Goal: Task Accomplishment & Management: Complete application form

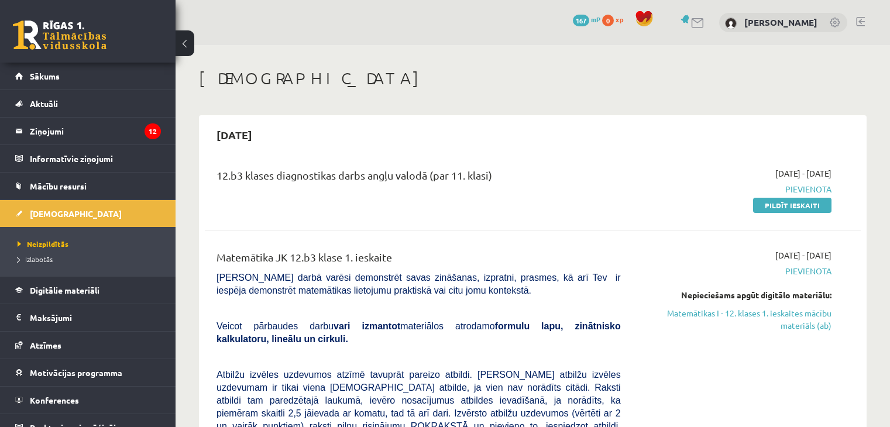
scroll to position [117, 0]
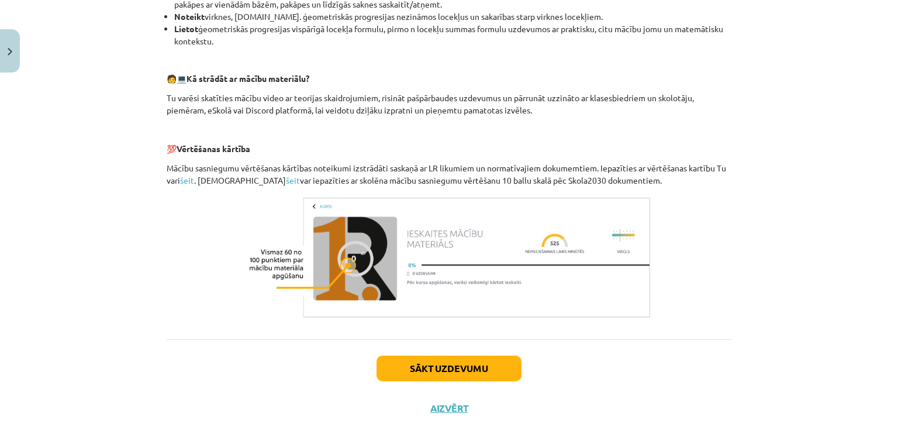
scroll to position [513, 0]
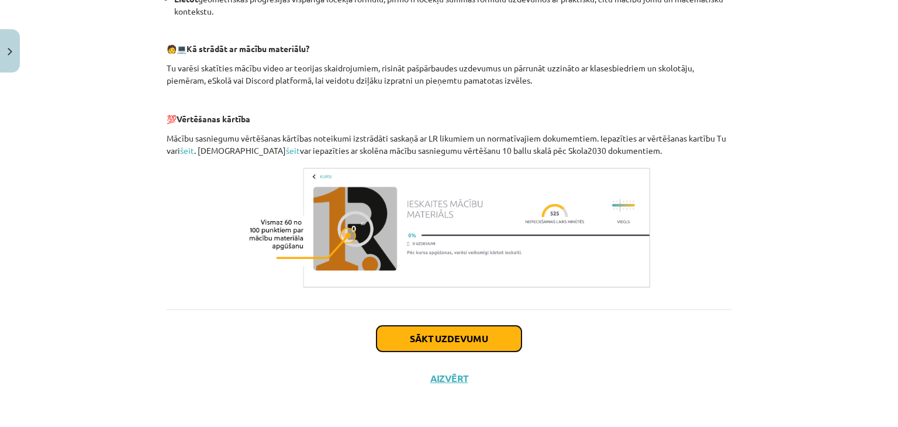
click at [456, 349] on button "Sākt uzdevumu" at bounding box center [449, 339] width 145 height 26
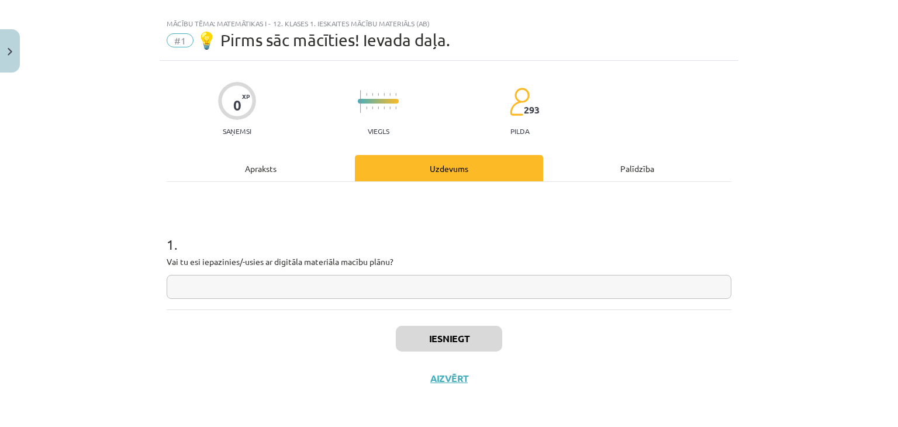
click at [358, 276] on input "text" at bounding box center [449, 287] width 565 height 24
type input "*"
click at [445, 345] on button "Iesniegt" at bounding box center [449, 339] width 106 height 26
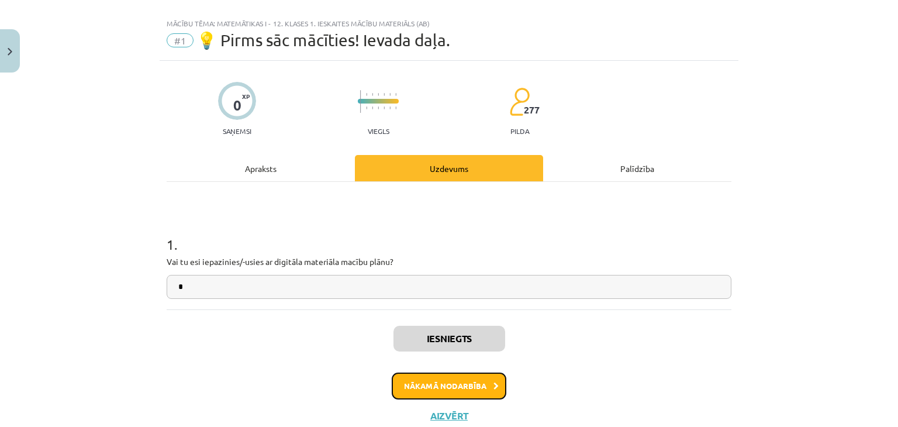
click at [459, 391] on button "Nākamā nodarbība" at bounding box center [449, 386] width 115 height 27
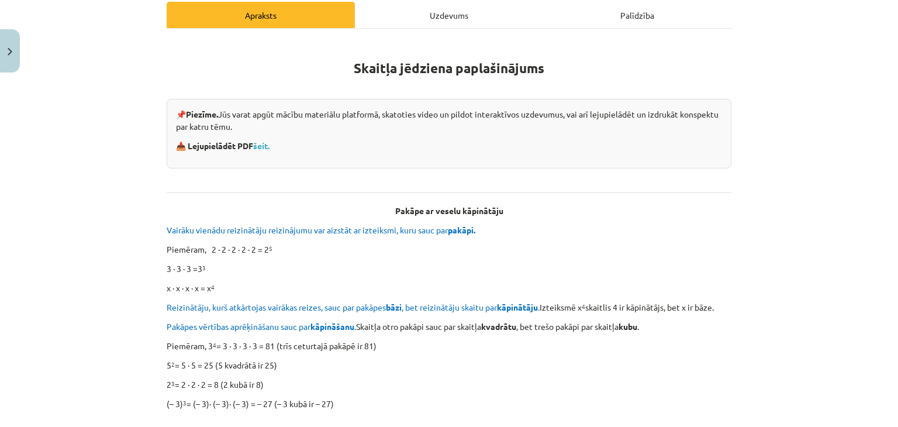
scroll to position [163, 0]
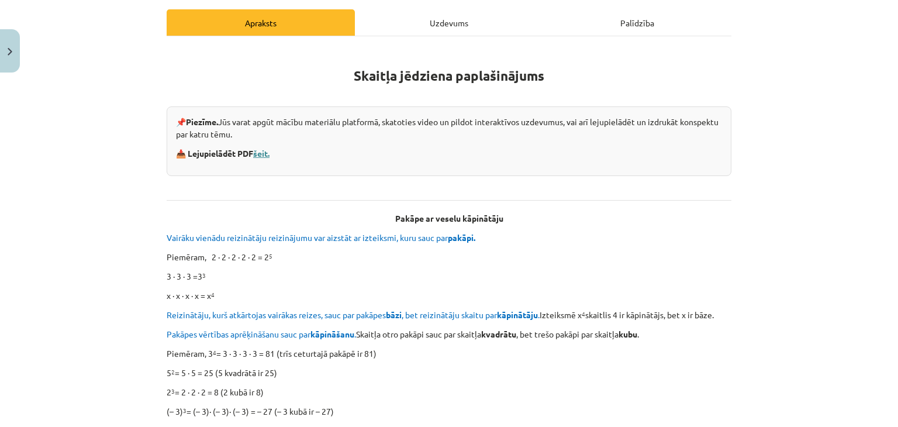
click at [265, 150] on link "šeit." at bounding box center [261, 153] width 16 height 11
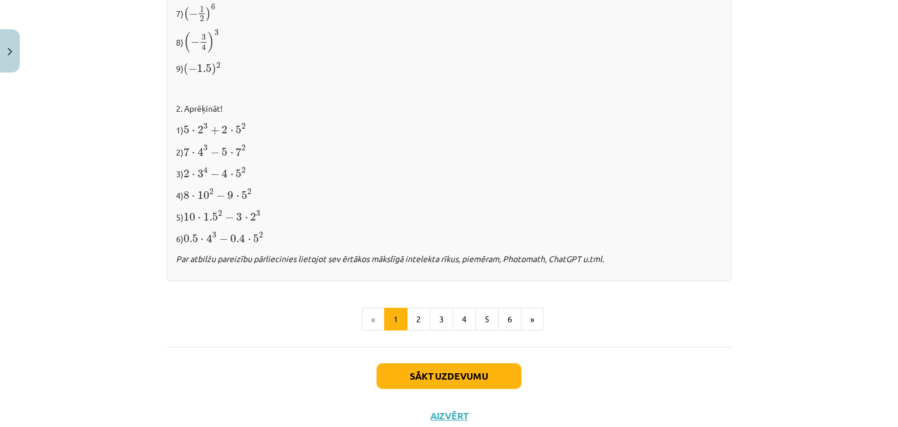
scroll to position [1234, 0]
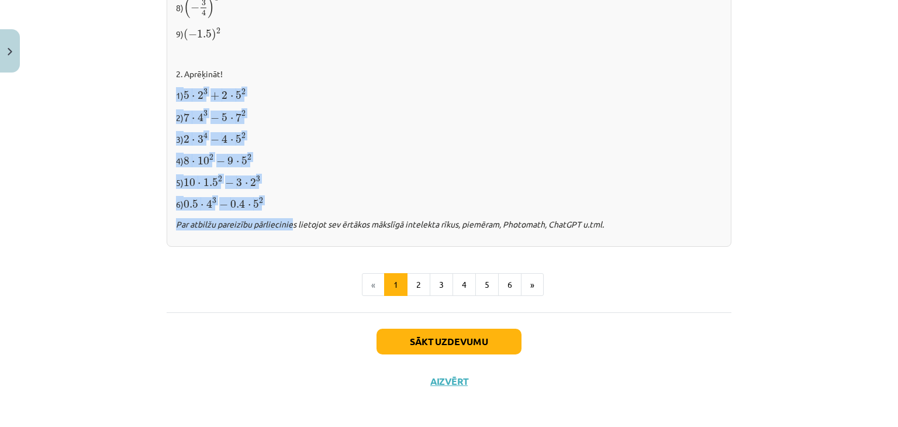
drag, startPoint x: 171, startPoint y: 92, endPoint x: 285, endPoint y: 206, distance: 160.9
click at [285, 206] on div "✍️ RISINI PATS! 1. Izpildi kāpināšanu! 1) 2 6 2 6 2) ( − 5 ) 3 ( − 5 ) 3 3) ( −…" at bounding box center [449, 3] width 565 height 488
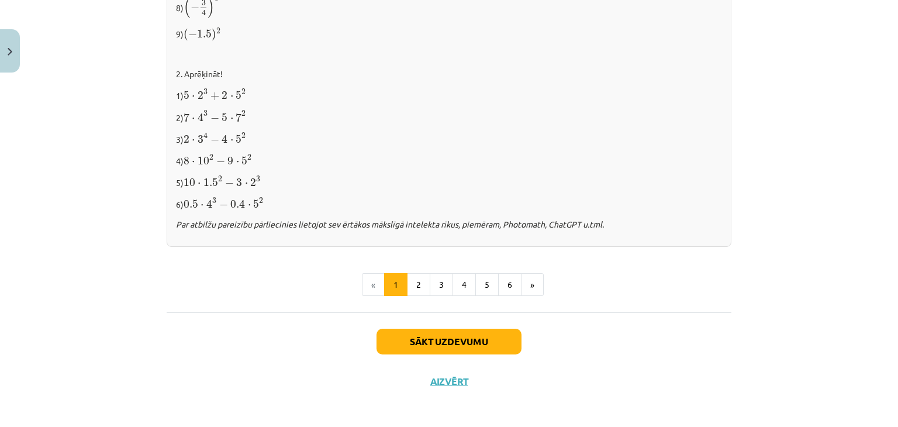
click at [601, 209] on div "✍️ RISINI PATS! 1. Izpildi kāpināšanu! 1) 2 6 2 6 2) ( − 5 ) 3 ( − 5 ) 3 3) ( −…" at bounding box center [449, 3] width 565 height 488
click at [478, 337] on button "Sākt uzdevumu" at bounding box center [449, 342] width 145 height 26
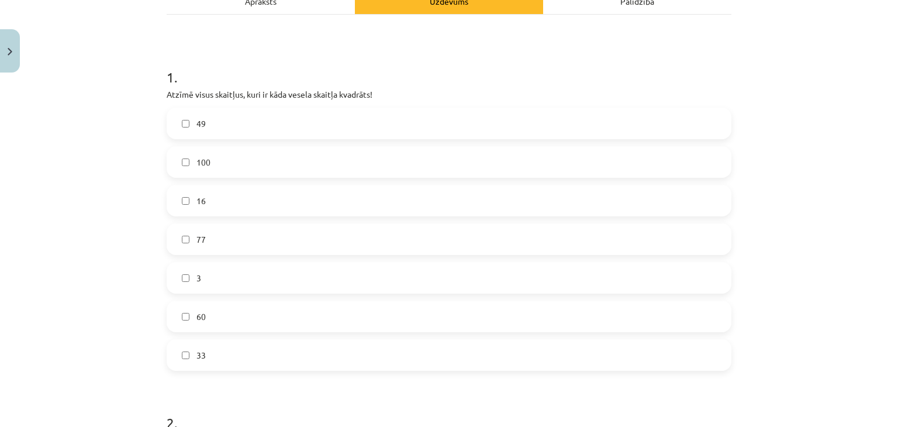
scroll to position [177, 0]
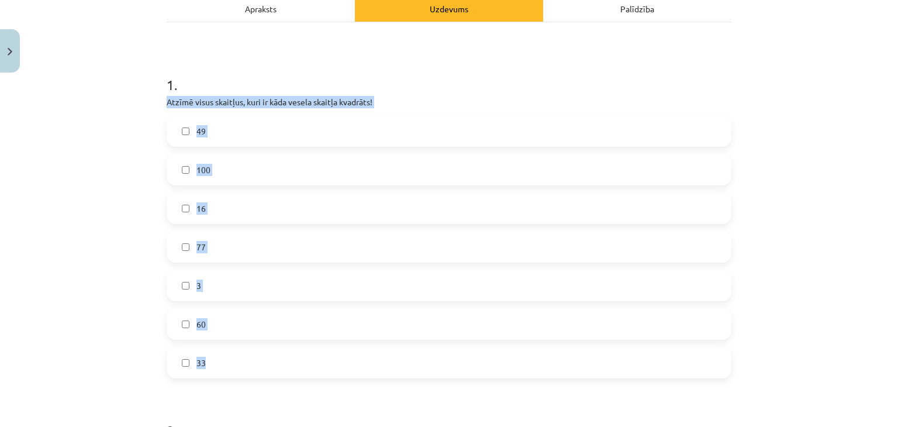
drag, startPoint x: 163, startPoint y: 101, endPoint x: 320, endPoint y: 353, distance: 296.9
click at [320, 353] on div "1 . Atzīmē visus skaitļus, kuri ir kāda vesela skaitļa kvadrāts! 49 100 16 77 3…" at bounding box center [449, 217] width 565 height 322
copy div "Atzīmē visus skaitļus, kuri ir kāda vesela skaitļa kvadrāts! 49 100 16 77 3 60 …"
click at [197, 170] on span "100" at bounding box center [204, 170] width 14 height 12
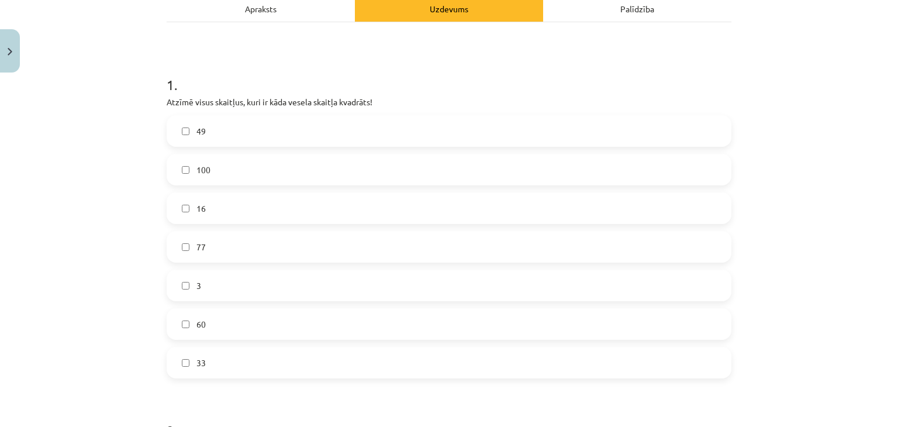
click at [199, 216] on label "16" at bounding box center [449, 208] width 563 height 29
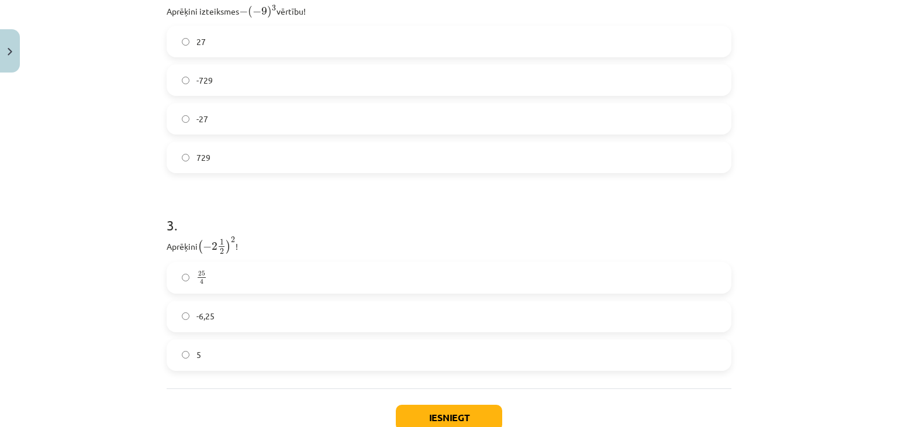
scroll to position [611, 0]
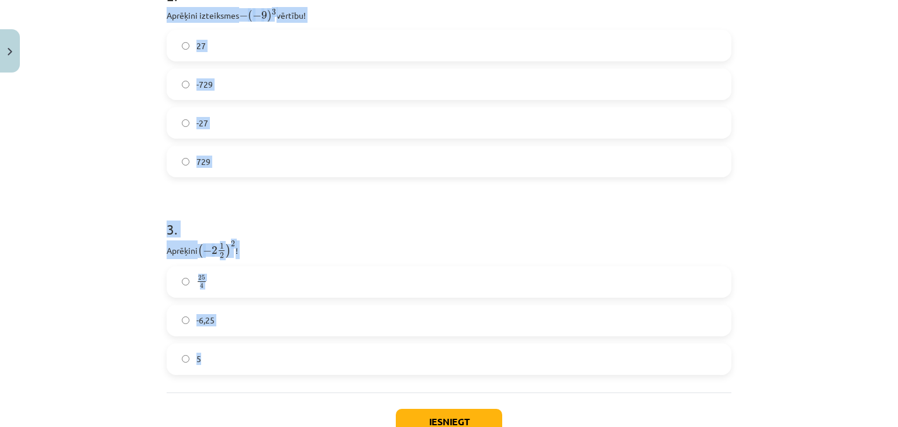
drag, startPoint x: 163, startPoint y: 13, endPoint x: 263, endPoint y: 346, distance: 347.3
click at [263, 346] on label "5" at bounding box center [449, 359] width 563 height 29
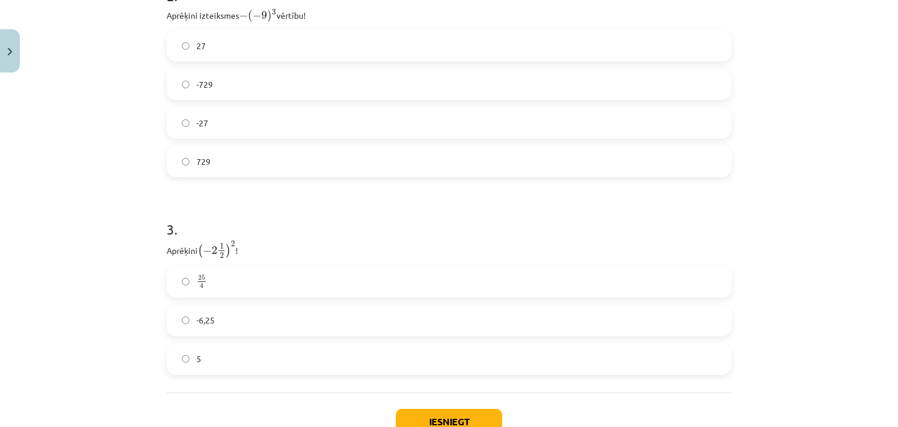
click at [263, 346] on label "5" at bounding box center [449, 359] width 563 height 29
drag, startPoint x: 161, startPoint y: 13, endPoint x: 253, endPoint y: 163, distance: 175.3
copy div "Aprēķini izteiksmes − ( − 9 ) 3 − ( − 9 ) 3 vērtību! 27 -729 -27 729"
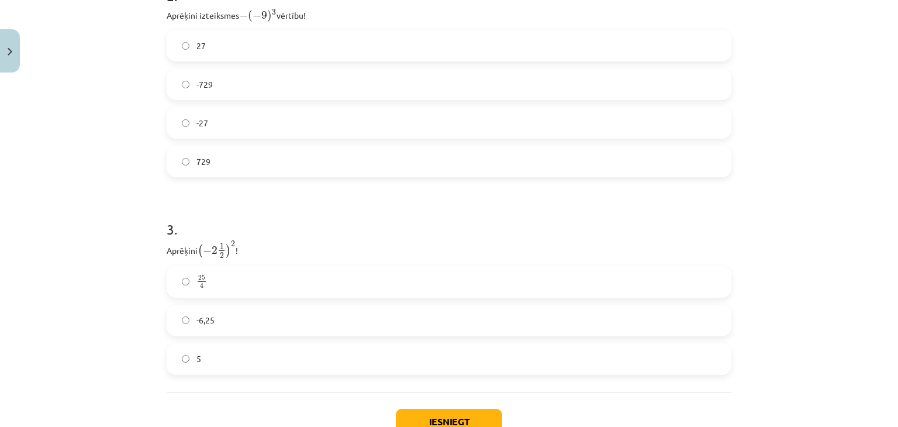
click at [177, 246] on p "Aprēķini ( − 2 1 2 ) 2 ( − 2 1 2 ) 2 !" at bounding box center [449, 249] width 565 height 19
drag, startPoint x: 162, startPoint y: 249, endPoint x: 253, endPoint y: 360, distance: 143.4
click at [253, 360] on div "3 . Aprēķini ( − 2 1 2 ) 2 ( − 2 1 2 ) 2 ! 25 4 25 4 -6,25 5" at bounding box center [449, 288] width 565 height 174
copy div "Aprēķini ( − 2 1 2 ) 2 ( − 2 1 2 ) 2 ! 25 4 25 4 -6,25 5"
click at [152, 274] on div "Mācību tēma: Matemātikas i - 12. klases 1. ieskaites mācību materiāls (ab) #2 📝…" at bounding box center [449, 213] width 898 height 427
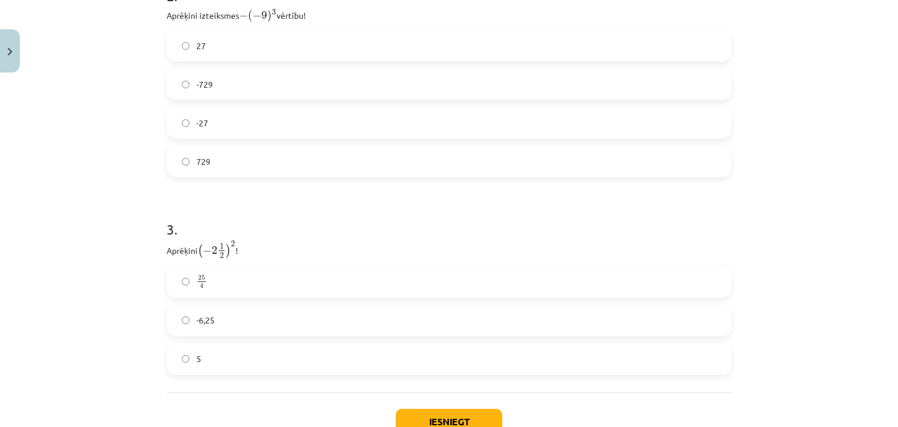
click at [216, 311] on label "-6,25" at bounding box center [449, 320] width 563 height 29
click at [432, 422] on button "Iesniegt" at bounding box center [449, 422] width 106 height 26
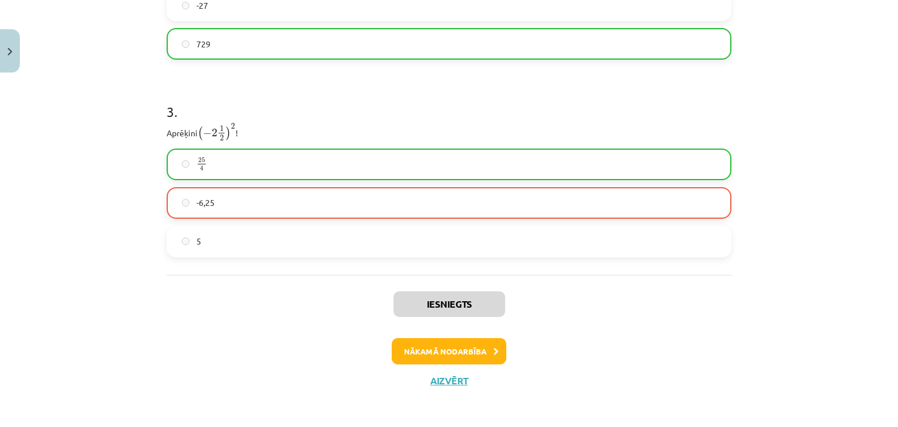
scroll to position [725, 0]
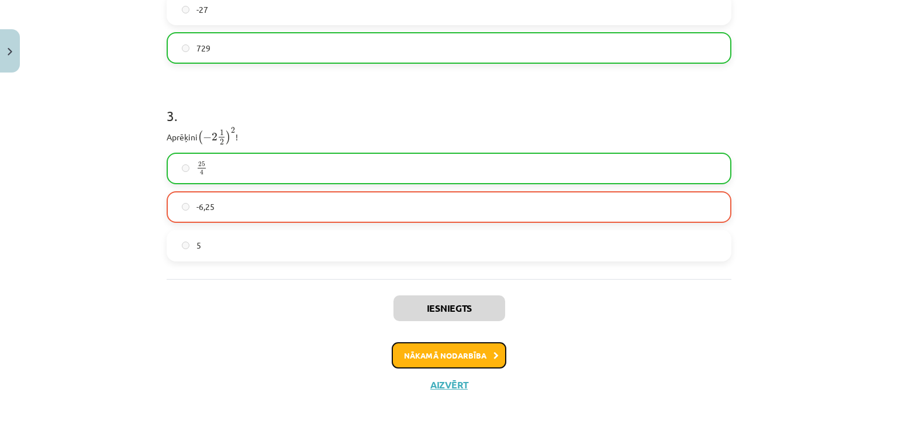
click at [440, 359] on button "Nākamā nodarbība" at bounding box center [449, 355] width 115 height 27
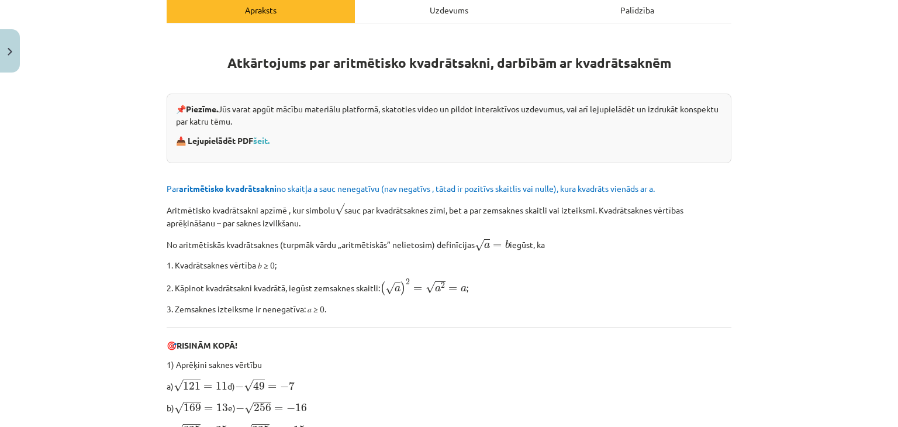
scroll to position [194, 0]
click at [264, 140] on link "šeit." at bounding box center [261, 140] width 16 height 11
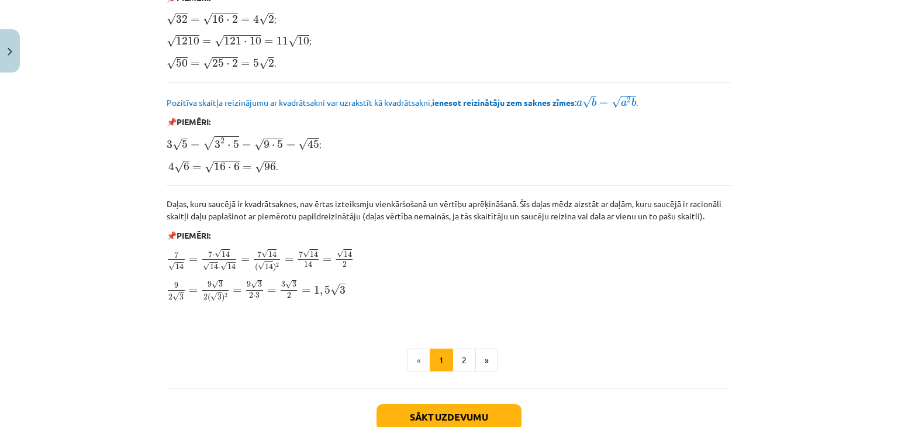
scroll to position [1331, 0]
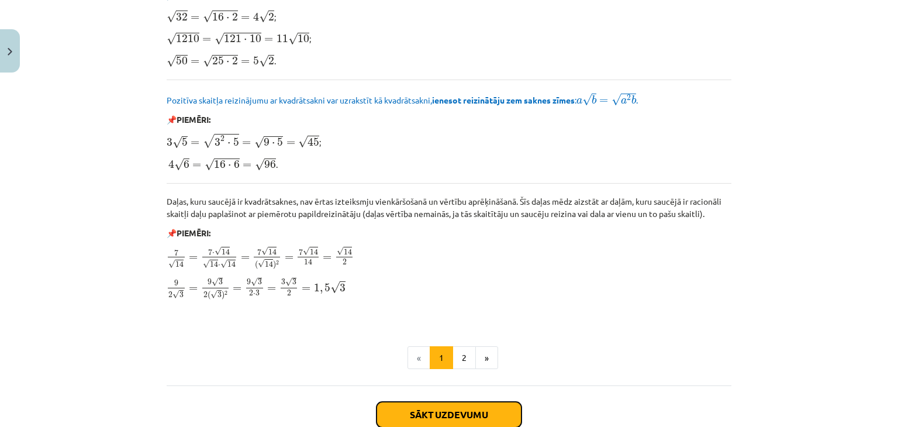
click at [459, 406] on button "Sākt uzdevumu" at bounding box center [449, 415] width 145 height 26
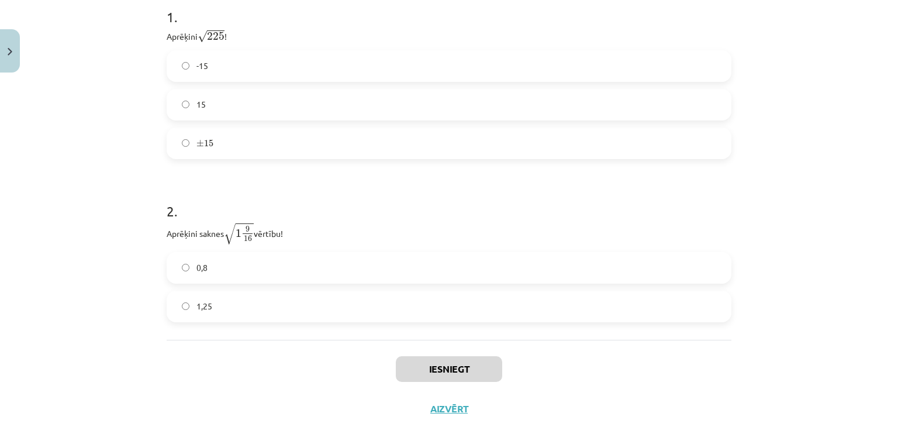
scroll to position [260, 0]
drag, startPoint x: 160, startPoint y: 239, endPoint x: 288, endPoint y: 235, distance: 128.8
click at [288, 235] on div "6 XP Saņemsi Sarežģīts 276 pilda Apraksts Uzdevums Palīdzība 1 . Aprēķini √ 225…" at bounding box center [449, 134] width 579 height 595
copy p "Aprēķini saknes √ 1 9 16 1 9 16 vērtību!"
click at [307, 199] on h1 "2 ." at bounding box center [449, 204] width 565 height 36
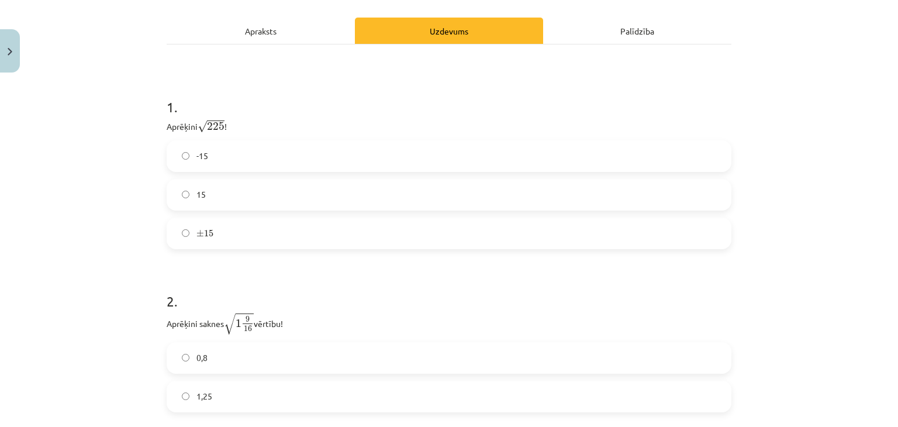
scroll to position [170, 0]
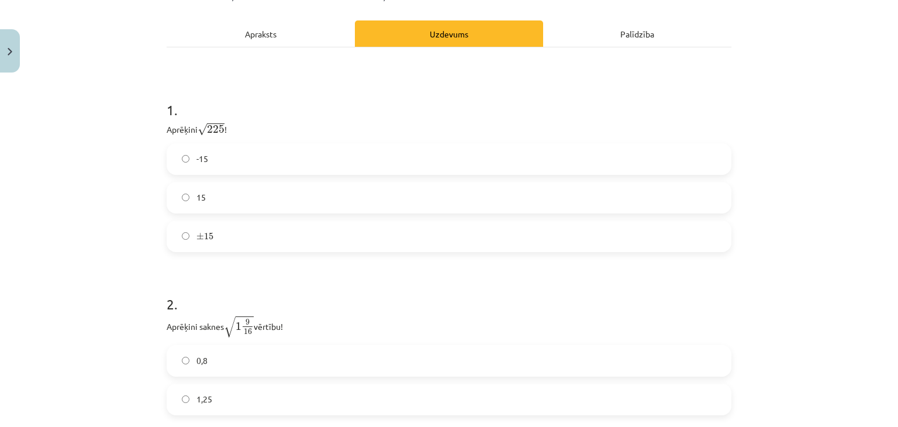
click at [210, 192] on label "15" at bounding box center [449, 197] width 563 height 29
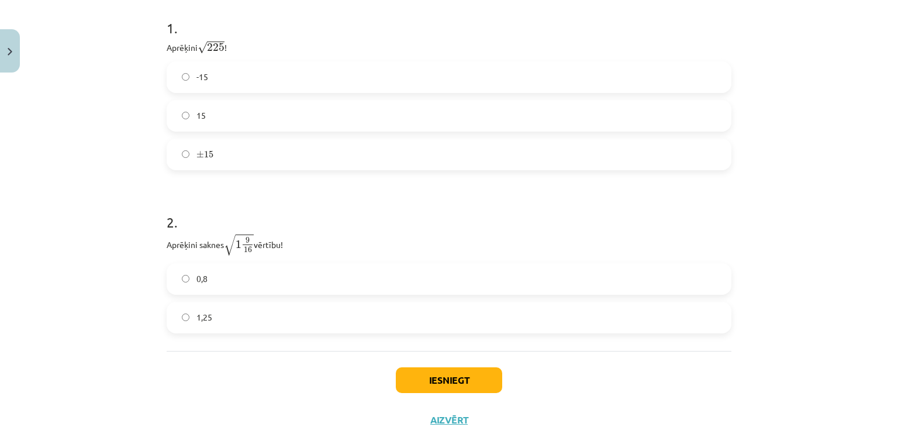
scroll to position [248, 0]
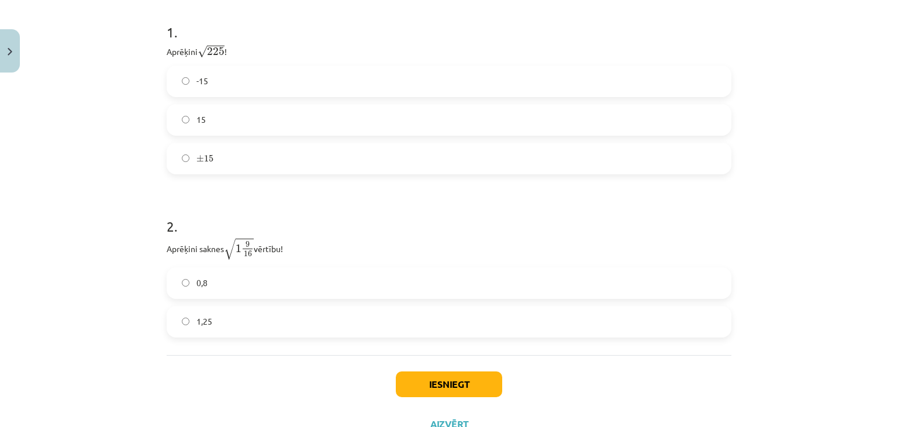
click at [212, 319] on label "1,25" at bounding box center [449, 321] width 563 height 29
click at [419, 378] on button "Iesniegt" at bounding box center [449, 384] width 106 height 26
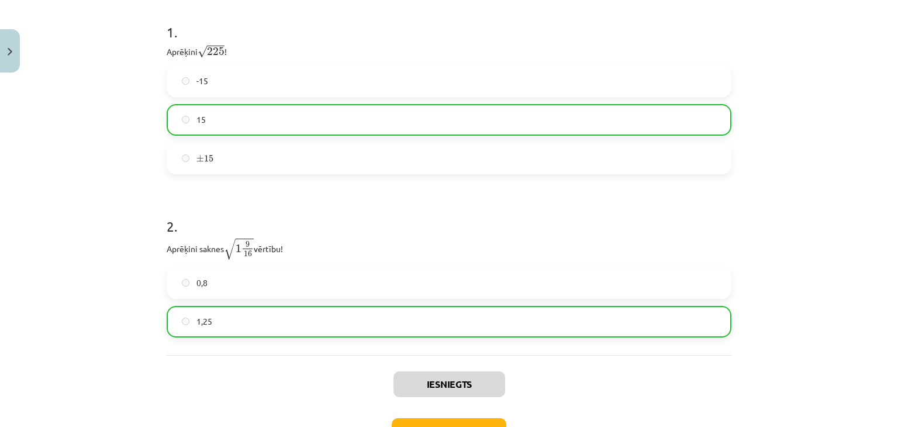
scroll to position [330, 0]
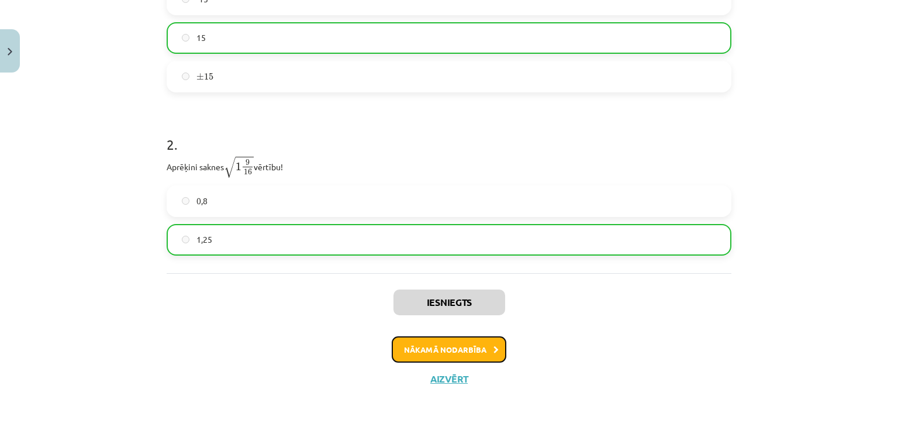
click at [462, 345] on button "Nākamā nodarbība" at bounding box center [449, 349] width 115 height 27
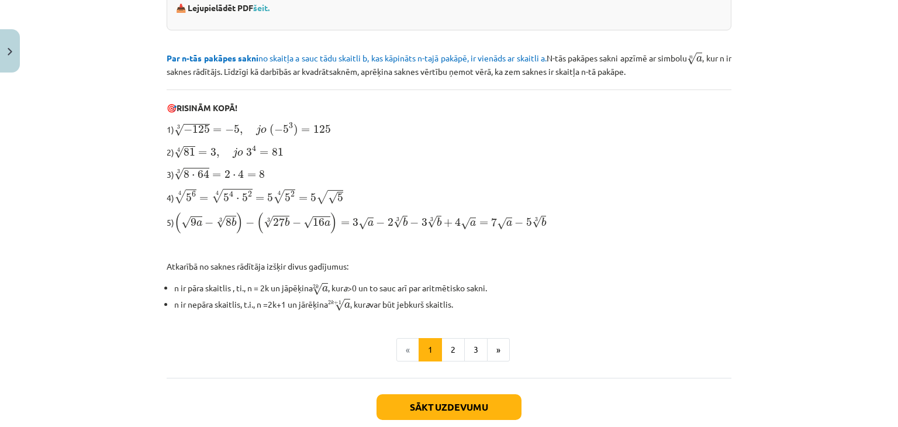
scroll to position [304, 0]
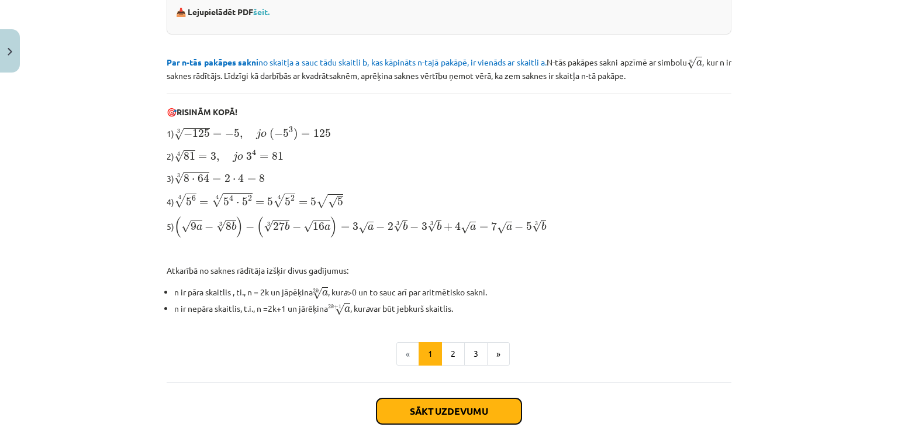
click at [503, 398] on button "Sākt uzdevumu" at bounding box center [449, 411] width 145 height 26
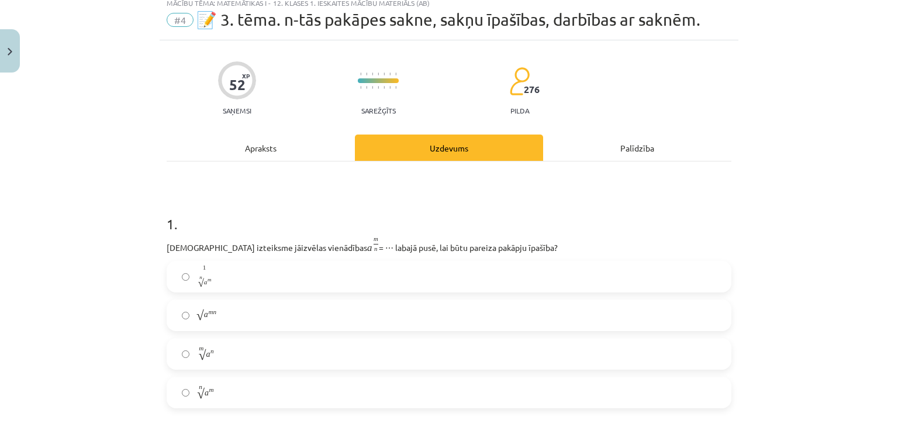
scroll to position [29, 0]
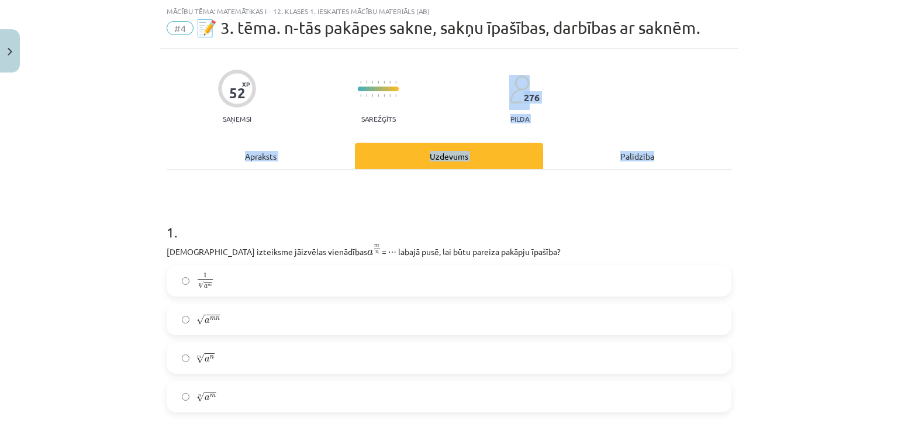
drag, startPoint x: 885, startPoint y: 58, endPoint x: 884, endPoint y: 129, distance: 71.4
click at [884, 129] on div "Mācību tēma: Matemātikas i - 12. klases 1. ieskaites mācību materiāls (ab) #4 📝…" at bounding box center [449, 213] width 898 height 427
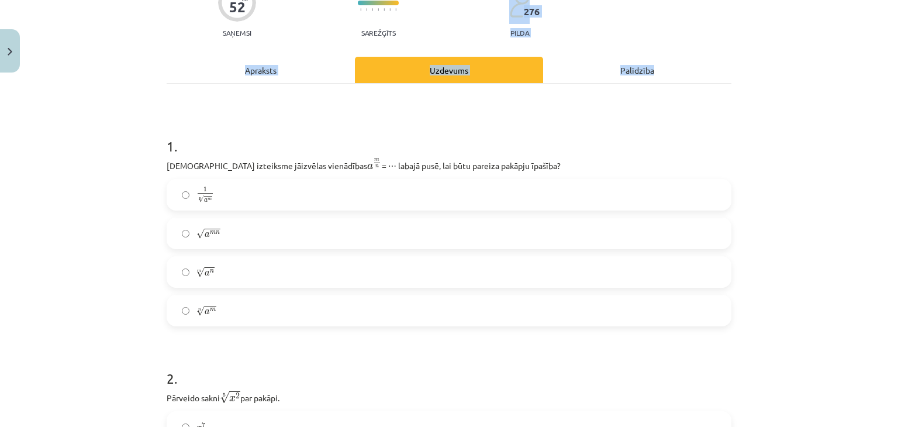
scroll to position [112, 0]
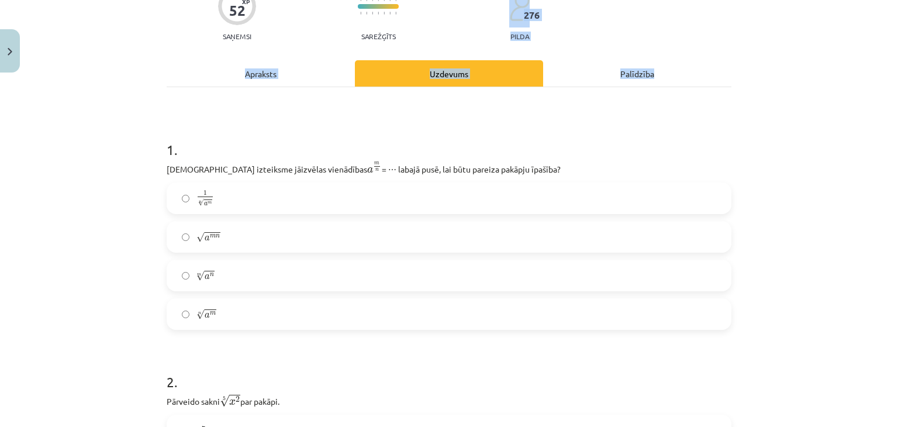
drag, startPoint x: 166, startPoint y: 171, endPoint x: 628, endPoint y: 160, distance: 462.8
click at [628, 160] on div "1 . Kura izteiksme jāizvēlas vienādības a m n a m n = ⋯ labajā pusē, lai būtu p…" at bounding box center [449, 225] width 565 height 209
copy p "ura izteiksme jāizvēlas vienādības a m n a m n = ⋯ labajā pusē, lai būtu pareiz…"
click at [180, 243] on label "√ a m n a m n" at bounding box center [449, 236] width 563 height 29
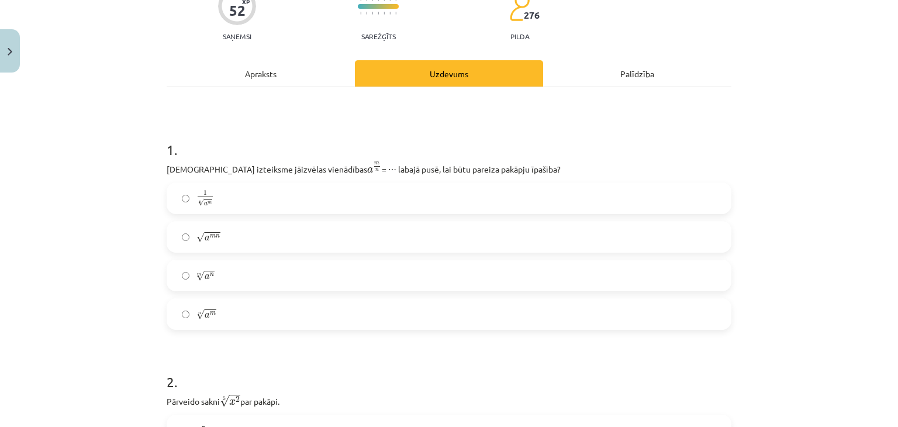
click at [180, 243] on label "√ a m n a m n" at bounding box center [449, 236] width 563 height 29
click at [234, 236] on div "1 n √ a m 1 a m n √ a m n a m n m √ a n a n m n √ a m a m n" at bounding box center [449, 255] width 565 height 147
drag, startPoint x: 236, startPoint y: 312, endPoint x: 195, endPoint y: 197, distance: 122.3
click at [195, 197] on div "1 n √ a m 1 a m n √ a m n a m n m √ a n a n m n √ a m a m n" at bounding box center [449, 255] width 565 height 147
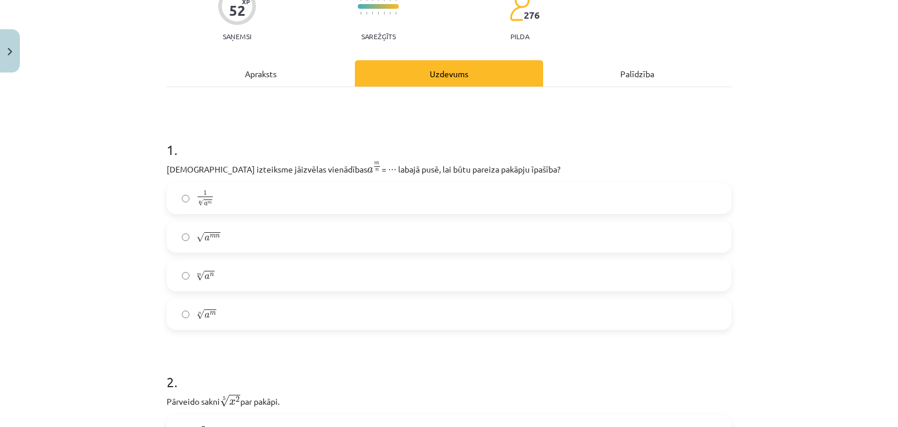
click at [210, 314] on span "m" at bounding box center [213, 314] width 6 height 4
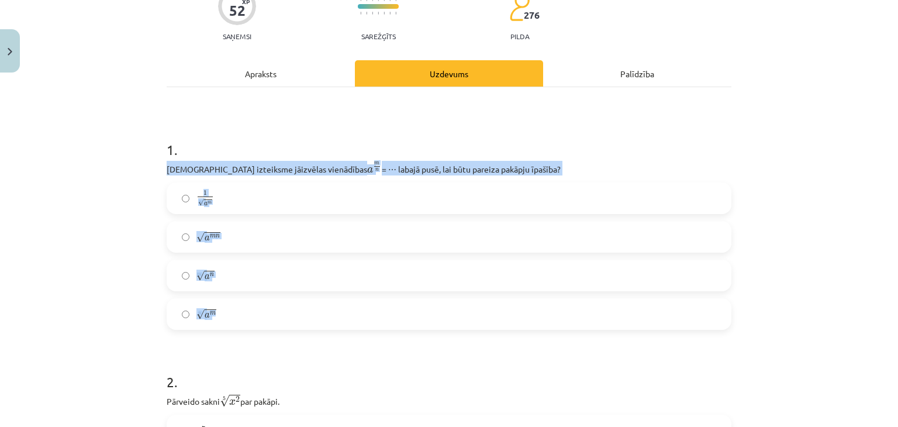
drag, startPoint x: 207, startPoint y: 314, endPoint x: 281, endPoint y: 140, distance: 189.2
click at [281, 140] on div "1 . Kura izteiksme jāizvēlas vienādības a m n a m n = ⋯ labajā pusē, lai būtu p…" at bounding box center [449, 225] width 565 height 209
click at [186, 145] on h1 "1 ." at bounding box center [449, 139] width 565 height 36
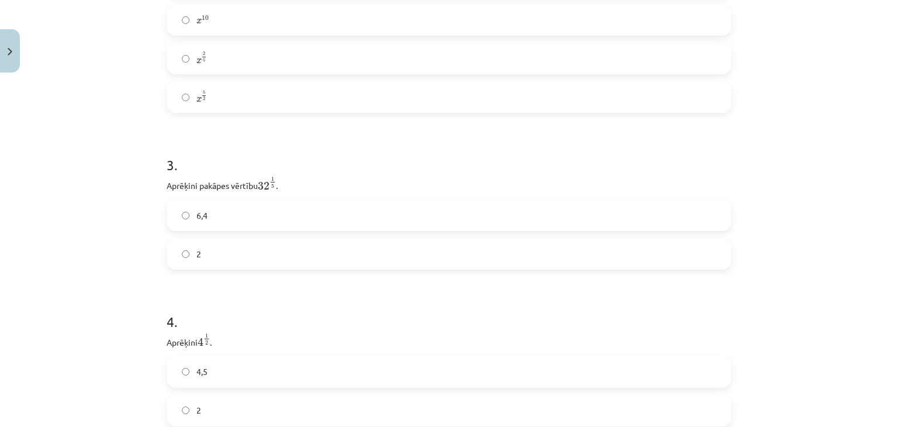
scroll to position [582, 0]
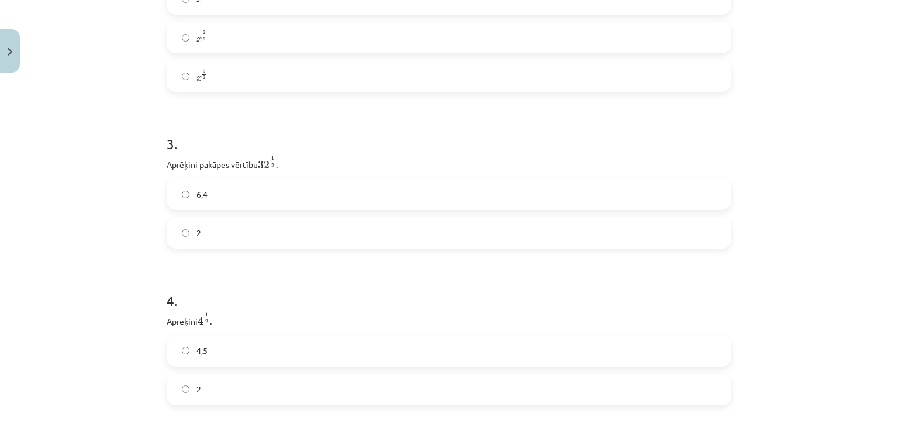
click at [263, 239] on label "2" at bounding box center [449, 232] width 563 height 29
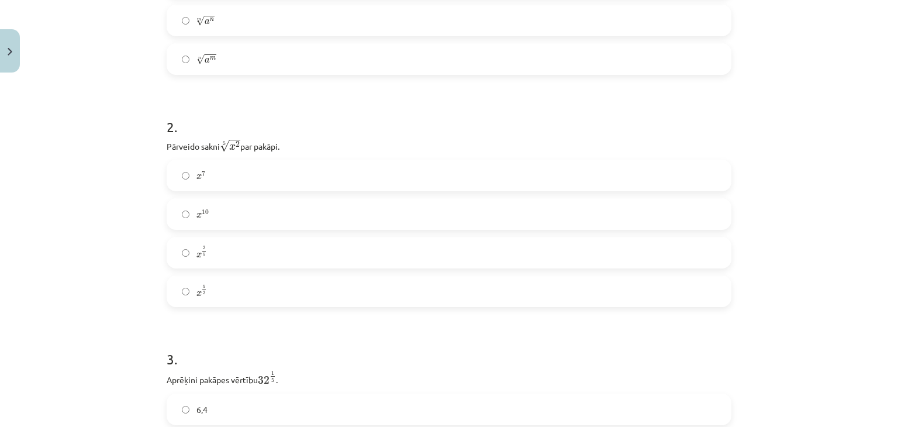
scroll to position [370, 0]
click at [223, 250] on label "x 2 5 x 2 5" at bounding box center [449, 249] width 563 height 29
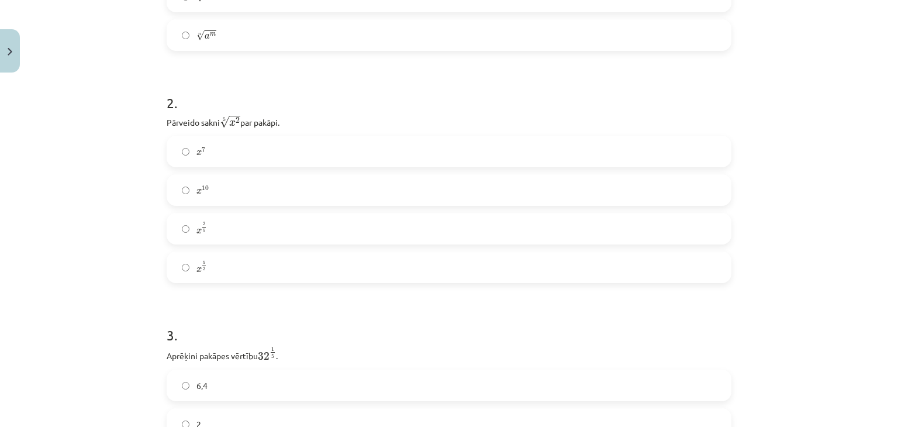
scroll to position [405, 0]
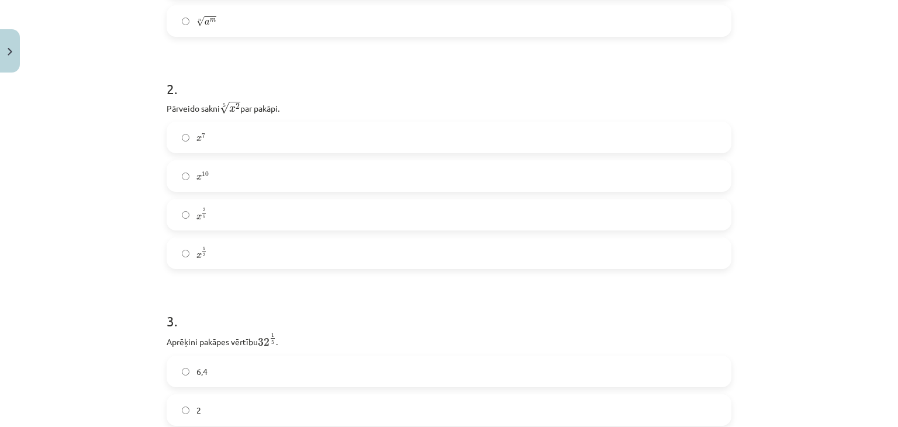
drag, startPoint x: 883, startPoint y: 82, endPoint x: 885, endPoint y: 91, distance: 9.1
click at [885, 91] on div "Mācību tēma: Matemātikas i - 12. klases 1. ieskaites mācību materiāls (ab) #4 📝…" at bounding box center [449, 213] width 898 height 427
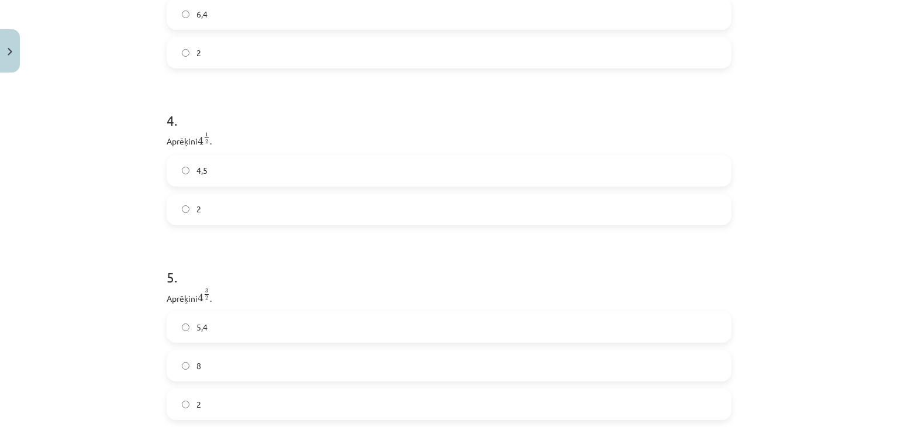
scroll to position [748, 0]
click at [438, 225] on label "2" at bounding box center [449, 223] width 563 height 29
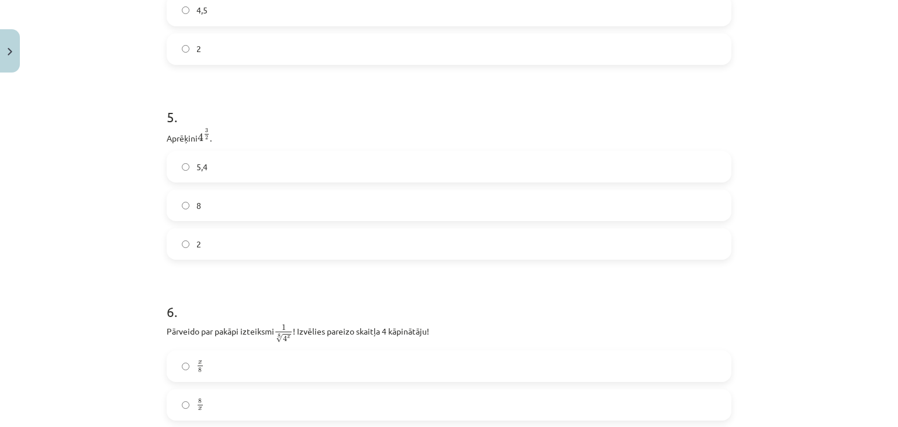
scroll to position [912, 0]
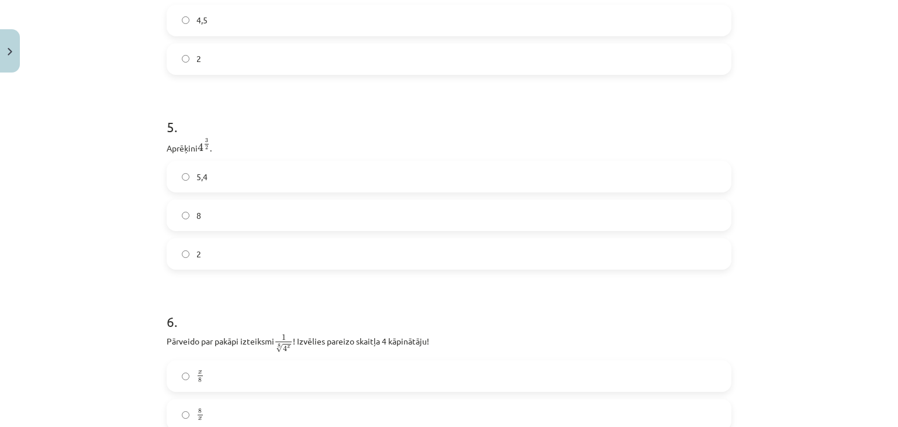
click at [213, 179] on label "5,4" at bounding box center [449, 176] width 563 height 29
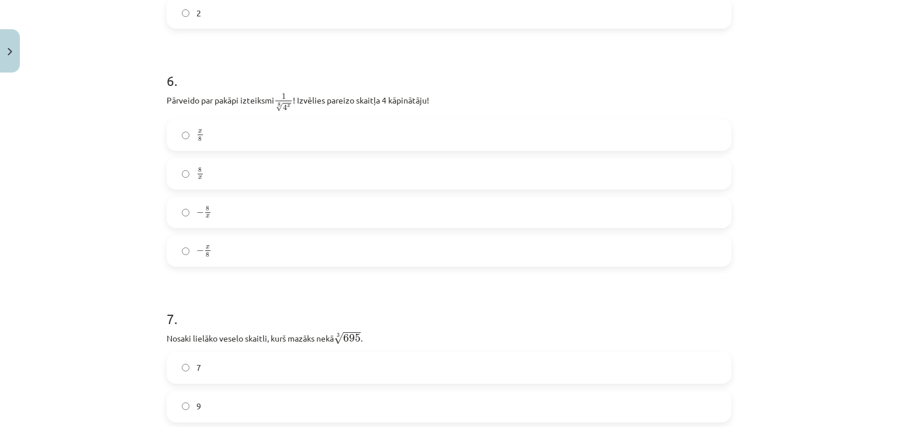
scroll to position [1164, 0]
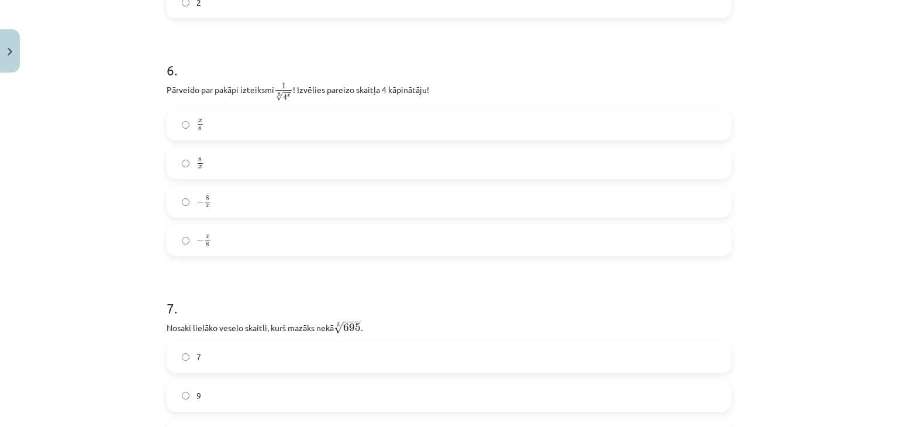
click at [210, 195] on label "− 8 x − 8 x" at bounding box center [449, 201] width 563 height 29
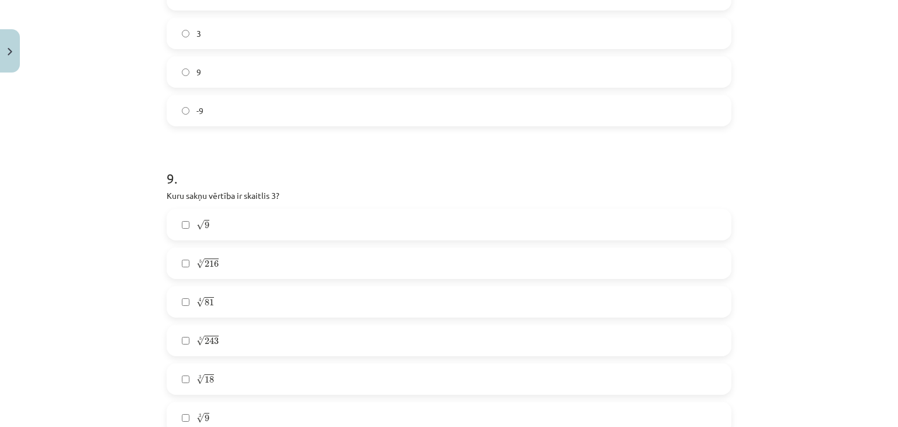
scroll to position [1854, 0]
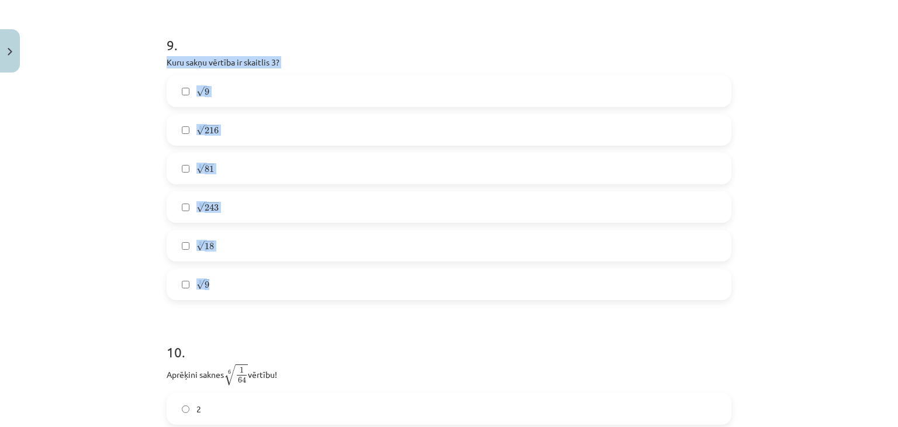
drag, startPoint x: 164, startPoint y: 64, endPoint x: 251, endPoint y: 278, distance: 231.1
click at [251, 278] on div "9 . Kuru sakņu vērtība ir skaitlis 3? √ 9 9 5 √ 216 216 5 4 √ 81 81 4 5 √ 243 2…" at bounding box center [449, 158] width 565 height 284
copy div "Kuru sakņu vērtība ir skaitlis 3? √ 9 9 5 √ 216 216 5 4 √ 81 81 4 5 √ 243 243 5…"
click at [184, 84] on label "√ 9 9" at bounding box center [449, 91] width 563 height 29
click at [197, 163] on label "4 √ 81 81 4" at bounding box center [449, 168] width 563 height 29
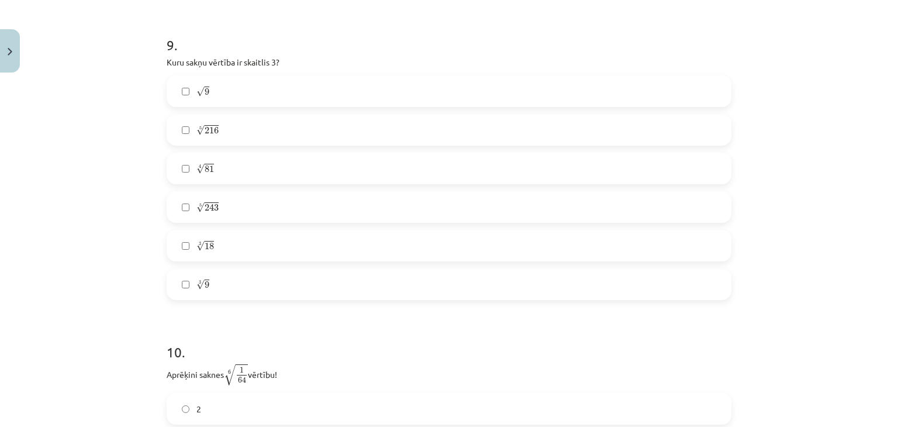
click at [207, 216] on label "5 √ 243 243 5" at bounding box center [449, 206] width 563 height 29
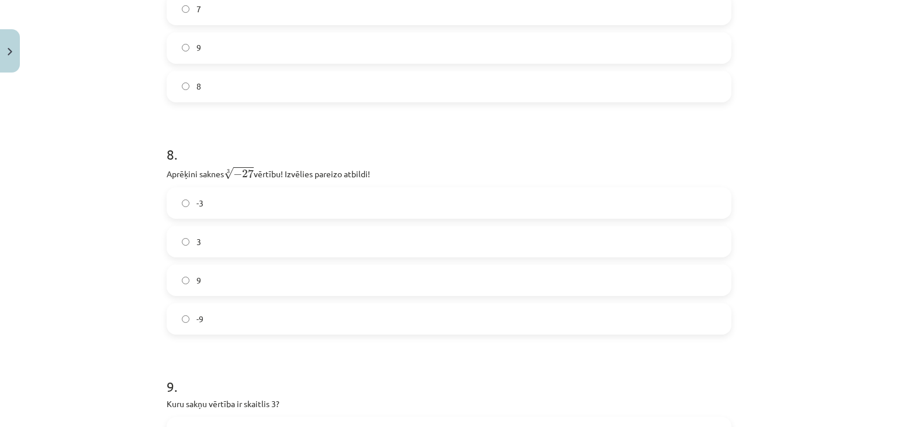
scroll to position [1515, 0]
drag, startPoint x: 163, startPoint y: 171, endPoint x: 373, endPoint y: 174, distance: 210.0
click at [373, 174] on p "Aprēķini saknes 3 √ − 27 − 27 3 vērtību! Izvēlies pareizo atbildi!" at bounding box center [449, 169] width 565 height 15
copy p "Aprēķini saknes 3 √ − 27 − 27 3 vērtību! Izvēlies pareizo atbildi!"
click at [193, 193] on label "-3" at bounding box center [449, 199] width 563 height 29
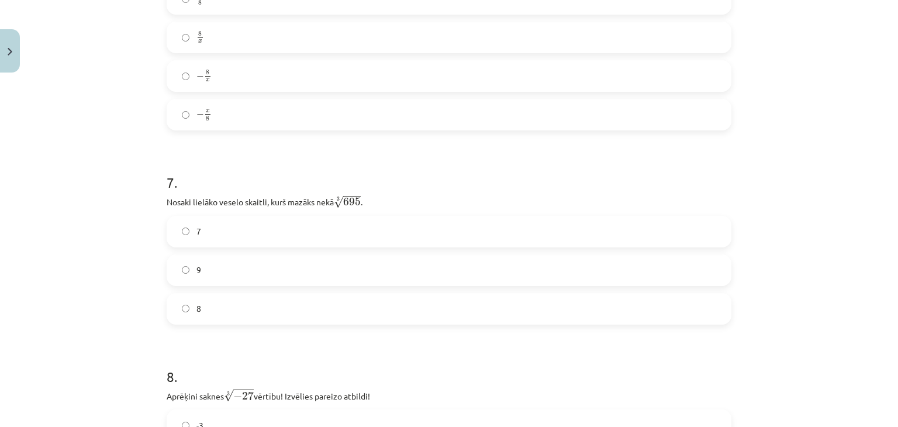
scroll to position [1286, 0]
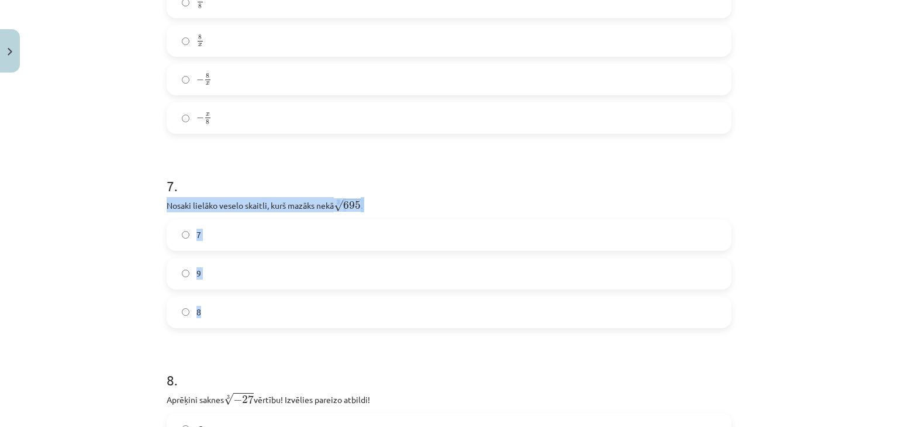
drag, startPoint x: 162, startPoint y: 207, endPoint x: 267, endPoint y: 330, distance: 161.8
click at [267, 330] on form "1 . Kura izteiksme jāizvēlas vienādības a m n a m n = ⋯ labajā pusē, lai būtu p…" at bounding box center [449, 284] width 565 height 2674
click at [176, 210] on p "Nosaki lielāko veselo skaitli, kurš mazāks nekā 3 √ 695 695 3 ." at bounding box center [449, 204] width 565 height 15
drag, startPoint x: 164, startPoint y: 207, endPoint x: 268, endPoint y: 298, distance: 137.6
click at [268, 298] on div "7 . Nosaki lielāko veselo skaitli, kurš mazāks nekā 3 √ 695 695 3 . 7 9 8" at bounding box center [449, 242] width 565 height 171
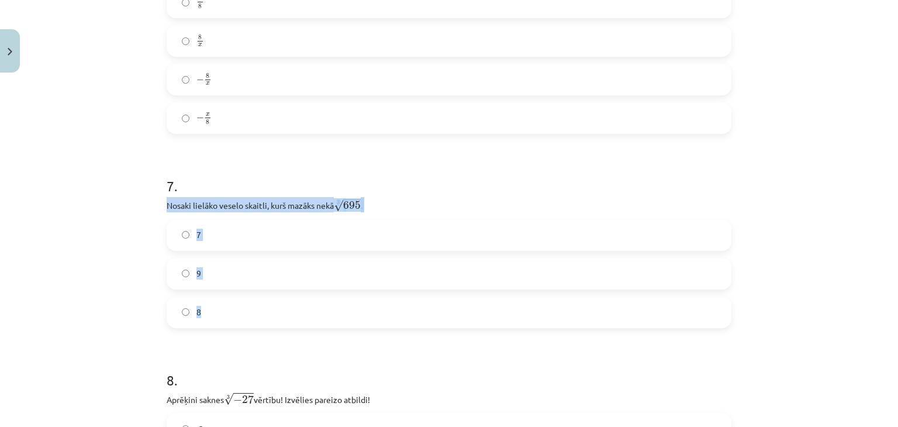
copy div "Nosaki lielāko veselo skaitli, kurš mazāks nekā 3 √ 695 695 3 . 7 9 8"
click at [185, 309] on label "8" at bounding box center [449, 312] width 563 height 29
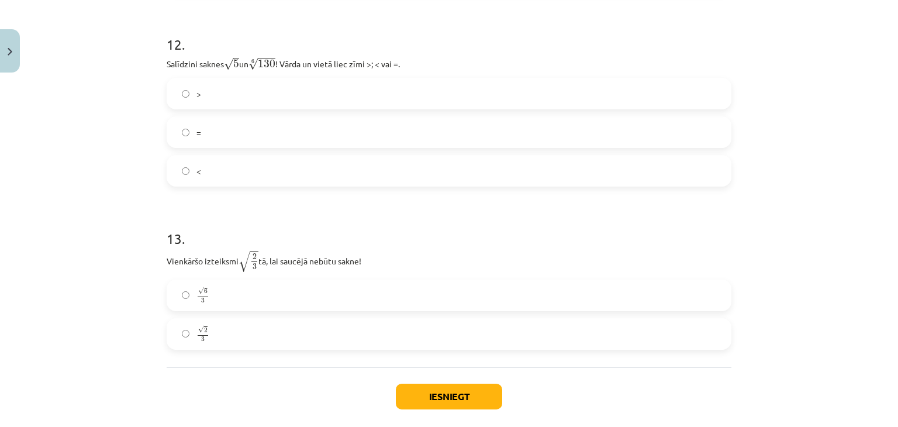
scroll to position [2617, 0]
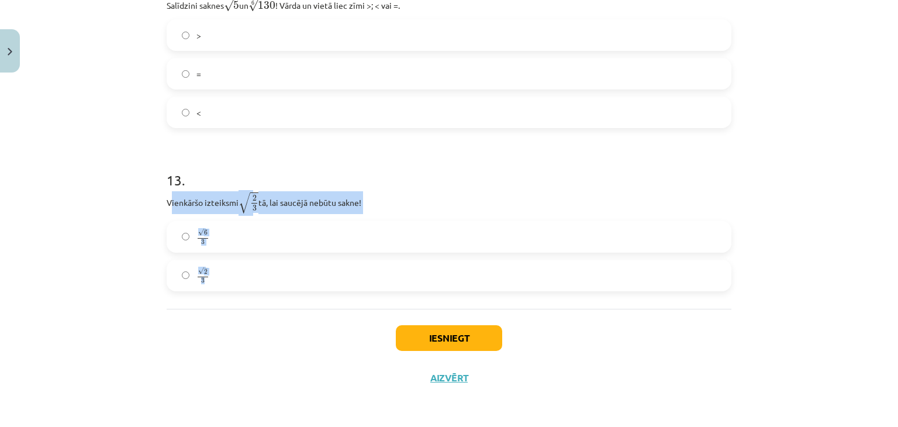
drag, startPoint x: 165, startPoint y: 201, endPoint x: 233, endPoint y: 265, distance: 93.1
click at [233, 265] on div "13 . Vienkāršo izteiksmi √ 2 3 2 3 tā, lai saucējā nebūtu sakne! √ 6 3 6 3 √ 2 …" at bounding box center [449, 221] width 565 height 140
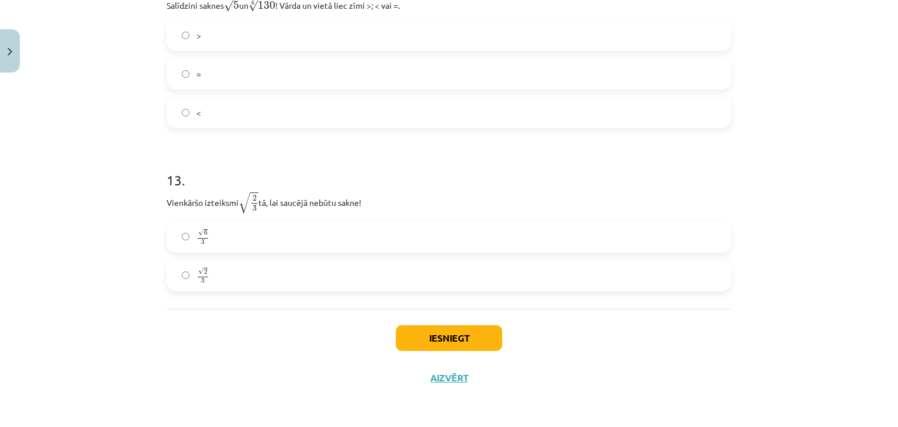
click at [233, 265] on label "√ 2 3 2 3" at bounding box center [449, 275] width 563 height 29
drag, startPoint x: 166, startPoint y: 202, endPoint x: 368, endPoint y: 204, distance: 203.0
click at [368, 204] on p "Vienkāršo izteiksmi √ 2 3 2 3 tā, lai saucējā nebūtu sakne!" at bounding box center [449, 202] width 565 height 23
copy p "ienkāršo izteiksmi √ 2 3 2 3 tā, lai saucējā nebūtu sakne!"
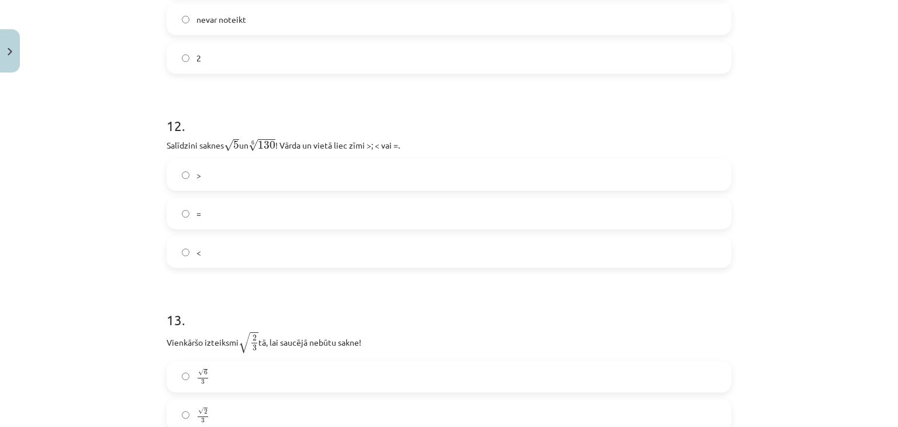
scroll to position [2448, 0]
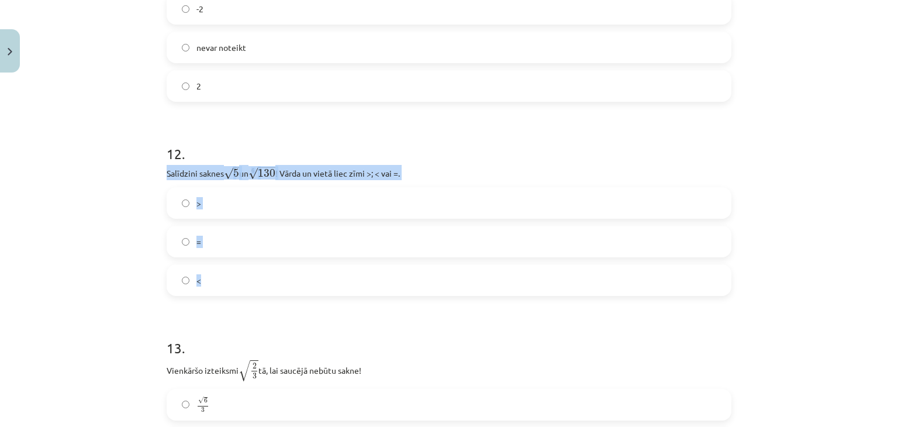
drag, startPoint x: 160, startPoint y: 175, endPoint x: 221, endPoint y: 265, distance: 108.4
copy div "Salīdzini saknes √ 5 5 un 6 √ 130 130 6 ! Vārda un vietā liec zīmi >; < vai =. …"
click at [187, 191] on label ">" at bounding box center [449, 202] width 563 height 29
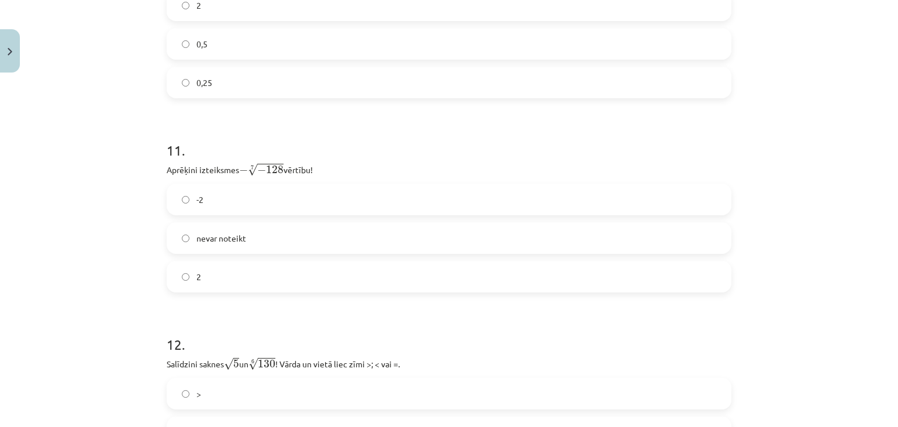
scroll to position [2229, 0]
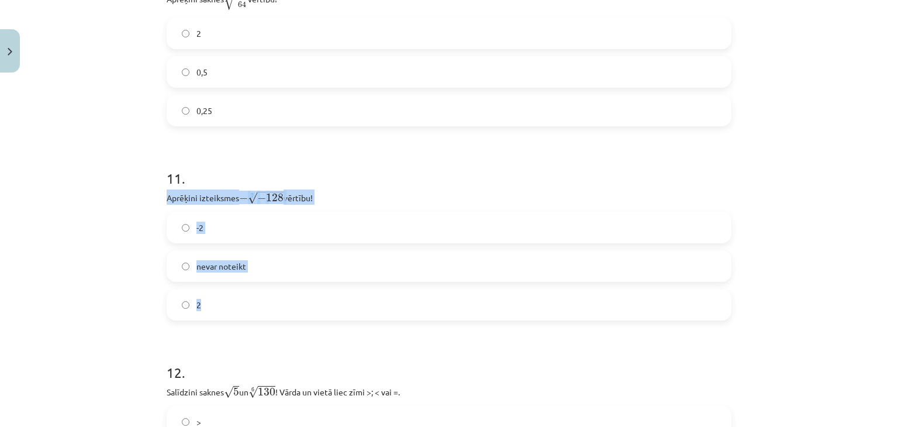
drag, startPoint x: 164, startPoint y: 201, endPoint x: 233, endPoint y: 290, distance: 113.4
click at [233, 290] on div "11 . Aprēķini izteiksmes − 7 √ − 128 − − 128 7 vērtību! -2 nevar noteikt 2" at bounding box center [449, 235] width 565 height 171
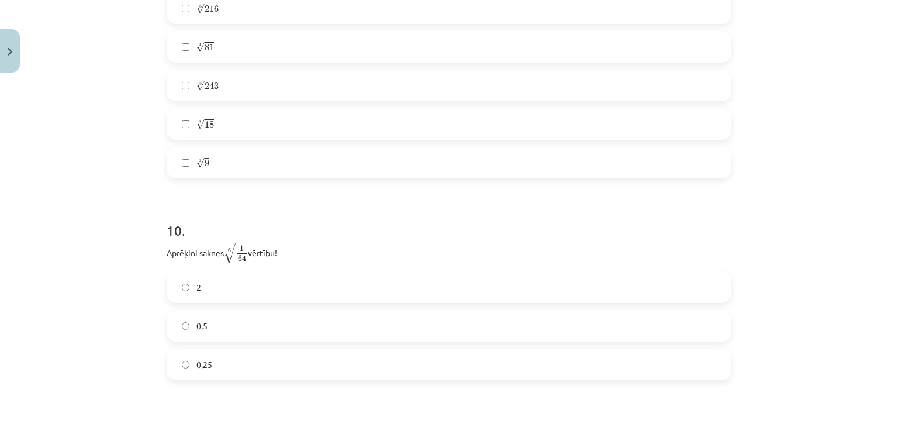
scroll to position [1968, 0]
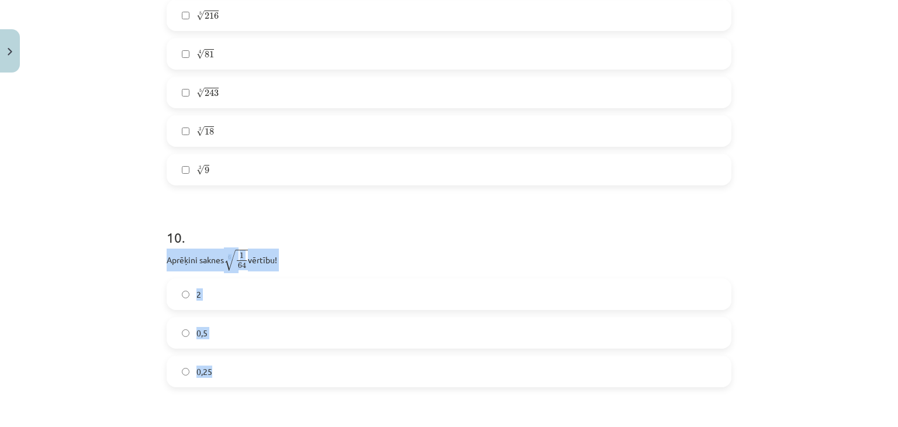
drag, startPoint x: 161, startPoint y: 261, endPoint x: 225, endPoint y: 367, distance: 123.3
click at [180, 345] on label "0,5" at bounding box center [449, 332] width 563 height 29
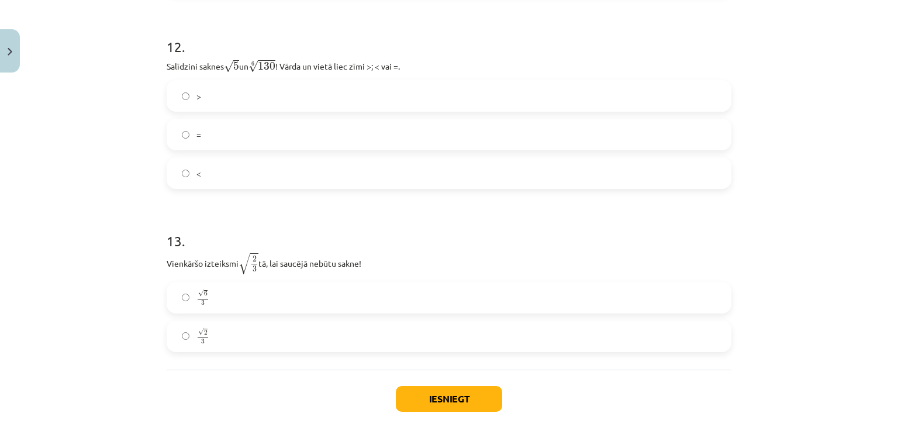
scroll to position [2617, 0]
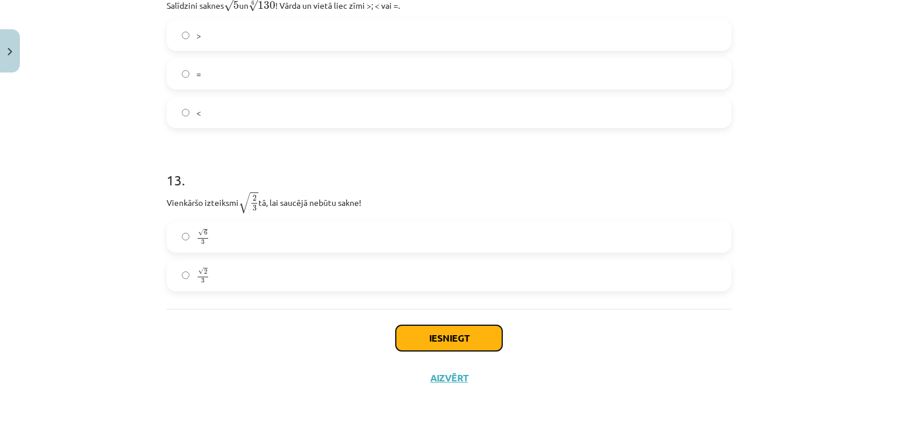
click at [476, 332] on button "Iesniegt" at bounding box center [449, 338] width 106 height 26
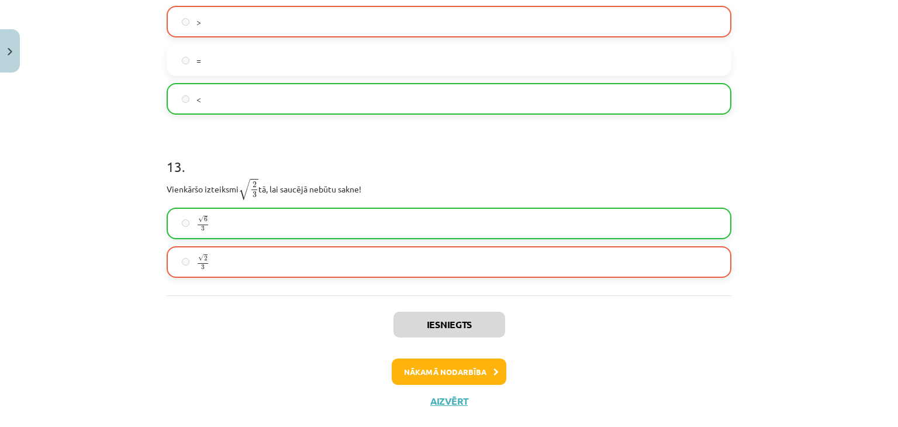
scroll to position [2654, 0]
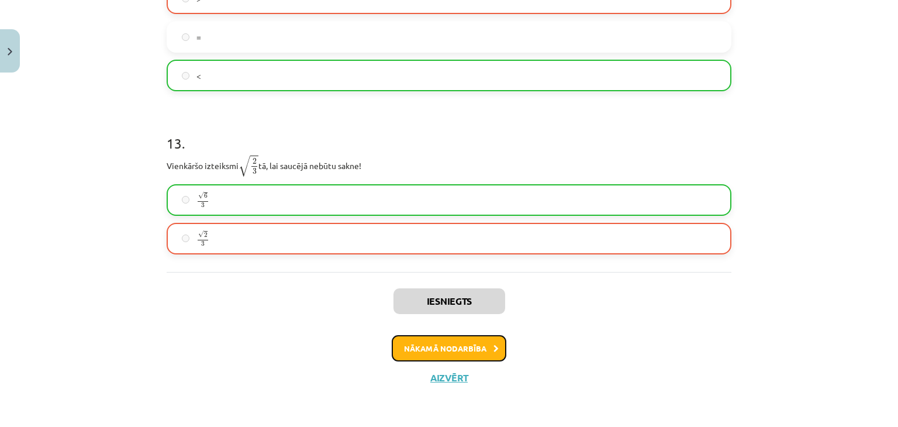
click at [450, 347] on button "Nākamā nodarbība" at bounding box center [449, 348] width 115 height 27
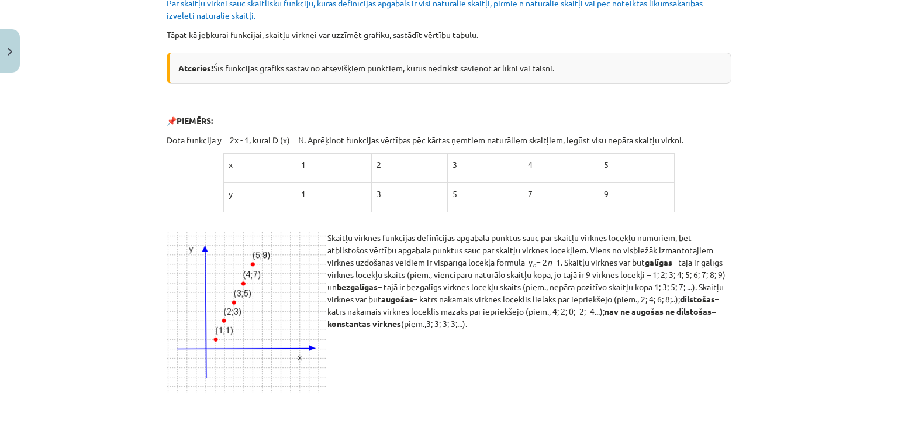
scroll to position [166, 0]
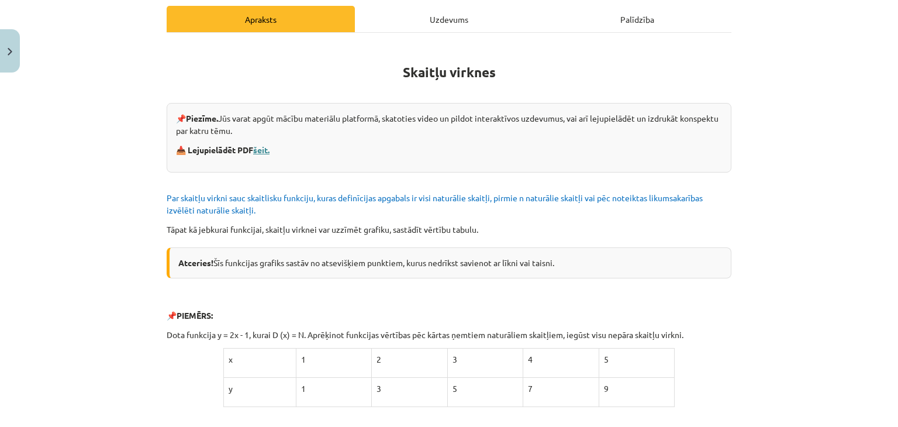
click at [256, 151] on link "šeit." at bounding box center [261, 149] width 16 height 11
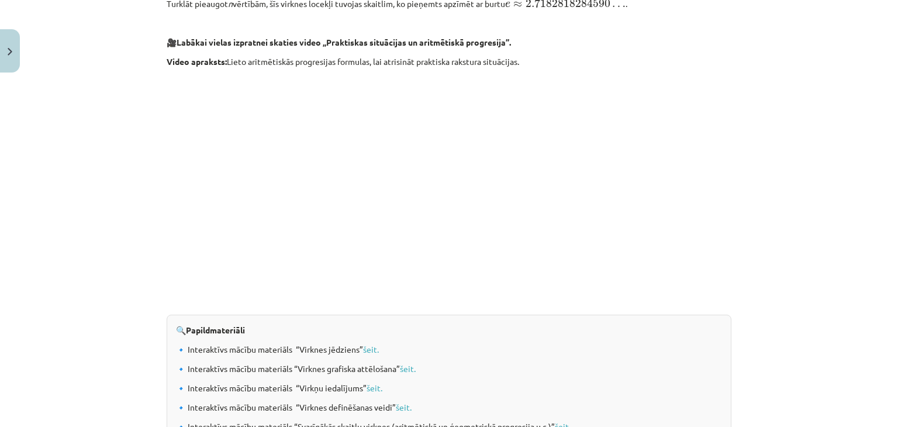
scroll to position [1212, 0]
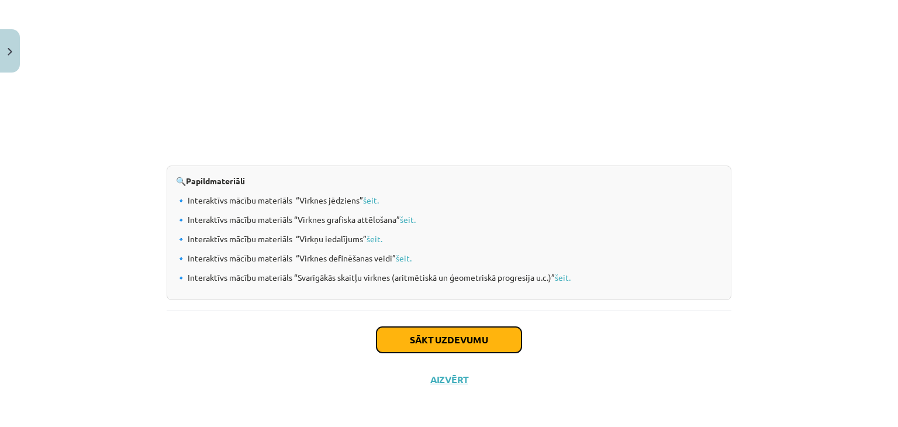
click at [495, 345] on button "Sākt uzdevumu" at bounding box center [449, 340] width 145 height 26
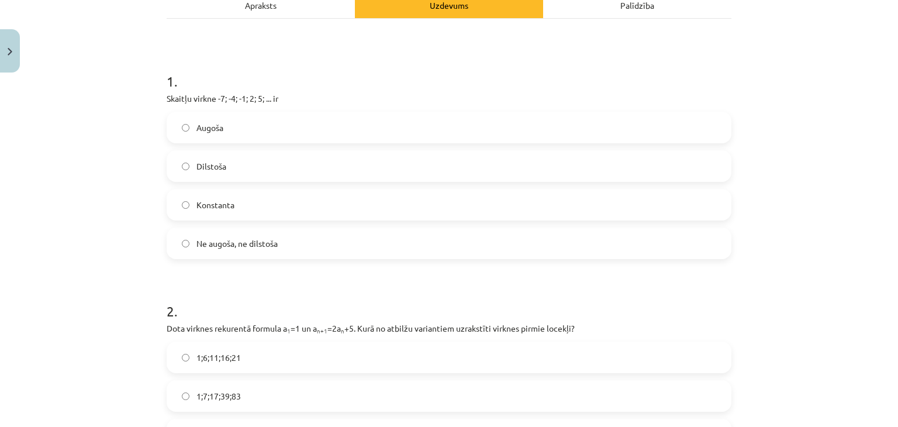
scroll to position [185, 0]
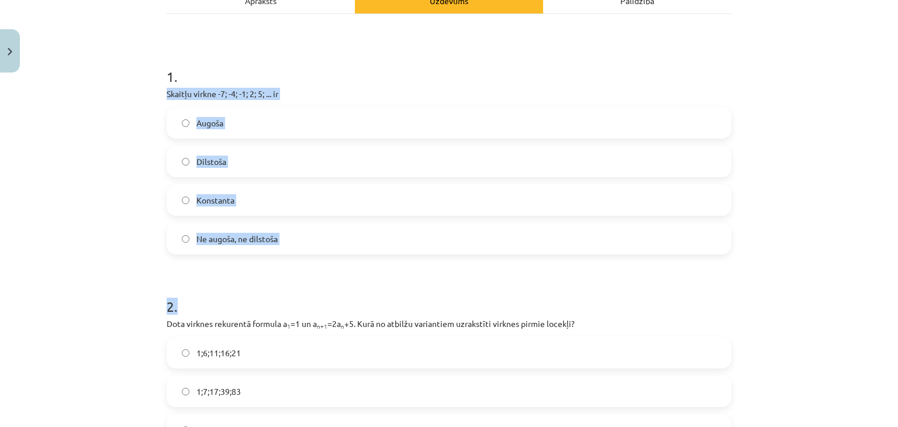
drag, startPoint x: 162, startPoint y: 94, endPoint x: 274, endPoint y: 263, distance: 202.6
click at [182, 94] on p "Skaitļu virkne -7; -4; -1; 2; 5; ... ir" at bounding box center [449, 94] width 565 height 12
drag, startPoint x: 163, startPoint y: 92, endPoint x: 291, endPoint y: 240, distance: 195.7
click at [291, 240] on div "1 . Skaitļu virkne -7; -4; -1; 2; 5; ... ir Augoša Dilstoša Konstanta Ne augoša…" at bounding box center [449, 151] width 565 height 206
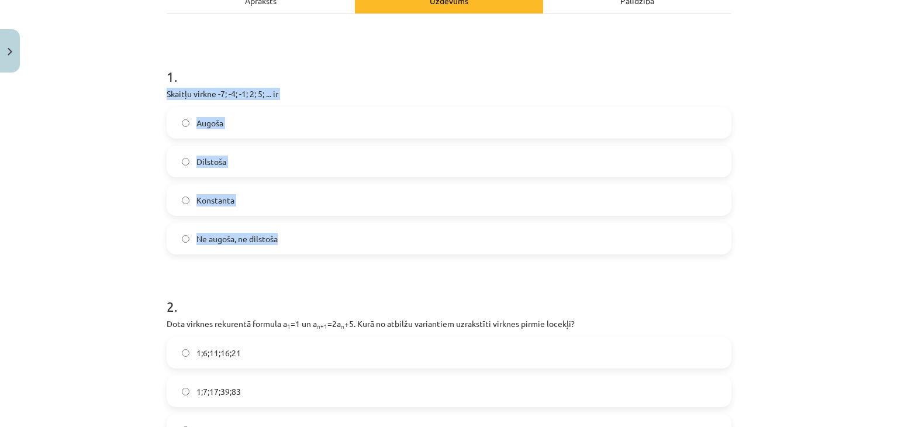
click at [185, 123] on label "Augoša" at bounding box center [449, 122] width 563 height 29
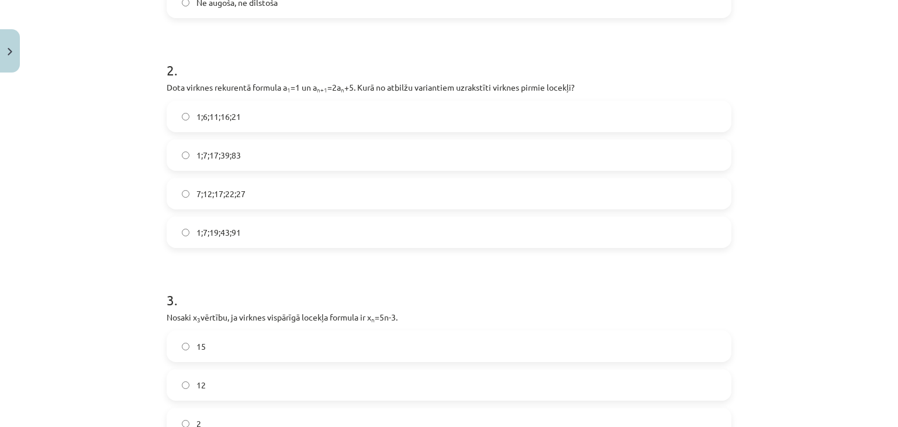
scroll to position [409, 0]
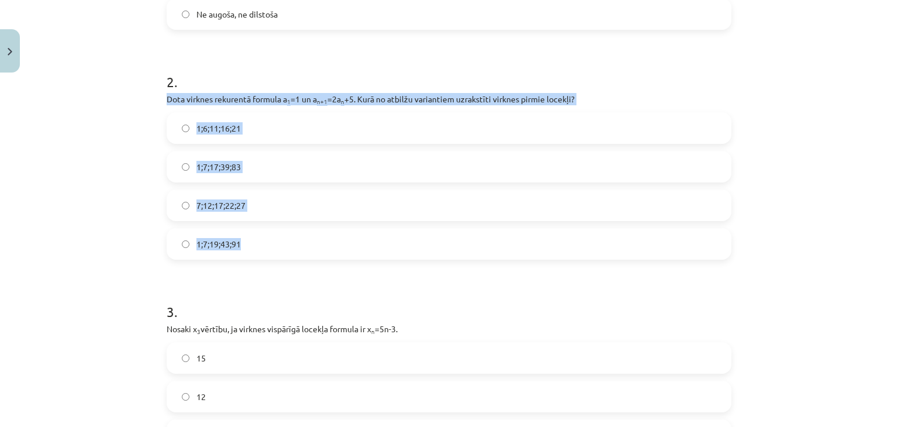
drag, startPoint x: 160, startPoint y: 98, endPoint x: 276, endPoint y: 235, distance: 179.7
click at [215, 253] on label "1;7;19;43;91" at bounding box center [449, 243] width 563 height 29
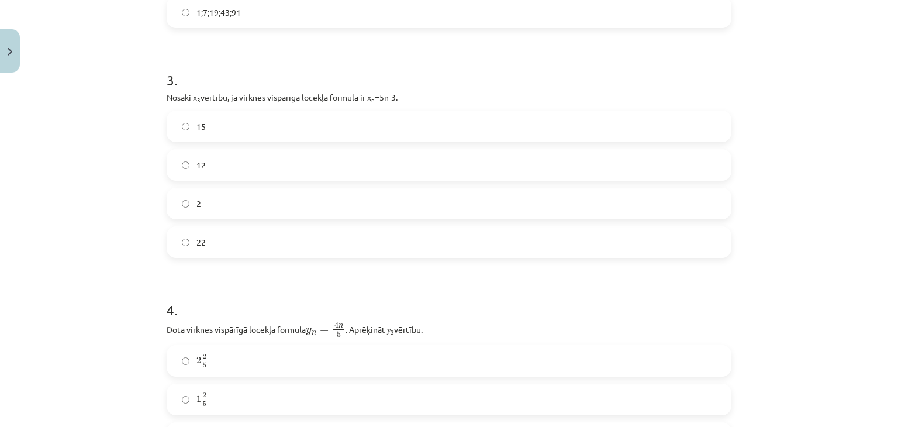
scroll to position [667, 0]
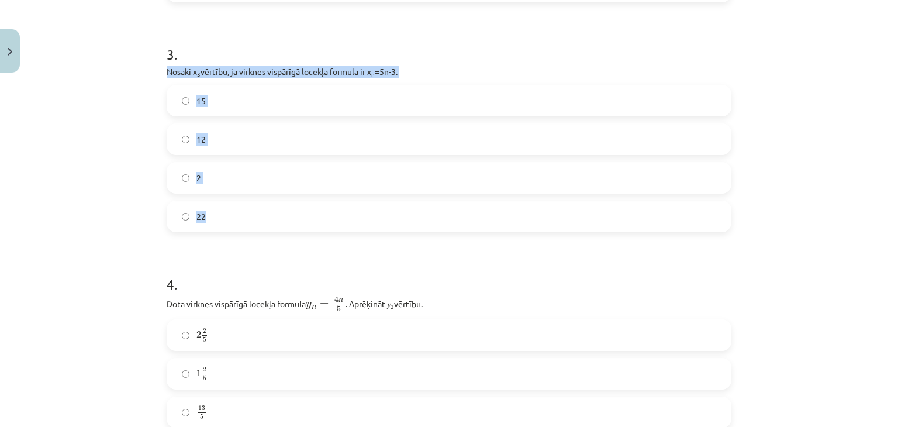
drag, startPoint x: 163, startPoint y: 74, endPoint x: 274, endPoint y: 219, distance: 181.9
click at [274, 219] on div "3 . Nosaki x 3 vērtību, ja virknes vispārīgā locekļa formula ir x n =5n-3. 15 1…" at bounding box center [449, 129] width 565 height 206
click at [197, 144] on span "12" at bounding box center [201, 139] width 9 height 12
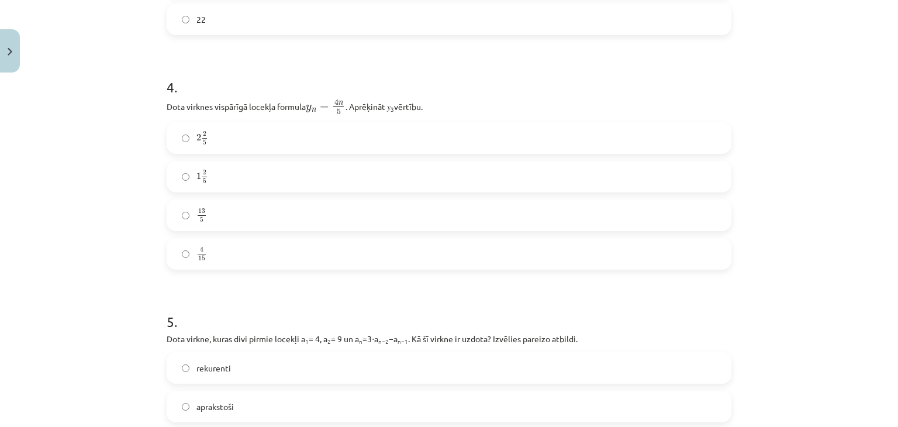
scroll to position [868, 0]
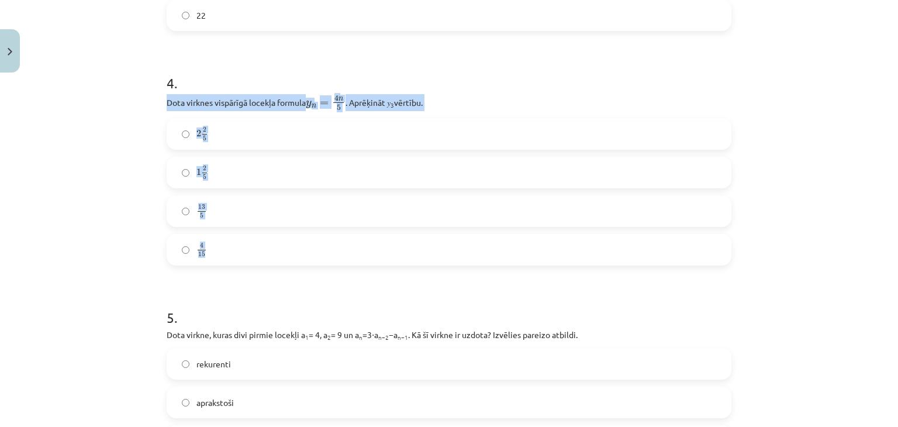
drag, startPoint x: 164, startPoint y: 104, endPoint x: 250, endPoint y: 251, distance: 170.9
click at [250, 251] on div "4 . Dota virknes vispārīgā locekļa formula y n = 4 n 5 y n = 4 n 5 . Aprēķināt …" at bounding box center [449, 159] width 565 height 211
click at [126, 212] on div "Mācību tēma: Matemātikas i - 12. klases 1. ieskaites mācību materiāls (ab) #5 📝…" at bounding box center [449, 213] width 898 height 427
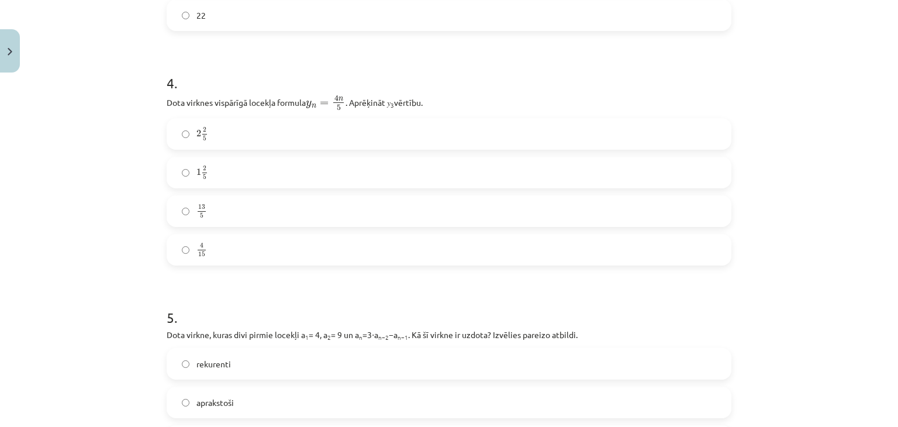
click at [173, 136] on label "2 2 5 2 2 5" at bounding box center [449, 133] width 563 height 29
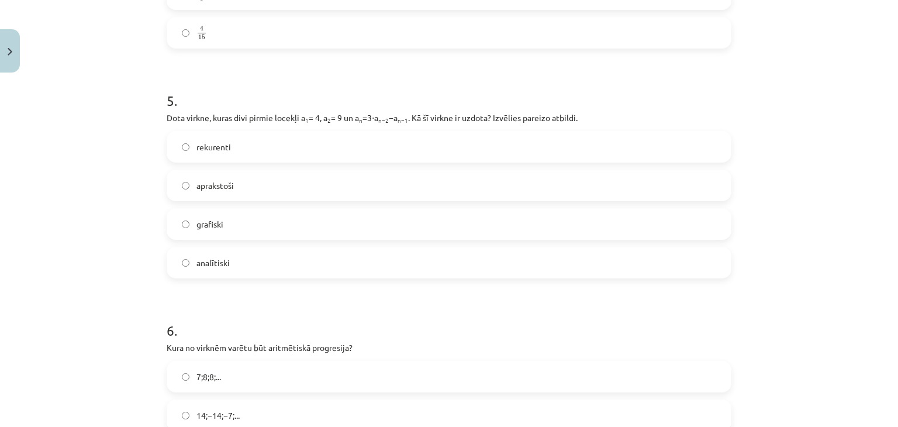
scroll to position [1081, 0]
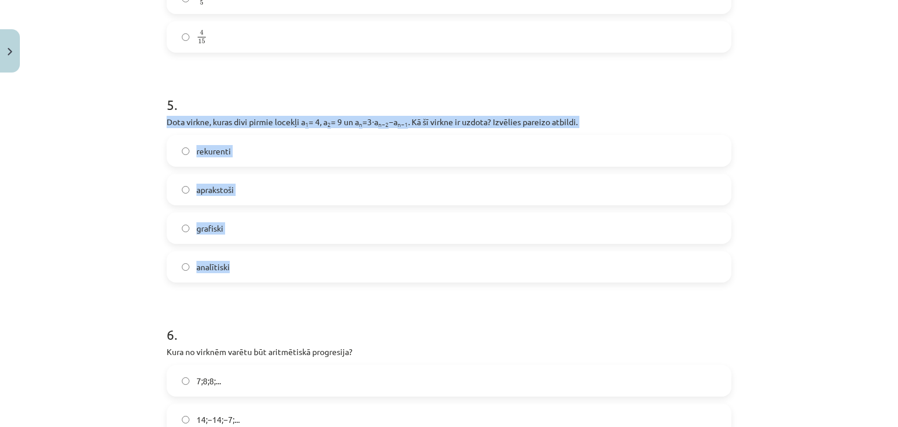
drag, startPoint x: 160, startPoint y: 120, endPoint x: 277, endPoint y: 264, distance: 185.8
click at [211, 155] on span "rekurenti" at bounding box center [214, 151] width 35 height 12
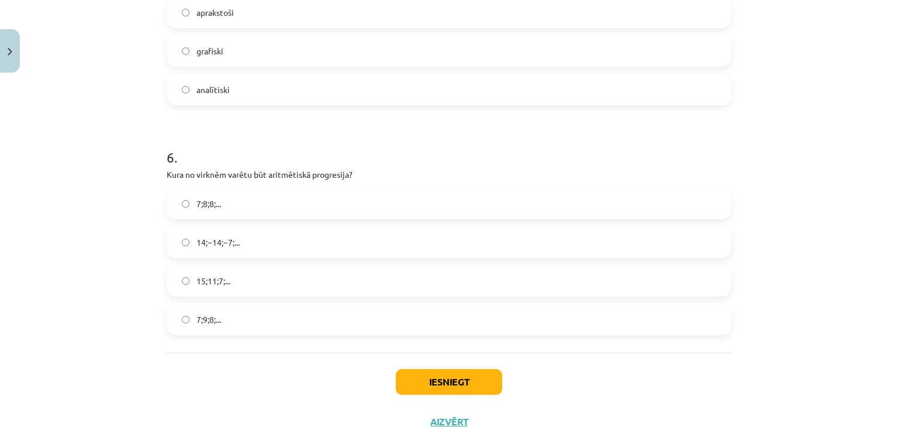
scroll to position [1264, 0]
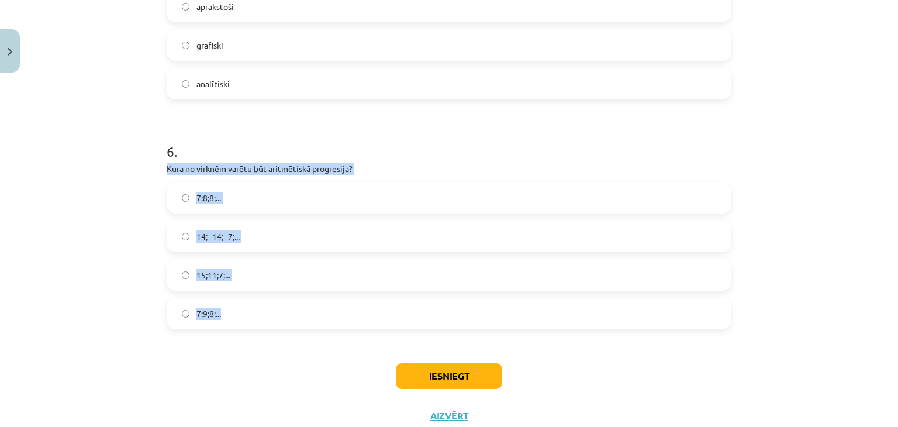
drag, startPoint x: 164, startPoint y: 171, endPoint x: 253, endPoint y: 311, distance: 165.4
click at [253, 311] on div "6 . Kura no virknēm varētu būt aritmētiskā progresija? 7;8;8;... 14;−14;−7;... …" at bounding box center [449, 226] width 565 height 206
click at [187, 272] on label "15;11;7;..." at bounding box center [449, 274] width 563 height 29
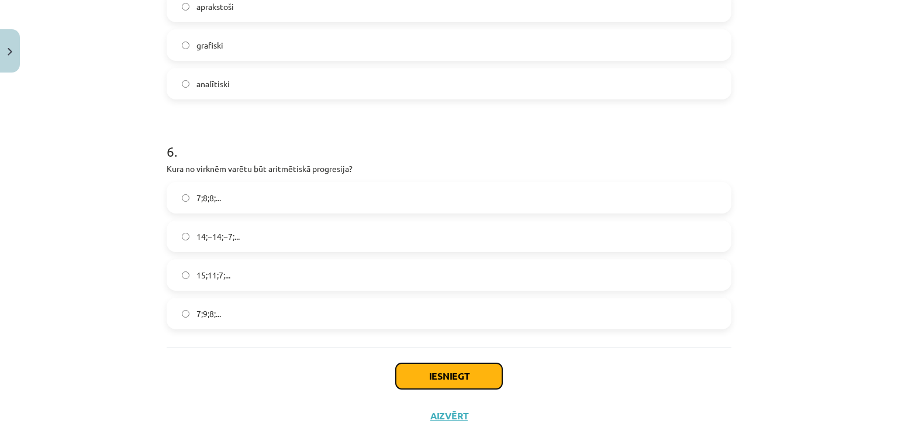
click at [469, 377] on button "Iesniegt" at bounding box center [449, 376] width 106 height 26
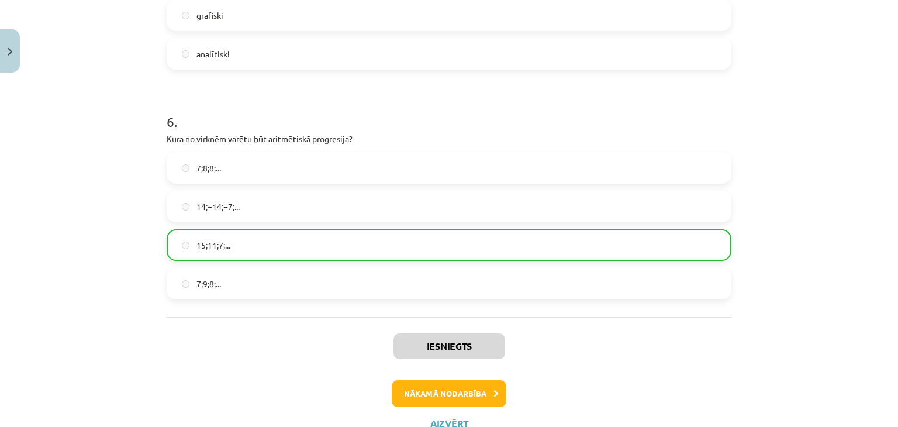
scroll to position [1338, 0]
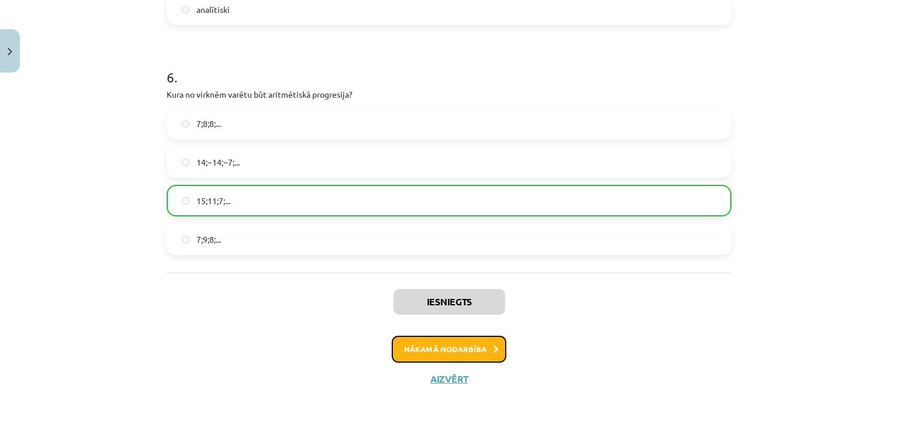
click at [494, 346] on icon at bounding box center [496, 350] width 5 height 8
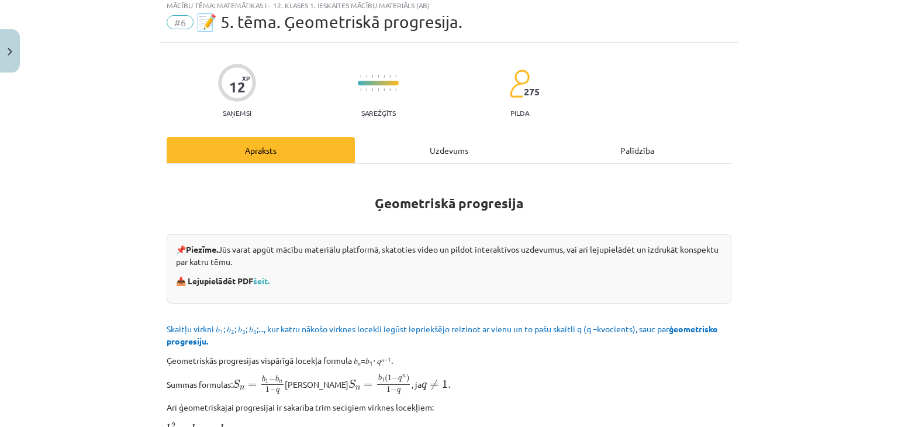
scroll to position [29, 0]
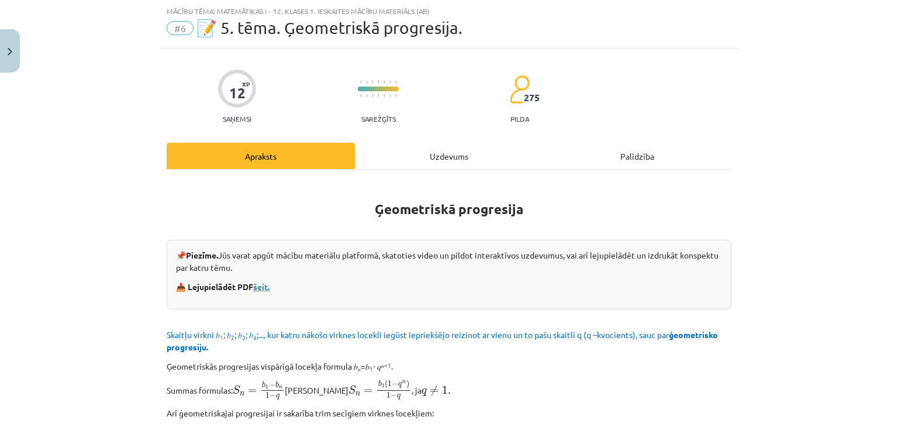
click at [264, 285] on link "šeit." at bounding box center [261, 286] width 16 height 11
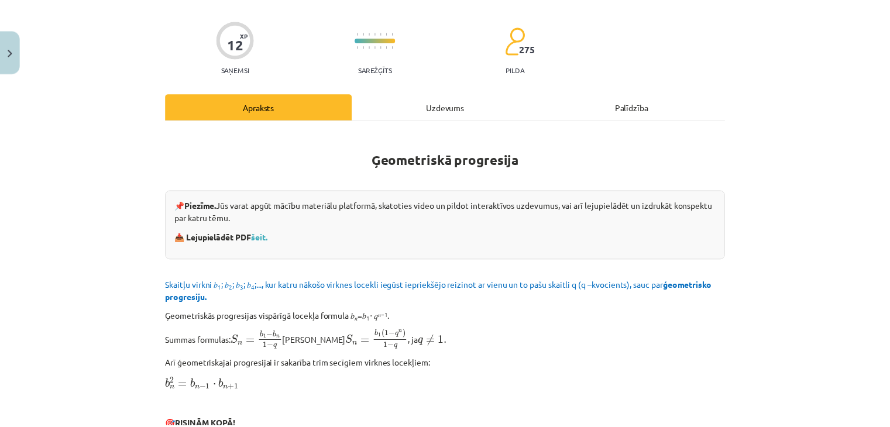
scroll to position [0, 0]
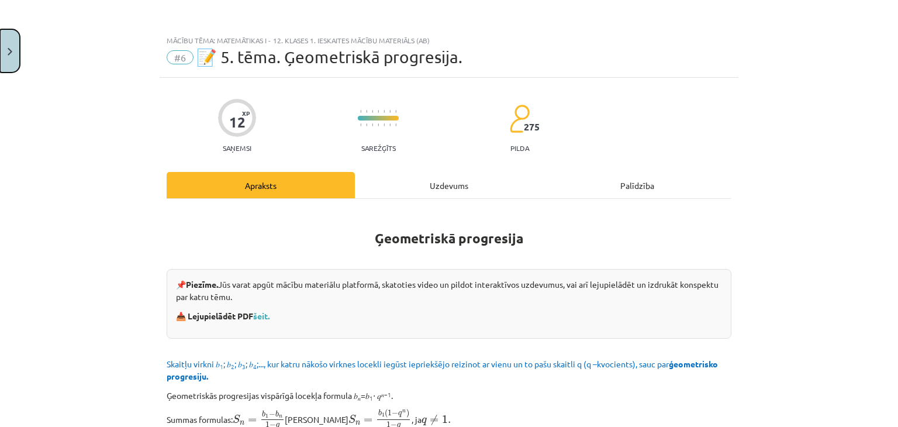
click at [12, 54] on button "Close" at bounding box center [10, 50] width 20 height 43
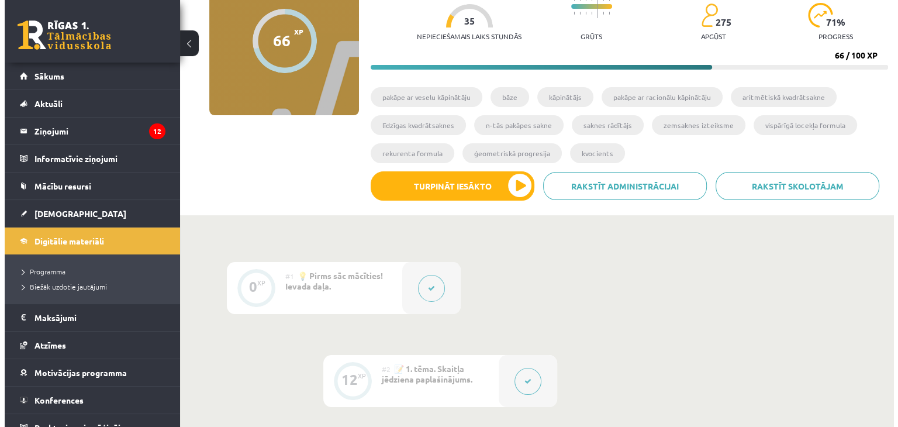
scroll to position [96, 0]
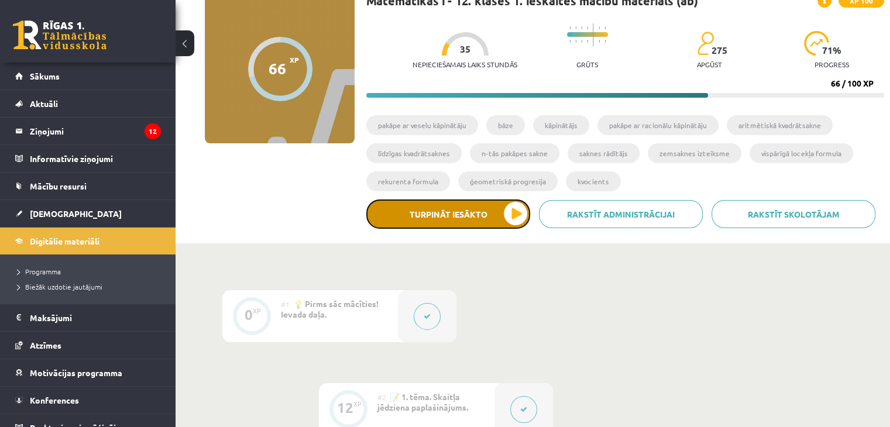
click at [508, 209] on button "Turpināt iesākto" at bounding box center [448, 213] width 164 height 29
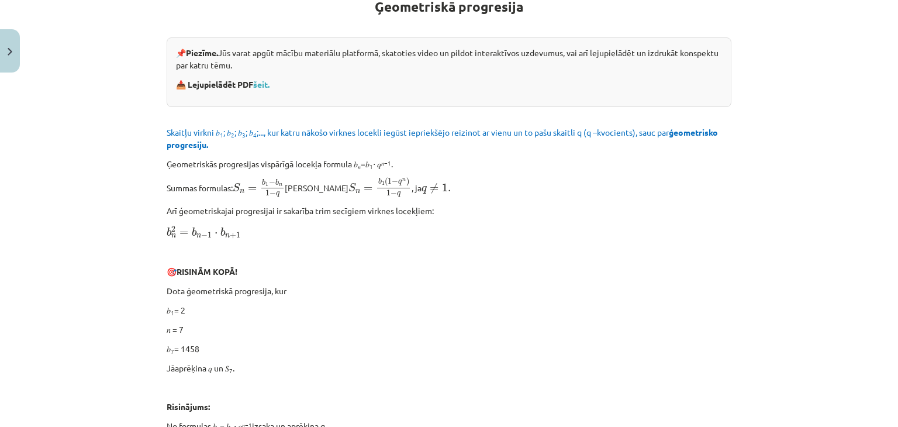
scroll to position [233, 0]
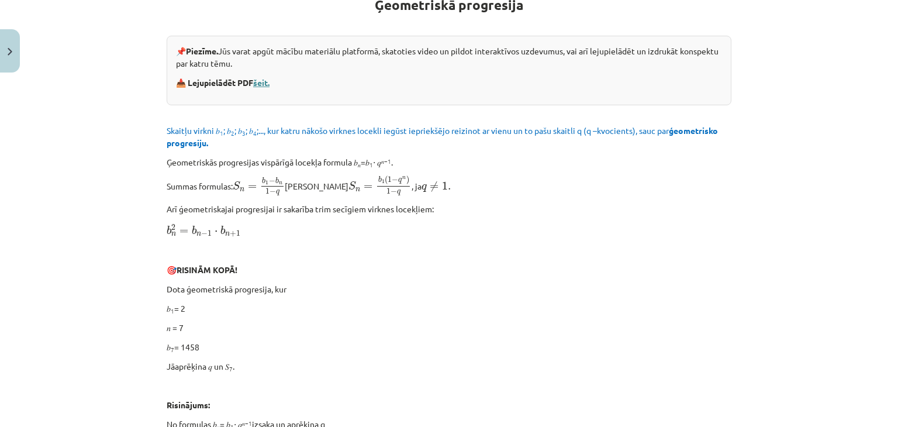
click at [260, 81] on link "šeit." at bounding box center [261, 82] width 16 height 11
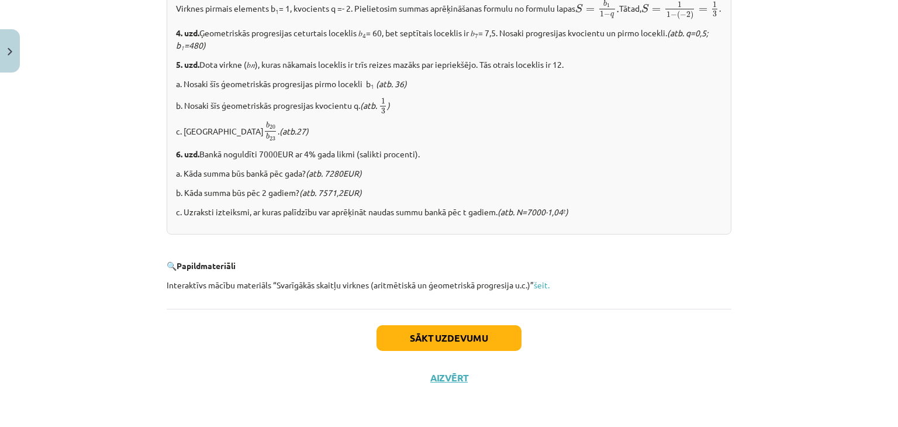
scroll to position [1469, 0]
click at [485, 336] on button "Sākt uzdevumu" at bounding box center [449, 338] width 145 height 26
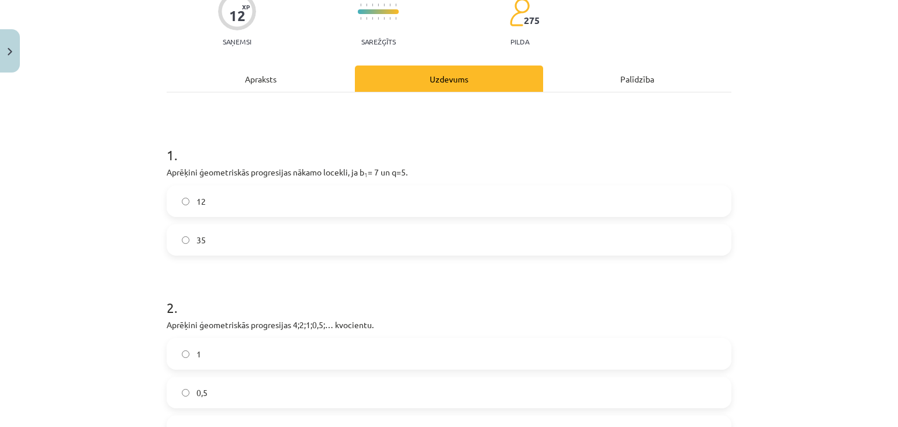
scroll to position [29, 0]
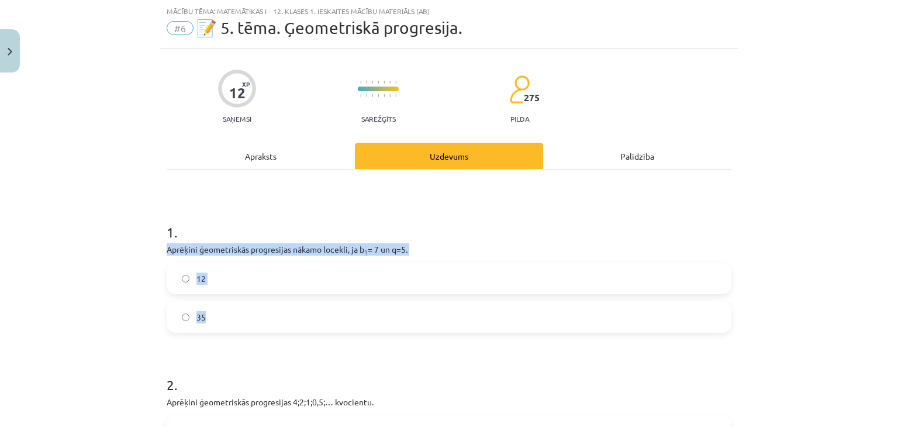
drag, startPoint x: 163, startPoint y: 251, endPoint x: 243, endPoint y: 313, distance: 101.8
click at [243, 313] on div "1 . Aprēķini ģeometriskās progresijas nākamo locekli, ja b 1 = 7 un q=5. 12 35" at bounding box center [449, 268] width 565 height 129
click at [201, 309] on label "35" at bounding box center [449, 316] width 563 height 29
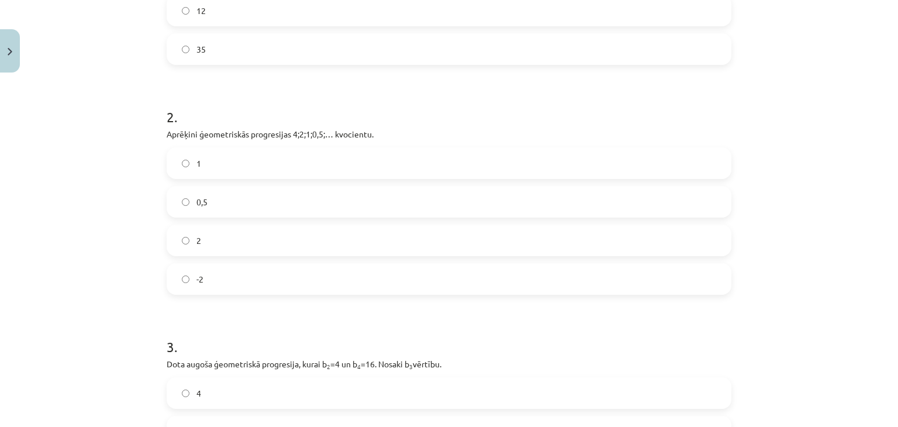
scroll to position [290, 0]
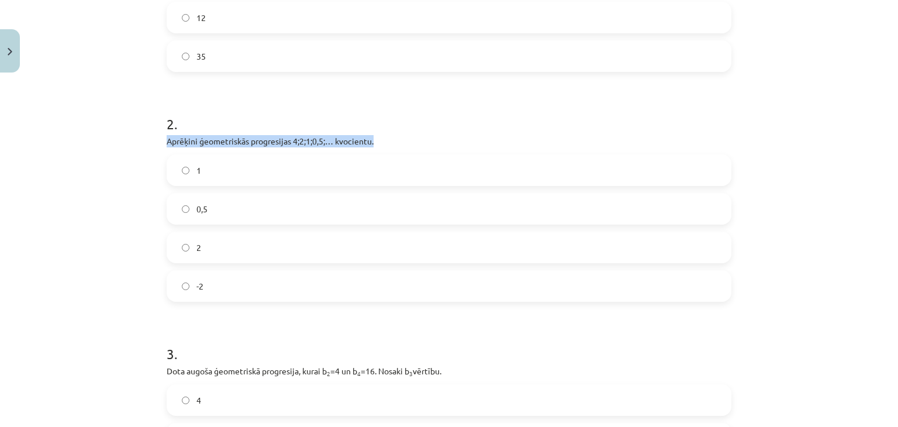
drag, startPoint x: 161, startPoint y: 144, endPoint x: 423, endPoint y: 133, distance: 262.9
click at [423, 133] on div "12 XP Saņemsi Sarežģīts 275 pilda Apraksts Uzdevums Palīdzība 1 . Aprēķini ģeom…" at bounding box center [449, 213] width 579 height 850
click at [208, 215] on label "0,5" at bounding box center [449, 208] width 563 height 29
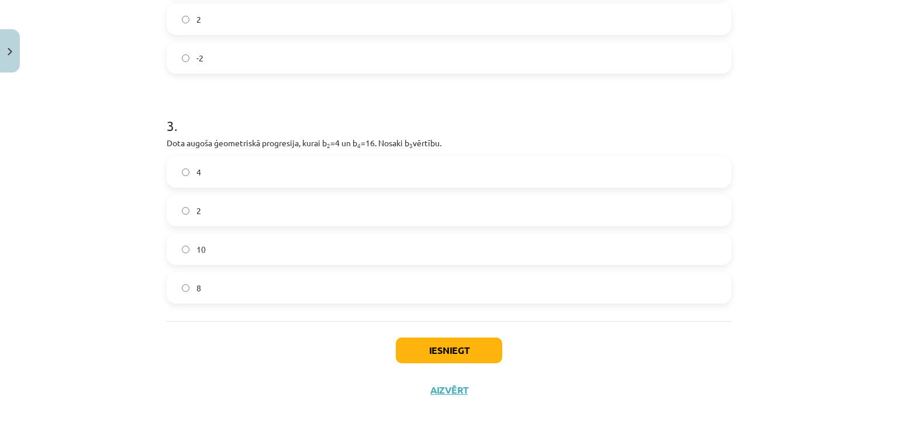
scroll to position [508, 0]
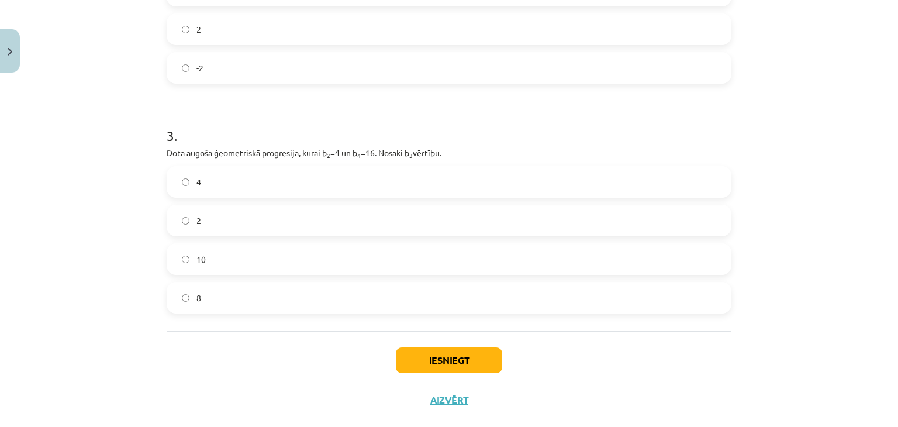
drag, startPoint x: 161, startPoint y: 155, endPoint x: 452, endPoint y: 148, distance: 290.8
click at [185, 290] on label "8" at bounding box center [449, 297] width 563 height 29
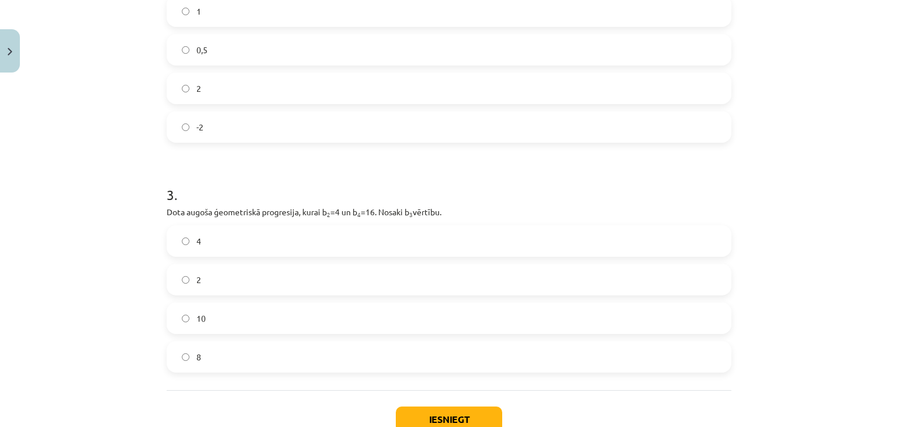
scroll to position [447, 0]
click at [459, 418] on button "Iesniegt" at bounding box center [449, 422] width 106 height 26
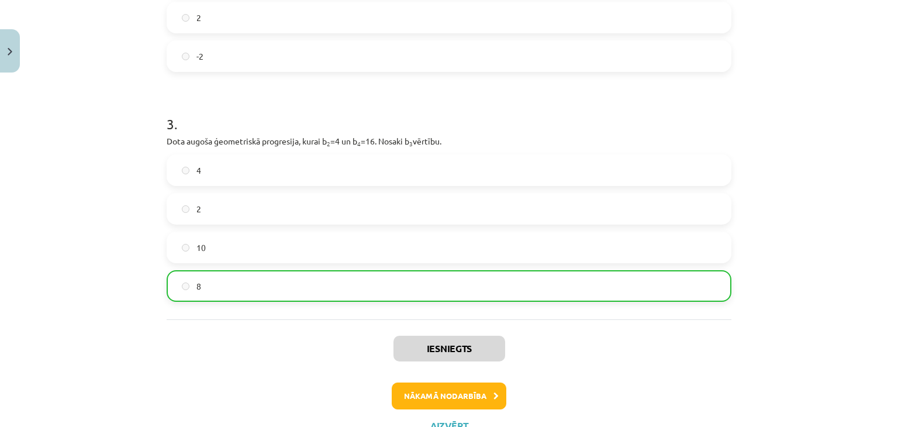
scroll to position [529, 0]
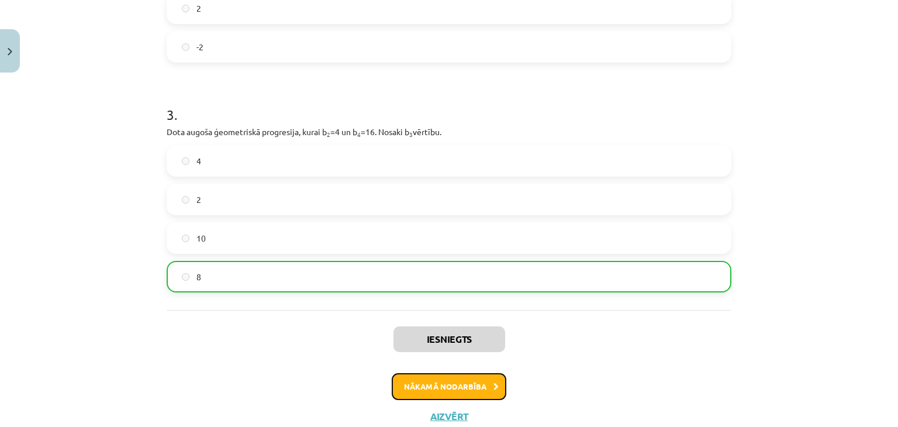
click at [431, 388] on button "Nākamā nodarbība" at bounding box center [449, 386] width 115 height 27
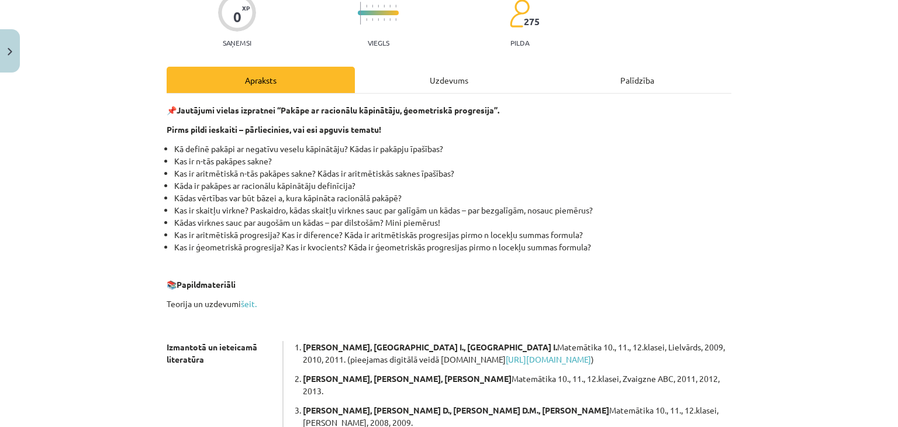
scroll to position [107, 0]
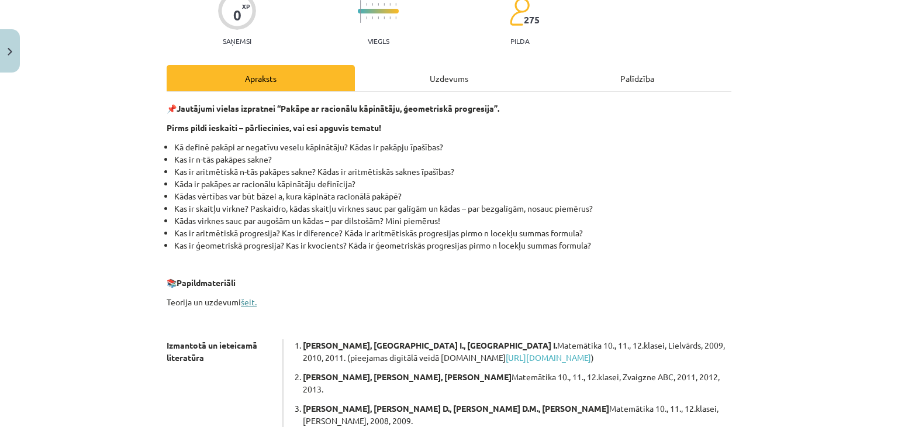
click at [249, 298] on link "šeit." at bounding box center [249, 302] width 16 height 11
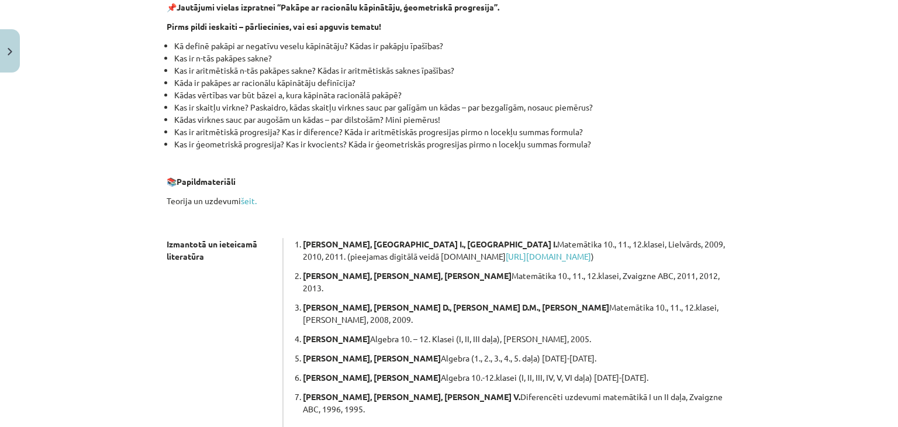
scroll to position [313, 0]
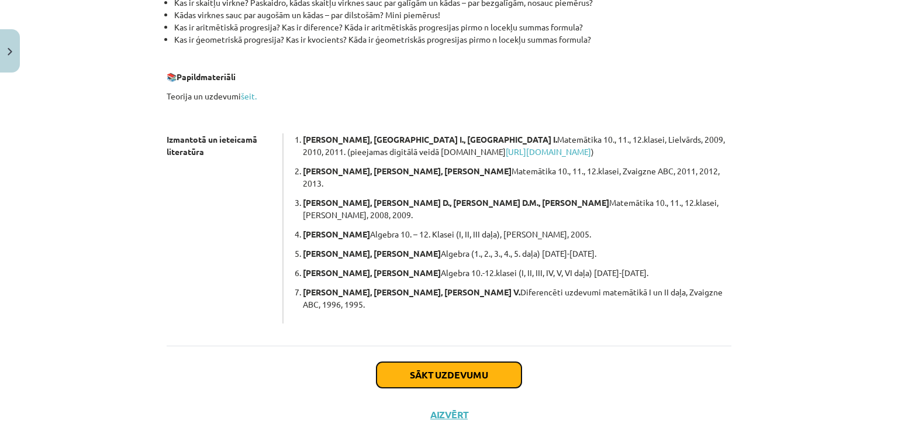
click at [466, 362] on button "Sākt uzdevumu" at bounding box center [449, 375] width 145 height 26
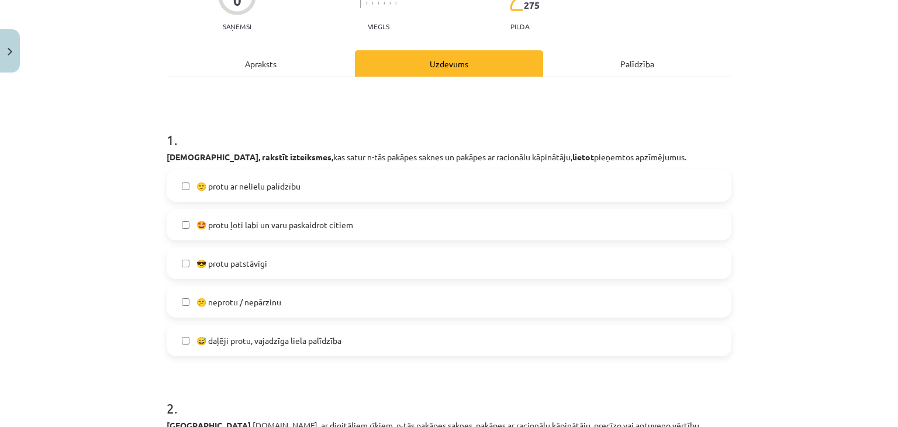
scroll to position [131, 0]
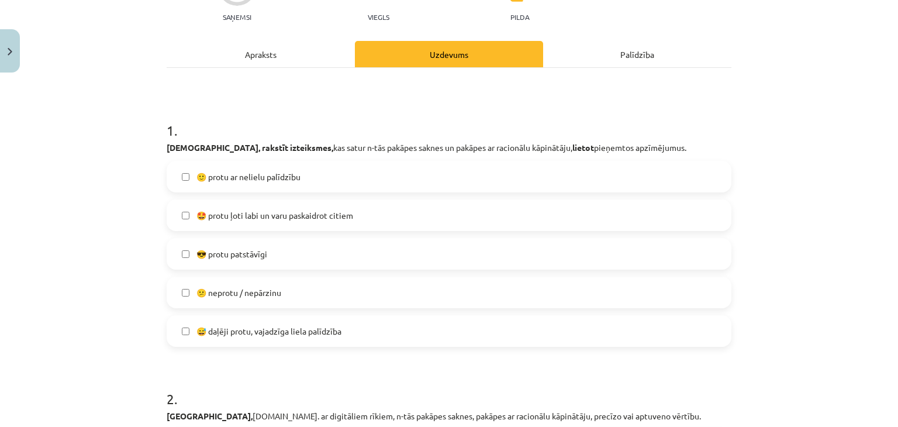
click at [180, 257] on label "😎 protu patstāvīgi" at bounding box center [449, 253] width 563 height 29
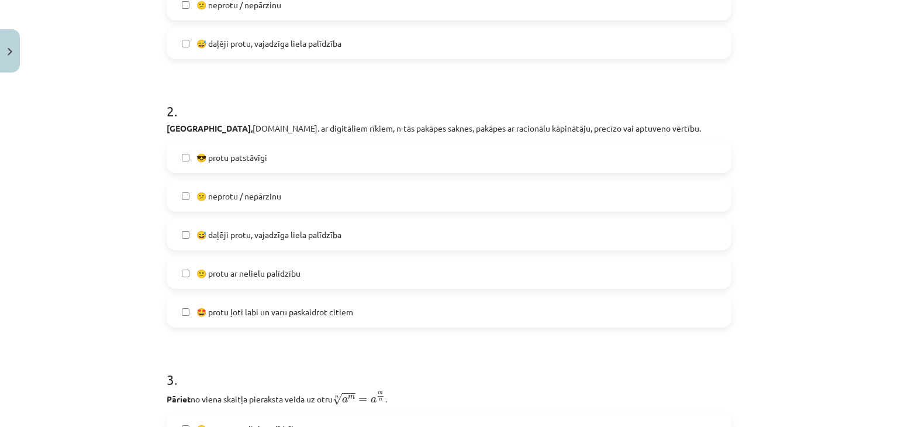
scroll to position [423, 0]
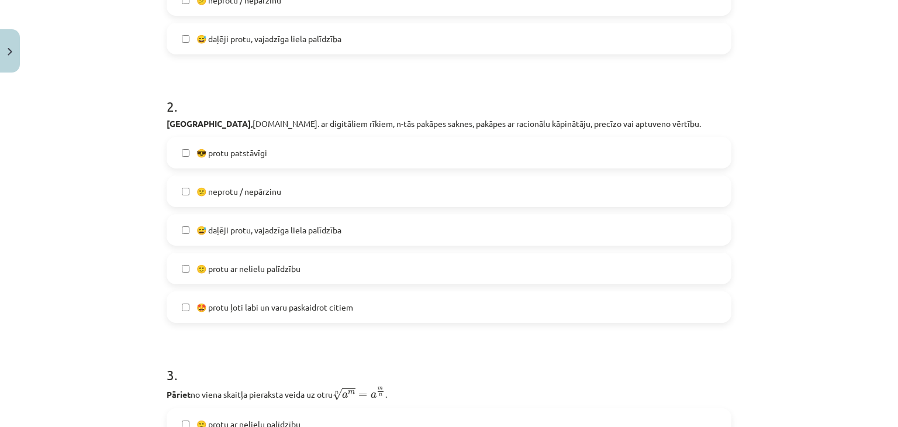
click at [201, 156] on span "😎 protu patstāvīgi" at bounding box center [232, 153] width 71 height 12
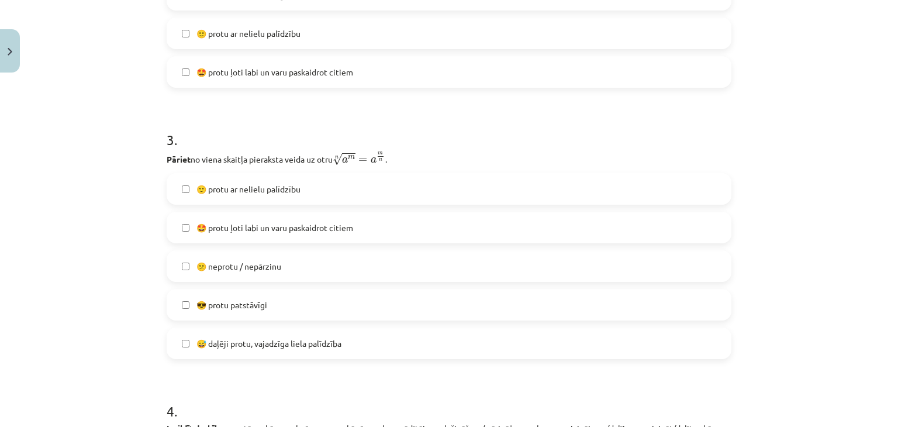
scroll to position [663, 0]
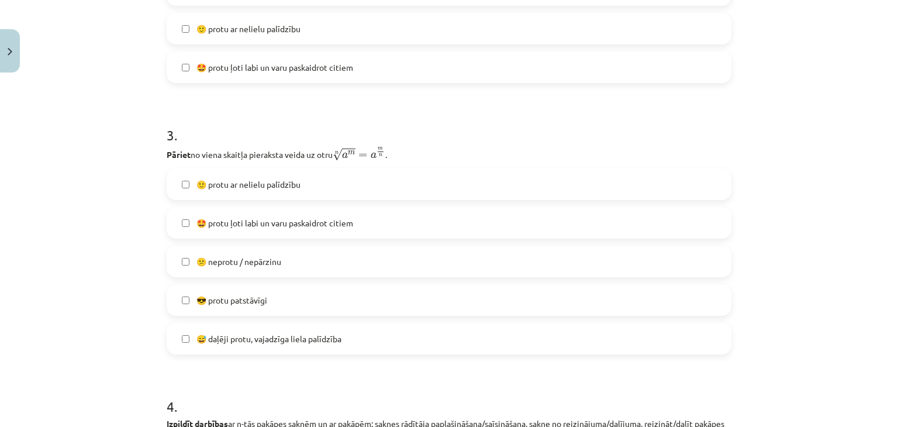
click at [220, 302] on span "😎 protu patstāvīgi" at bounding box center [232, 300] width 71 height 12
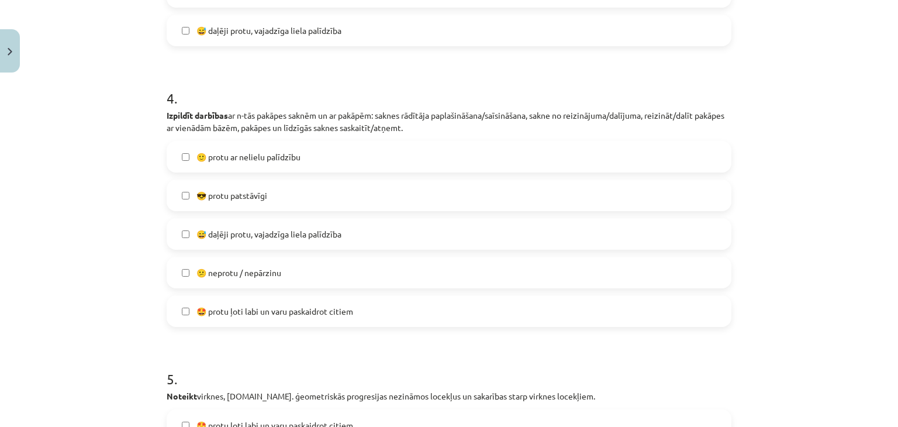
scroll to position [946, 0]
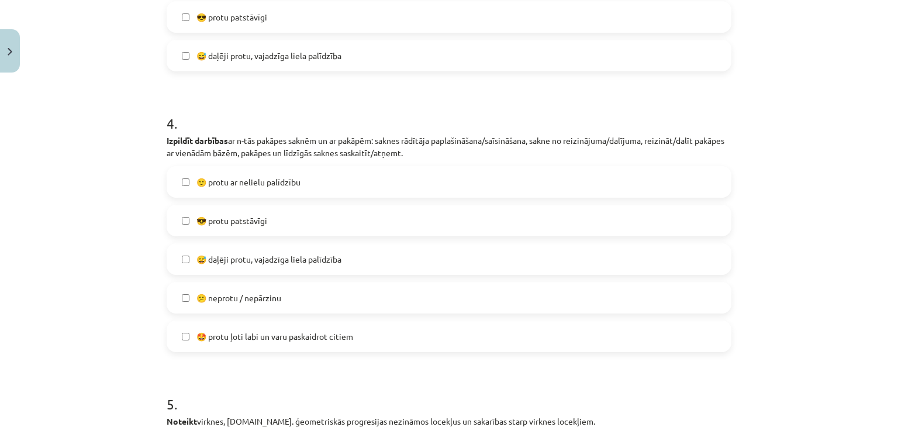
click at [298, 223] on label "😎 protu patstāvīgi" at bounding box center [449, 220] width 563 height 29
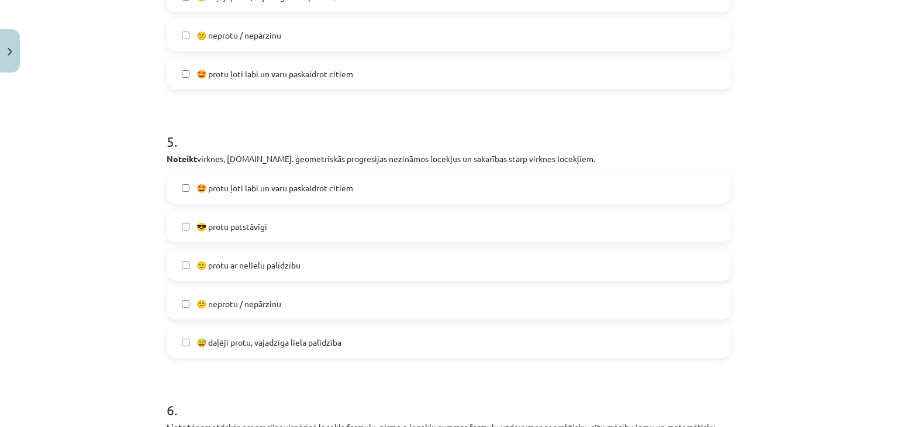
scroll to position [1214, 0]
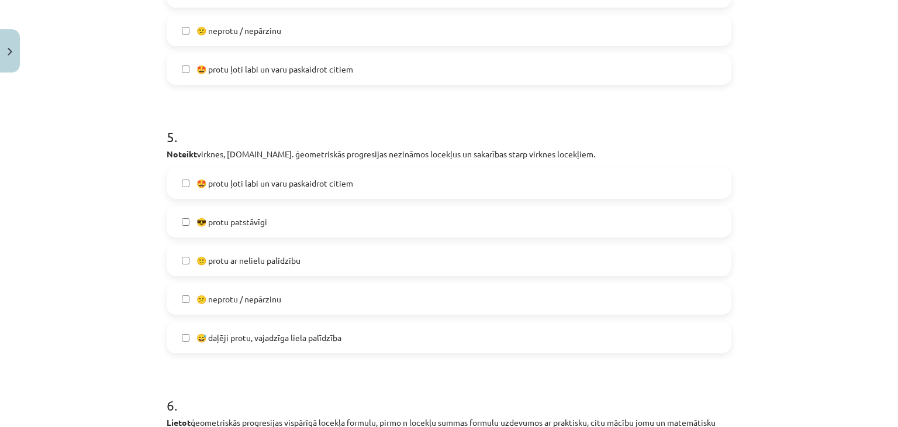
click at [264, 225] on span "😎 protu patstāvīgi" at bounding box center [232, 222] width 71 height 12
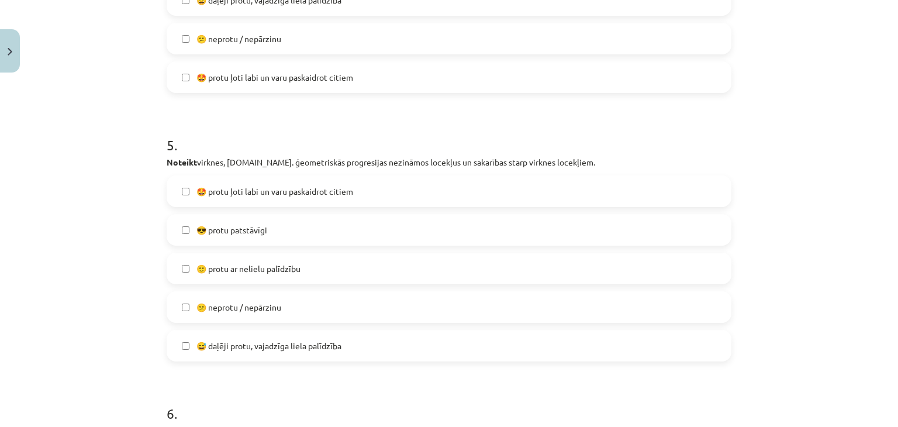
click at [321, 272] on label "🙂 protu ar nelielu palīdzību" at bounding box center [449, 268] width 563 height 29
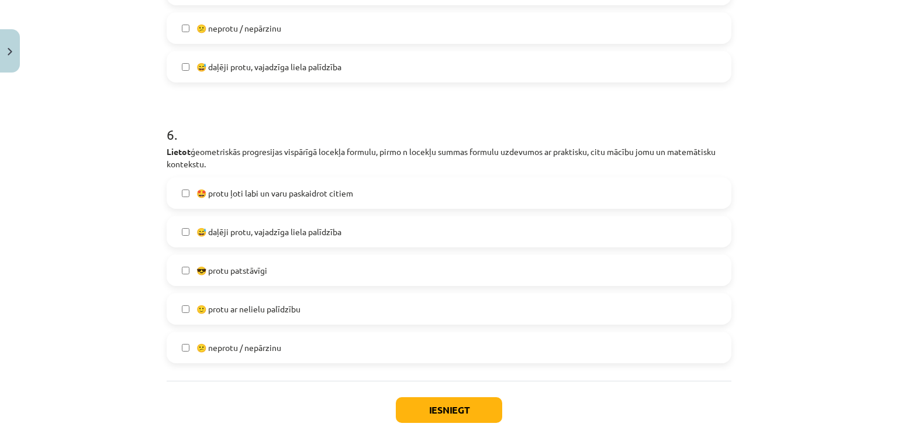
scroll to position [1477, 0]
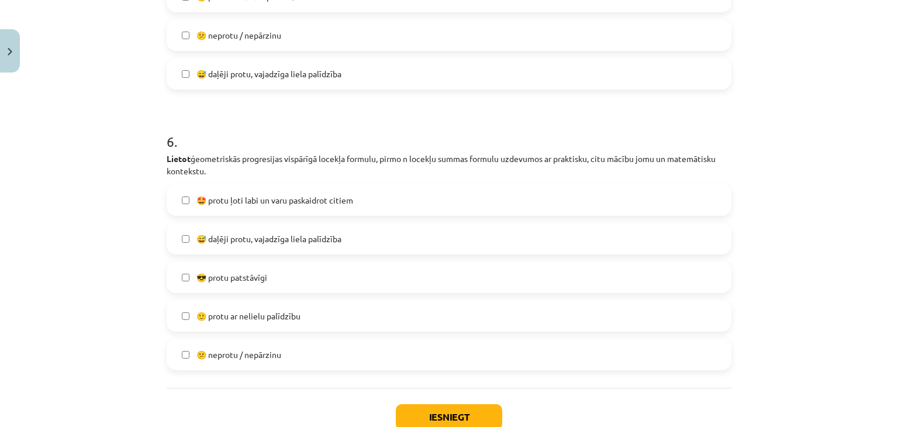
click at [215, 277] on span "😎 protu patstāvīgi" at bounding box center [232, 277] width 71 height 12
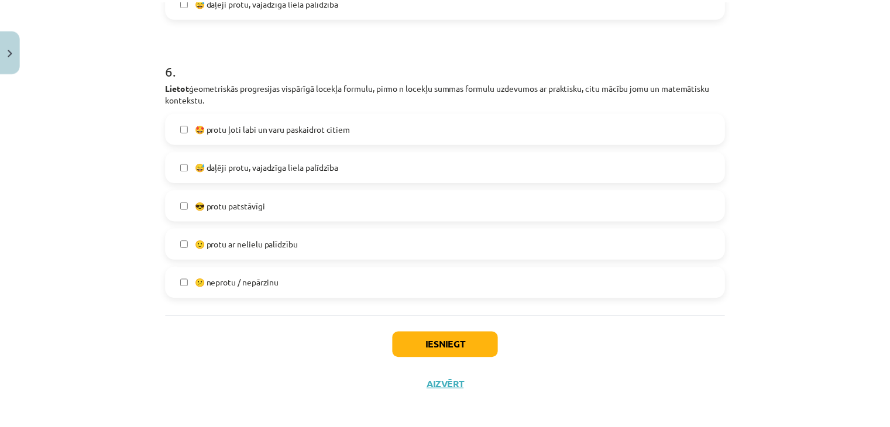
scroll to position [1556, 0]
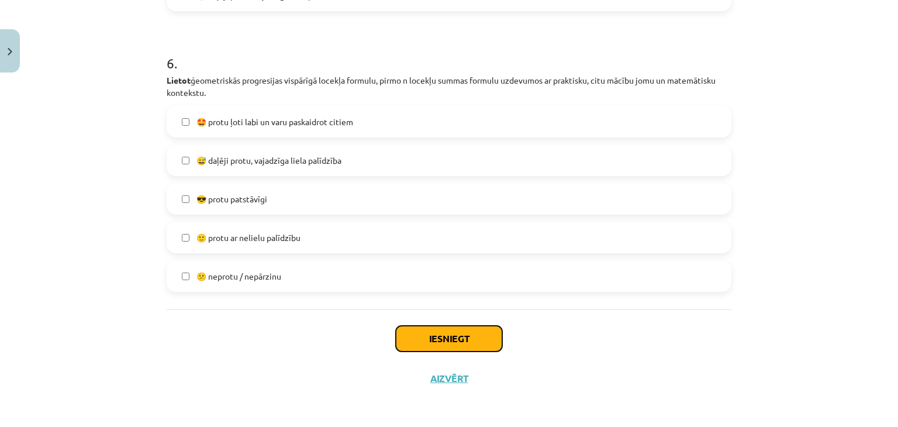
click at [467, 336] on button "Iesniegt" at bounding box center [449, 339] width 106 height 26
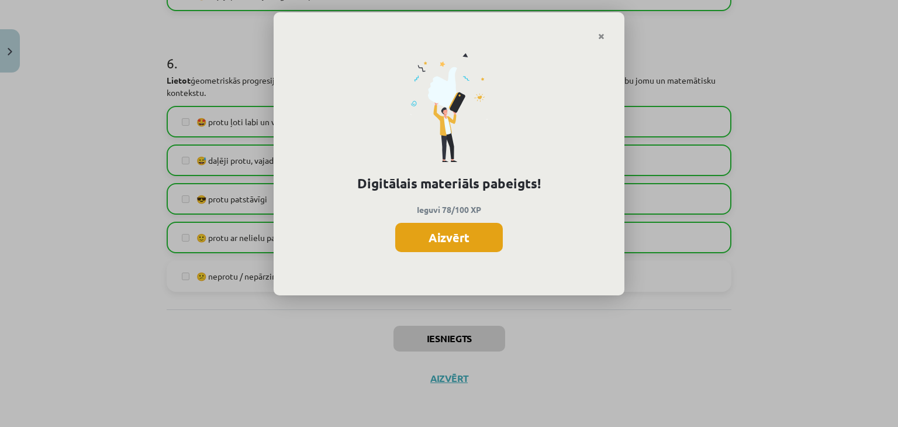
click at [468, 235] on button "Aizvērt" at bounding box center [449, 237] width 108 height 29
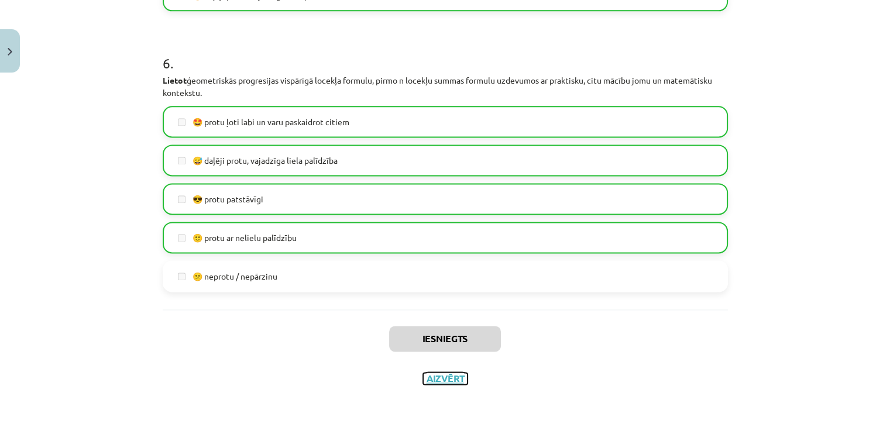
click at [443, 380] on button "Aizvērt" at bounding box center [445, 379] width 44 height 12
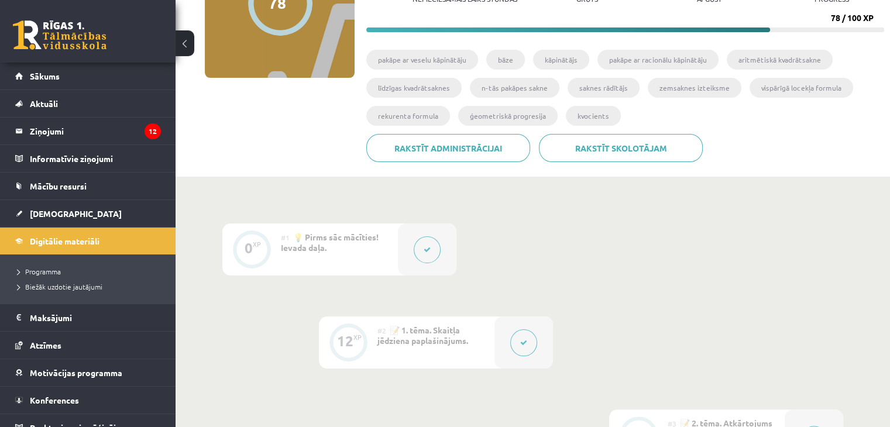
scroll to position [0, 0]
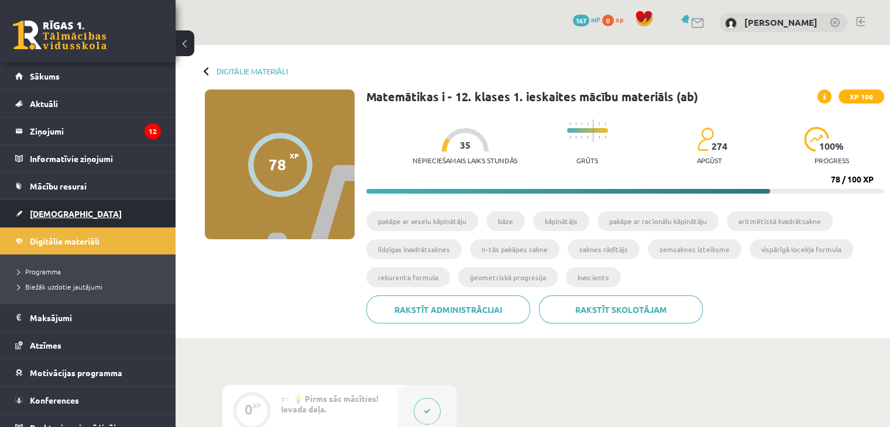
click at [51, 216] on span "[DEMOGRAPHIC_DATA]" at bounding box center [76, 213] width 92 height 11
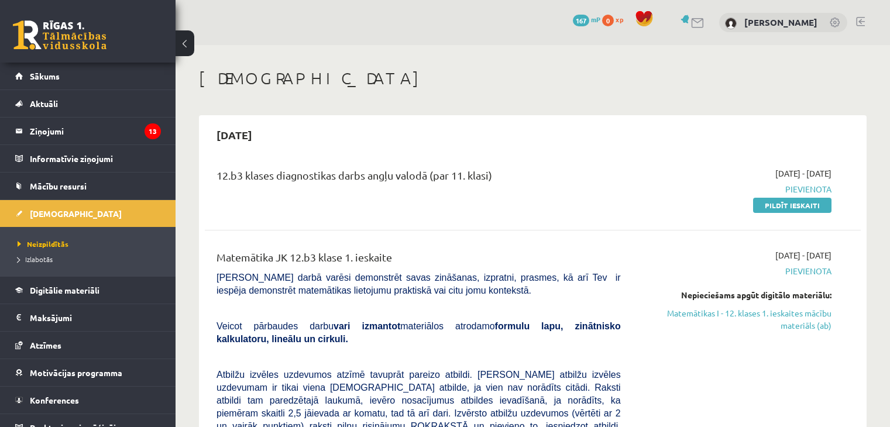
scroll to position [117, 0]
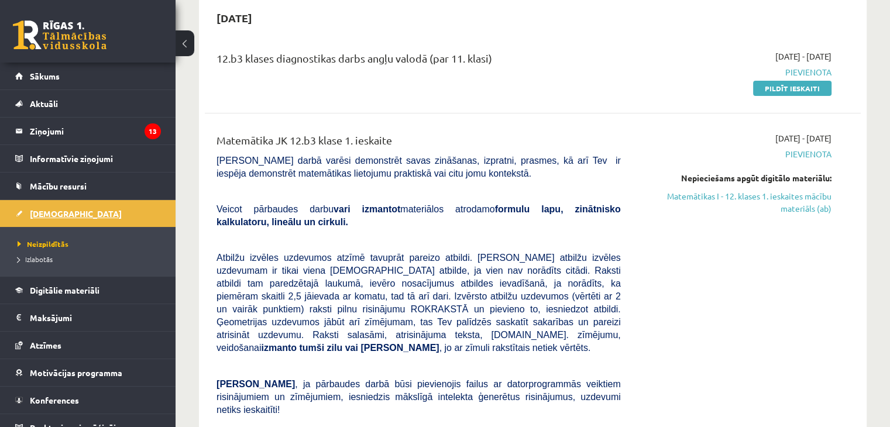
click at [61, 205] on link "[DEMOGRAPHIC_DATA]" at bounding box center [88, 213] width 146 height 27
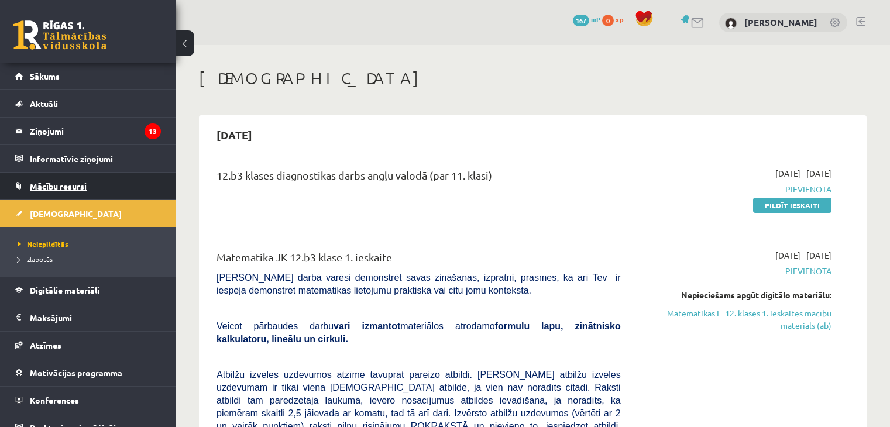
scroll to position [117, 0]
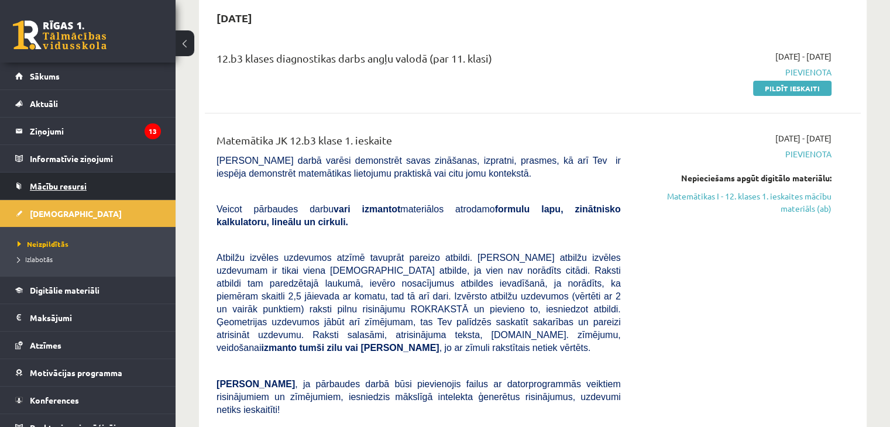
click at [67, 176] on link "Mācību resursi" at bounding box center [88, 186] width 146 height 27
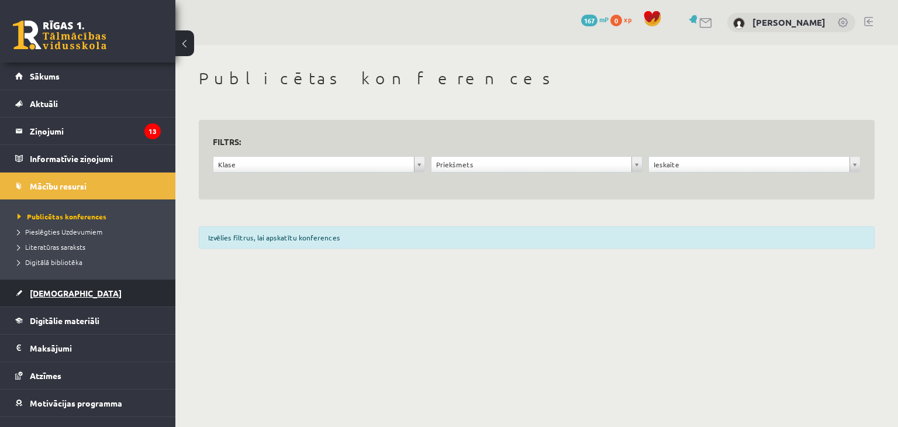
click at [58, 285] on link "[DEMOGRAPHIC_DATA]" at bounding box center [88, 293] width 146 height 27
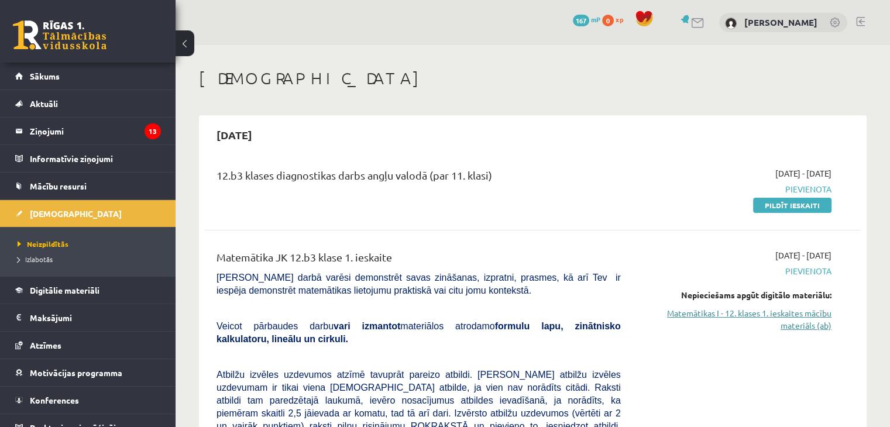
click at [766, 321] on link "Matemātikas I - 12. klases 1. ieskaites mācību materiāls (ab)" at bounding box center [734, 319] width 193 height 25
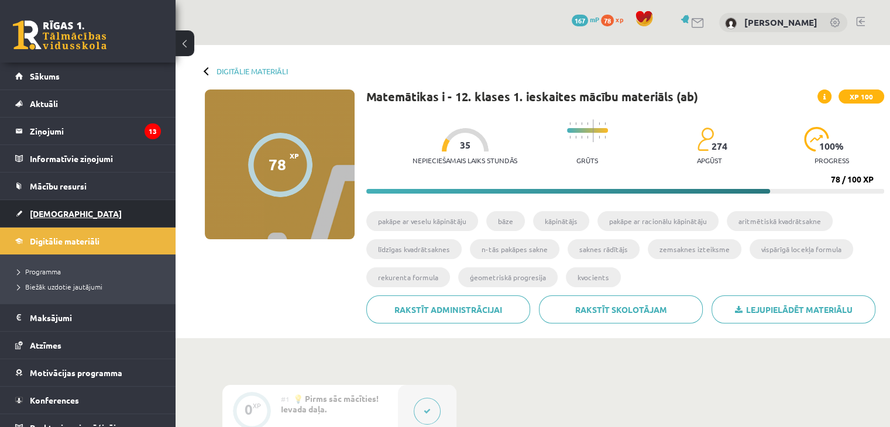
click at [47, 219] on link "[DEMOGRAPHIC_DATA]" at bounding box center [88, 213] width 146 height 27
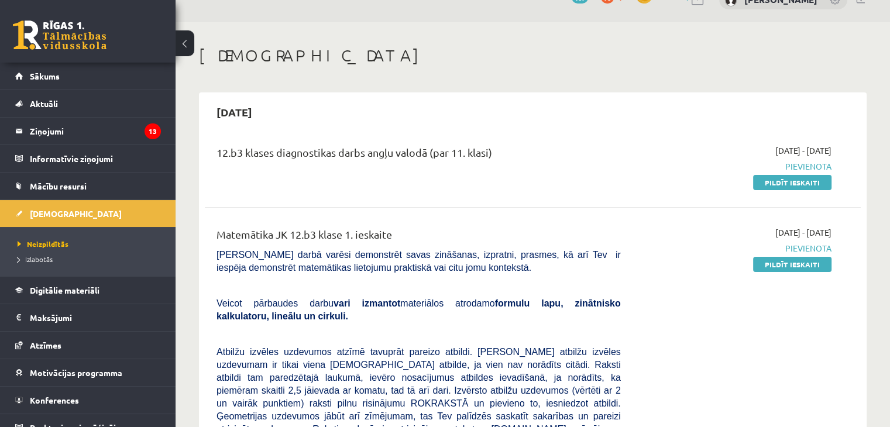
scroll to position [63, 0]
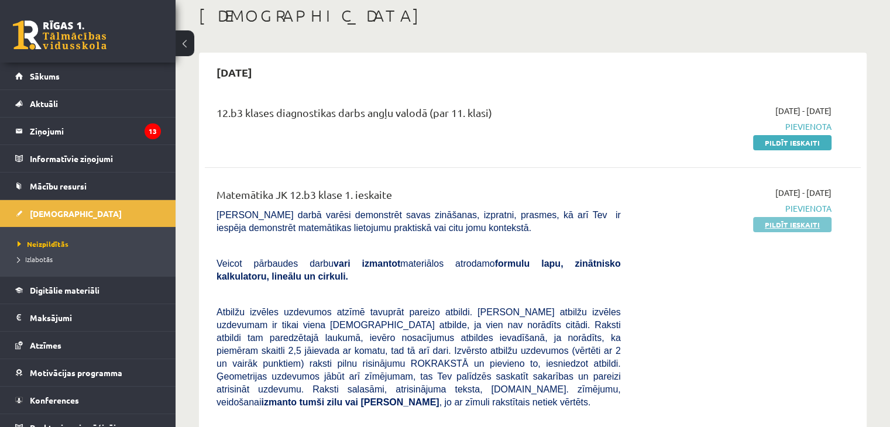
click at [786, 221] on link "Pildīt ieskaiti" at bounding box center [792, 224] width 78 height 15
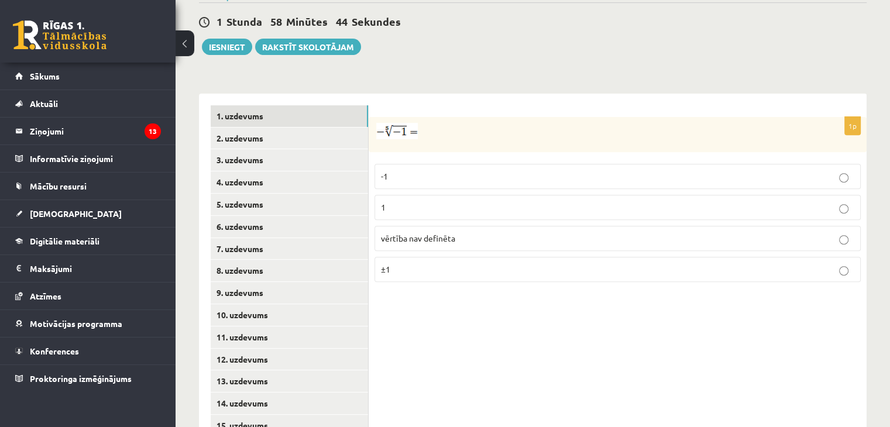
scroll to position [426, 0]
click at [728, 202] on p "1" at bounding box center [617, 208] width 473 height 12
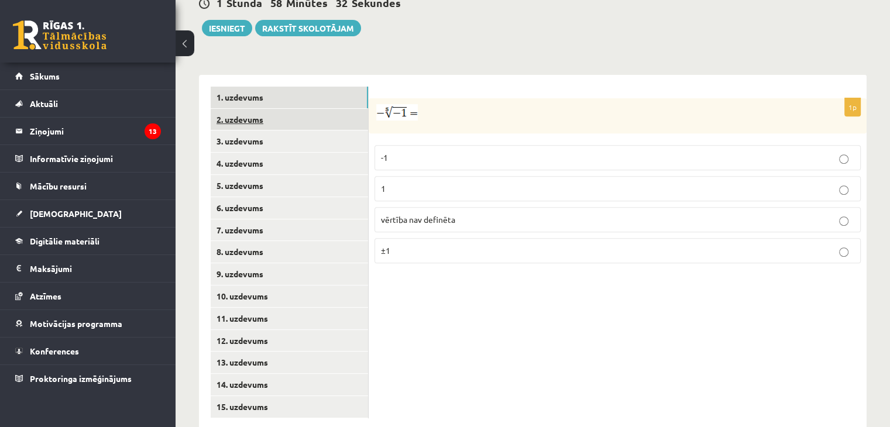
click at [259, 109] on link "2. uzdevums" at bounding box center [289, 120] width 157 height 22
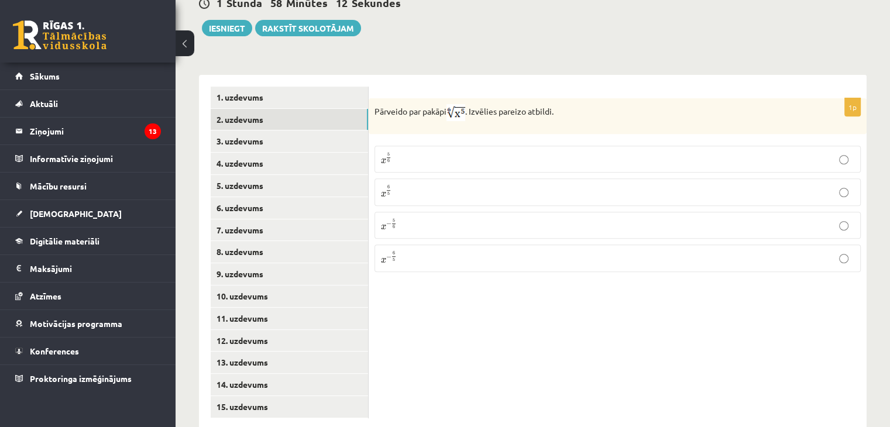
click at [419, 152] on p "x 5 6 x 5 6" at bounding box center [617, 159] width 473 height 14
click at [257, 130] on link "3. uzdevums" at bounding box center [289, 141] width 157 height 22
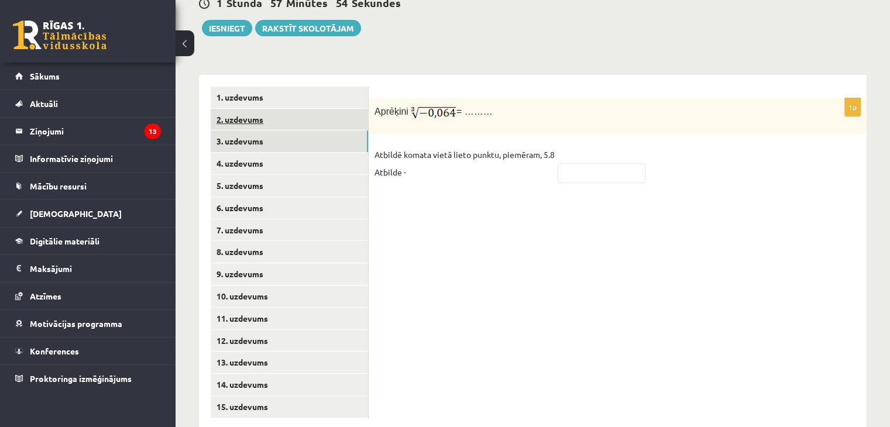
click at [266, 109] on link "2. uzdevums" at bounding box center [289, 120] width 157 height 22
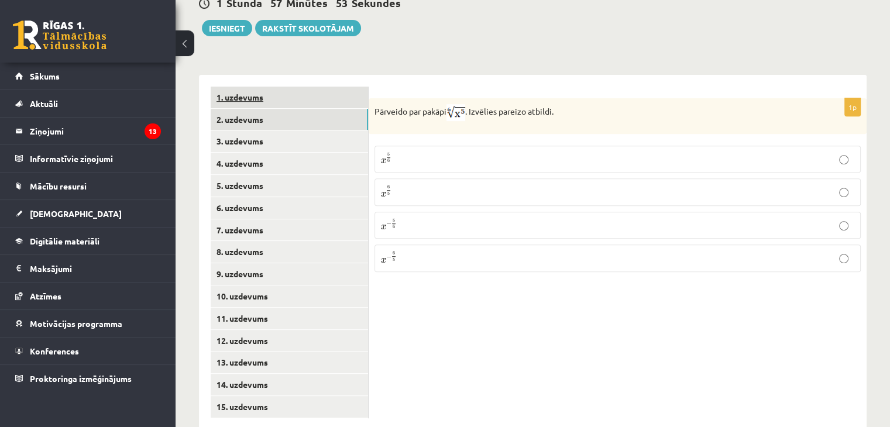
click at [250, 87] on link "1. uzdevums" at bounding box center [289, 98] width 157 height 22
click at [250, 109] on link "2. uzdevums" at bounding box center [289, 120] width 157 height 22
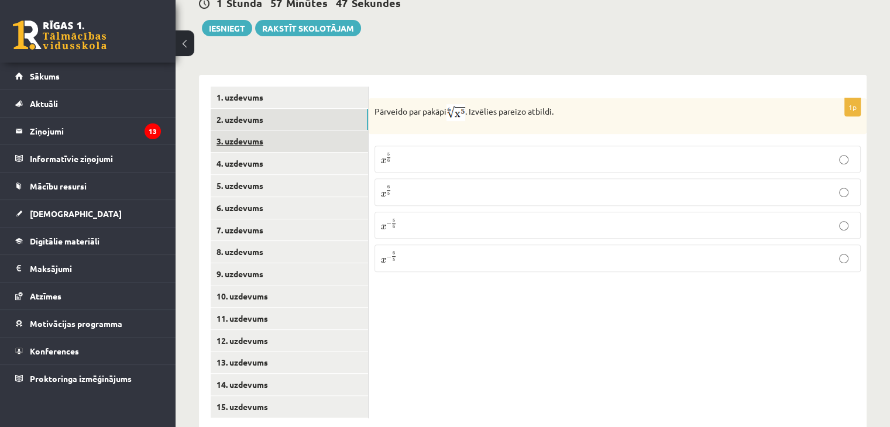
click at [253, 130] on link "3. uzdevums" at bounding box center [289, 141] width 157 height 22
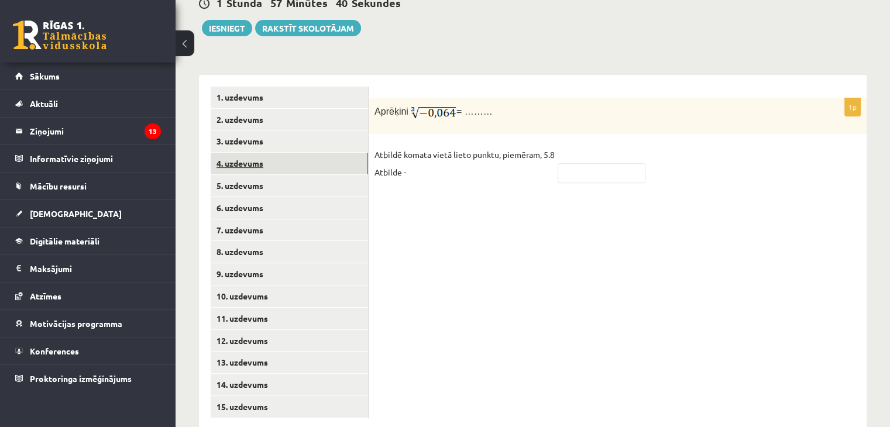
click at [264, 153] on link "4. uzdevums" at bounding box center [289, 164] width 157 height 22
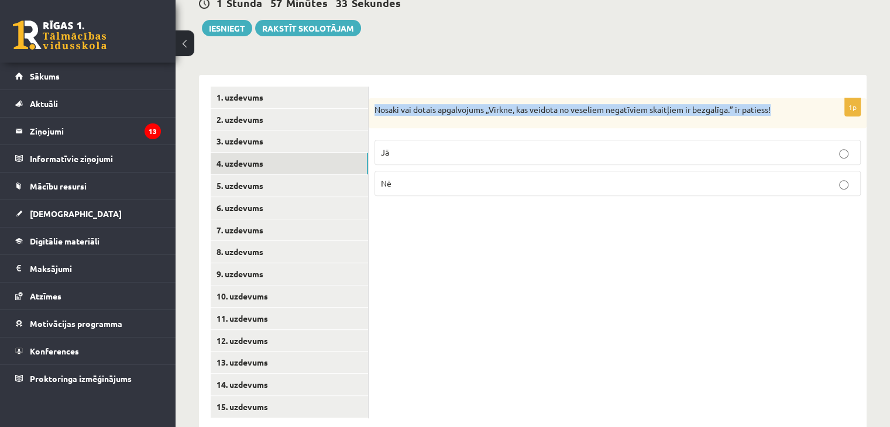
drag, startPoint x: 374, startPoint y: 84, endPoint x: 839, endPoint y: 77, distance: 464.5
click at [839, 98] on div "Nosaki vai dotais apgalvojums „Virkne, kas veidota no veseliem negatīviem skait…" at bounding box center [617, 113] width 498 height 30
copy p "Nosaki vai dotais apgalvojums „Virkne, kas veidota no veseliem negatīviem skait…"
click at [250, 87] on link "1. uzdevums" at bounding box center [289, 98] width 157 height 22
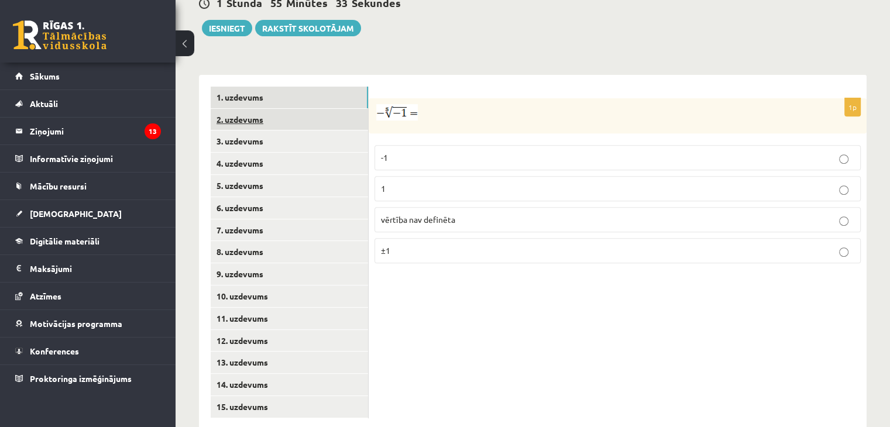
click at [275, 109] on link "2. uzdevums" at bounding box center [289, 120] width 157 height 22
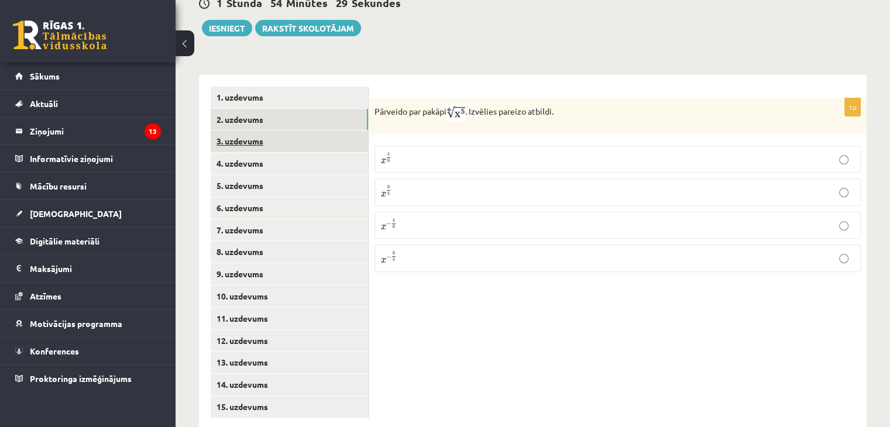
click at [268, 130] on link "3. uzdevums" at bounding box center [289, 141] width 157 height 22
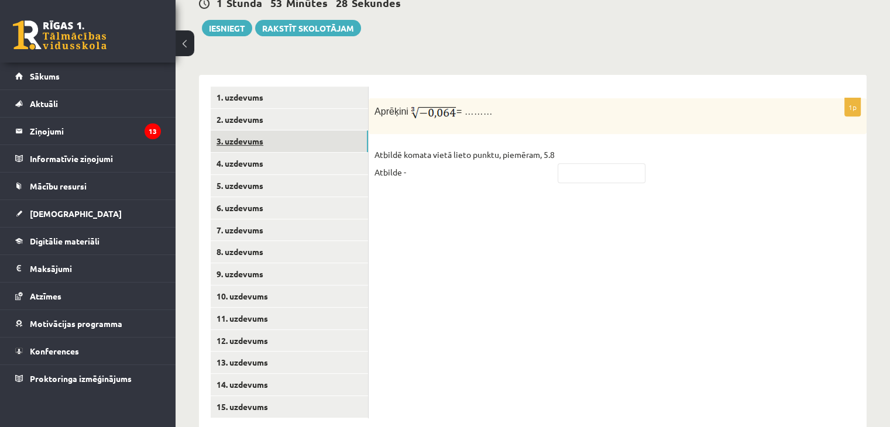
click at [268, 130] on link "3. uzdevums" at bounding box center [289, 141] width 157 height 22
drag, startPoint x: 374, startPoint y: 84, endPoint x: 490, endPoint y: 88, distance: 115.9
click at [490, 104] on p "Aprēķini = ………" at bounding box center [588, 112] width 428 height 17
click at [738, 316] on div "1p Aprēķini = ……… Atbildē komata vietā lieto punktu, piemēram, 5.8 Atbilde -" at bounding box center [617, 252] width 498 height 355
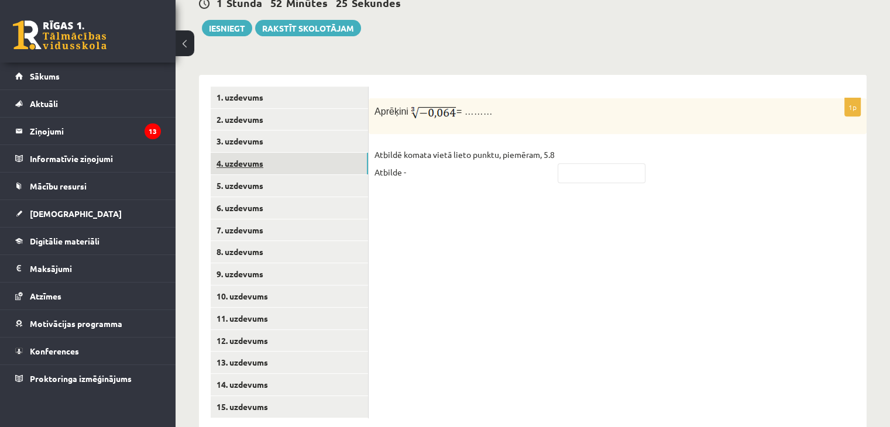
click at [248, 153] on link "4. uzdevums" at bounding box center [289, 164] width 157 height 22
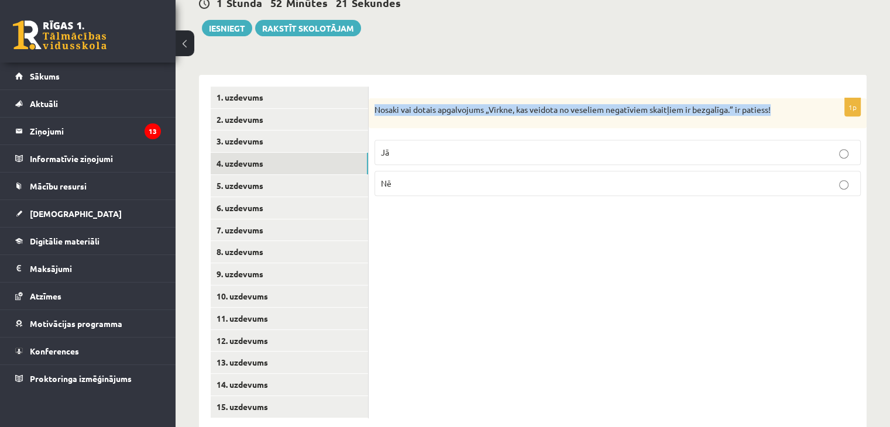
drag, startPoint x: 374, startPoint y: 84, endPoint x: 803, endPoint y: 74, distance: 428.8
click at [803, 98] on div "Nosaki vai dotais apgalvojums „Virkne, kas veidota no veseliem negatīviem skait…" at bounding box center [617, 113] width 498 height 30
copy p "Nosaki vai dotais apgalvojums „Virkne, kas veidota no veseliem negatīviem skait…"
click at [554, 87] on form "1p Nosaki vai dotais apgalvojums „Virkne, kas veidota no veseliem negatīviem sk…" at bounding box center [617, 146] width 474 height 119
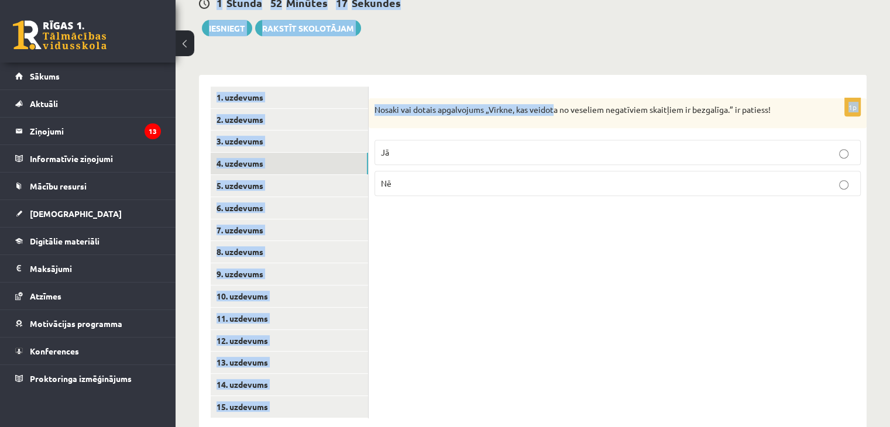
scroll to position [0, 0]
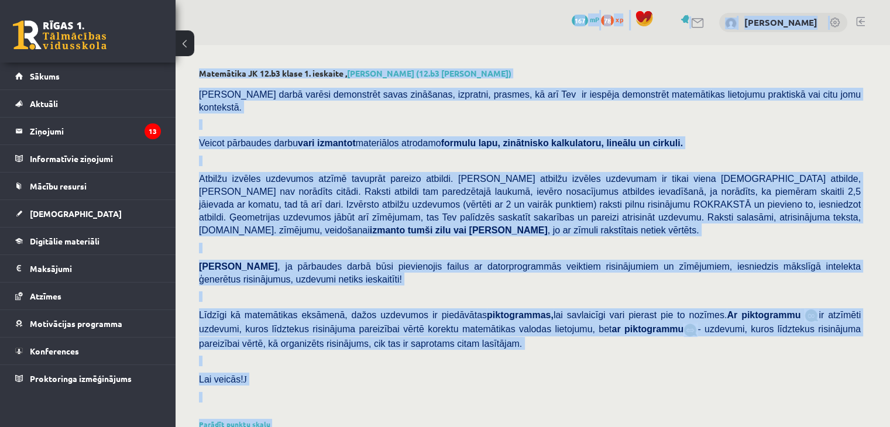
drag, startPoint x: 554, startPoint y: 68, endPoint x: 227, endPoint y: -51, distance: 348.1
click at [227, 0] on html "0 Dāvanas 167 mP 78 xp Nikolass Senitagoja Sākums Aktuāli Kā mācīties eSKOLĀ Ko…" at bounding box center [445, 213] width 890 height 427
click at [442, 158] on div "Pārbaudes darbā varēsi demonstrēt savas zināšanas, izpratni, prasmes, kā arī Te…" at bounding box center [532, 249] width 667 height 334
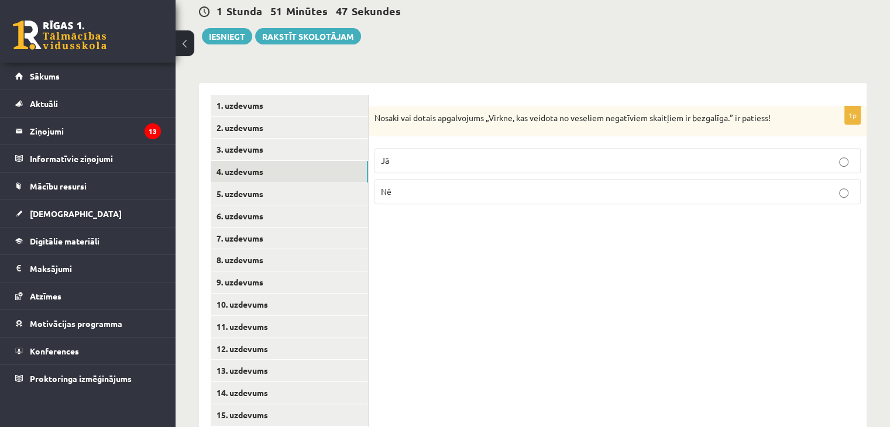
scroll to position [446, 0]
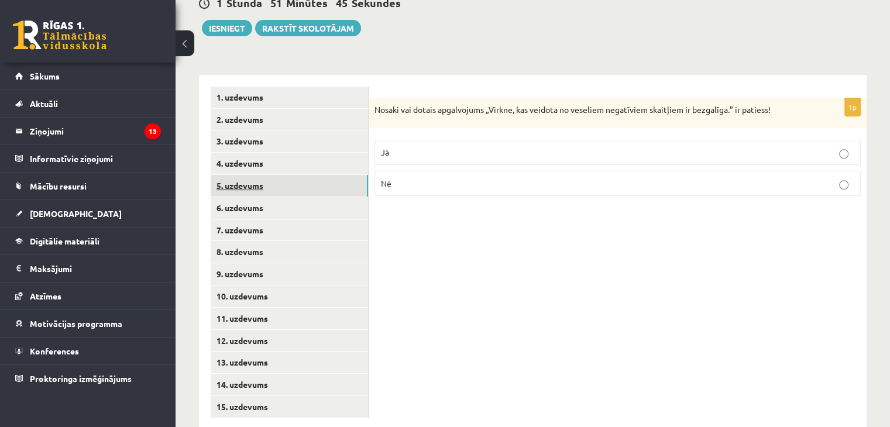
click at [291, 175] on link "5. uzdevums" at bounding box center [289, 186] width 157 height 22
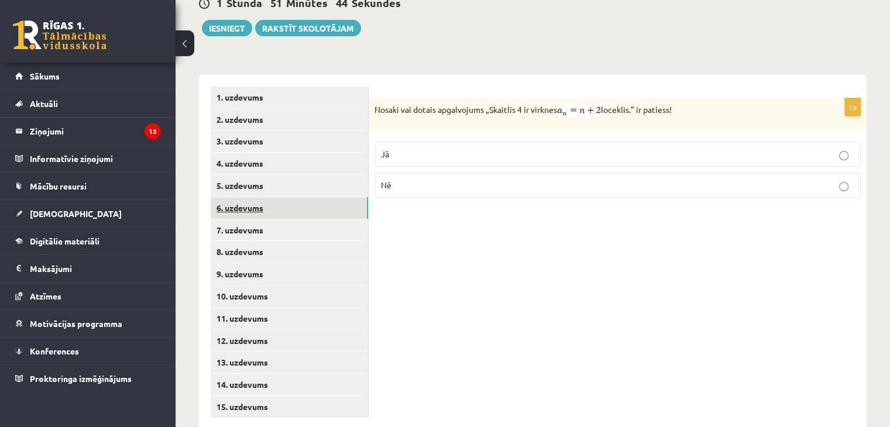
click at [280, 197] on link "6. uzdevums" at bounding box center [289, 208] width 157 height 22
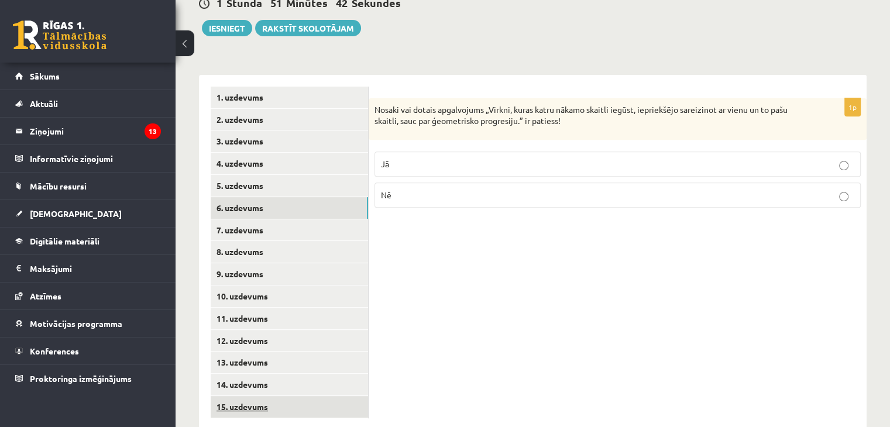
click at [241, 396] on link "15. uzdevums" at bounding box center [289, 407] width 157 height 22
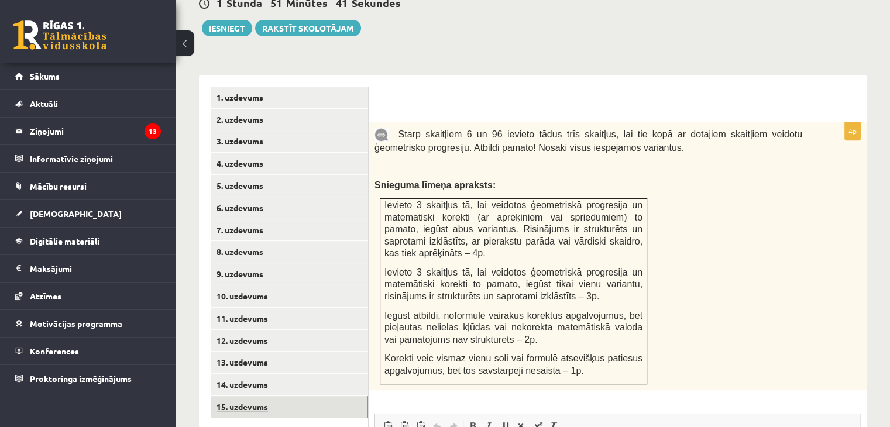
scroll to position [0, 0]
click at [258, 374] on link "14. uzdevums" at bounding box center [289, 385] width 157 height 22
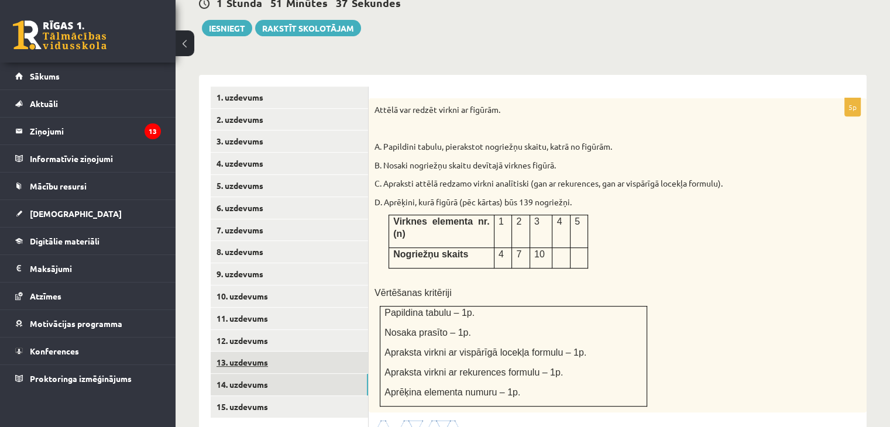
click at [253, 352] on link "13. uzdevums" at bounding box center [289, 363] width 157 height 22
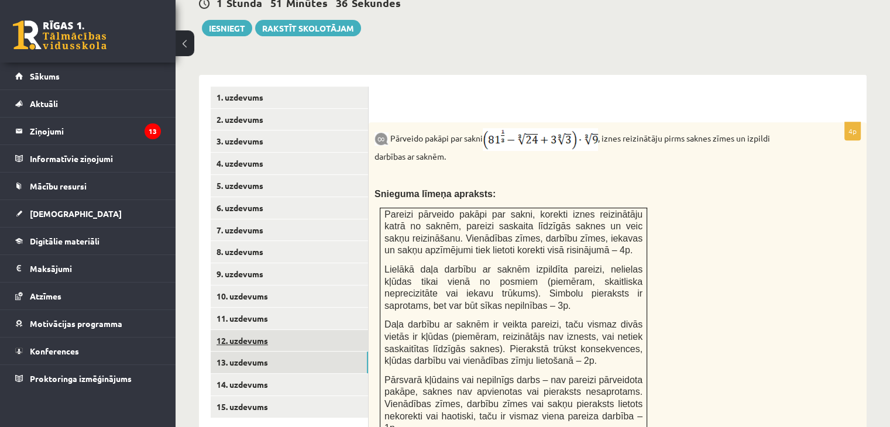
click at [256, 330] on link "12. uzdevums" at bounding box center [289, 341] width 157 height 22
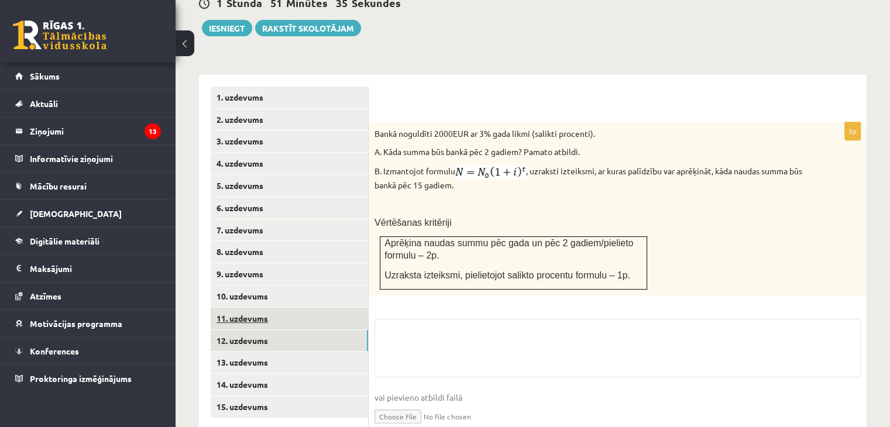
click at [263, 308] on link "11. uzdevums" at bounding box center [289, 319] width 157 height 22
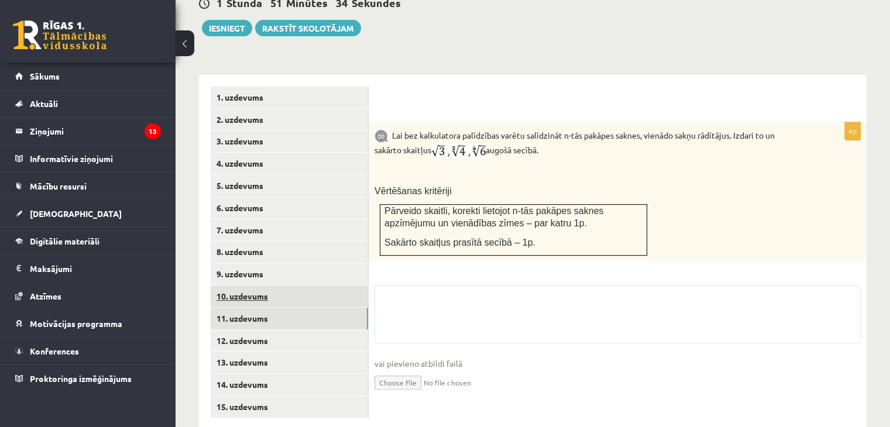
click at [260, 285] on link "10. uzdevums" at bounding box center [289, 296] width 157 height 22
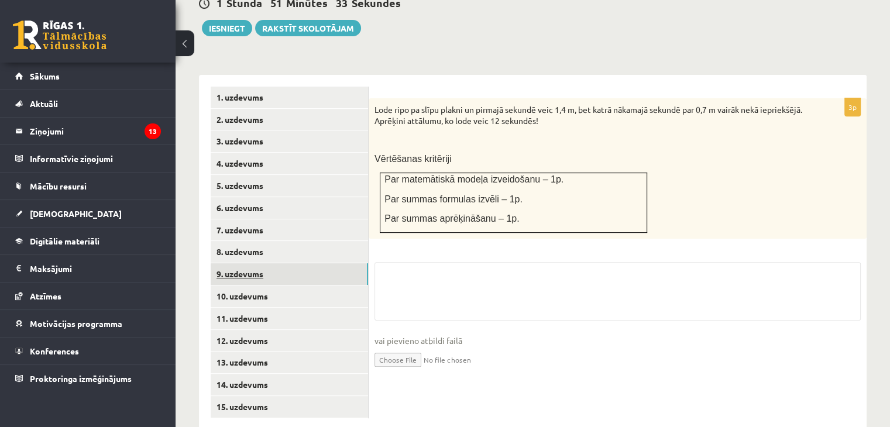
click at [262, 263] on link "9. uzdevums" at bounding box center [289, 274] width 157 height 22
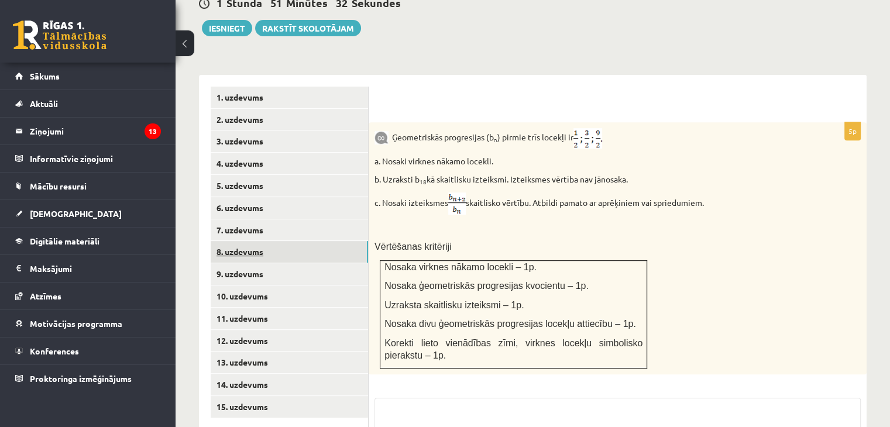
click at [266, 241] on link "8. uzdevums" at bounding box center [289, 252] width 157 height 22
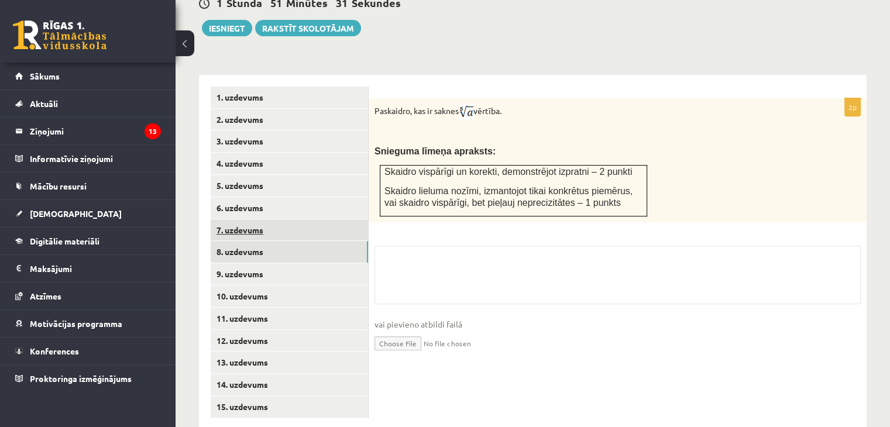
click at [259, 219] on link "7. uzdevums" at bounding box center [289, 230] width 157 height 22
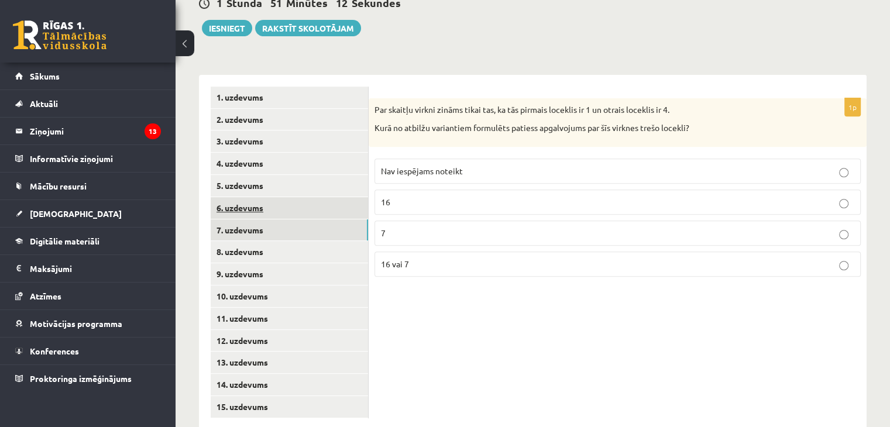
click at [280, 197] on link "6. uzdevums" at bounding box center [289, 208] width 157 height 22
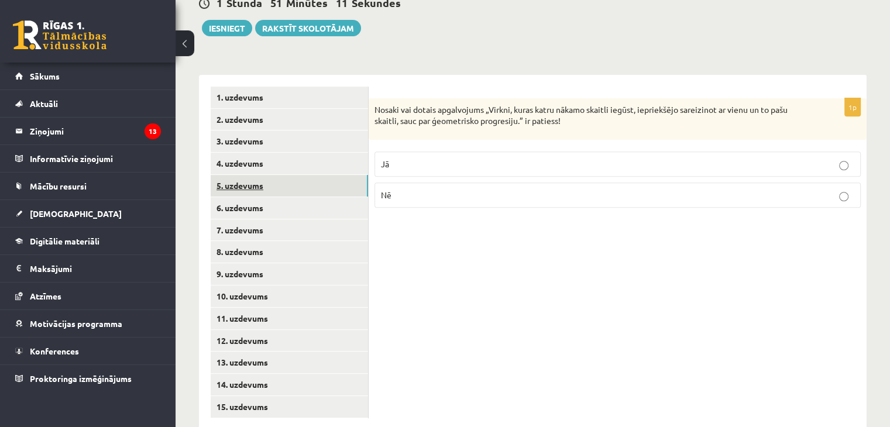
click at [267, 175] on link "5. uzdevums" at bounding box center [289, 186] width 157 height 22
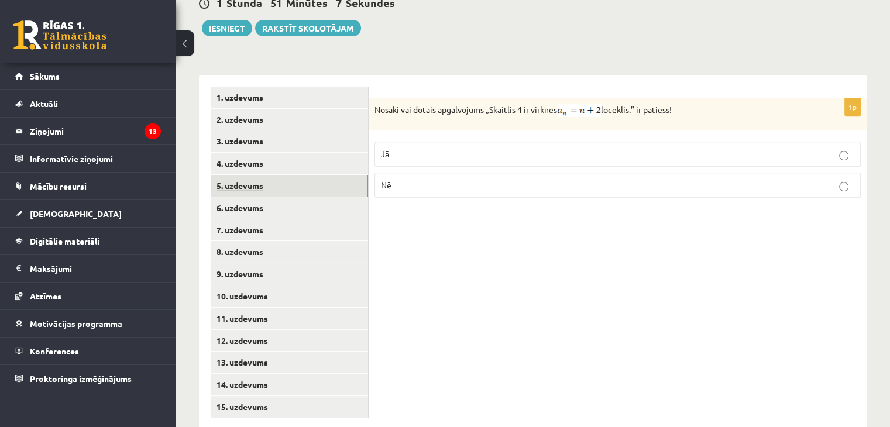
click at [244, 175] on link "5. uzdevums" at bounding box center [289, 186] width 157 height 22
click at [247, 153] on link "4. uzdevums" at bounding box center [289, 164] width 157 height 22
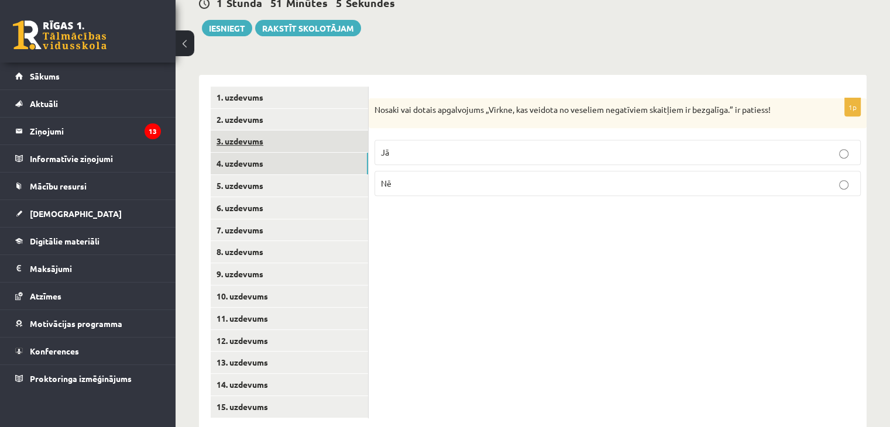
click at [249, 130] on link "3. uzdevums" at bounding box center [289, 141] width 157 height 22
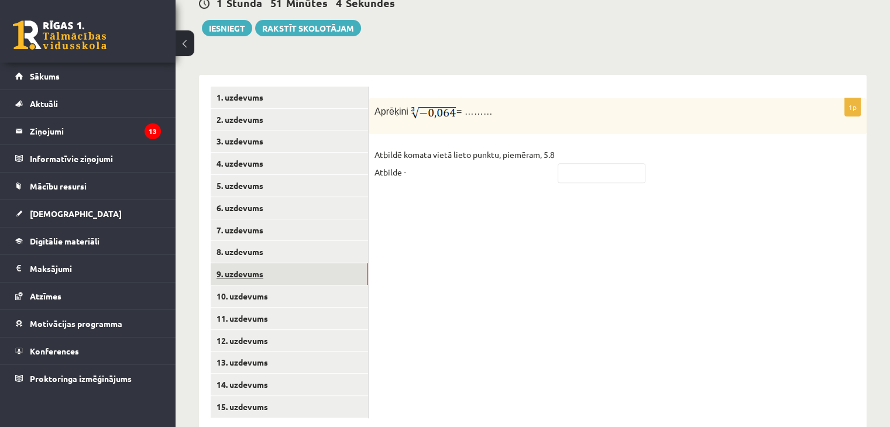
click at [239, 263] on link "9. uzdevums" at bounding box center [289, 274] width 157 height 22
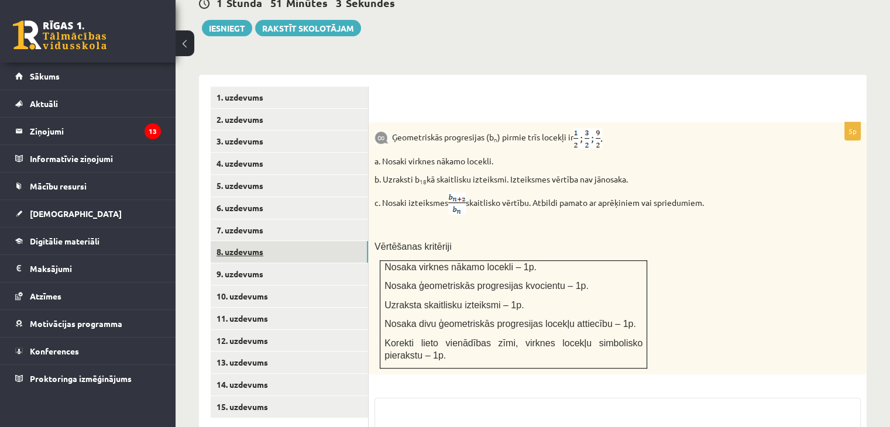
click at [241, 241] on link "8. uzdevums" at bounding box center [289, 252] width 157 height 22
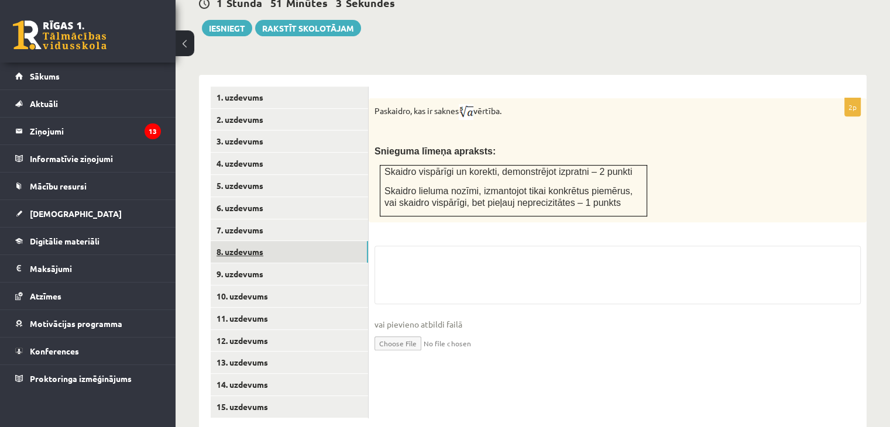
click at [242, 241] on link "8. uzdevums" at bounding box center [289, 252] width 157 height 22
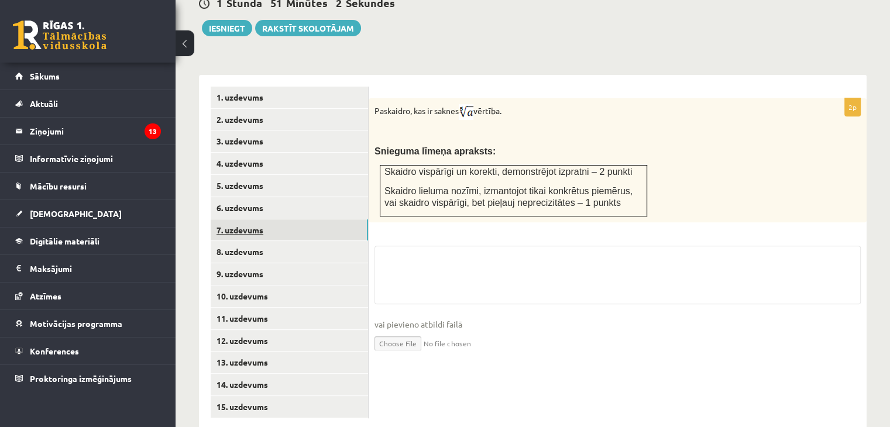
click at [245, 219] on link "7. uzdevums" at bounding box center [289, 230] width 157 height 22
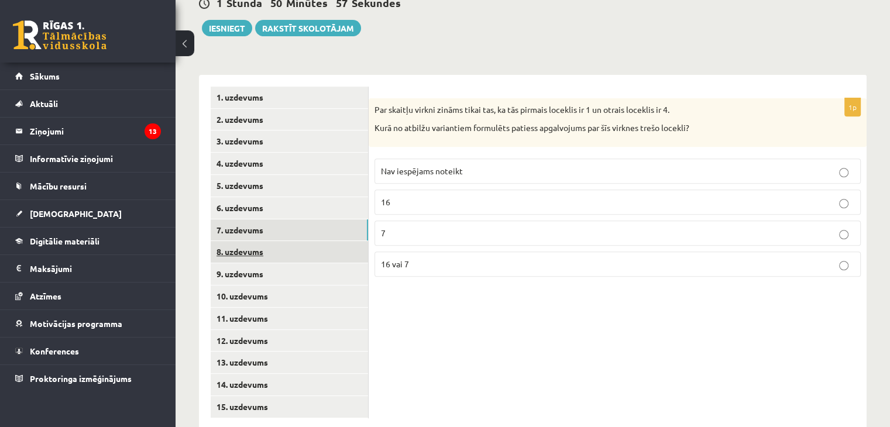
click at [264, 241] on link "8. uzdevums" at bounding box center [289, 252] width 157 height 22
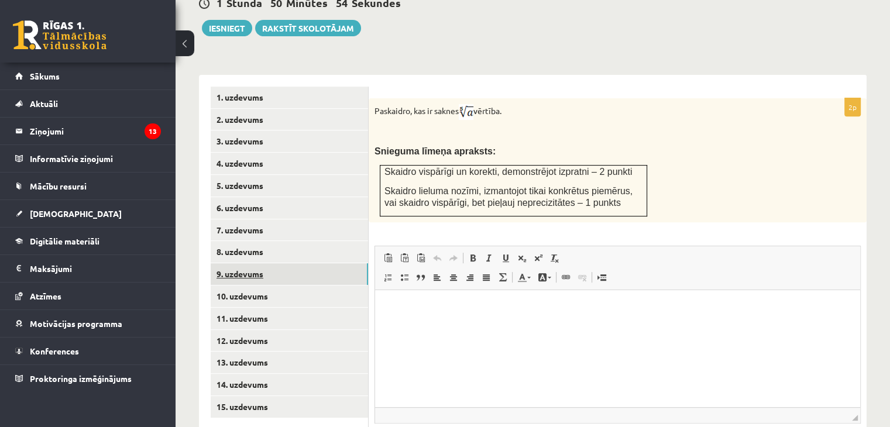
click at [259, 263] on link "9. uzdevums" at bounding box center [289, 274] width 157 height 22
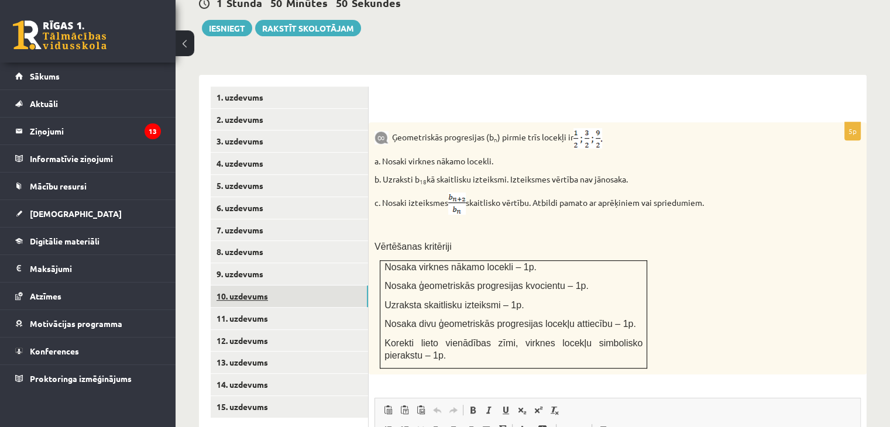
click at [246, 285] on link "10. uzdevums" at bounding box center [289, 296] width 157 height 22
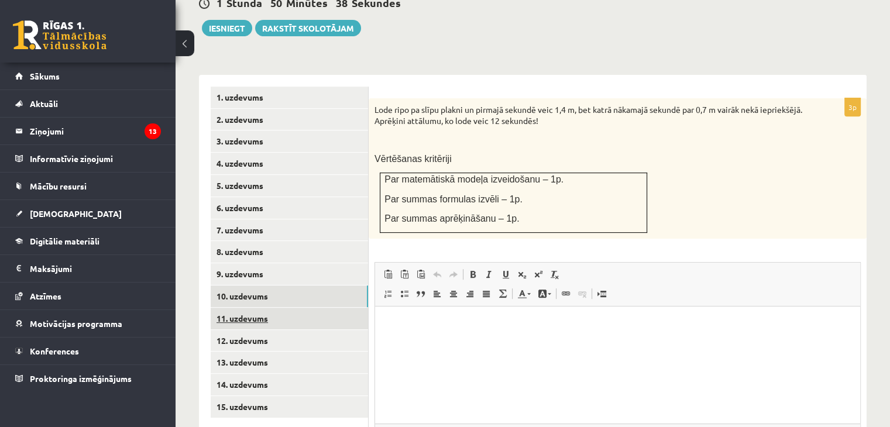
click at [247, 308] on link "11. uzdevums" at bounding box center [289, 319] width 157 height 22
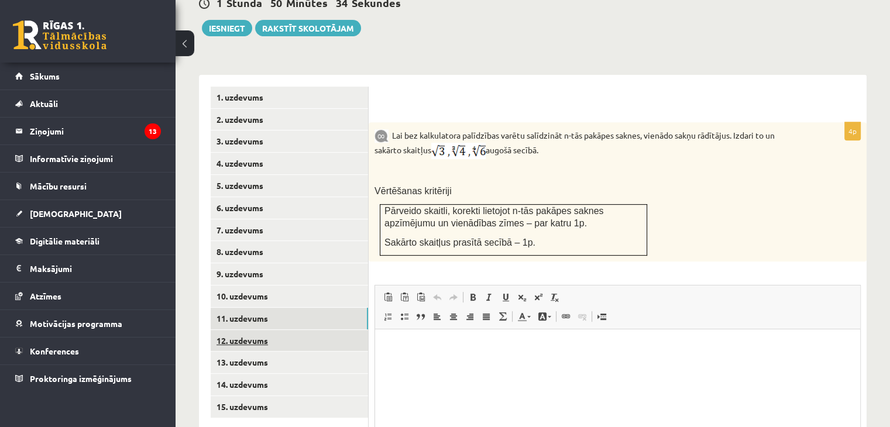
click at [227, 330] on link "12. uzdevums" at bounding box center [289, 341] width 157 height 22
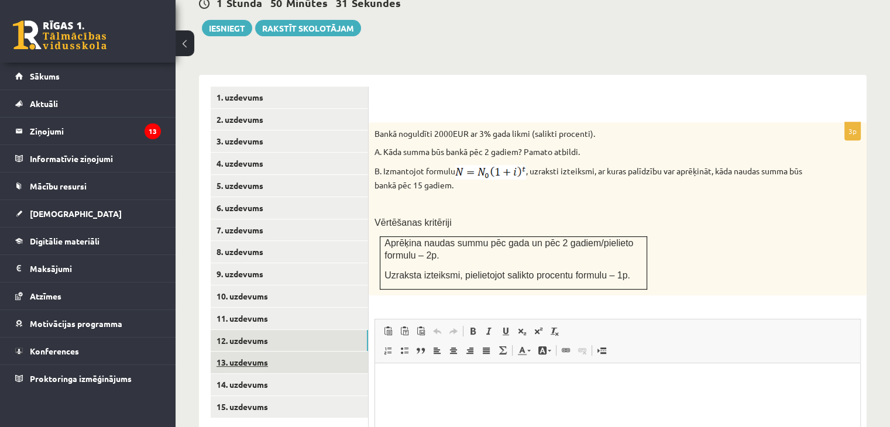
click at [237, 352] on link "13. uzdevums" at bounding box center [289, 363] width 157 height 22
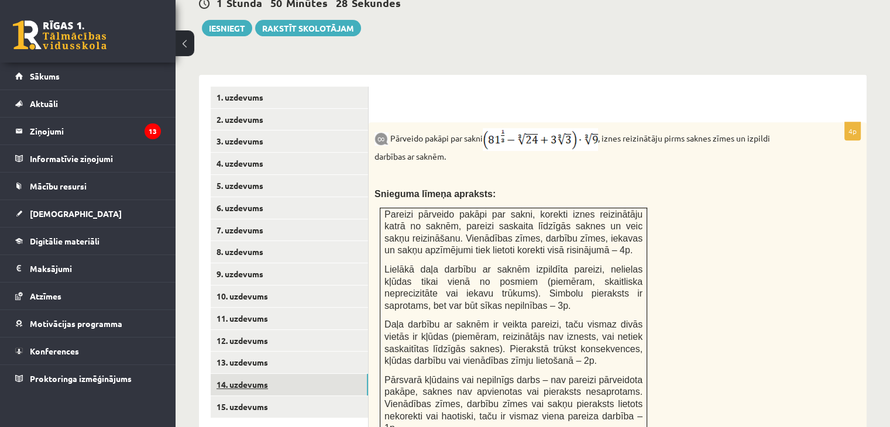
click at [274, 374] on link "14. uzdevums" at bounding box center [289, 385] width 157 height 22
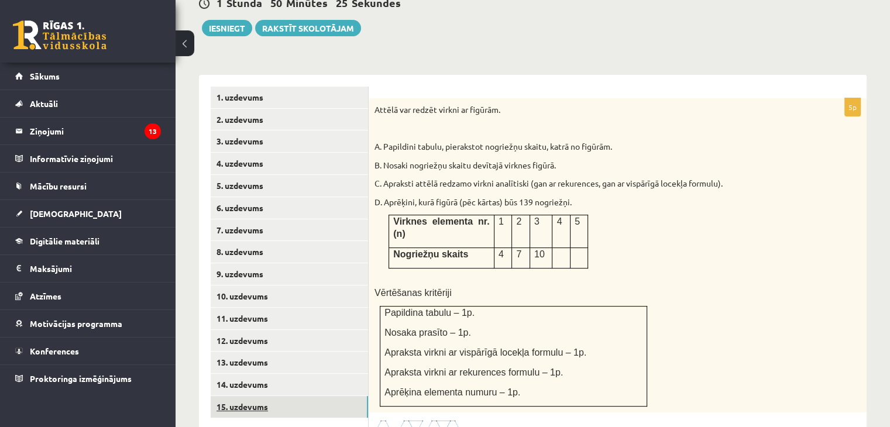
click at [272, 396] on link "15. uzdevums" at bounding box center [289, 407] width 157 height 22
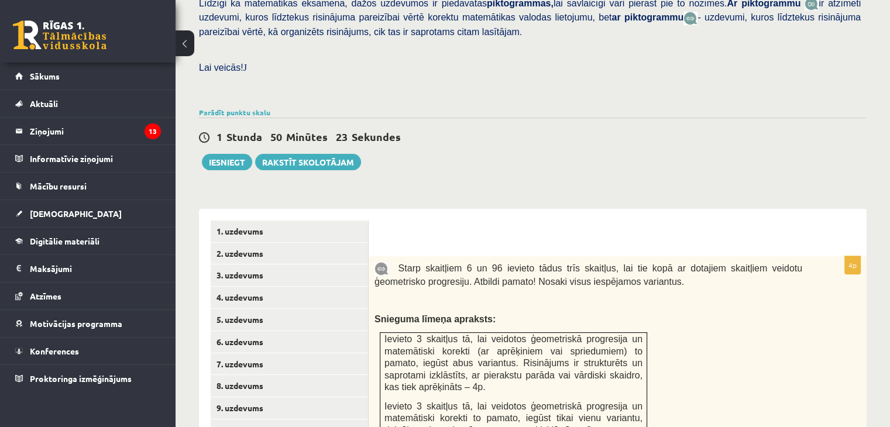
scroll to position [315, 0]
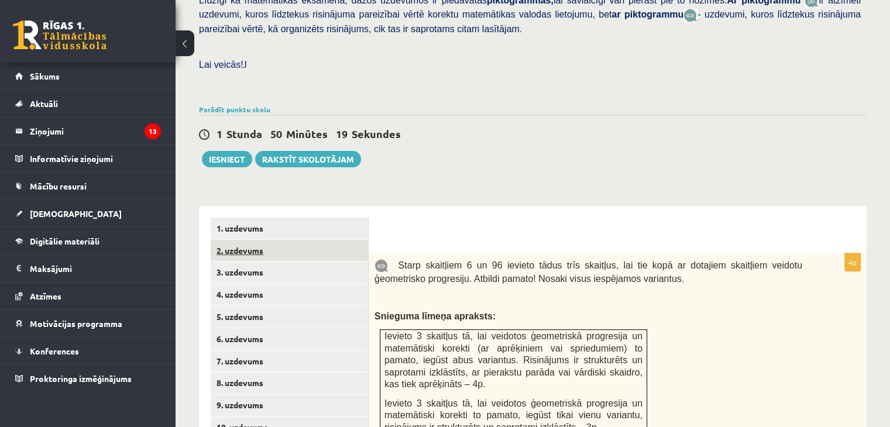
click at [234, 240] on link "2. uzdevums" at bounding box center [289, 251] width 157 height 22
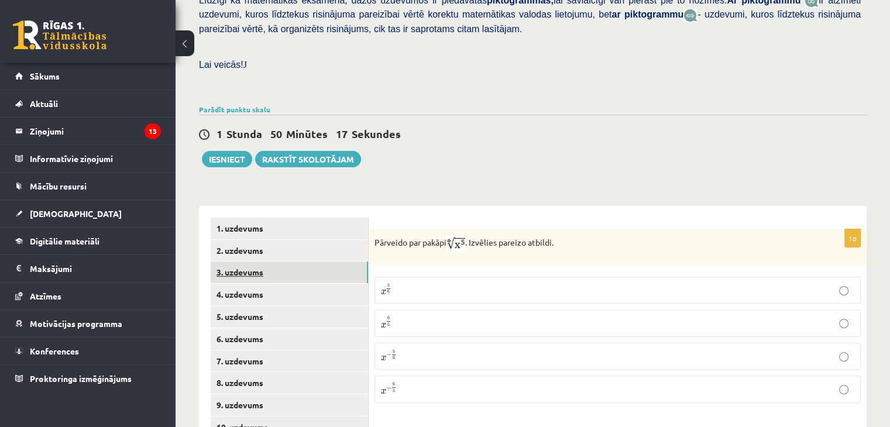
click at [241, 261] on link "3. uzdevums" at bounding box center [289, 272] width 157 height 22
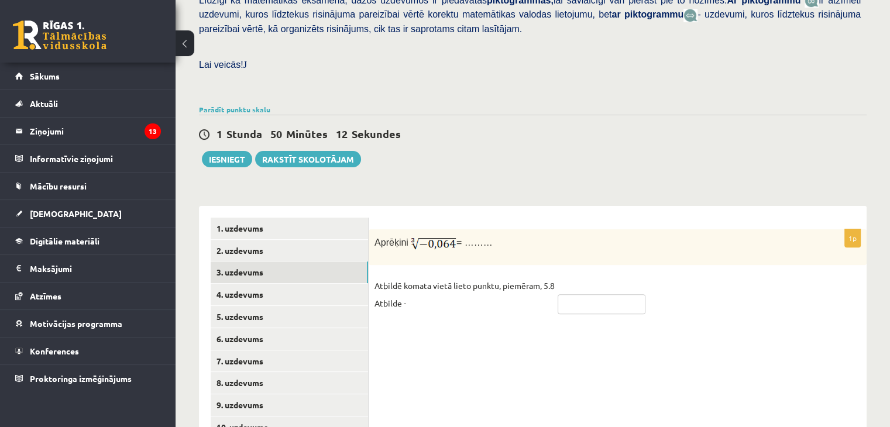
click at [571, 294] on input "text" at bounding box center [601, 304] width 88 height 20
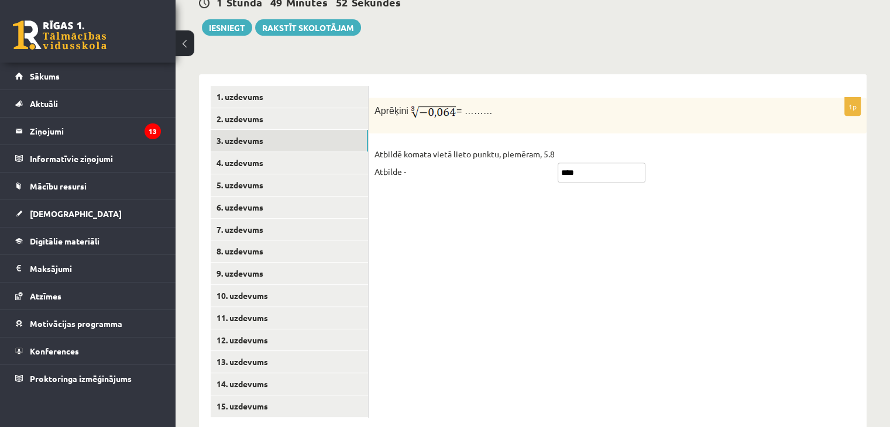
scroll to position [443, 0]
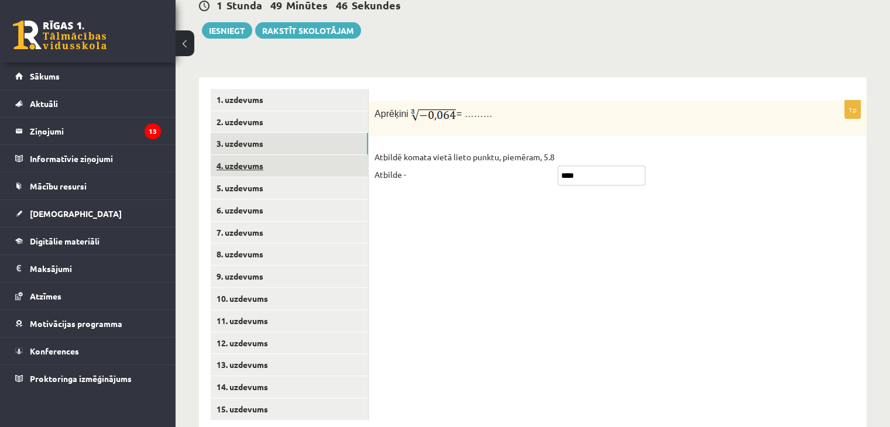
type input "****"
click at [273, 155] on link "4. uzdevums" at bounding box center [289, 166] width 157 height 22
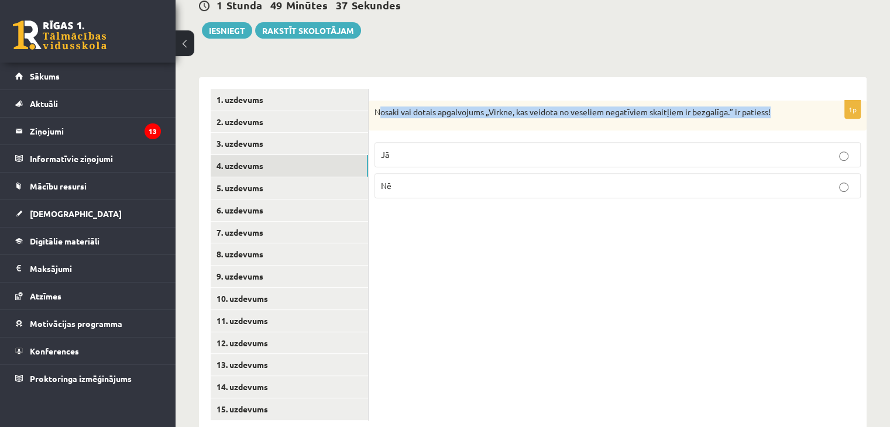
drag, startPoint x: 377, startPoint y: 89, endPoint x: 866, endPoint y: 85, distance: 488.4
click at [866, 101] on div "Nosaki vai dotais apgalvojums „Virkne, kas veidota no veseliem negatīviem skait…" at bounding box center [617, 116] width 498 height 30
copy p "osaki vai dotais apgalvojums „Virkne, kas veidota no veseliem negatīviem skaitļ…"
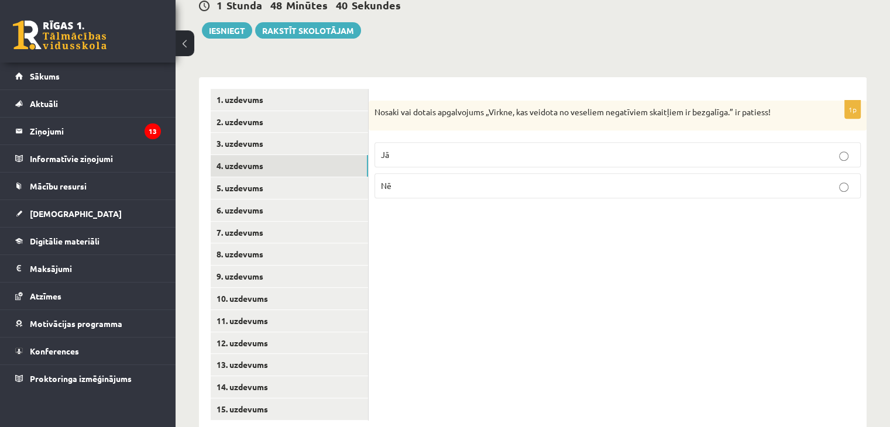
click at [453, 180] on p "Nē" at bounding box center [617, 186] width 473 height 12
click at [269, 177] on link "5. uzdevums" at bounding box center [289, 188] width 157 height 22
click at [296, 155] on link "4. uzdevums" at bounding box center [289, 166] width 157 height 22
click at [270, 133] on link "3. uzdevums" at bounding box center [289, 144] width 157 height 22
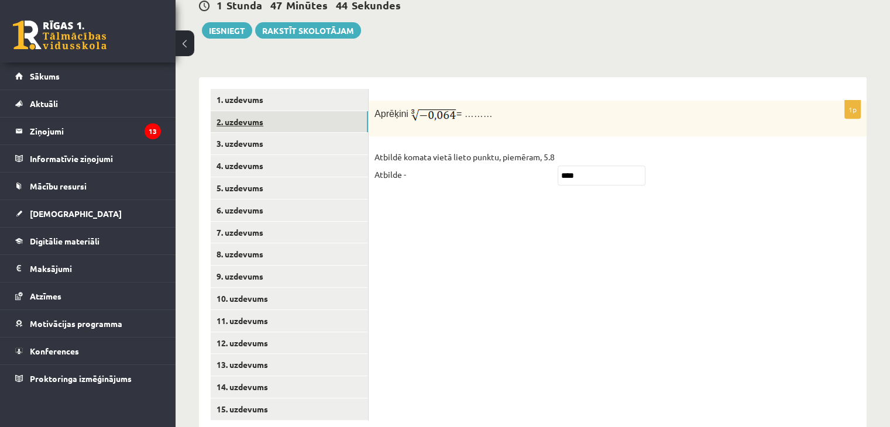
click at [268, 111] on link "2. uzdevums" at bounding box center [289, 122] width 157 height 22
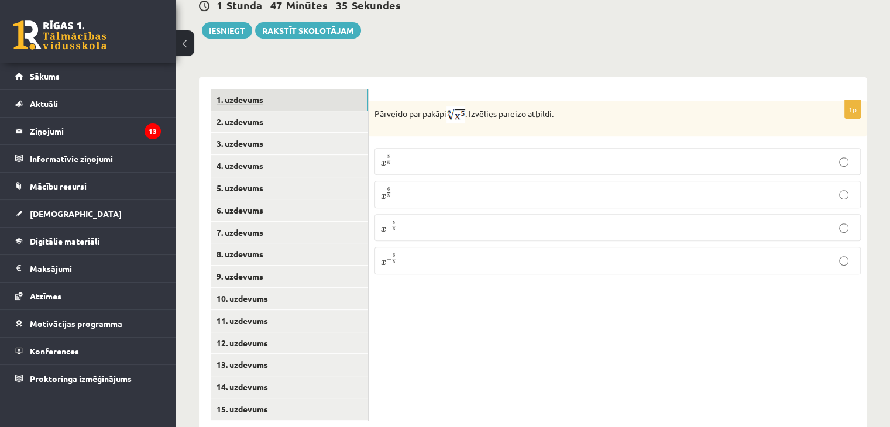
click at [256, 89] on link "1. uzdevums" at bounding box center [289, 100] width 157 height 22
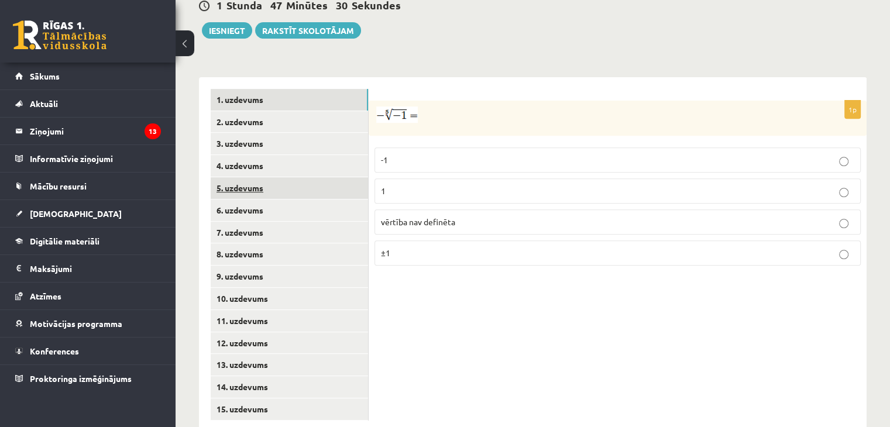
click at [264, 177] on link "5. uzdevums" at bounding box center [289, 188] width 157 height 22
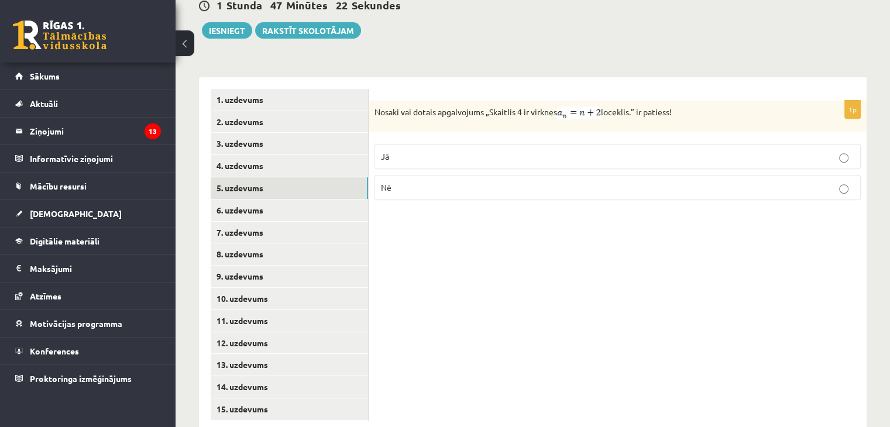
drag, startPoint x: 375, startPoint y: 88, endPoint x: 679, endPoint y: 84, distance: 304.2
click at [679, 106] on p "Nosaki vai dotais apgalvojums „Skaitlis 4 ir virknes loceklis.” ir patiess!" at bounding box center [588, 112] width 428 height 13
copy p "Nosaki vai dotais apgalvojums „Skaitlis 4 ir virknes loceklis.” ir patiess!"
click at [552, 89] on form "1p Nosaki vai dotais apgalvojums „Skaitlis 4 ir virknes loceklis.” ir patiess! …" at bounding box center [617, 149] width 474 height 120
click at [411, 144] on label "Jā" at bounding box center [617, 156] width 486 height 25
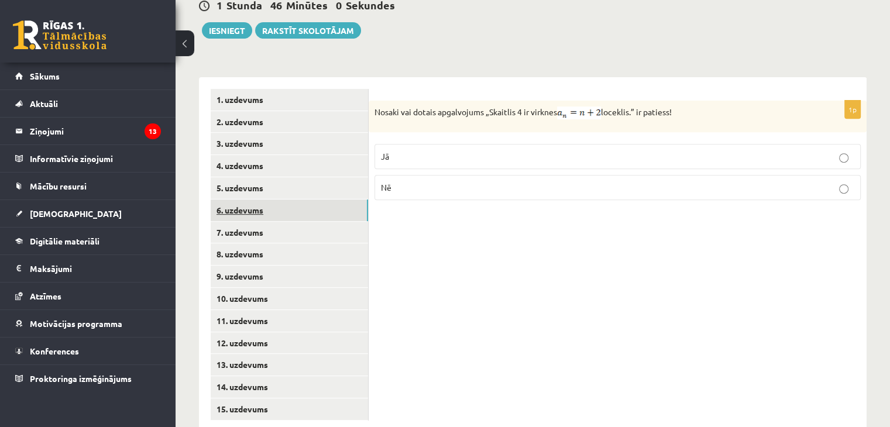
click at [260, 199] on link "6. uzdevums" at bounding box center [289, 210] width 157 height 22
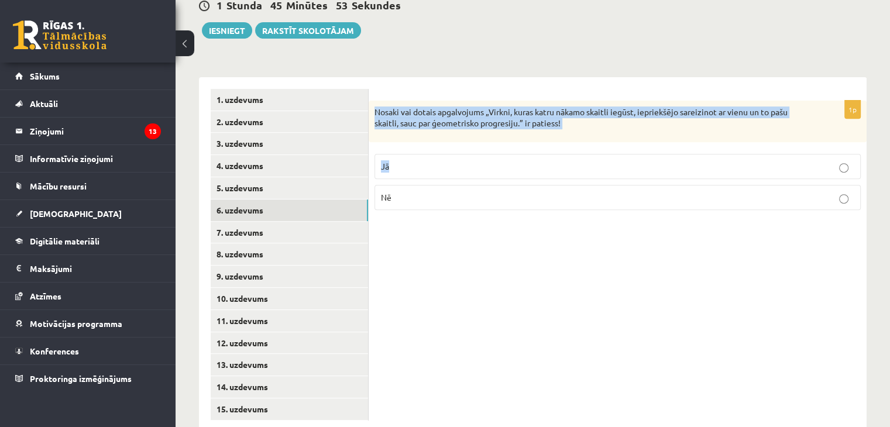
drag, startPoint x: 374, startPoint y: 82, endPoint x: 573, endPoint y: 123, distance: 202.5
click at [573, 123] on div "1p Nosaki vai dotais apgalvojums „Virkni, kuras katru nākamo skaitli iegūst, ie…" at bounding box center [617, 160] width 498 height 119
copy div "Nosaki vai dotais apgalvojums „Virkni, kuras katru nākamo skaitli iegūst, iepri…"
click at [540, 106] on p "Nosaki vai dotais apgalvojums „Virkni, kuras katru nākamo skaitli iegūst, iepri…" at bounding box center [588, 117] width 428 height 23
drag, startPoint x: 374, startPoint y: 83, endPoint x: 607, endPoint y: 102, distance: 233.0
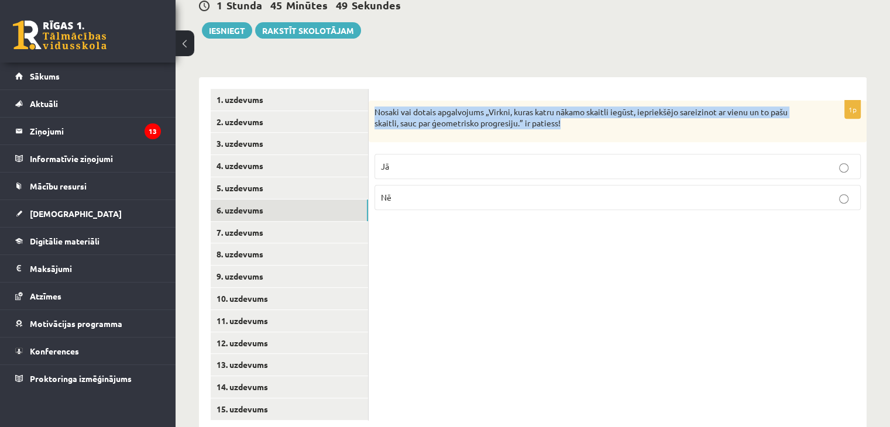
click at [607, 106] on p "Nosaki vai dotais apgalvojums „Virkni, kuras katru nākamo skaitli iegūst, iepri…" at bounding box center [588, 117] width 428 height 23
copy p "Nosaki vai dotais apgalvojums „Virkni, kuras katru nākamo skaitli iegūst, iepri…"
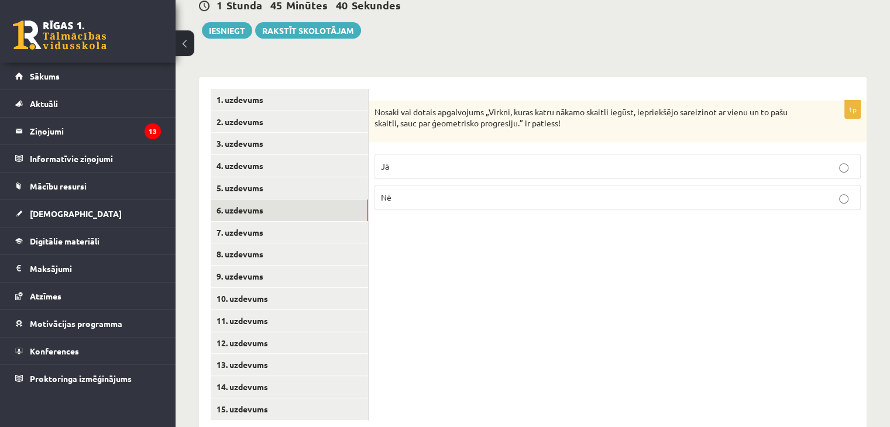
click at [398, 160] on p "Jā" at bounding box center [617, 166] width 473 height 12
click at [265, 222] on link "7. uzdevums" at bounding box center [289, 233] width 157 height 22
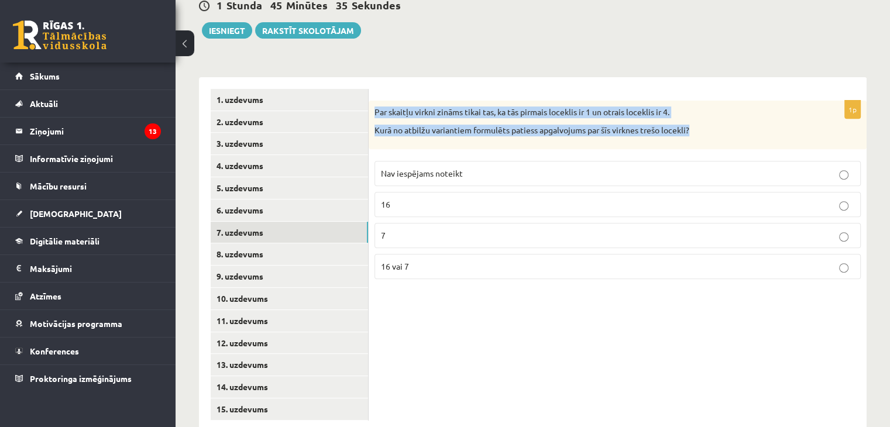
drag, startPoint x: 375, startPoint y: 85, endPoint x: 711, endPoint y: 98, distance: 336.0
click at [711, 101] on div "Par skaitļu virkni zināms tikai tas, ka tās pirmais loceklis ir 1 un otrais loc…" at bounding box center [617, 125] width 498 height 49
copy div "Par skaitļu virkni zināms tikai tas, ka tās pirmais loceklis ir 1 un otrais loc…"
click at [391, 106] on p "Par skaitļu virkni zināms tikai tas, ka tās pirmais loceklis ir 1 un otrais loc…" at bounding box center [588, 112] width 428 height 12
drag, startPoint x: 374, startPoint y: 84, endPoint x: 540, endPoint y: 227, distance: 219.4
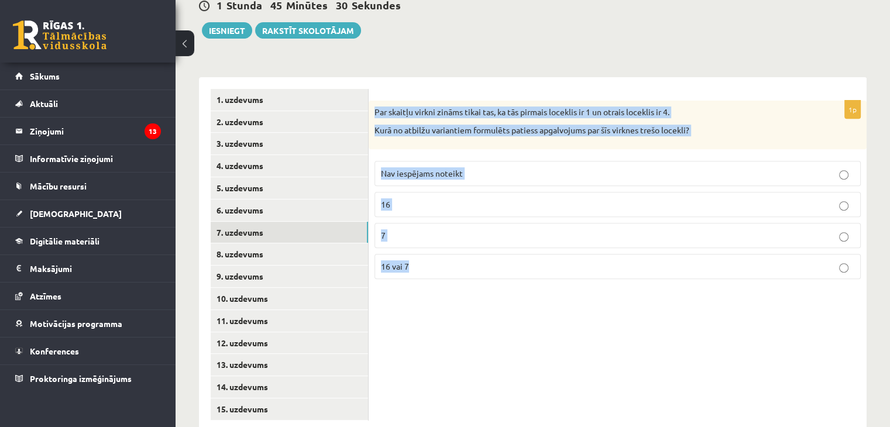
click at [540, 227] on div "1p Par skaitļu virkni zināms tikai tas, ka tās pirmais loceklis ir 1 un otrais …" at bounding box center [617, 195] width 498 height 188
copy div "Par skaitļu virkni zināms tikai tas, ka tās pirmais loceklis ir 1 un otrais loc…"
click at [442, 89] on form "1p Par skaitļu virkni zināms tikai tas, ka tās pirmais loceklis ir 1 un otrais …" at bounding box center [617, 188] width 474 height 199
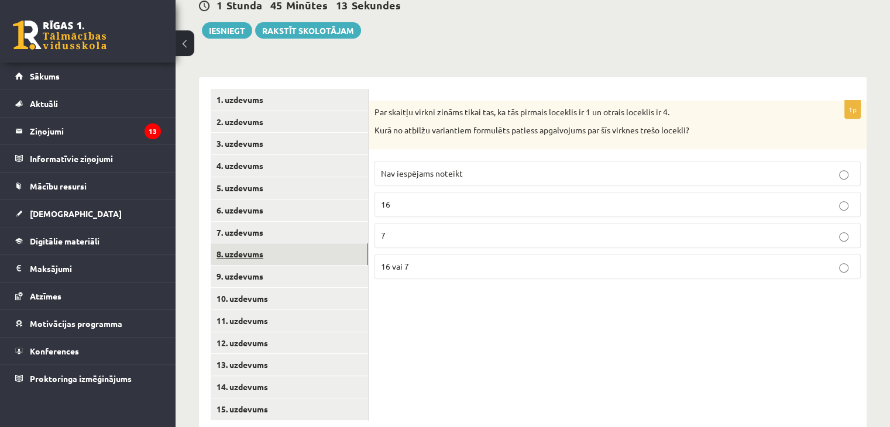
click at [236, 243] on link "8. uzdevums" at bounding box center [289, 254] width 157 height 22
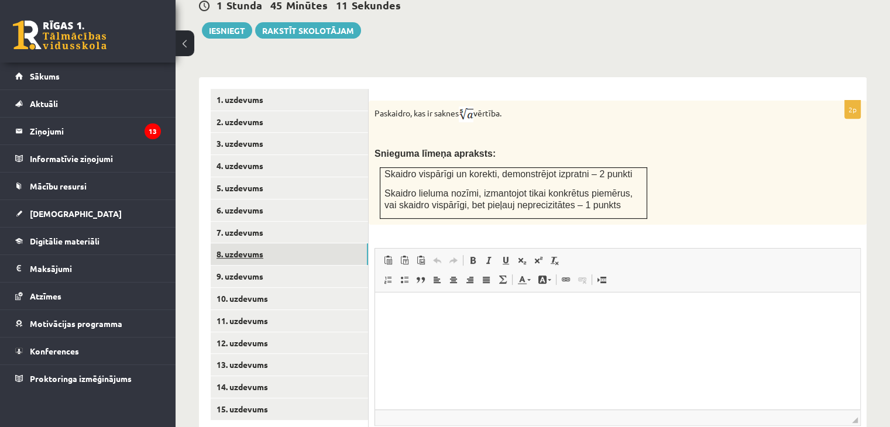
scroll to position [0, 0]
click at [377, 106] on p "Paskaidro, kas ir saknes vērtība." at bounding box center [588, 114] width 428 height 16
drag, startPoint x: 376, startPoint y: 87, endPoint x: 528, endPoint y: 82, distance: 152.2
click at [528, 106] on p "Paskaidro, kas ir saknes vērtība." at bounding box center [588, 114] width 428 height 16
copy p "Paskaidro, kas ir saknes vērtība."
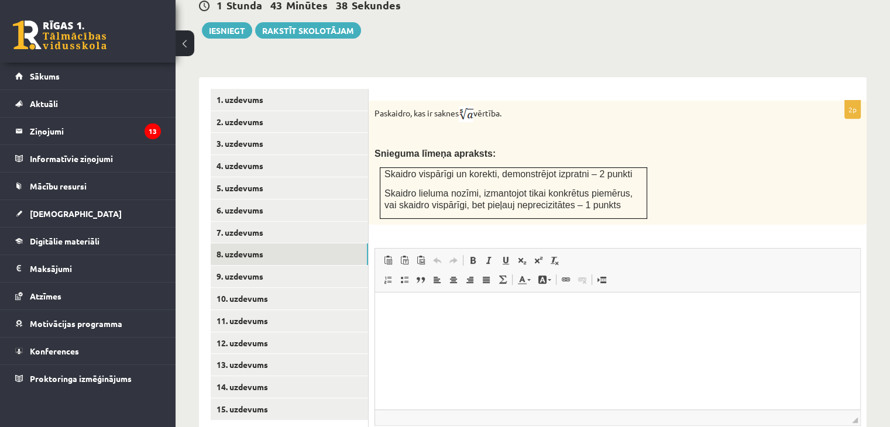
click at [455, 168] on td "Skaidro vispārīgi un korekti, demonstrējot izpratni – 2 punkti Skaidro lieluma …" at bounding box center [513, 193] width 267 height 51
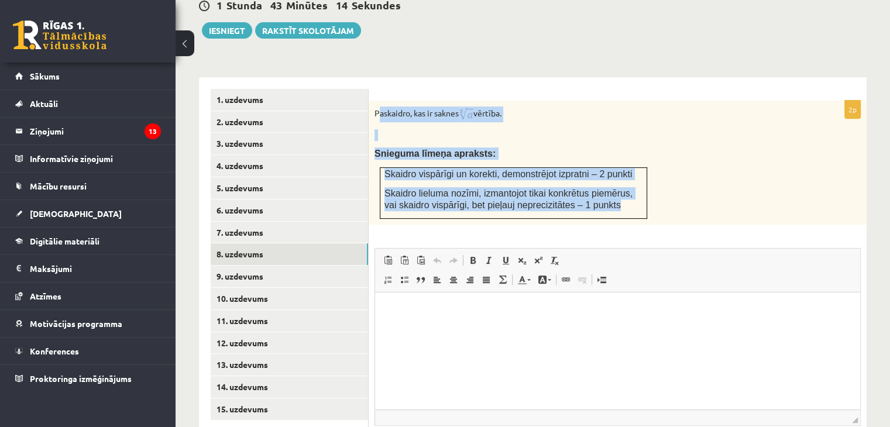
drag, startPoint x: 377, startPoint y: 87, endPoint x: 588, endPoint y: 185, distance: 232.1
click at [588, 185] on div "Paskaidro, kas ir saknes vērtība. Snieguma līmeņa apraksts: Skaidro vispārīgi u…" at bounding box center [617, 163] width 498 height 124
click at [253, 133] on link "3. uzdevums" at bounding box center [289, 144] width 157 height 22
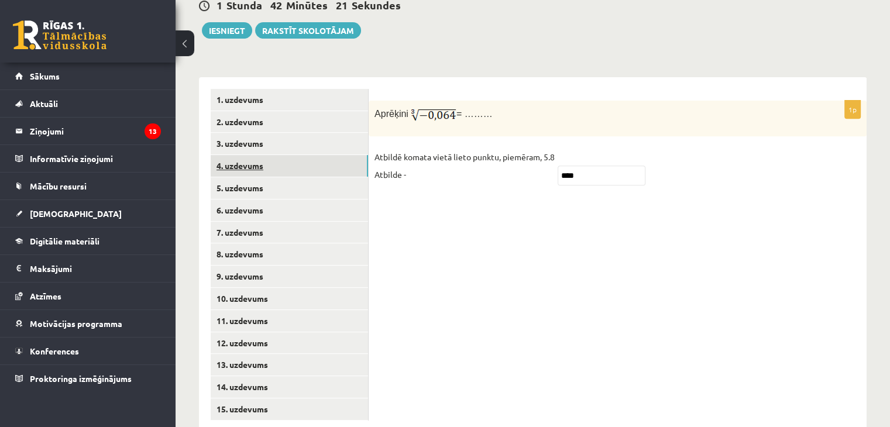
click at [253, 155] on link "4. uzdevums" at bounding box center [289, 166] width 157 height 22
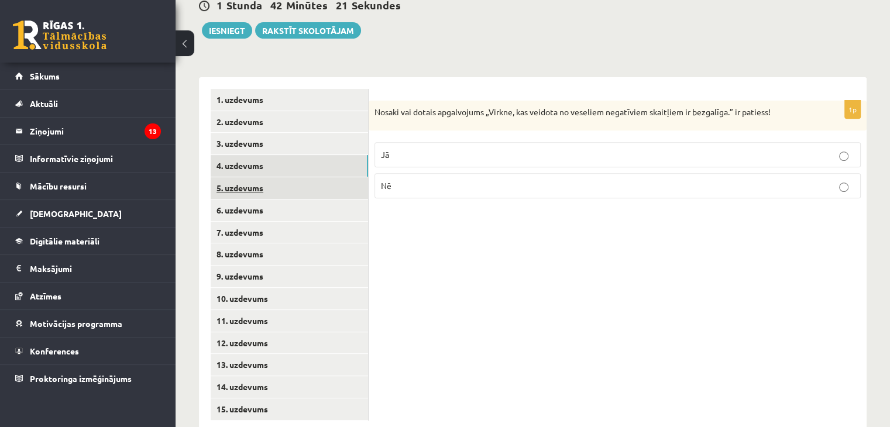
click at [258, 177] on link "5. uzdevums" at bounding box center [289, 188] width 157 height 22
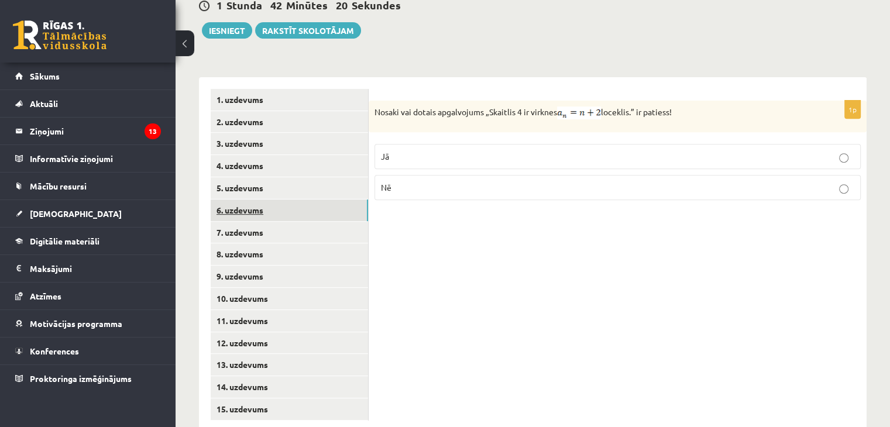
click at [260, 199] on link "6. uzdevums" at bounding box center [289, 210] width 157 height 22
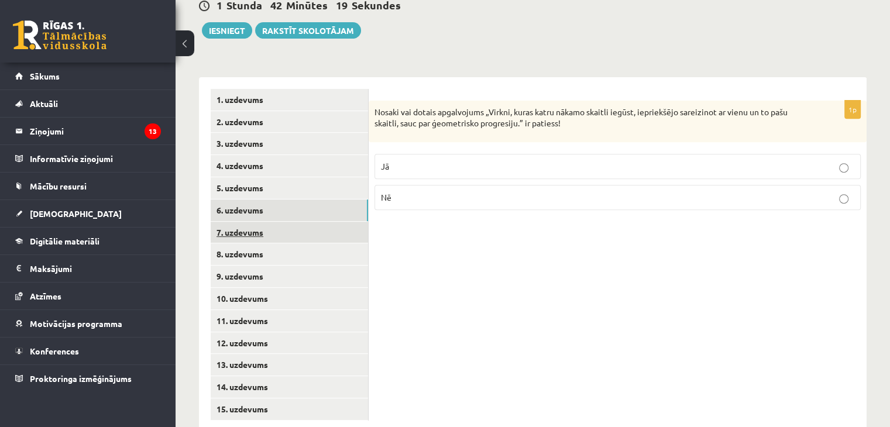
click at [264, 222] on link "7. uzdevums" at bounding box center [289, 233] width 157 height 22
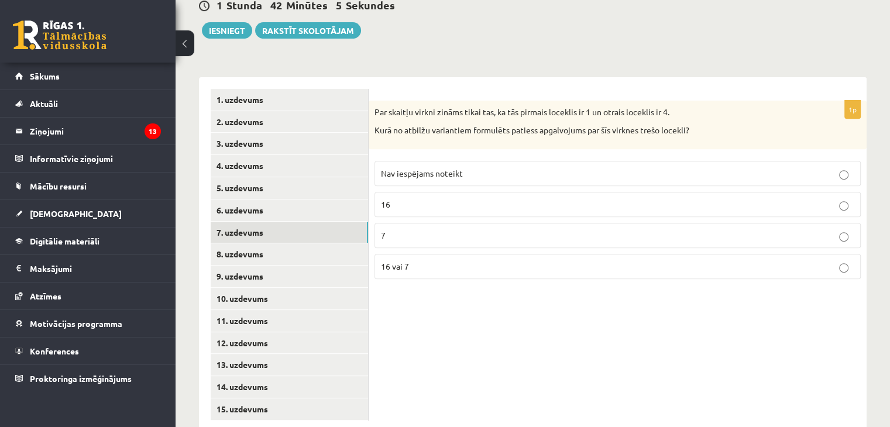
click at [481, 167] on p "Nav iespējams noteikt" at bounding box center [617, 173] width 473 height 12
click at [266, 243] on link "8. uzdevums" at bounding box center [289, 254] width 157 height 22
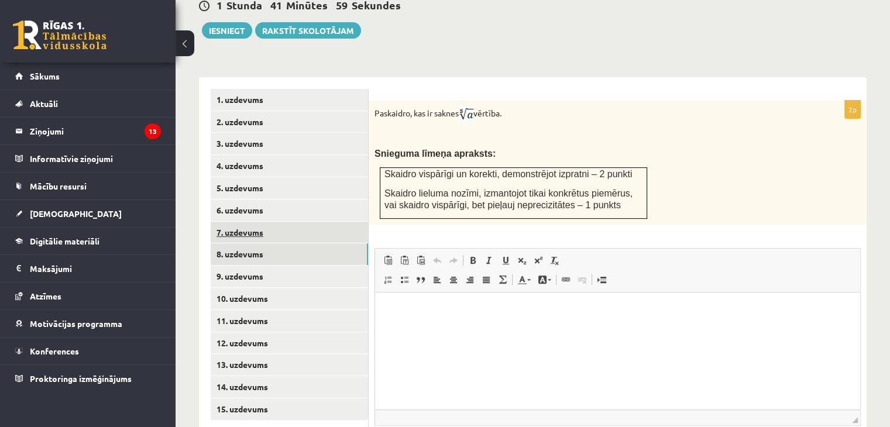
click at [251, 222] on link "7. uzdevums" at bounding box center [289, 233] width 157 height 22
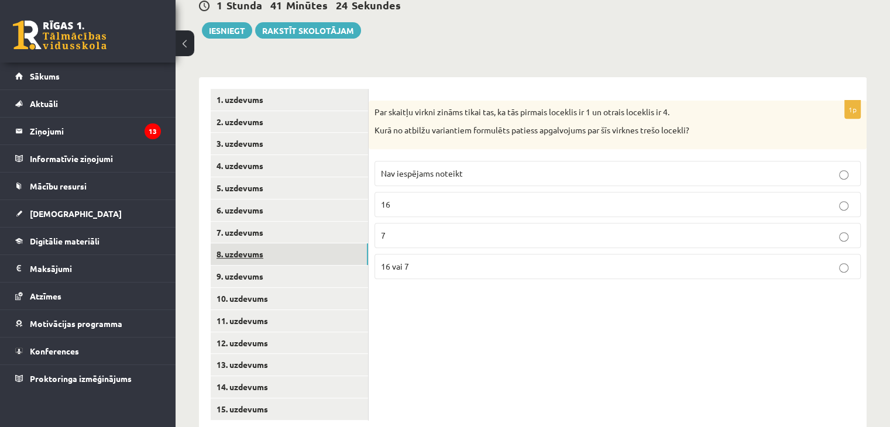
click at [265, 243] on link "8. uzdevums" at bounding box center [289, 254] width 157 height 22
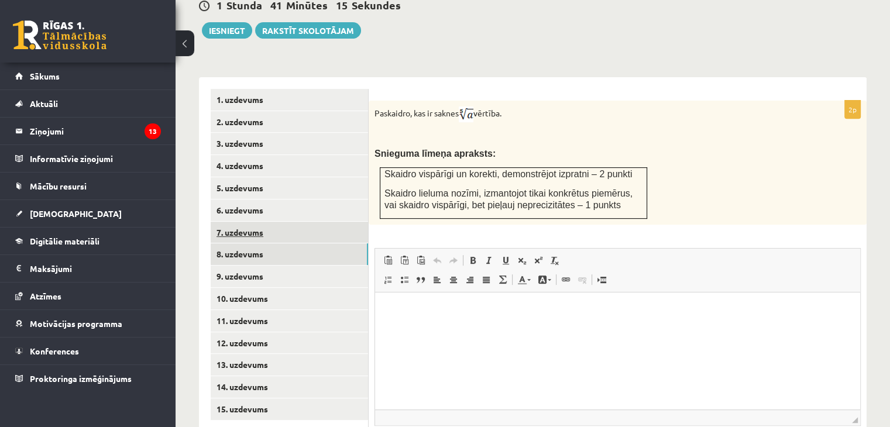
click at [292, 222] on link "7. uzdevums" at bounding box center [289, 233] width 157 height 22
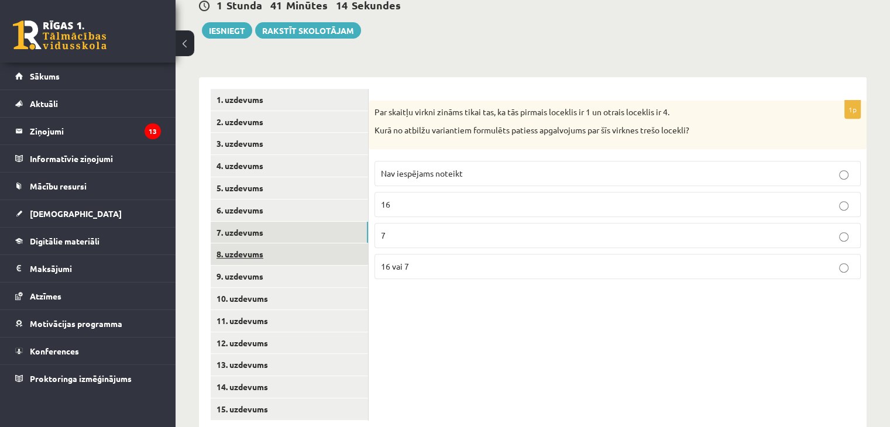
click at [292, 243] on link "8. uzdevums" at bounding box center [289, 254] width 157 height 22
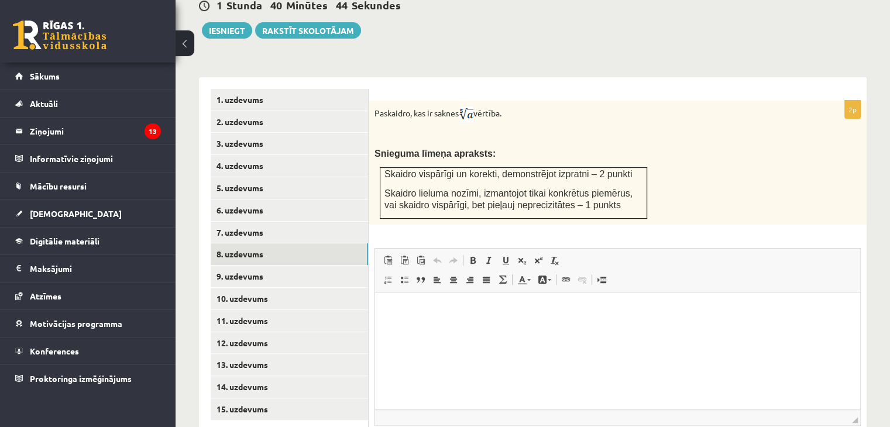
drag, startPoint x: 435, startPoint y: 87, endPoint x: 531, endPoint y: 92, distance: 96.0
click at [531, 106] on p "Paskaidro, kas ir saknes vērtība." at bounding box center [588, 114] width 428 height 16
copy p "saknes vērtība."
click at [453, 188] on span "Skaidro lieluma nozīmi, izmantojot tikai konkrētus piemērus, vai skaidro vispār…" at bounding box center [508, 199] width 248 height 22
click at [452, 328] on html at bounding box center [617, 310] width 485 height 36
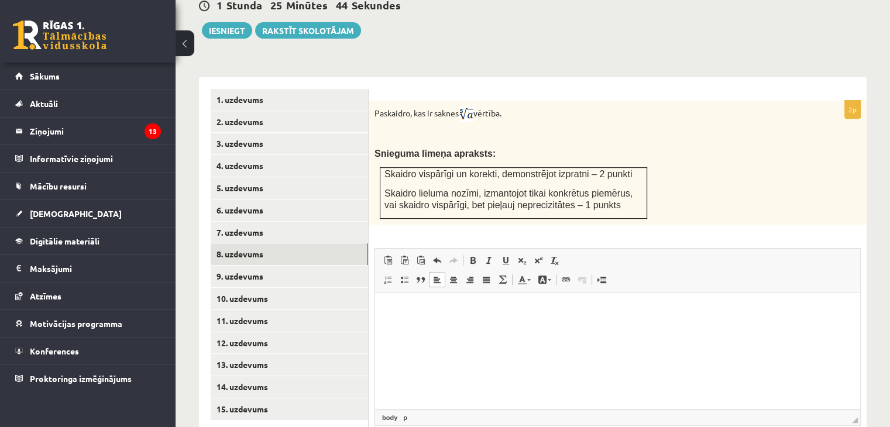
click at [604, 101] on div "Paskaidro, kas ir saknes vērtība. Snieguma līmeņa apraksts: Skaidro vispārīgi u…" at bounding box center [617, 163] width 498 height 124
click at [433, 315] on p "Editor, wiswyg-editor-user-answer-47433920991020" at bounding box center [617, 310] width 461 height 12
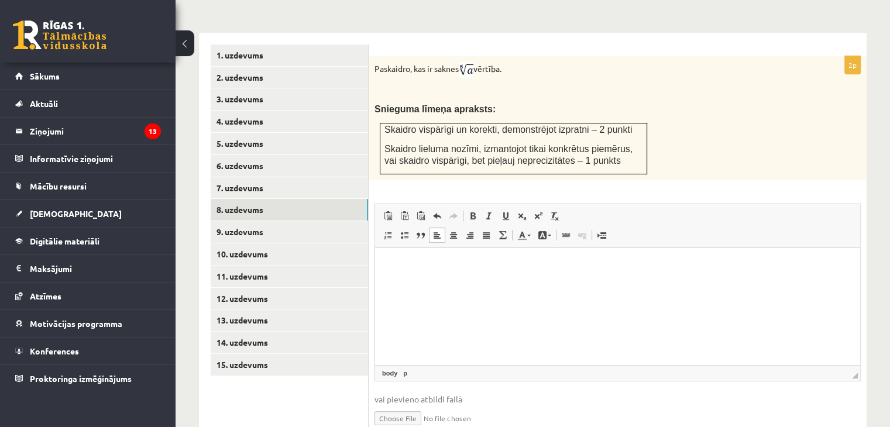
scroll to position [495, 0]
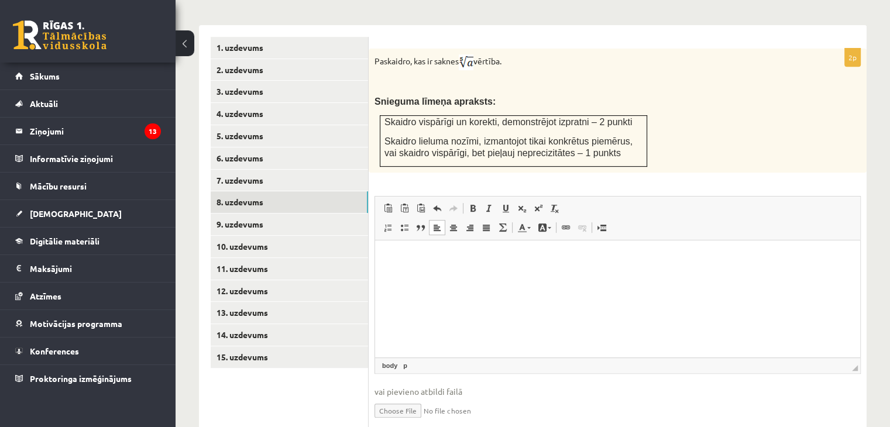
click at [428, 385] on span "vai pievieno atbildi failā" at bounding box center [617, 391] width 486 height 12
click at [492, 275] on html at bounding box center [617, 258] width 485 height 36
click at [712, 252] on p "Editor, wiswyg-editor-user-answer-47433920991020" at bounding box center [617, 258] width 461 height 12
click at [533, 204] on span at bounding box center [537, 208] width 9 height 9
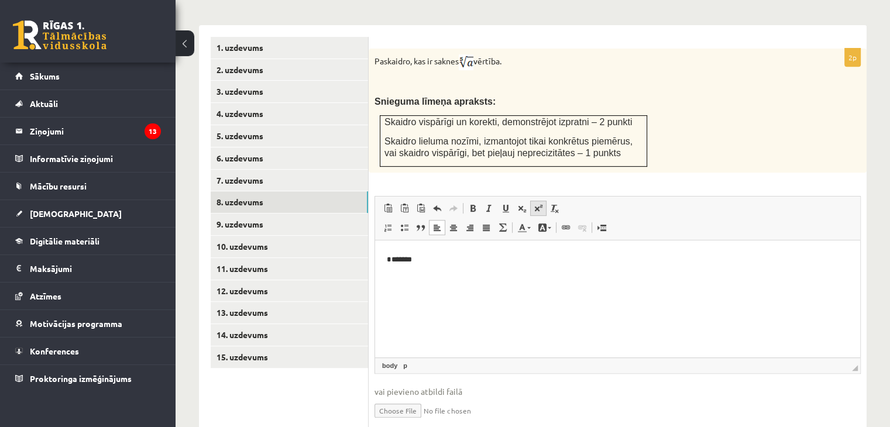
click at [533, 204] on span at bounding box center [537, 208] width 9 height 9
click at [523, 204] on span at bounding box center [521, 208] width 9 height 9
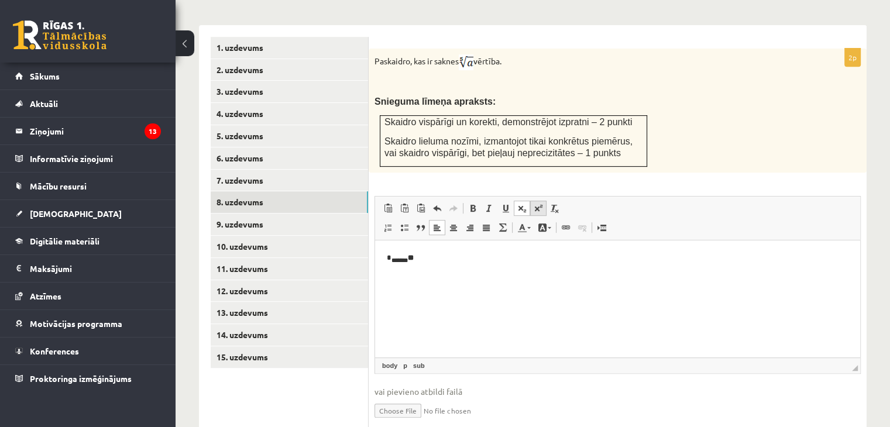
click at [533, 204] on span at bounding box center [537, 208] width 9 height 9
click at [390, 259] on html "* **" at bounding box center [617, 258] width 485 height 37
click at [520, 204] on span at bounding box center [521, 208] width 9 height 9
click at [535, 204] on span at bounding box center [537, 208] width 9 height 9
click at [431, 257] on p "* **" at bounding box center [618, 259] width 462 height 15
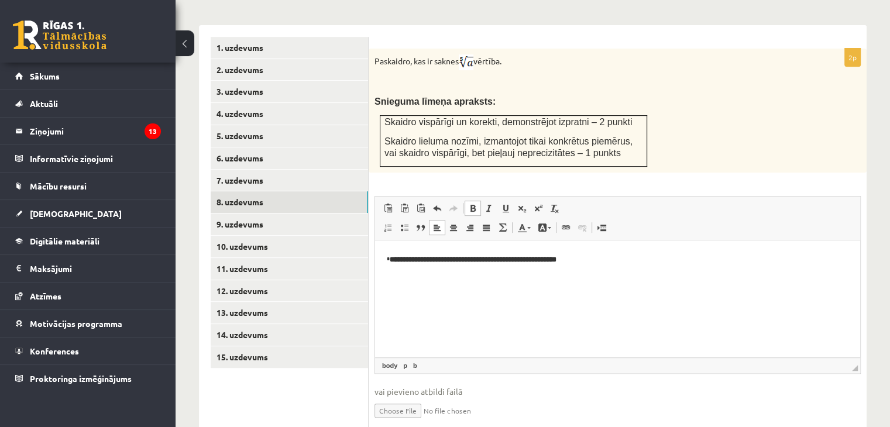
click at [407, 259] on b "**********" at bounding box center [473, 259] width 167 height 8
click at [599, 260] on p "**********" at bounding box center [618, 259] width 462 height 15
click at [594, 259] on p "**********" at bounding box center [618, 259] width 462 height 15
click at [538, 201] on link "Superscript" at bounding box center [538, 208] width 16 height 15
click at [612, 257] on p "**********" at bounding box center [618, 259] width 462 height 15
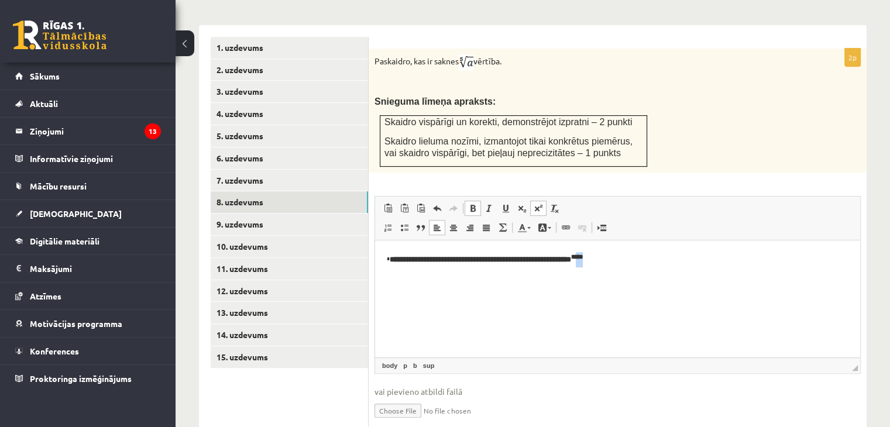
drag, startPoint x: 607, startPoint y: 257, endPoint x: 600, endPoint y: 260, distance: 8.1
click at [600, 260] on p "**********" at bounding box center [618, 259] width 462 height 15
click at [522, 204] on span at bounding box center [521, 208] width 9 height 9
click at [636, 261] on p "**********" at bounding box center [618, 259] width 462 height 15
drag, startPoint x: 607, startPoint y: 258, endPoint x: 597, endPoint y: 259, distance: 9.4
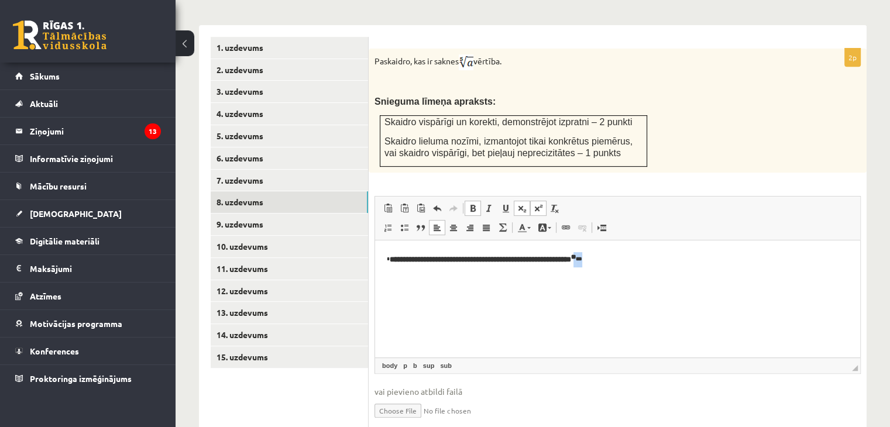
click at [597, 259] on p "**********" at bounding box center [618, 259] width 462 height 15
click at [477, 201] on link "Bold Keyboard shortcut Ctrl+B" at bounding box center [472, 208] width 16 height 15
click at [473, 204] on span at bounding box center [472, 208] width 9 height 9
click at [485, 204] on span at bounding box center [488, 208] width 9 height 9
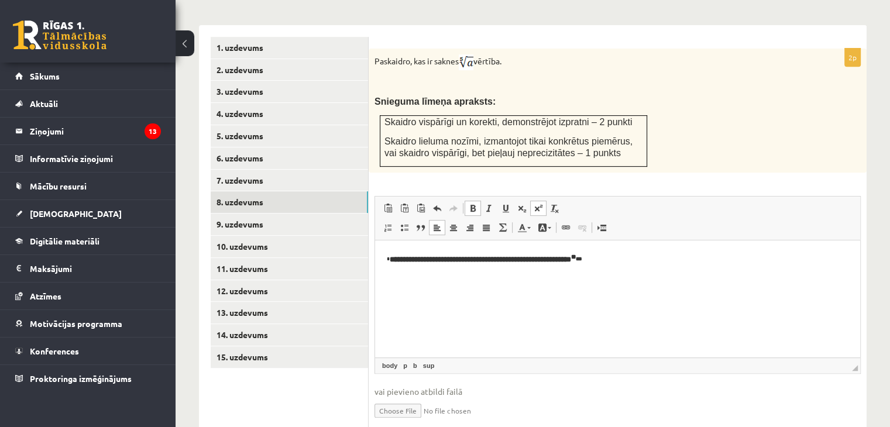
click at [473, 204] on span at bounding box center [472, 208] width 9 height 9
click at [623, 260] on p "**********" at bounding box center [618, 259] width 462 height 15
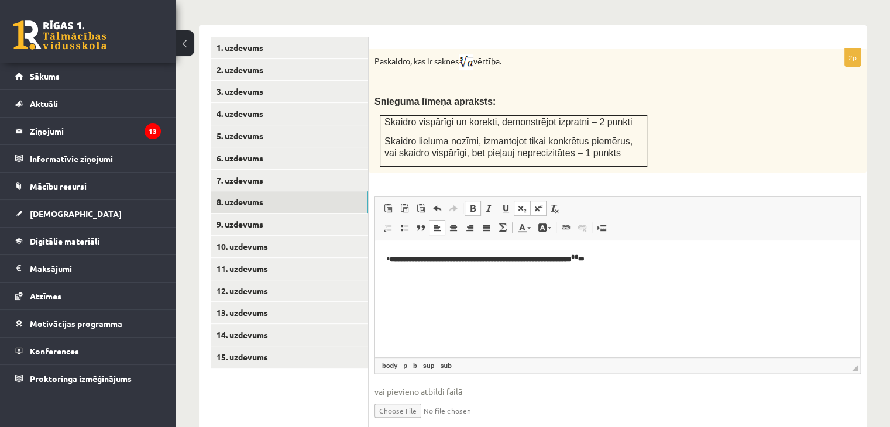
drag, startPoint x: 623, startPoint y: 260, endPoint x: 762, endPoint y: 358, distance: 169.9
click at [623, 260] on p "**********" at bounding box center [618, 259] width 462 height 15
click at [393, 259] on b "**********" at bounding box center [482, 259] width 185 height 8
click at [670, 259] on p "**********" at bounding box center [618, 259] width 462 height 15
drag, startPoint x: 686, startPoint y: 259, endPoint x: 672, endPoint y: 263, distance: 14.6
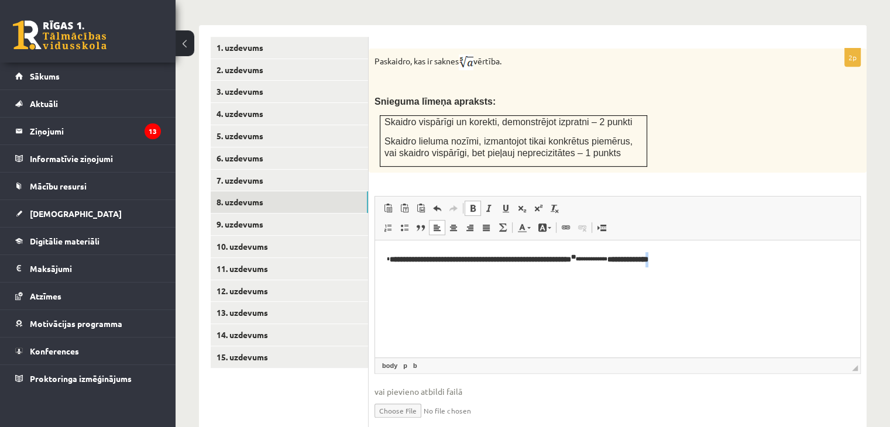
click at [672, 263] on p "**********" at bounding box center [618, 259] width 462 height 15
click at [531, 201] on link "Superscript" at bounding box center [538, 208] width 16 height 15
click at [692, 246] on html "**********" at bounding box center [617, 259] width 485 height 39
click at [631, 261] on b "**********" at bounding box center [519, 259] width 259 height 8
click at [539, 204] on span at bounding box center [537, 208] width 9 height 9
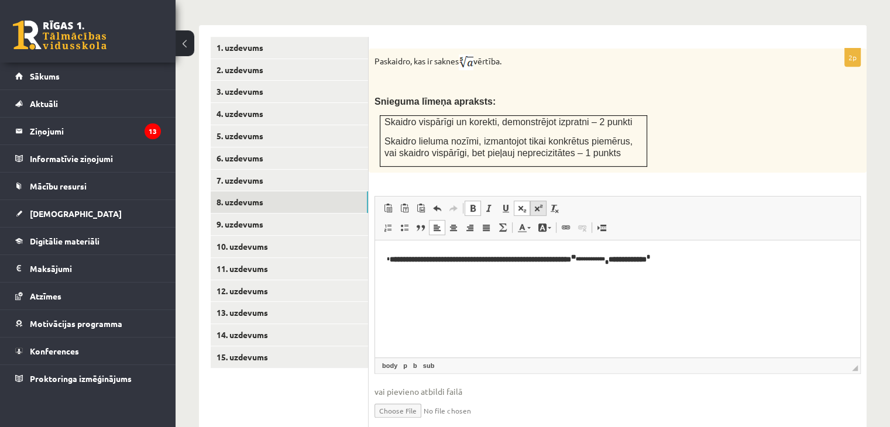
click at [537, 204] on span at bounding box center [537, 208] width 9 height 9
click at [521, 204] on span at bounding box center [521, 208] width 9 height 9
click at [621, 278] on html "**********" at bounding box center [617, 259] width 485 height 39
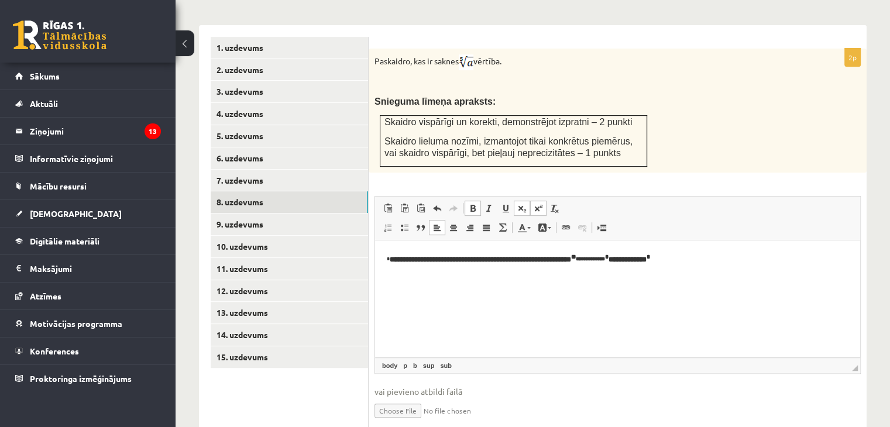
click at [688, 264] on p "**********" at bounding box center [618, 259] width 462 height 15
drag, startPoint x: 693, startPoint y: 257, endPoint x: 685, endPoint y: 257, distance: 8.2
click at [685, 257] on p "**********" at bounding box center [618, 259] width 462 height 15
click at [519, 204] on span at bounding box center [521, 208] width 9 height 9
click at [714, 260] on p "**********" at bounding box center [618, 259] width 462 height 15
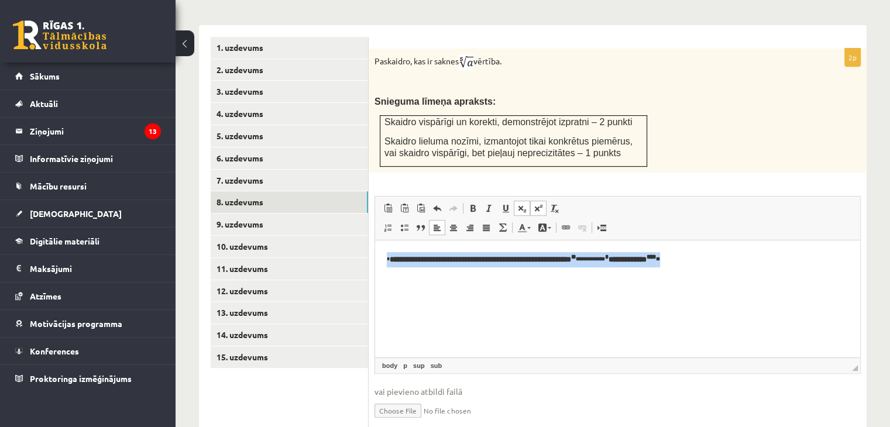
drag, startPoint x: 381, startPoint y: 261, endPoint x: 746, endPoint y: 260, distance: 364.4
click at [746, 260] on html "**********" at bounding box center [617, 259] width 485 height 39
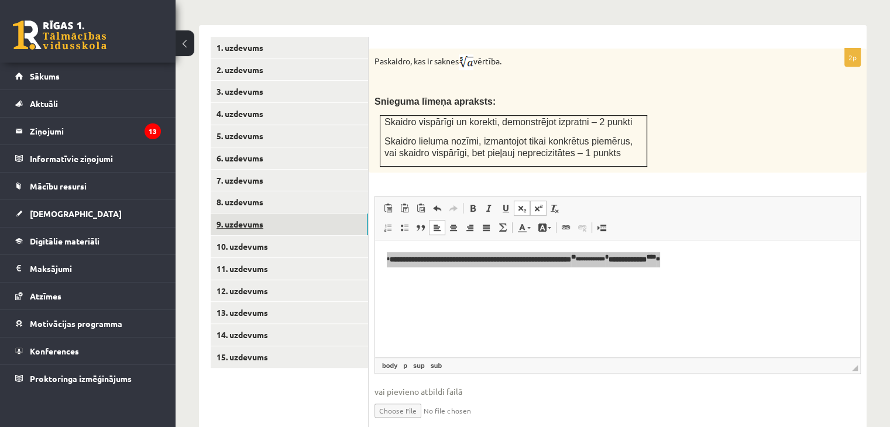
click at [246, 213] on link "9. uzdevums" at bounding box center [289, 224] width 157 height 22
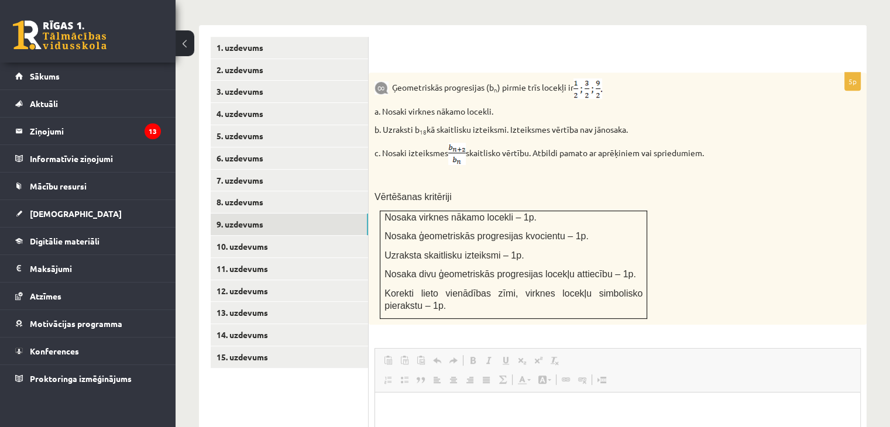
scroll to position [0, 0]
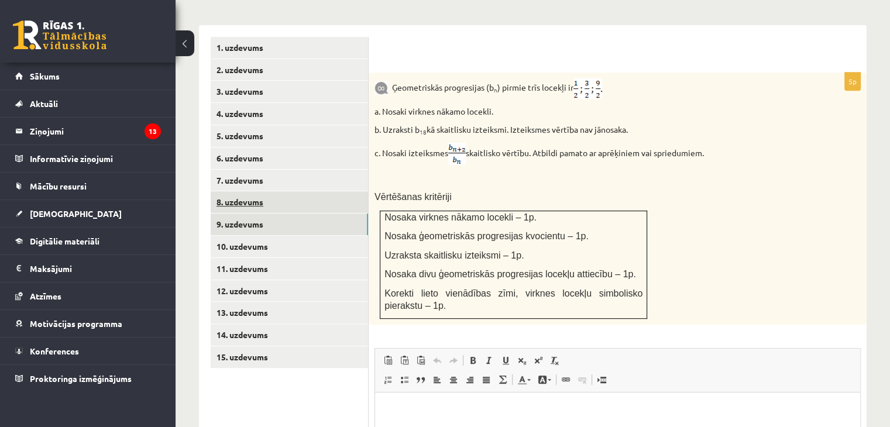
click at [276, 191] on link "8. uzdevums" at bounding box center [289, 202] width 157 height 22
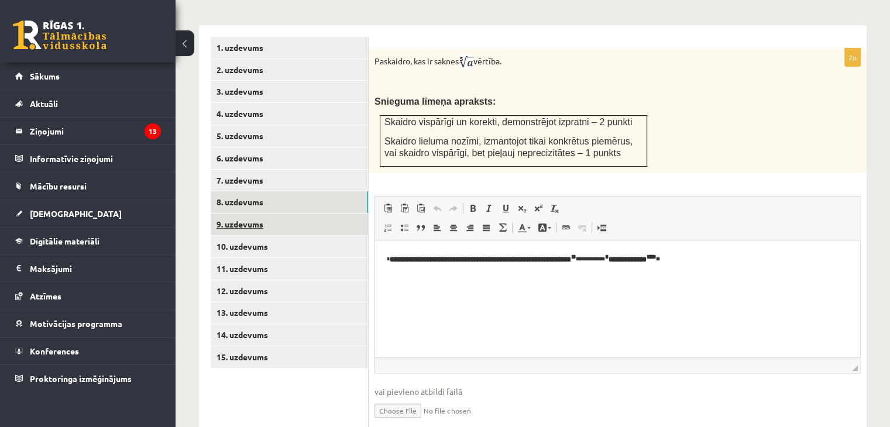
click at [264, 213] on link "9. uzdevums" at bounding box center [289, 224] width 157 height 22
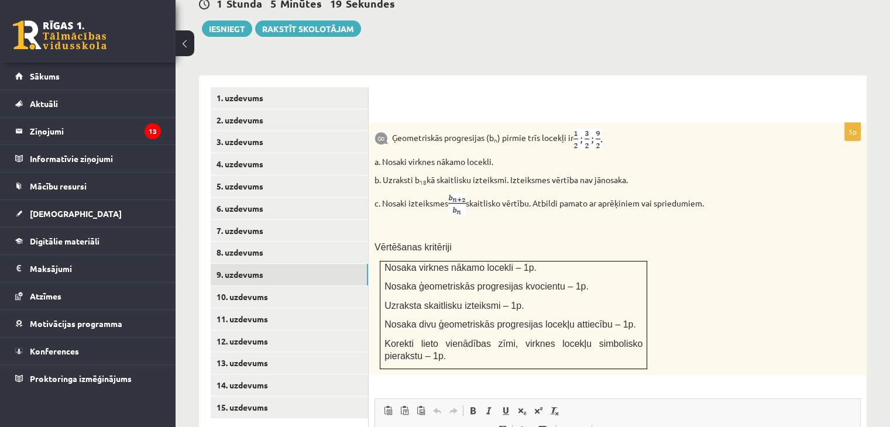
scroll to position [448, 0]
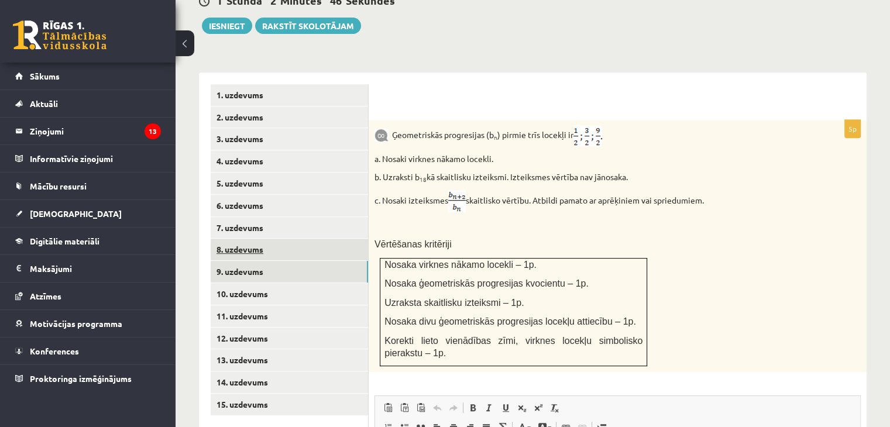
click at [272, 239] on link "8. uzdevums" at bounding box center [289, 250] width 157 height 22
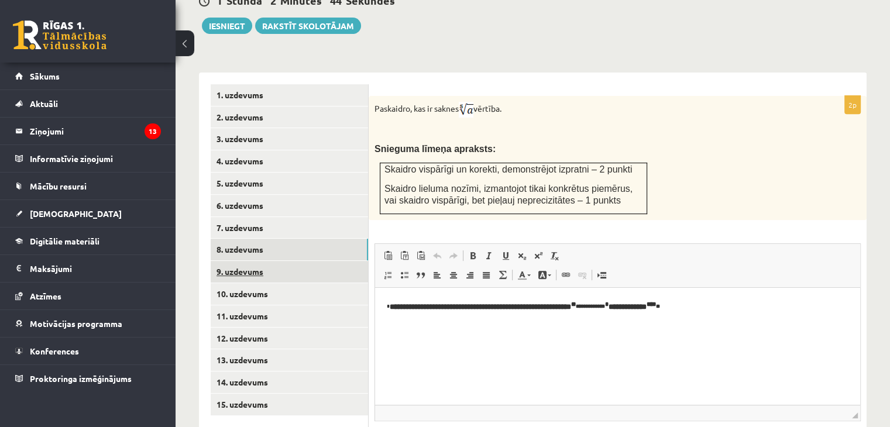
scroll to position [0, 0]
click at [263, 261] on link "9. uzdevums" at bounding box center [289, 272] width 157 height 22
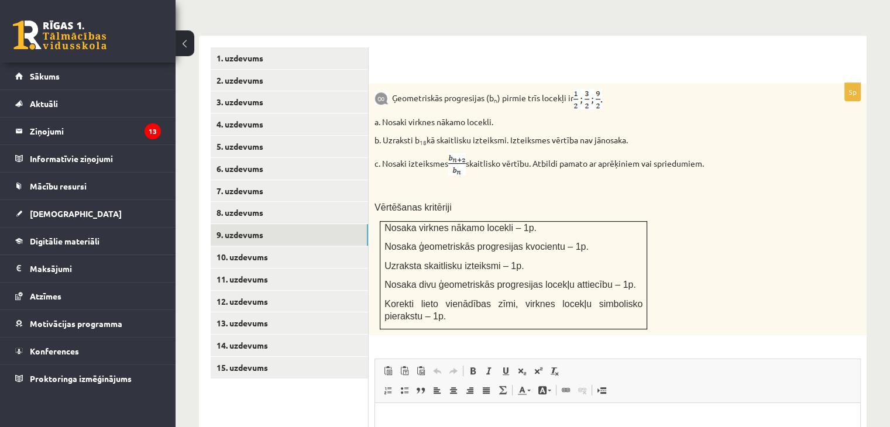
scroll to position [475, 0]
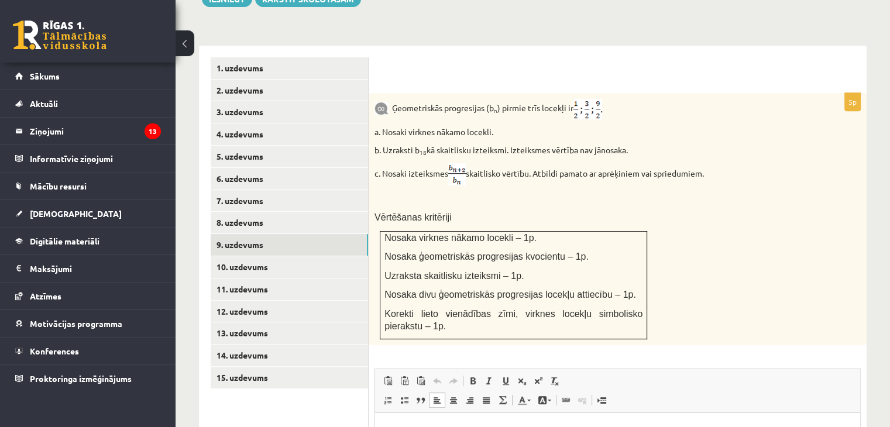
click at [672, 426] on html at bounding box center [617, 431] width 485 height 36
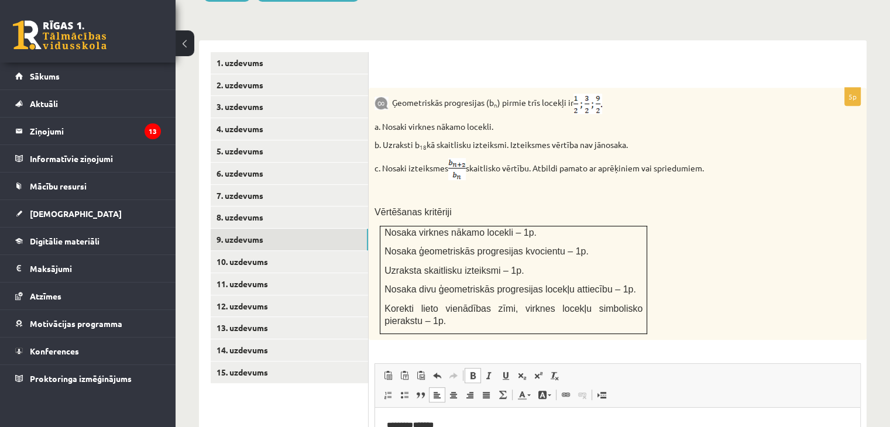
click at [604, 426] on html "**********" at bounding box center [617, 432] width 485 height 48
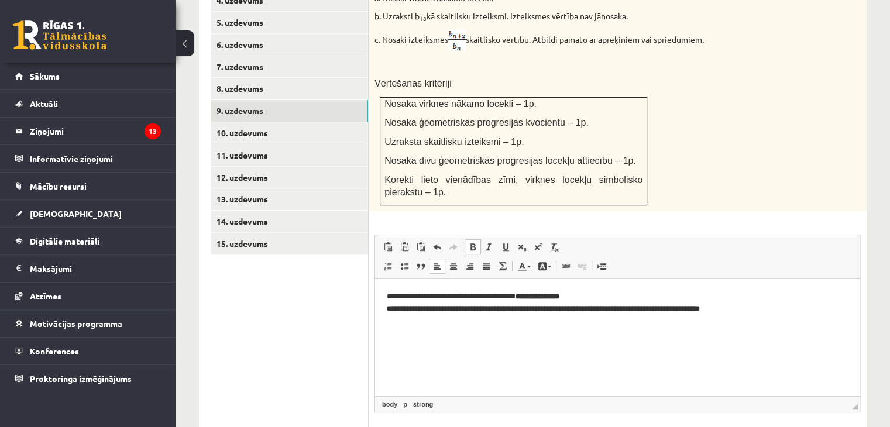
scroll to position [616, 0]
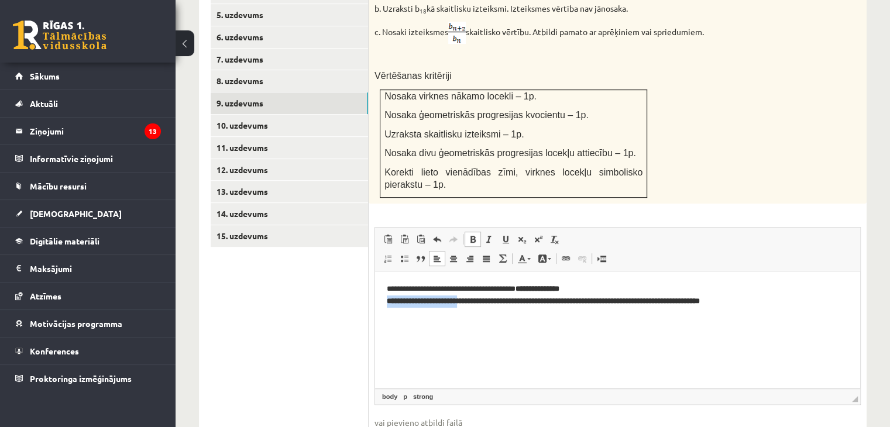
drag, startPoint x: 388, startPoint y: 302, endPoint x: 469, endPoint y: 306, distance: 80.9
click at [469, 306] on p "**********" at bounding box center [618, 301] width 462 height 36
click at [761, 309] on p "**********" at bounding box center [618, 301] width 462 height 36
click at [732, 311] on p "**********" at bounding box center [618, 301] width 462 height 36
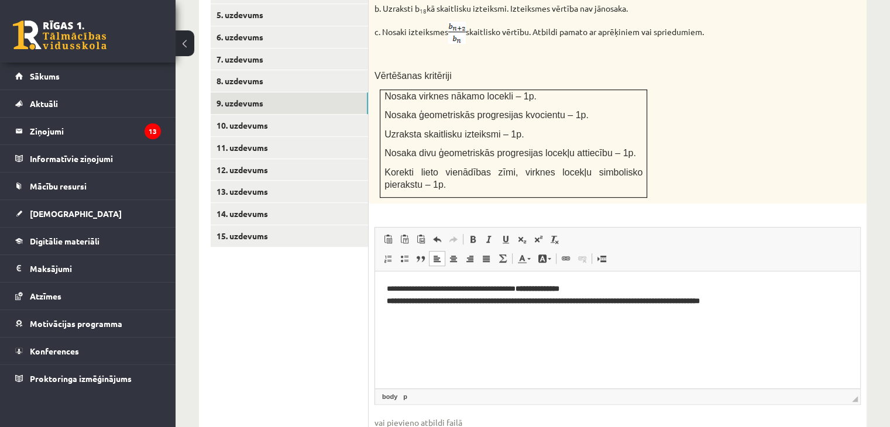
click at [732, 311] on p "**********" at bounding box center [618, 301] width 462 height 36
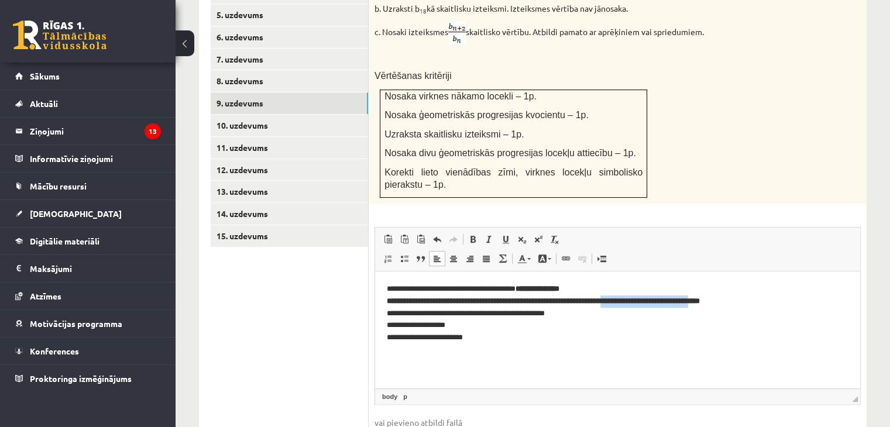
drag, startPoint x: 645, startPoint y: 301, endPoint x: 746, endPoint y: 304, distance: 101.2
click at [700, 304] on strong "**********" at bounding box center [543, 295] width 313 height 20
click at [678, 299] on strong "**********" at bounding box center [543, 295] width 313 height 20
click at [684, 301] on strong "**********" at bounding box center [543, 295] width 313 height 20
drag, startPoint x: 693, startPoint y: 302, endPoint x: 777, endPoint y: 299, distance: 84.9
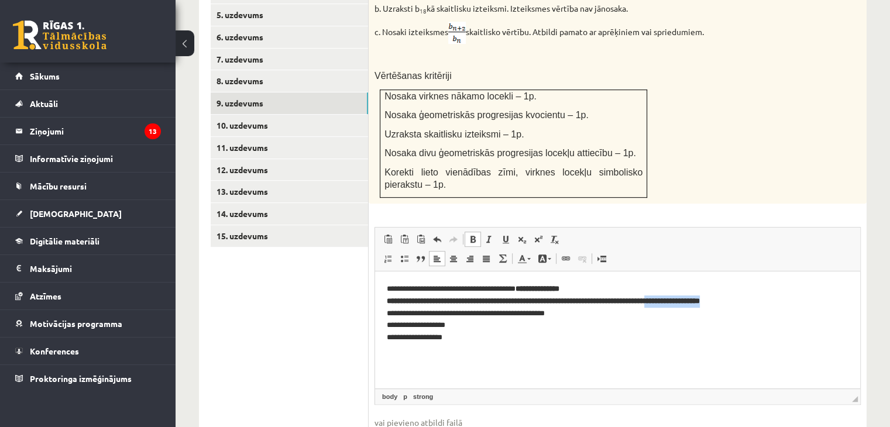
click at [777, 299] on p "**********" at bounding box center [618, 313] width 462 height 61
click at [493, 338] on p "**********" at bounding box center [618, 313] width 462 height 61
click at [506, 288] on p "**********" at bounding box center [618, 319] width 462 height 73
click at [548, 364] on html "**********" at bounding box center [617, 319] width 485 height 97
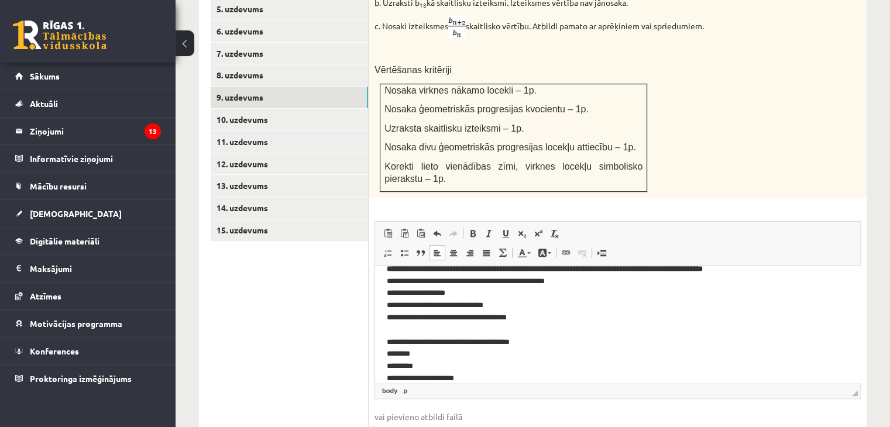
scroll to position [618, 0]
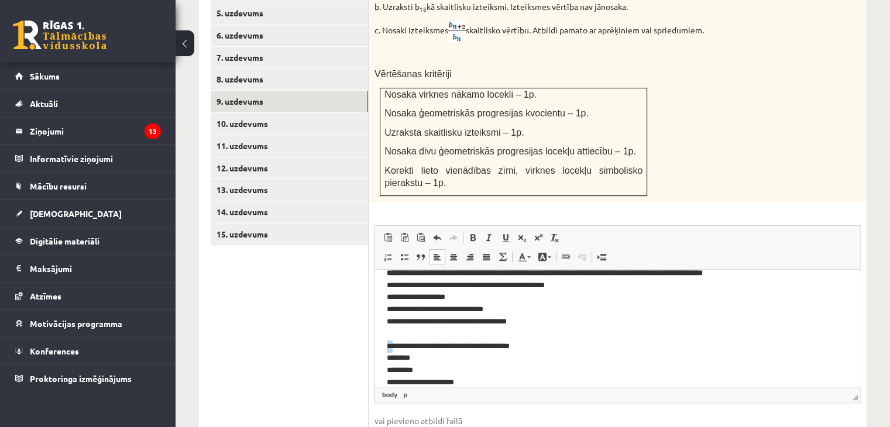
drag, startPoint x: 394, startPoint y: 346, endPoint x: 387, endPoint y: 342, distance: 7.3
click at [387, 342] on p "**********" at bounding box center [613, 322] width 453 height 134
click at [470, 366] on p "**********" at bounding box center [613, 316] width 453 height 122
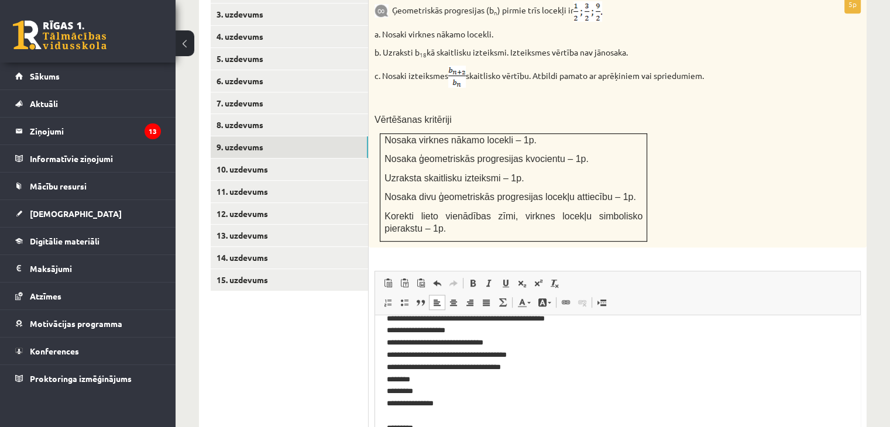
scroll to position [554, 0]
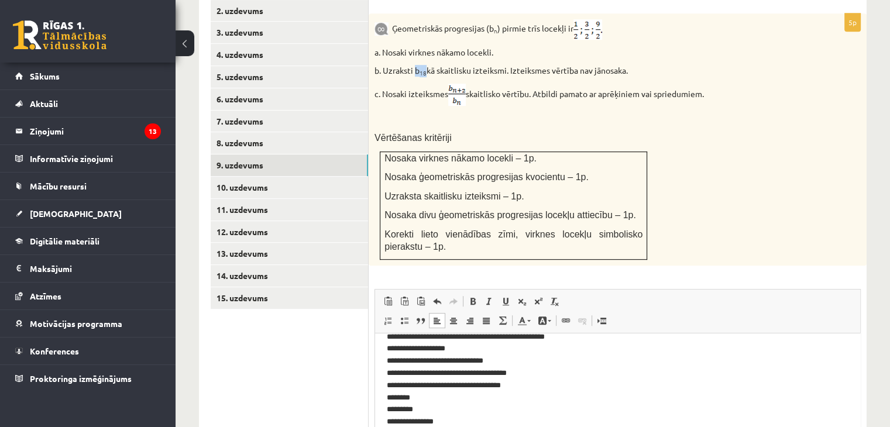
drag, startPoint x: 415, startPoint y: 44, endPoint x: 426, endPoint y: 47, distance: 11.5
click at [426, 65] on p "b. Uzraksti b 18 kā skaitlisku izteiksmi. Izteiksmes vērtība nav jānosaka." at bounding box center [588, 71] width 428 height 12
click at [441, 426] on p "**********" at bounding box center [613, 379] width 453 height 146
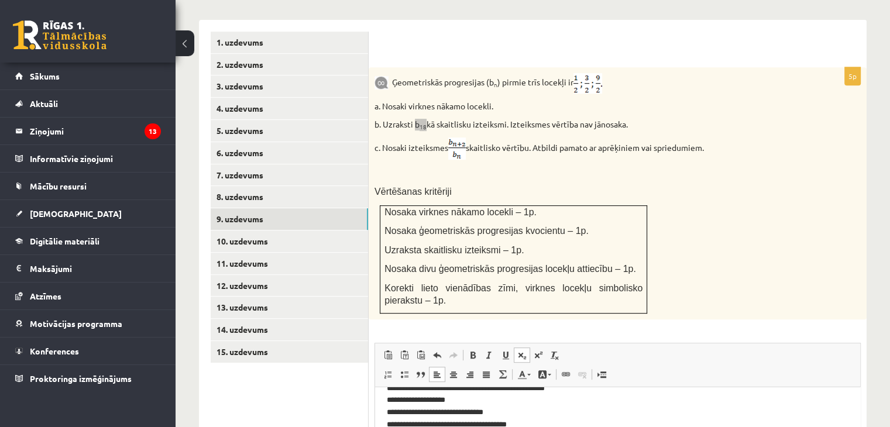
scroll to position [505, 0]
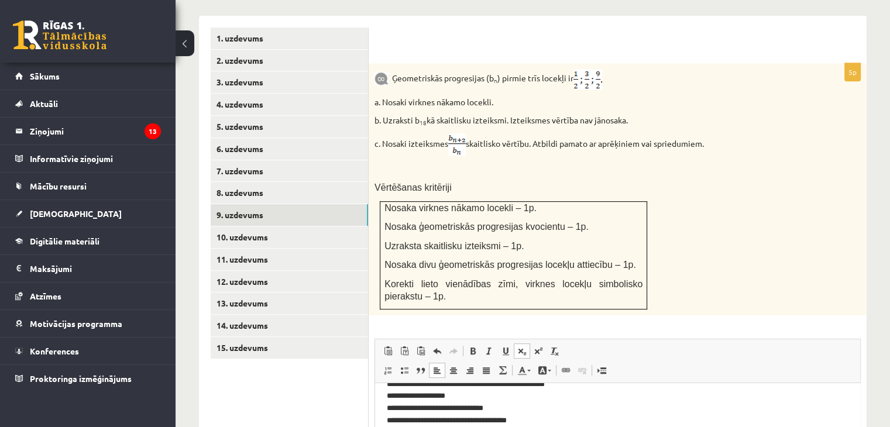
click at [383, 115] on p "b. Uzraksti b 18 kā skaitlisku izteiksmi. Izteiksmes vērtība nav jānosaka." at bounding box center [588, 121] width 428 height 12
click at [466, 115] on p "b. Uzraksti b 18 kā skaitlisku izteiksmi. Izteiksmes vērtība nav jānosaka." at bounding box center [588, 121] width 428 height 12
drag, startPoint x: 383, startPoint y: 94, endPoint x: 666, endPoint y: 94, distance: 283.7
click at [666, 115] on p "b. Uzraksti b 18 kā skaitlisku izteiksmi. Izteiksmes vērtība nav jānosaka." at bounding box center [588, 121] width 428 height 12
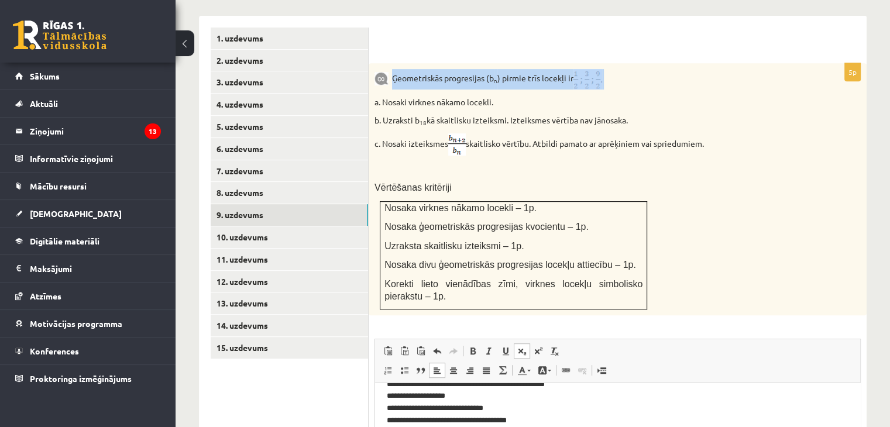
drag, startPoint x: 394, startPoint y: 51, endPoint x: 613, endPoint y: 58, distance: 218.9
click at [613, 69] on p "Ģeometriskās progresijas (b n ) pirmie trīs locekļi ir" at bounding box center [588, 79] width 428 height 20
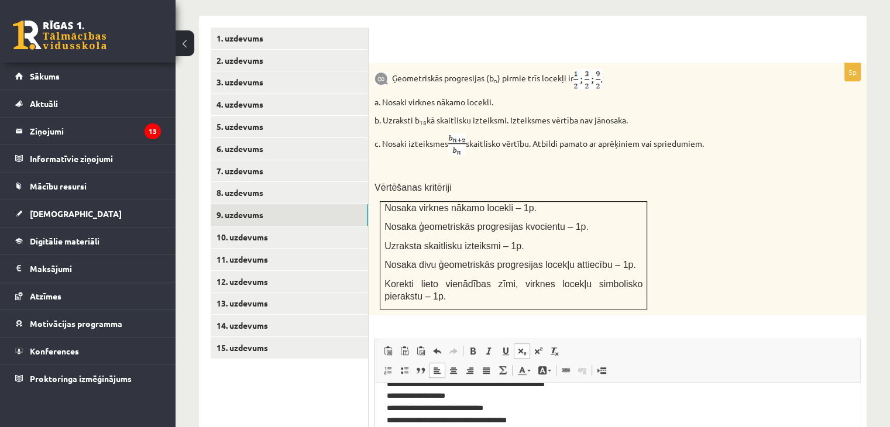
click at [391, 36] on form "5p Ģeometriskās progresijas (b n ) pirmie trīs locekļi ir a. Nosaki virknes nāk…" at bounding box center [617, 304] width 474 height 554
drag, startPoint x: 395, startPoint y: 52, endPoint x: 575, endPoint y: 58, distance: 180.3
click at [575, 69] on p "Ģeometriskās progresijas (b n ) pirmie trīs locekļi ir" at bounding box center [588, 79] width 428 height 20
drag, startPoint x: 372, startPoint y: 75, endPoint x: 677, endPoint y: 89, distance: 305.0
click at [677, 89] on div "Ģeometriskās progresijas (b n ) pirmie trīs locekļi ir a. Nosaki virknes nākamo…" at bounding box center [617, 189] width 498 height 252
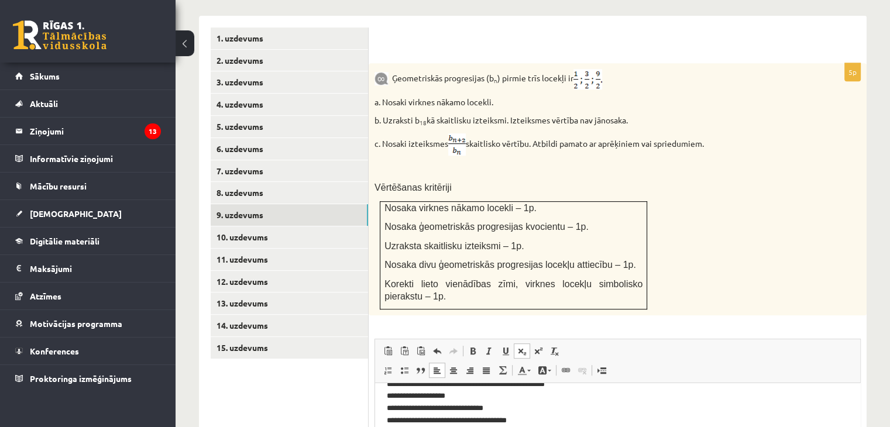
click at [522, 102] on div "Ģeometriskās progresijas (b n ) pirmie trīs locekļi ir a. Nosaki virknes nākamo…" at bounding box center [617, 189] width 498 height 252
drag, startPoint x: 536, startPoint y: 119, endPoint x: 714, endPoint y: 103, distance: 178.5
click at [714, 103] on div "Ģeometriskās progresijas (b n ) pirmie trīs locekļi ir a. Nosaki virknes nākamo…" at bounding box center [617, 189] width 498 height 252
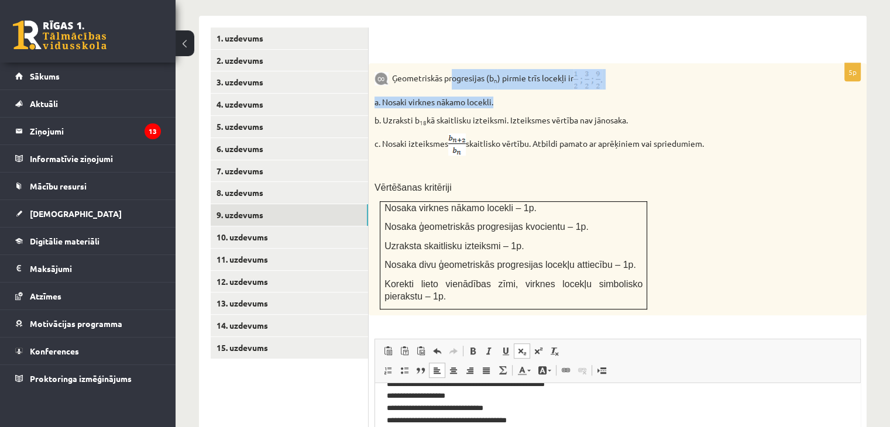
drag, startPoint x: 636, startPoint y: 79, endPoint x: 423, endPoint y: 38, distance: 216.8
click at [423, 63] on div "Ģeometriskās progresijas (b n ) pirmie trīs locekļi ir a. Nosaki virknes nākamo…" at bounding box center [617, 189] width 498 height 252
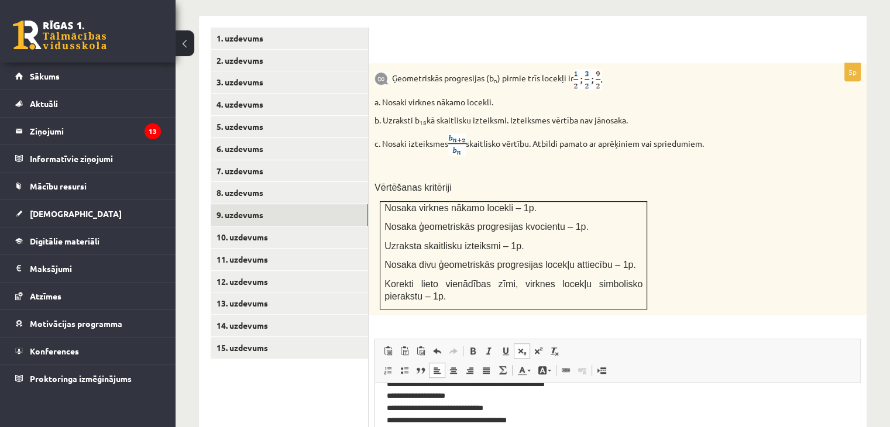
click at [587, 150] on div "Ģeometriskās progresijas (b n ) pirmie trīs locekļi ir a. Nosaki virknes nākamo…" at bounding box center [617, 189] width 498 height 252
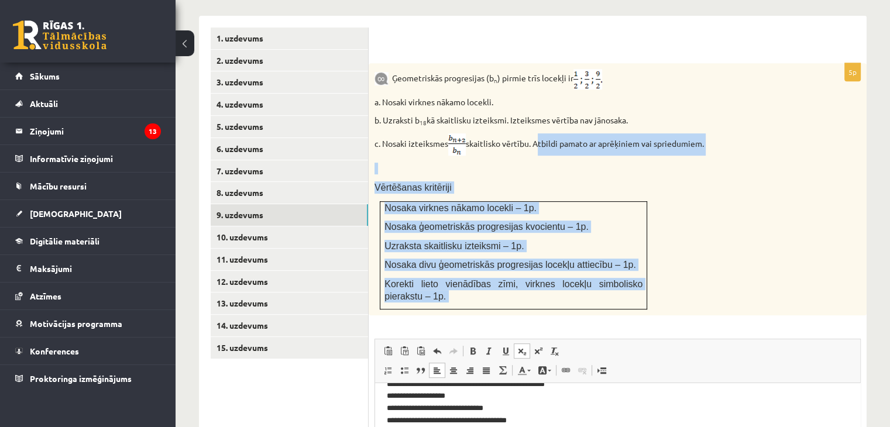
drag, startPoint x: 539, startPoint y: 118, endPoint x: 613, endPoint y: 300, distance: 196.8
click at [613, 300] on div "5p Ģeometriskās progresijas (b n ) pirmie trīs locekļi ir a. Nosaki virknes nāk…" at bounding box center [617, 322] width 498 height 519
click at [524, 222] on span "Nosaka ģeometriskās progresijas kvocientu – 1p." at bounding box center [486, 227] width 204 height 10
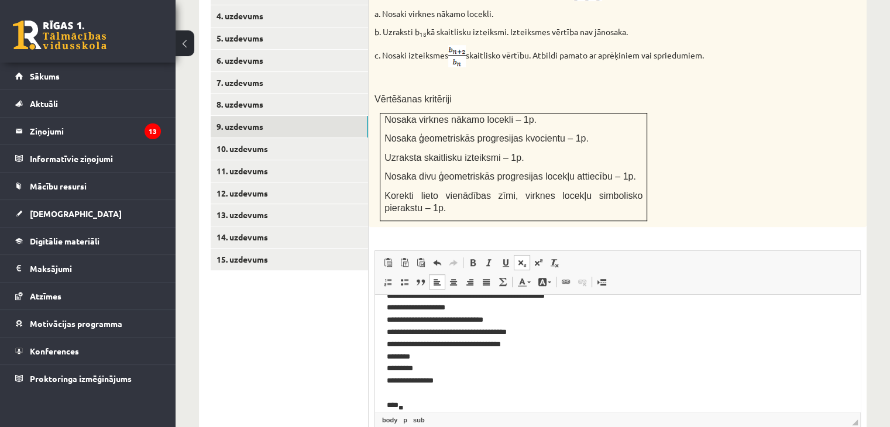
scroll to position [590, 0]
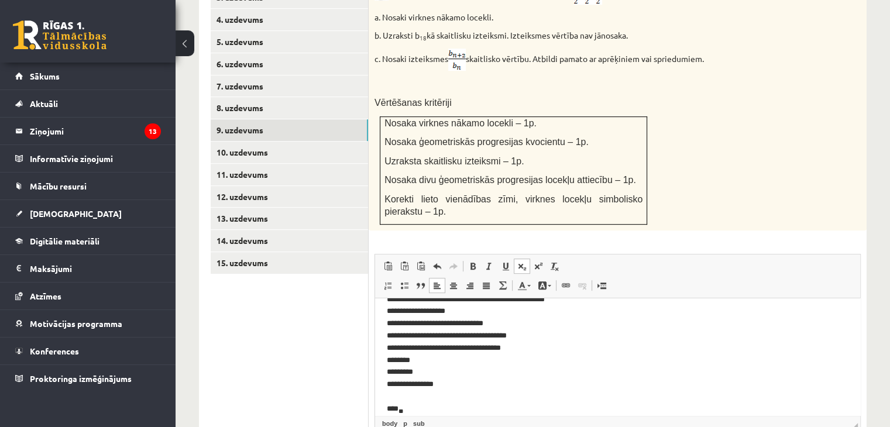
click at [411, 355] on p "**********" at bounding box center [613, 343] width 453 height 148
click at [414, 357] on p "**********" at bounding box center [613, 343] width 453 height 148
click at [416, 361] on p "**********" at bounding box center [613, 343] width 453 height 148
click at [435, 371] on p "**********" at bounding box center [613, 343] width 453 height 148
click at [439, 401] on p "**********" at bounding box center [613, 343] width 453 height 148
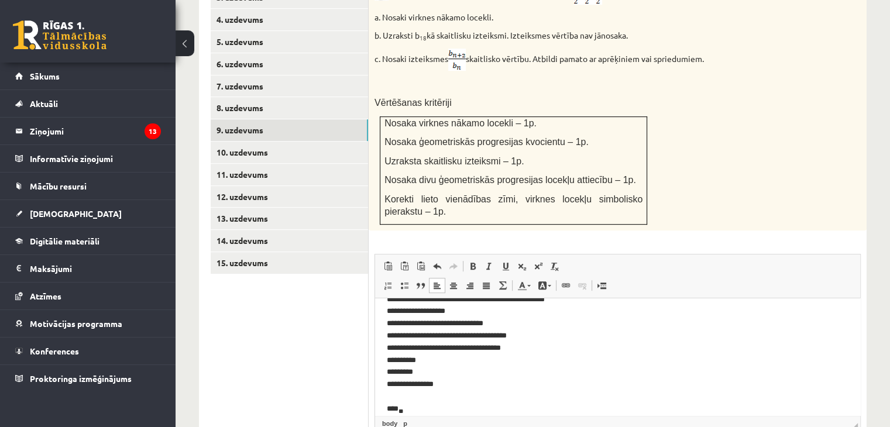
click at [440, 410] on p "**********" at bounding box center [613, 343] width 453 height 148
drag, startPoint x: 797, startPoint y: 691, endPoint x: 436, endPoint y: 407, distance: 459.9
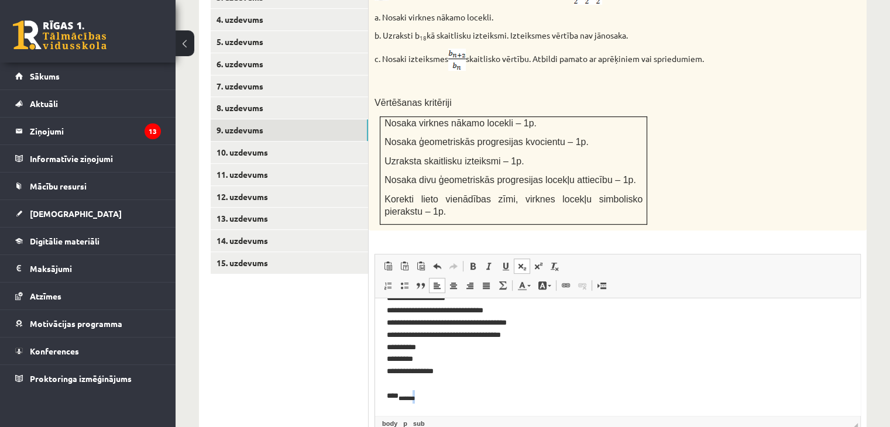
drag, startPoint x: 436, startPoint y: 407, endPoint x: 419, endPoint y: 402, distance: 17.6
click at [419, 402] on p "**********" at bounding box center [613, 330] width 453 height 148
click at [517, 261] on span at bounding box center [521, 265] width 9 height 9
drag, startPoint x: 517, startPoint y: 238, endPoint x: 527, endPoint y: 236, distance: 10.1
click at [527, 259] on link "Subscript" at bounding box center [522, 266] width 16 height 15
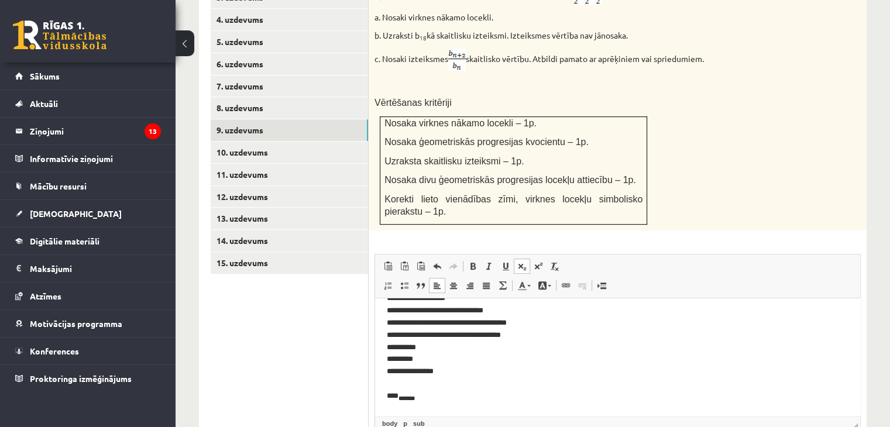
click at [527, 259] on link "Subscript" at bounding box center [522, 266] width 16 height 15
click at [539, 261] on span at bounding box center [537, 265] width 9 height 9
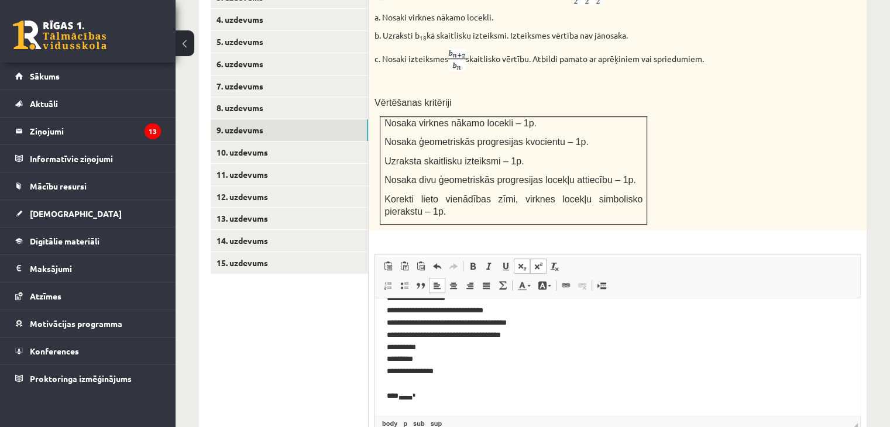
click at [539, 261] on span at bounding box center [537, 265] width 9 height 9
drag, startPoint x: 429, startPoint y: 402, endPoint x: 419, endPoint y: 403, distance: 10.0
click at [419, 403] on p "**********" at bounding box center [613, 330] width 453 height 148
click at [522, 261] on span at bounding box center [521, 265] width 9 height 9
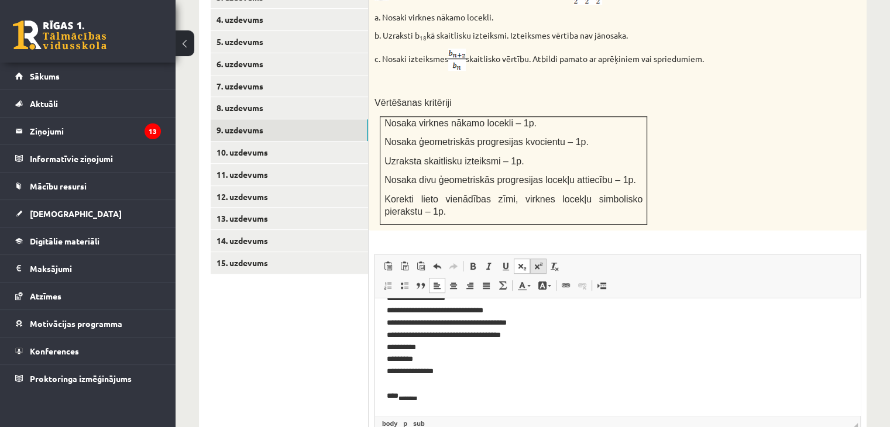
click at [533, 261] on span at bounding box center [537, 265] width 9 height 9
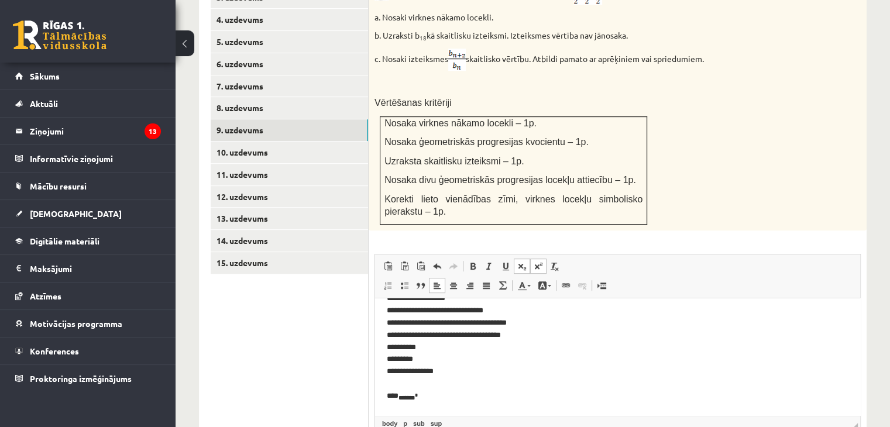
click at [533, 261] on span at bounding box center [537, 265] width 9 height 9
click at [551, 261] on span at bounding box center [554, 265] width 9 height 9
click at [539, 261] on span at bounding box center [537, 265] width 9 height 9
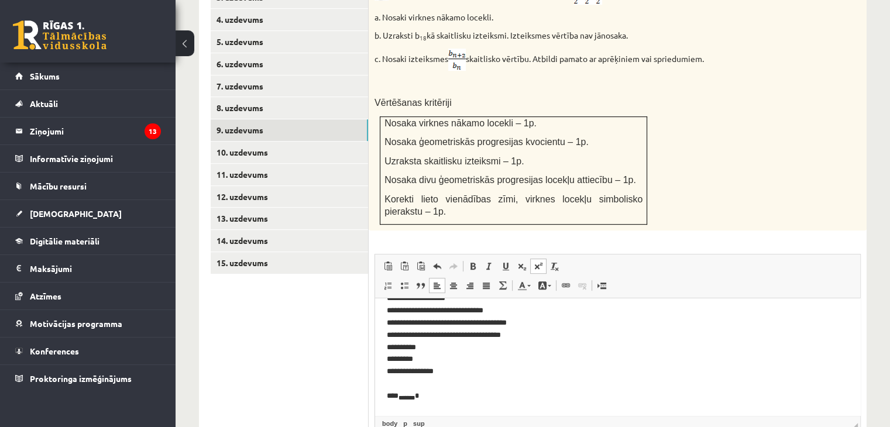
scroll to position [55, 0]
click at [545, 259] on link "Superscript" at bounding box center [538, 266] width 16 height 15
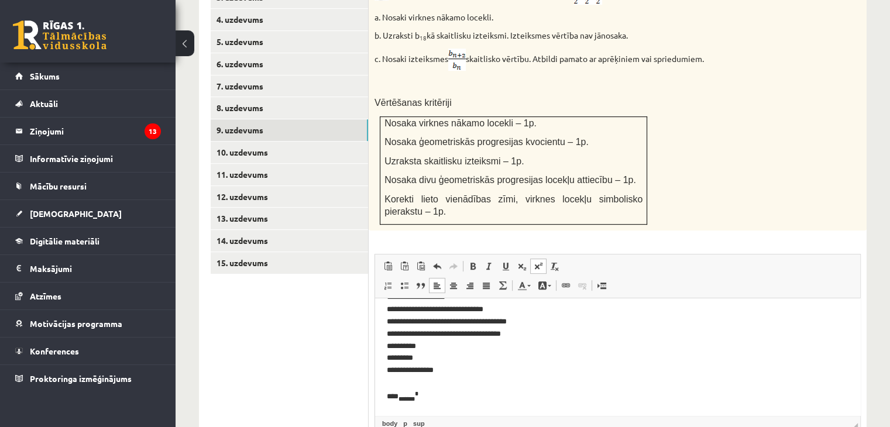
click at [545, 259] on link "Superscript" at bounding box center [538, 266] width 16 height 15
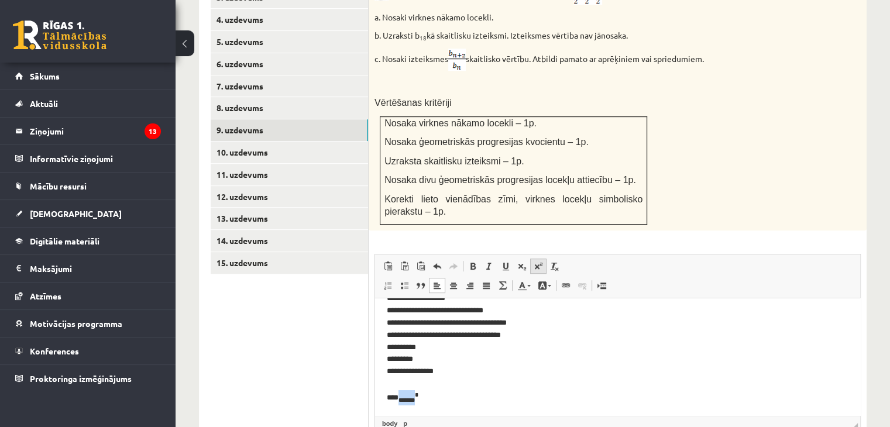
click at [545, 259] on link "Superscript" at bounding box center [538, 266] width 16 height 15
click at [519, 261] on span at bounding box center [521, 265] width 9 height 9
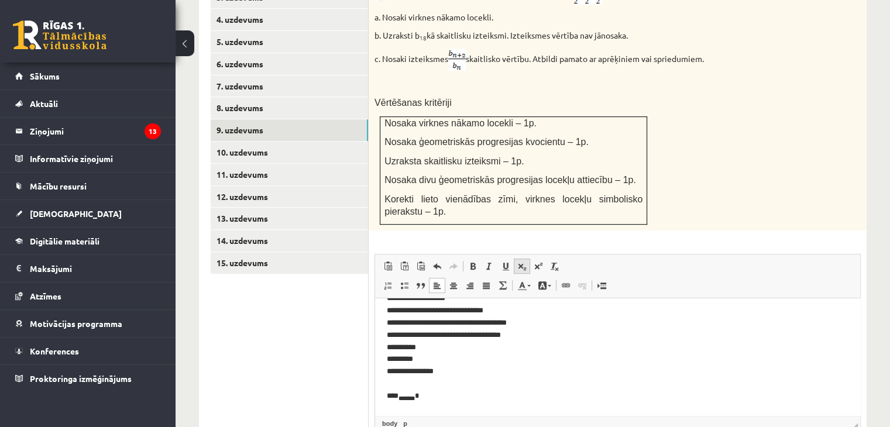
click at [519, 261] on span at bounding box center [521, 265] width 9 height 9
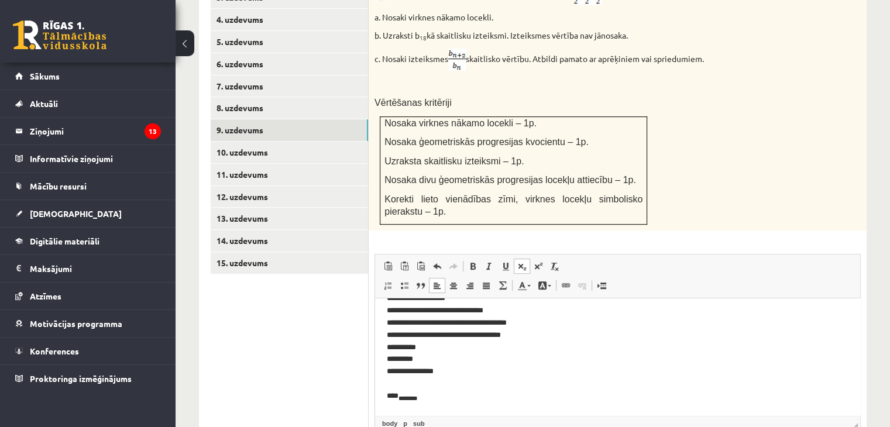
click at [468, 397] on p "**********" at bounding box center [613, 330] width 453 height 148
drag, startPoint x: 465, startPoint y: 401, endPoint x: 451, endPoint y: 401, distance: 14.0
click at [451, 401] on p "**********" at bounding box center [613, 330] width 453 height 148
click at [525, 261] on span at bounding box center [521, 265] width 9 height 9
click at [461, 398] on p "**********" at bounding box center [613, 330] width 453 height 148
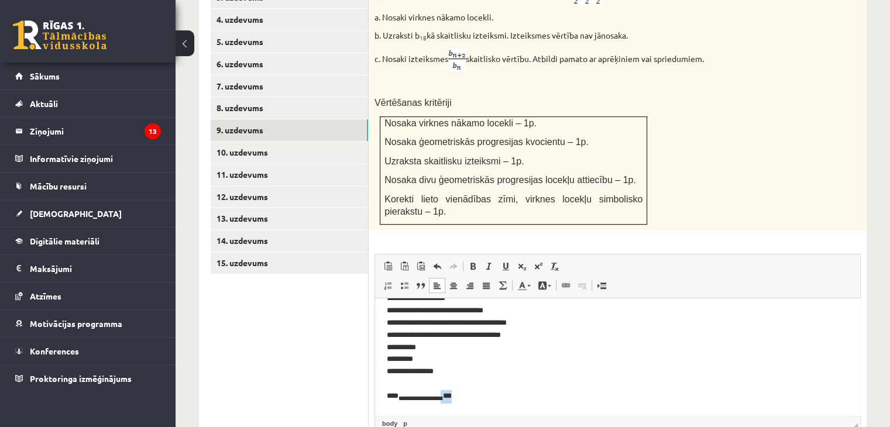
drag, startPoint x: 469, startPoint y: 398, endPoint x: 449, endPoint y: 399, distance: 19.4
click at [449, 399] on p "**********" at bounding box center [613, 330] width 453 height 148
click at [519, 261] on span at bounding box center [521, 265] width 9 height 9
click at [513, 376] on p "**********" at bounding box center [613, 330] width 453 height 148
click at [481, 392] on p "**********" at bounding box center [613, 330] width 453 height 148
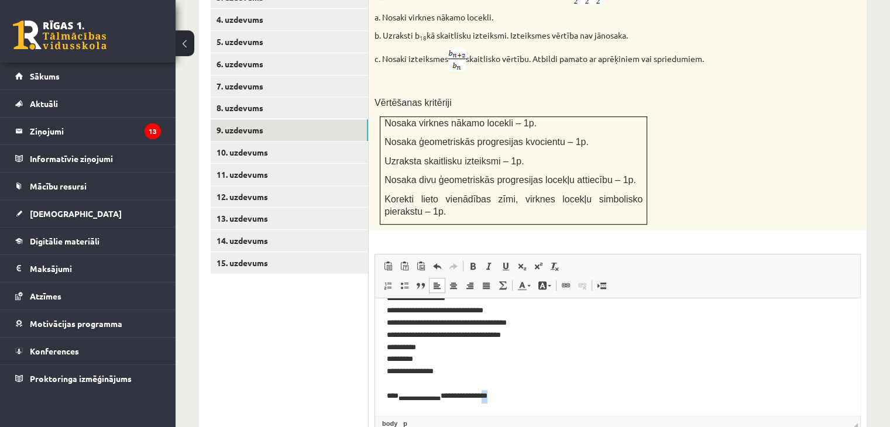
drag, startPoint x: 512, startPoint y: 397, endPoint x: 495, endPoint y: 399, distance: 16.5
click at [495, 399] on p "**********" at bounding box center [613, 330] width 453 height 148
click at [526, 259] on link "Subscript" at bounding box center [522, 266] width 16 height 15
click at [534, 261] on span at bounding box center [537, 265] width 9 height 9
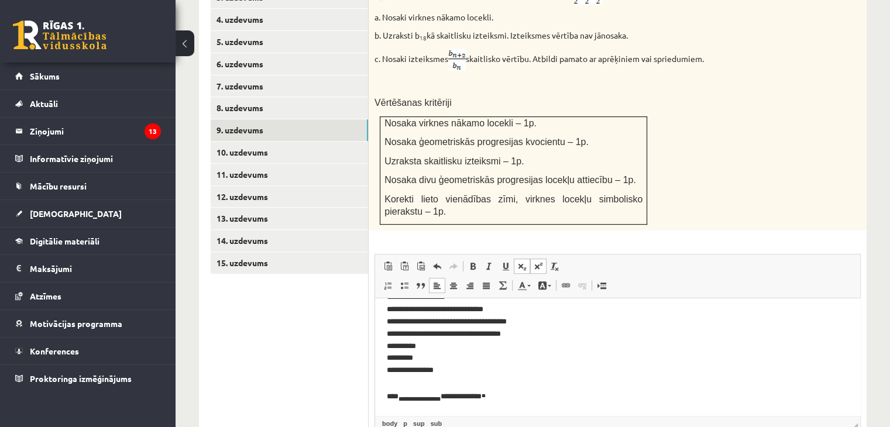
click at [525, 374] on p "**********" at bounding box center [613, 329] width 453 height 149
click at [515, 394] on p "**********" at bounding box center [613, 329] width 453 height 149
drag, startPoint x: 509, startPoint y: 394, endPoint x: 497, endPoint y: 397, distance: 12.6
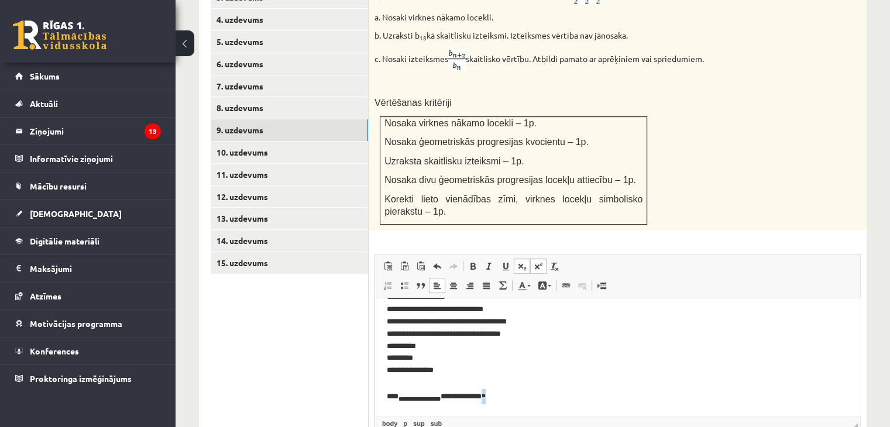
click at [497, 397] on p "**********" at bounding box center [613, 329] width 453 height 149
click at [521, 261] on span at bounding box center [521, 265] width 9 height 9
drag, startPoint x: 521, startPoint y: 241, endPoint x: 542, endPoint y: 432, distance: 192.4
click at [531, 399] on p "**********" at bounding box center [613, 329] width 453 height 149
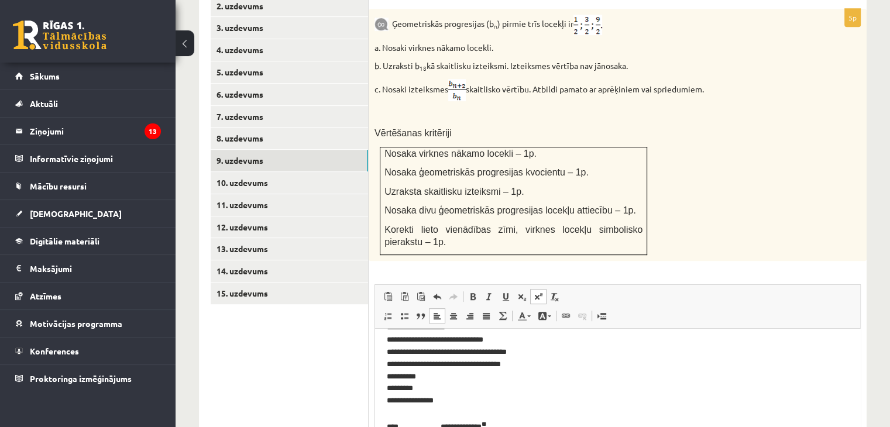
scroll to position [562, 0]
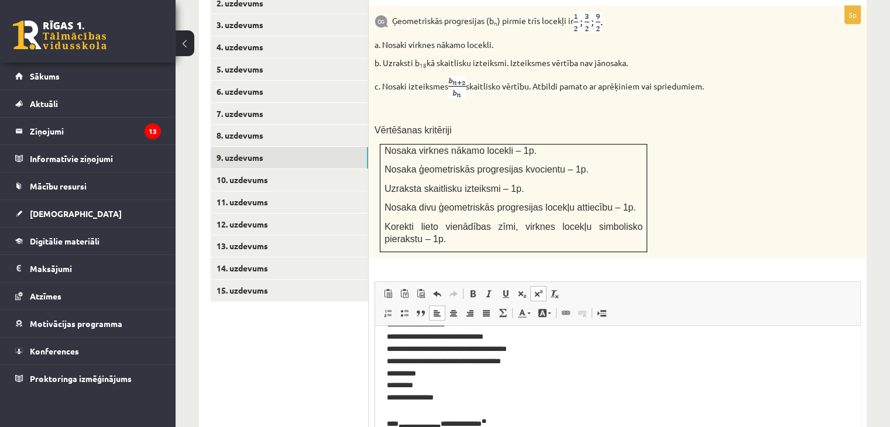
click at [387, 373] on p "**********" at bounding box center [613, 363] width 453 height 161
click at [397, 424] on p "**********" at bounding box center [613, 363] width 453 height 161
click at [588, 418] on p "**********" at bounding box center [613, 363] width 453 height 161
click at [398, 422] on p "**********" at bounding box center [613, 370] width 453 height 174
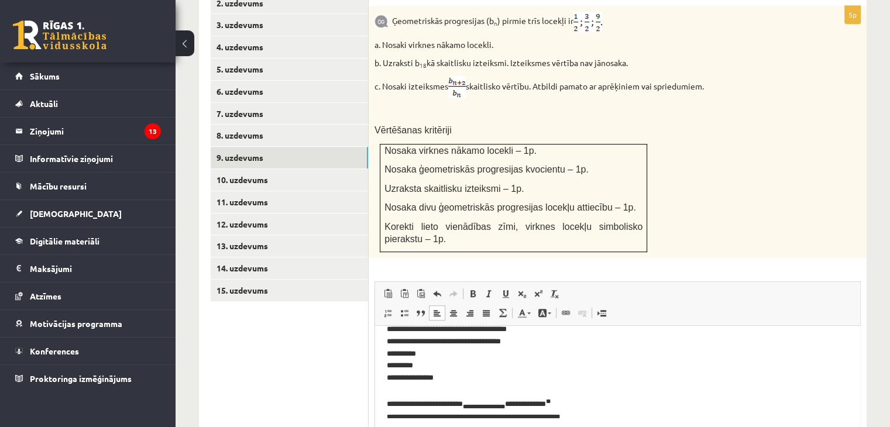
scroll to position [81, 0]
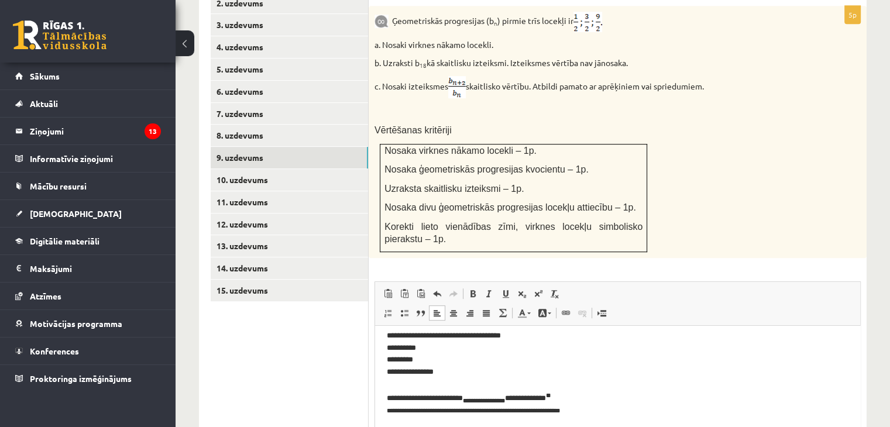
drag, startPoint x: 859, startPoint y: 385, endPoint x: 1235, endPoint y: 704, distance: 493.5
click at [589, 409] on p "**********" at bounding box center [613, 344] width 453 height 174
drag, startPoint x: 473, startPoint y: 430, endPoint x: 417, endPoint y: 431, distance: 55.6
click at [417, 426] on p "**********" at bounding box center [613, 351] width 453 height 188
click at [519, 289] on span at bounding box center [521, 293] width 9 height 9
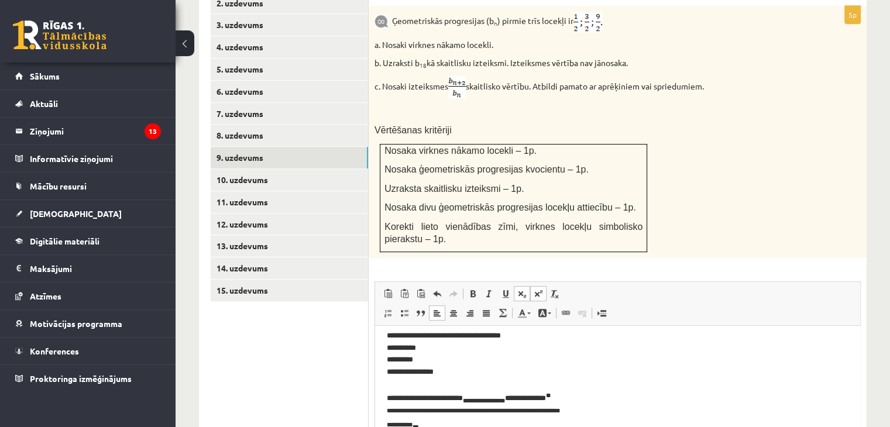
click at [519, 289] on span at bounding box center [521, 293] width 9 height 9
click at [538, 286] on link "Superscript" at bounding box center [538, 293] width 16 height 15
click at [538, 289] on span at bounding box center [537, 293] width 9 height 9
click at [524, 289] on span at bounding box center [521, 293] width 9 height 9
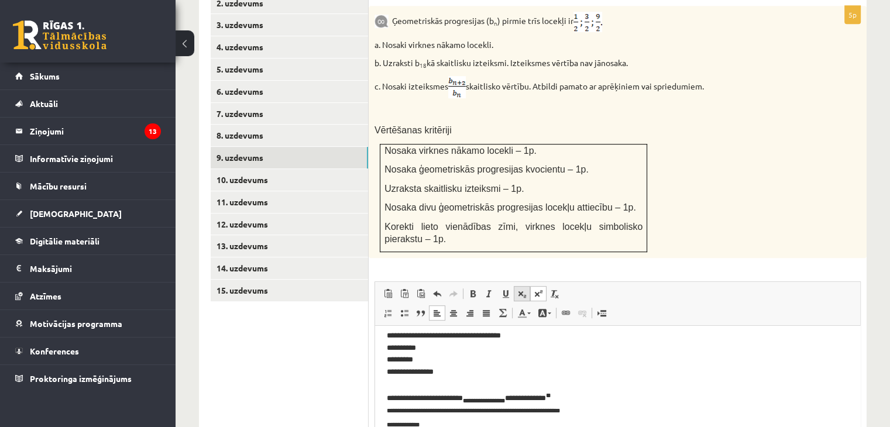
click at [524, 289] on span at bounding box center [521, 293] width 9 height 9
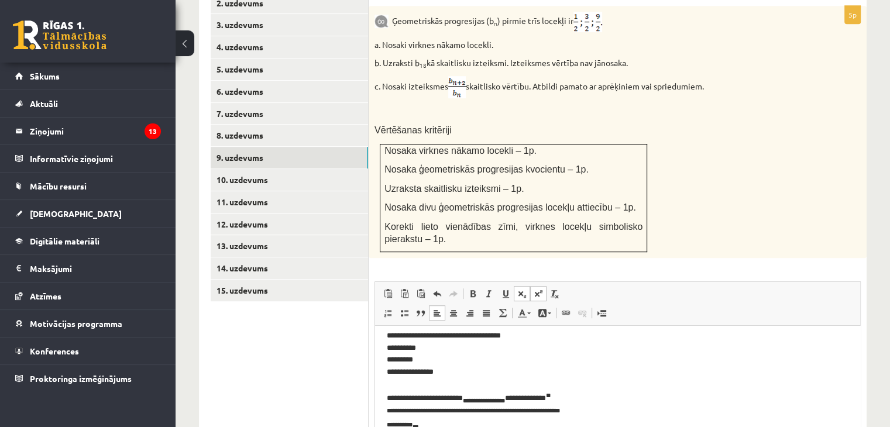
click at [524, 289] on span at bounding box center [521, 293] width 9 height 9
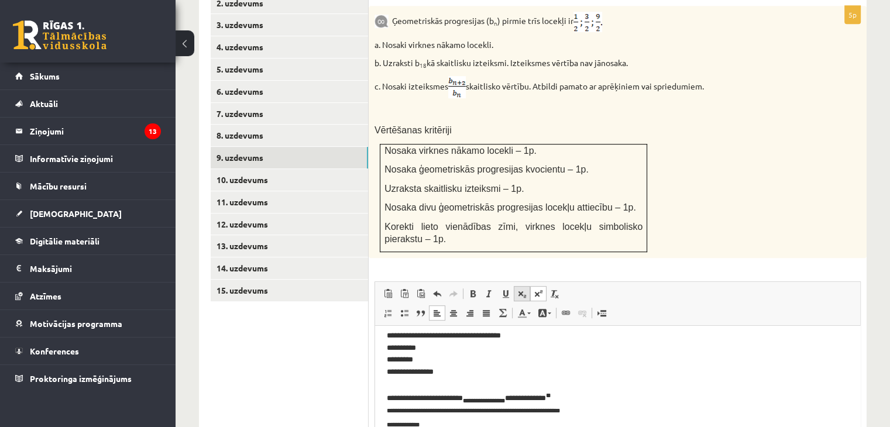
click at [524, 289] on span at bounding box center [521, 293] width 9 height 9
click at [521, 289] on span at bounding box center [521, 293] width 9 height 9
click at [556, 289] on span at bounding box center [554, 293] width 9 height 9
click at [519, 289] on span at bounding box center [521, 293] width 9 height 9
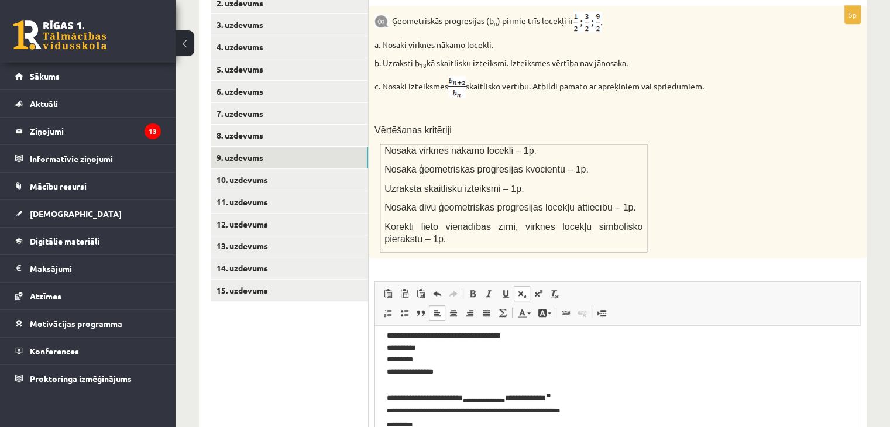
click at [519, 289] on span at bounding box center [521, 293] width 9 height 9
click at [556, 289] on span at bounding box center [554, 293] width 9 height 9
click at [523, 289] on span at bounding box center [521, 293] width 9 height 9
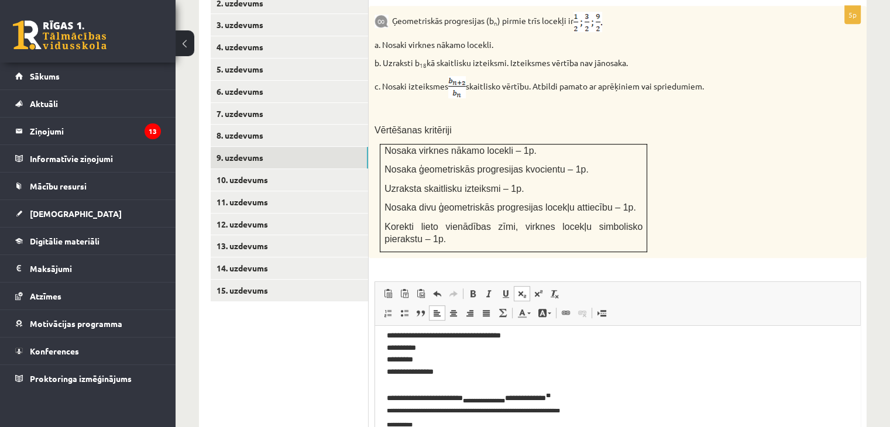
click at [523, 289] on span at bounding box center [521, 293] width 9 height 9
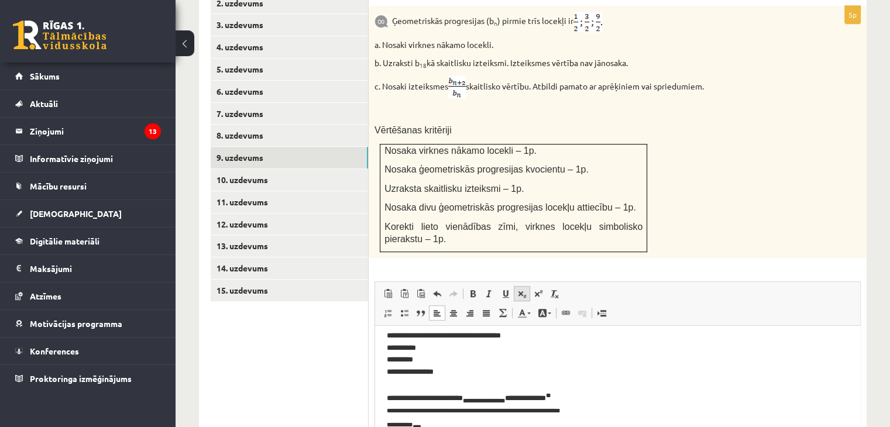
click at [523, 289] on span at bounding box center [521, 293] width 9 height 9
click at [549, 286] on link "Remove Format" at bounding box center [554, 293] width 16 height 15
click at [516, 286] on link "Subscript" at bounding box center [522, 293] width 16 height 15
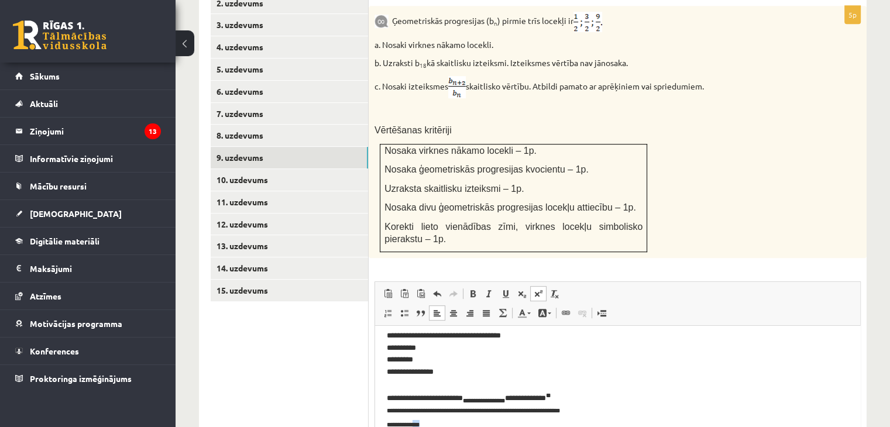
drag, startPoint x: 432, startPoint y: 428, endPoint x: 419, endPoint y: 428, distance: 13.5
click at [419, 426] on p "**********" at bounding box center [613, 351] width 453 height 188
click at [519, 289] on span at bounding box center [521, 293] width 9 height 9
click at [535, 289] on span at bounding box center [537, 293] width 9 height 9
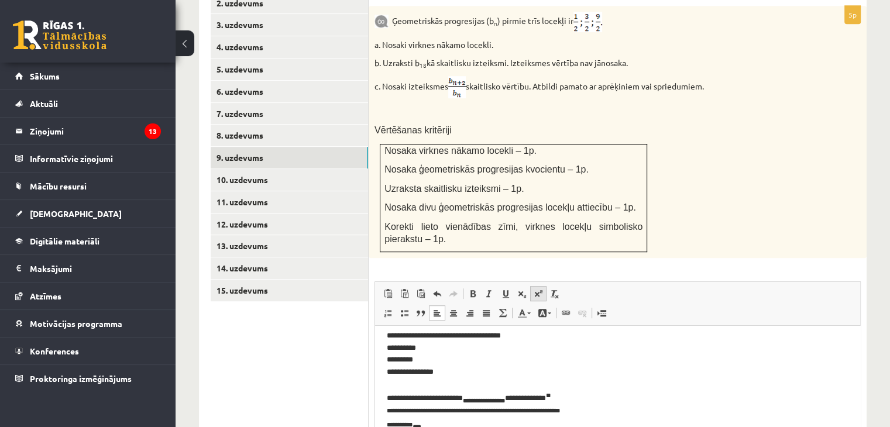
click at [535, 289] on span at bounding box center [537, 293] width 9 height 9
drag, startPoint x: 429, startPoint y: 425, endPoint x: 420, endPoint y: 424, distance: 9.4
click at [420, 424] on p "**********" at bounding box center [613, 351] width 453 height 188
click at [538, 289] on span at bounding box center [537, 293] width 9 height 9
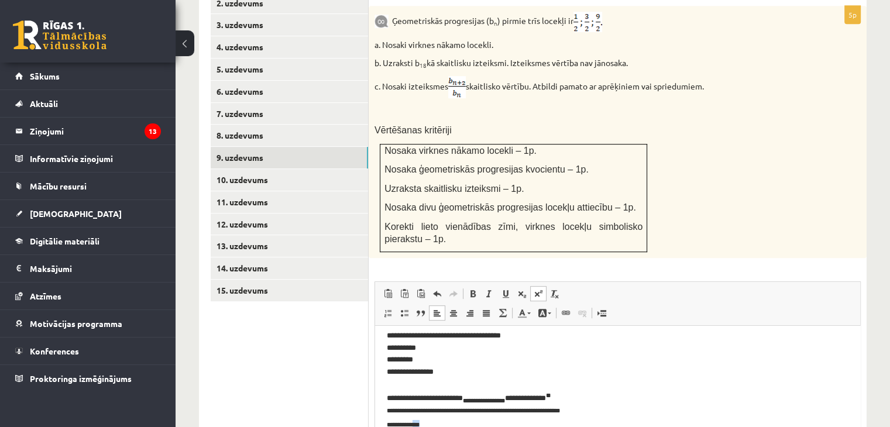
drag, startPoint x: 419, startPoint y: 424, endPoint x: 431, endPoint y: 424, distance: 11.7
click at [431, 424] on p "**********" at bounding box center [613, 351] width 453 height 188
click at [533, 289] on span at bounding box center [537, 293] width 9 height 9
click at [445, 424] on p "**********" at bounding box center [613, 351] width 453 height 188
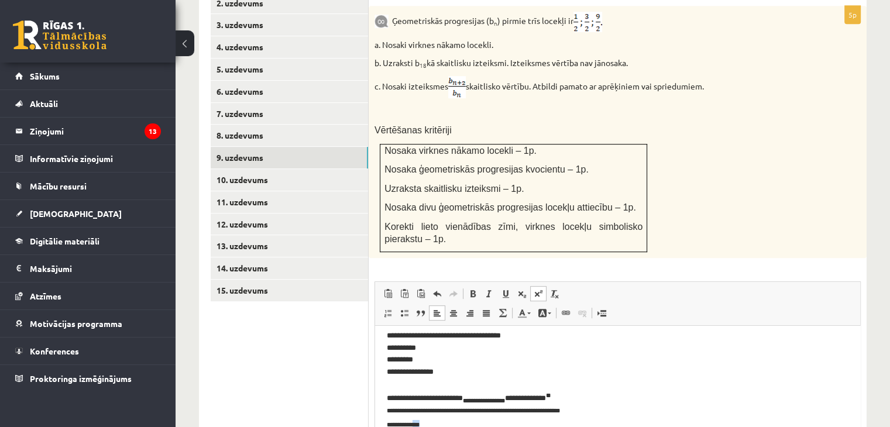
drag, startPoint x: 435, startPoint y: 426, endPoint x: 418, endPoint y: 425, distance: 17.0
click at [418, 425] on p "**********" at bounding box center [613, 351] width 453 height 188
click at [538, 289] on span at bounding box center [537, 293] width 9 height 9
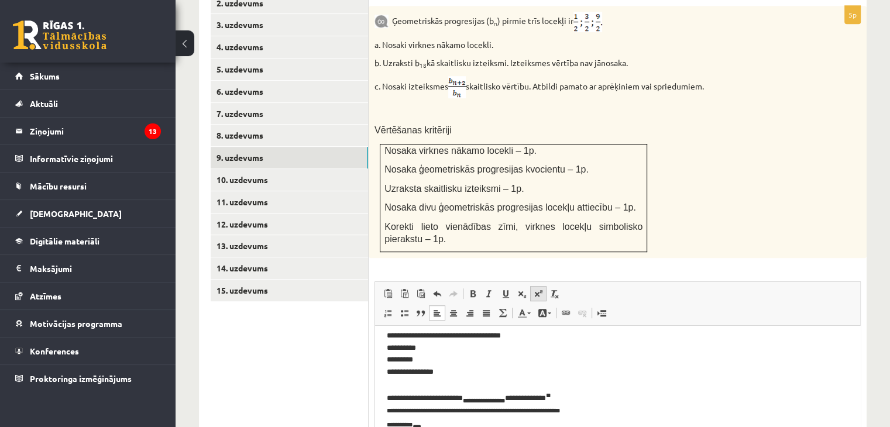
click at [538, 289] on span at bounding box center [537, 293] width 9 height 9
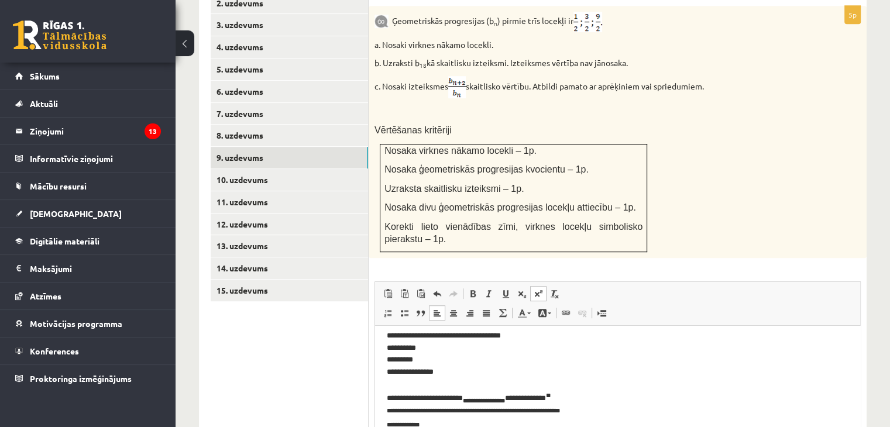
click at [538, 289] on span at bounding box center [537, 293] width 9 height 9
click at [469, 419] on p "**********" at bounding box center [613, 351] width 453 height 188
drag, startPoint x: 463, startPoint y: 419, endPoint x: 417, endPoint y: 421, distance: 45.7
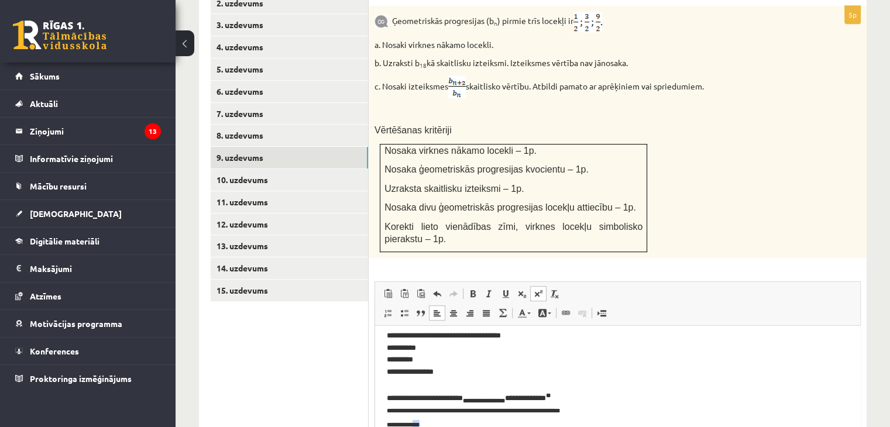
click at [417, 421] on p "**********" at bounding box center [613, 351] width 453 height 188
click at [554, 289] on span at bounding box center [554, 293] width 9 height 9
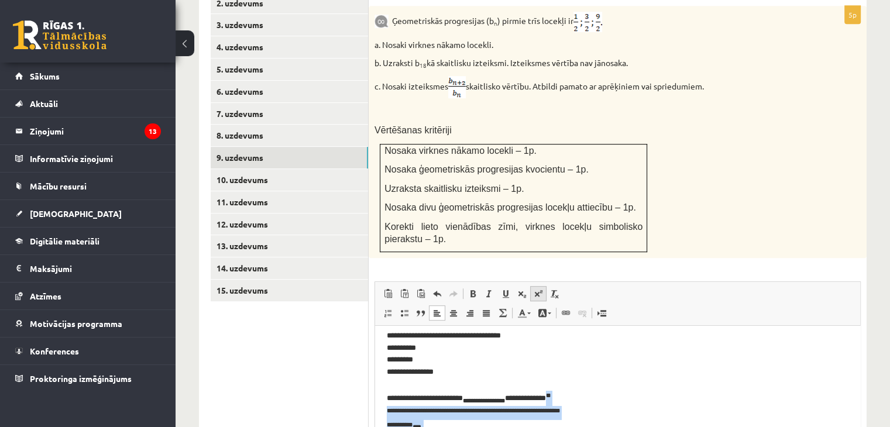
click at [535, 289] on span at bounding box center [537, 293] width 9 height 9
click at [521, 289] on span at bounding box center [521, 293] width 9 height 9
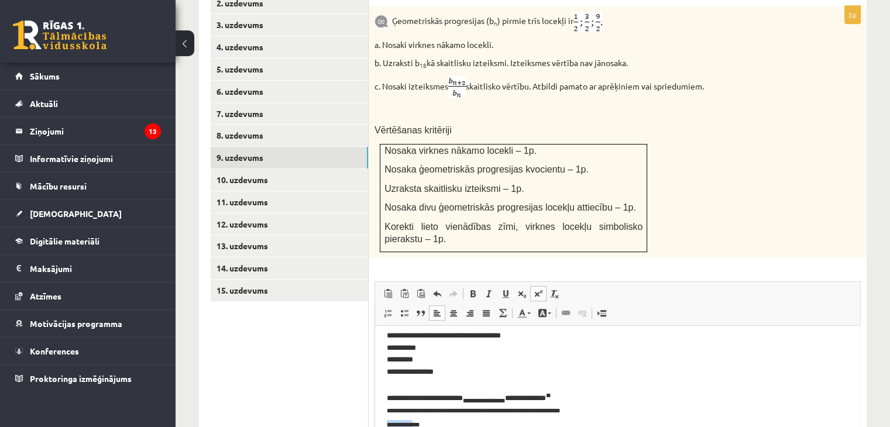
click at [536, 289] on span at bounding box center [537, 293] width 9 height 9
click at [524, 289] on span at bounding box center [521, 293] width 9 height 9
click at [537, 289] on span at bounding box center [537, 293] width 9 height 9
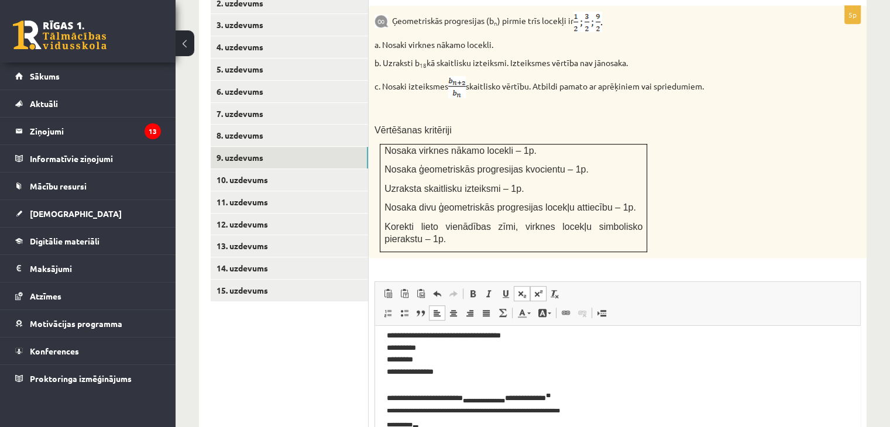
click at [537, 289] on span at bounding box center [537, 293] width 9 height 9
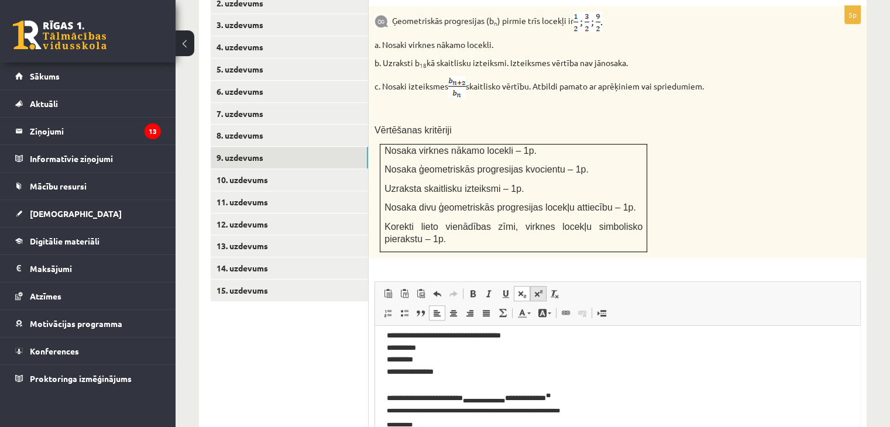
click at [537, 289] on span at bounding box center [537, 293] width 9 height 9
click at [530, 286] on link "Superscript" at bounding box center [538, 293] width 16 height 15
click at [523, 289] on span at bounding box center [521, 293] width 9 height 9
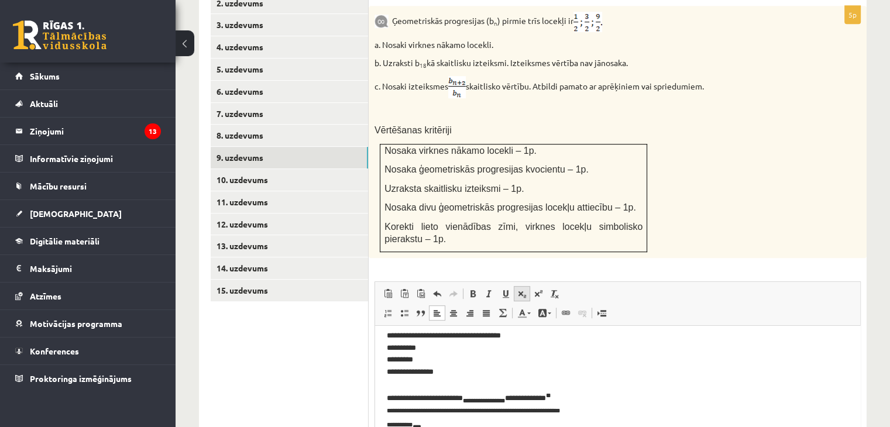
click at [523, 289] on span at bounding box center [521, 293] width 9 height 9
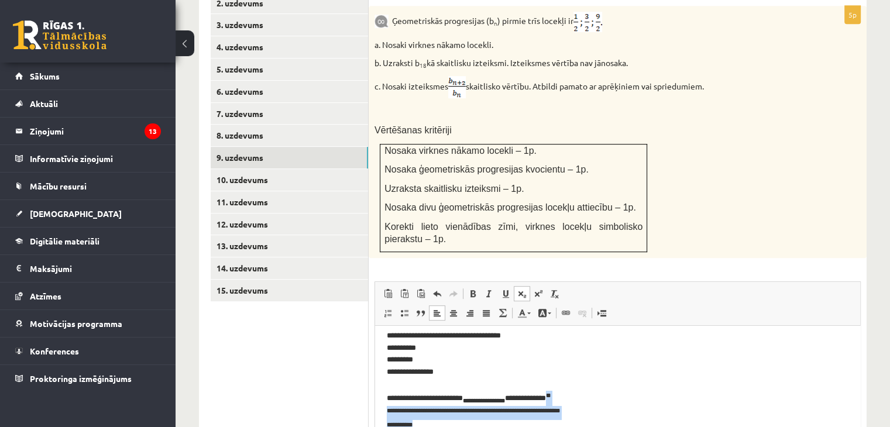
click at [523, 289] on span at bounding box center [521, 293] width 9 height 9
click at [562, 286] on link "Remove Format" at bounding box center [554, 293] width 16 height 15
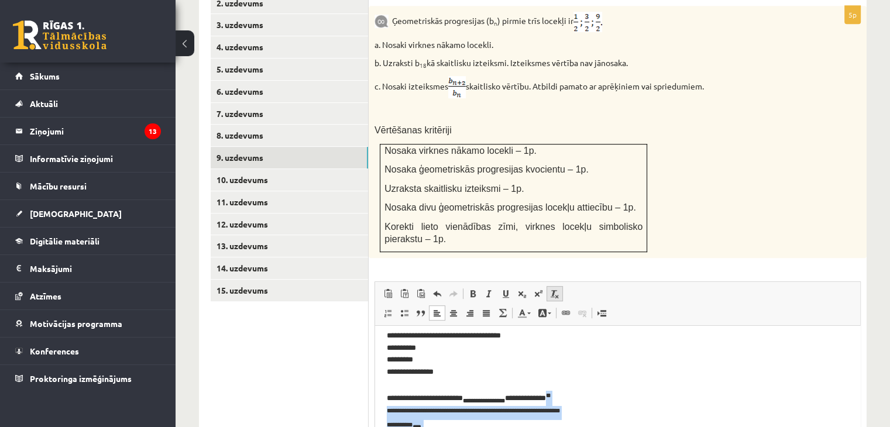
click at [562, 286] on link "Remove Format" at bounding box center [554, 293] width 16 height 15
click at [392, 426] on p "**********" at bounding box center [613, 344] width 453 height 175
click at [558, 289] on span at bounding box center [554, 293] width 9 height 9
click at [435, 410] on sup "**********" at bounding box center [473, 409] width 173 height 35
click at [406, 426] on sup "******" at bounding box center [403, 425] width 16 height 6
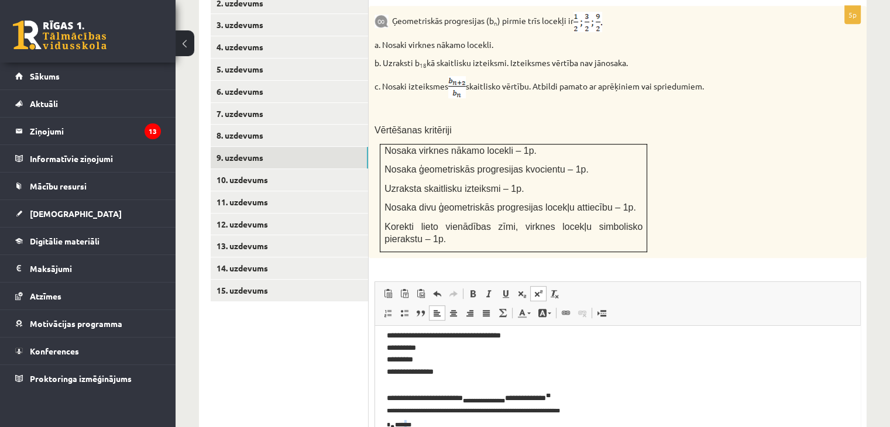
click at [406, 422] on sup "******" at bounding box center [403, 425] width 16 height 6
click at [557, 289] on span at bounding box center [554, 293] width 9 height 9
click at [429, 419] on p "**********" at bounding box center [613, 344] width 453 height 175
drag, startPoint x: 433, startPoint y: 420, endPoint x: 421, endPoint y: 423, distance: 12.6
click at [421, 423] on p "**********" at bounding box center [613, 344] width 453 height 175
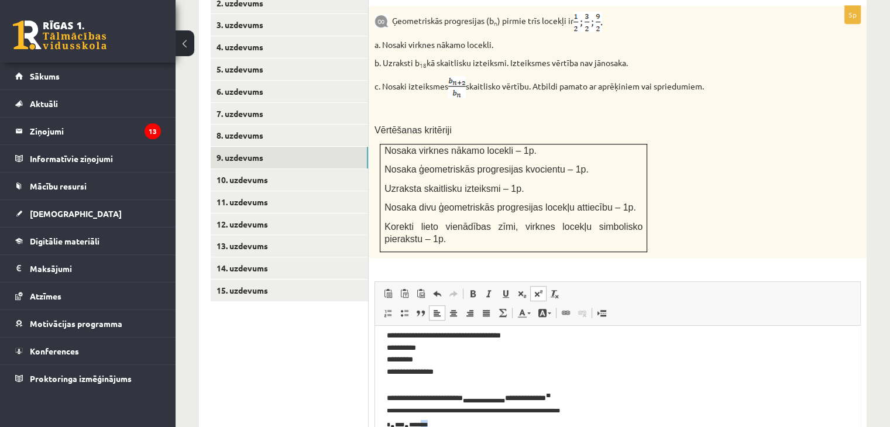
click at [536, 289] on span at bounding box center [537, 293] width 9 height 9
click at [521, 289] on span at bounding box center [521, 293] width 9 height 9
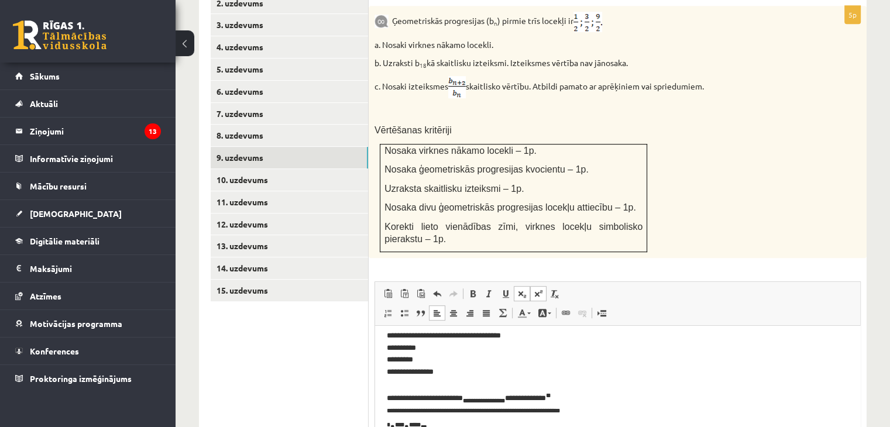
click at [521, 289] on span at bounding box center [521, 293] width 9 height 9
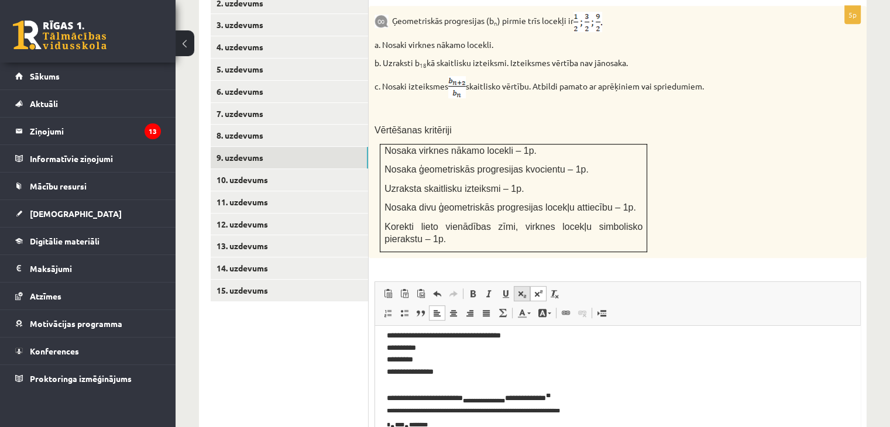
click at [521, 289] on span at bounding box center [521, 293] width 9 height 9
click at [524, 289] on span at bounding box center [521, 293] width 9 height 9
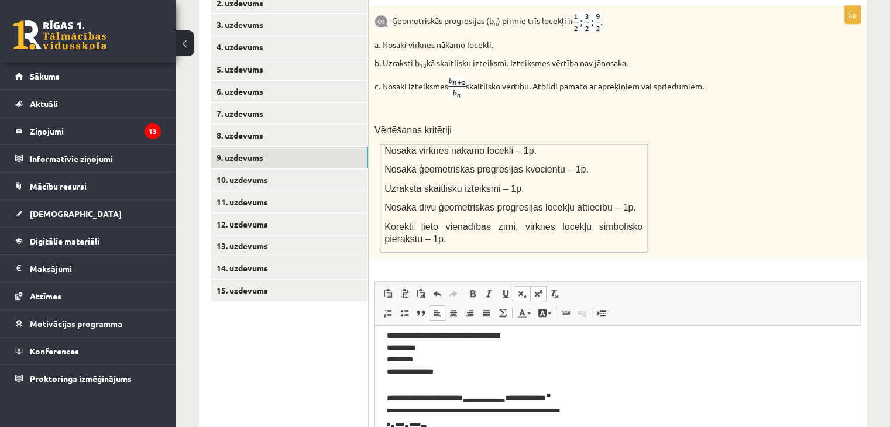
click at [524, 289] on span at bounding box center [521, 293] width 9 height 9
click at [533, 289] on span at bounding box center [537, 293] width 9 height 9
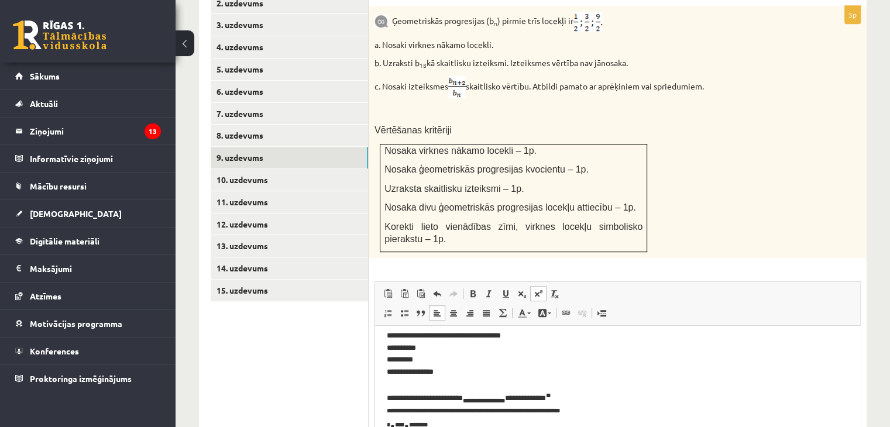
click at [533, 289] on span at bounding box center [537, 293] width 9 height 9
click at [549, 286] on link "Remove Format" at bounding box center [554, 293] width 16 height 15
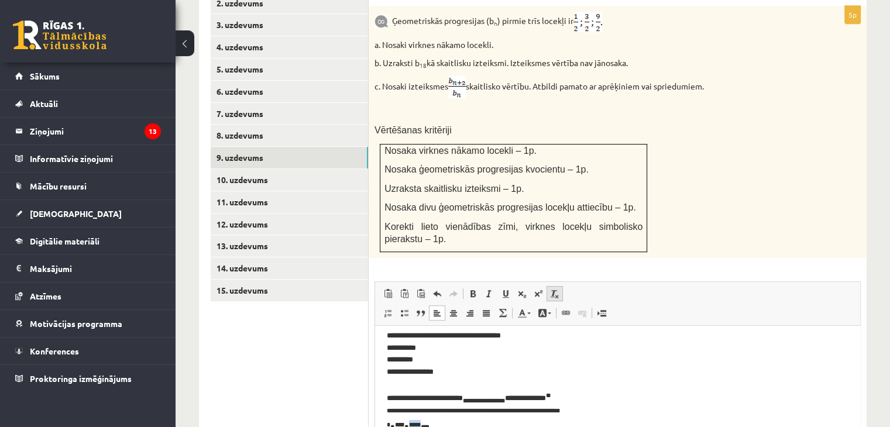
click at [549, 286] on link "Remove Format" at bounding box center [554, 293] width 16 height 15
click at [521, 289] on span at bounding box center [521, 293] width 9 height 9
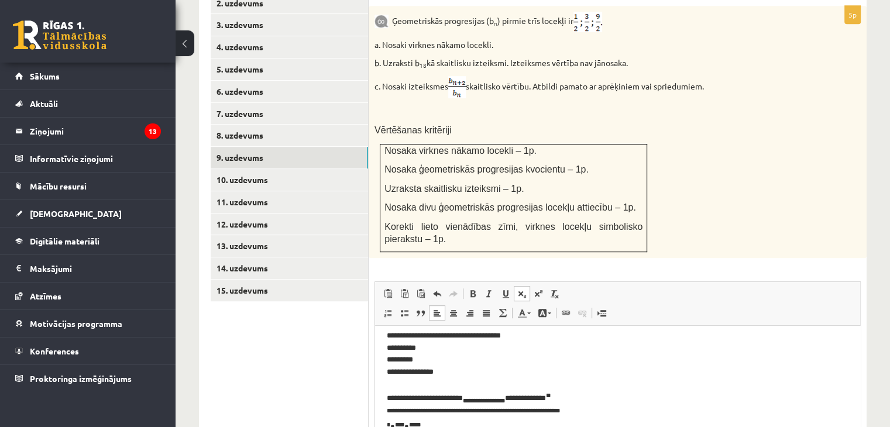
click at [521, 289] on span at bounding box center [521, 293] width 9 height 9
click at [490, 289] on span at bounding box center [488, 293] width 9 height 9
click at [518, 289] on span at bounding box center [521, 293] width 9 height 9
click at [536, 289] on span at bounding box center [537, 293] width 9 height 9
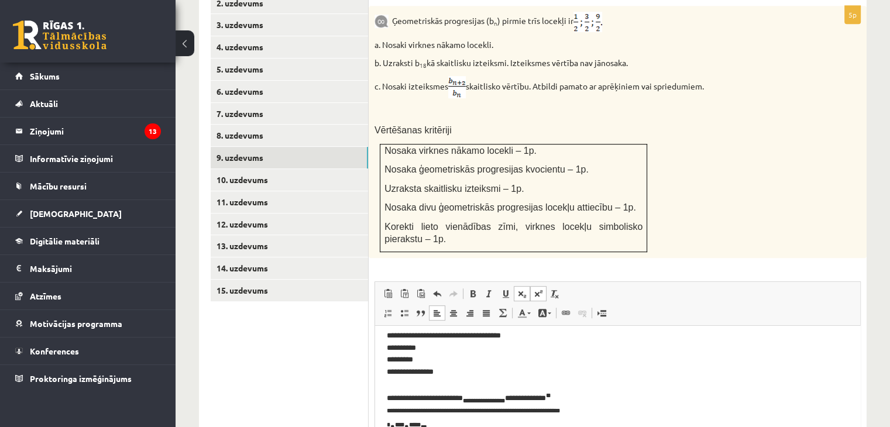
click at [536, 289] on span at bounding box center [537, 293] width 9 height 9
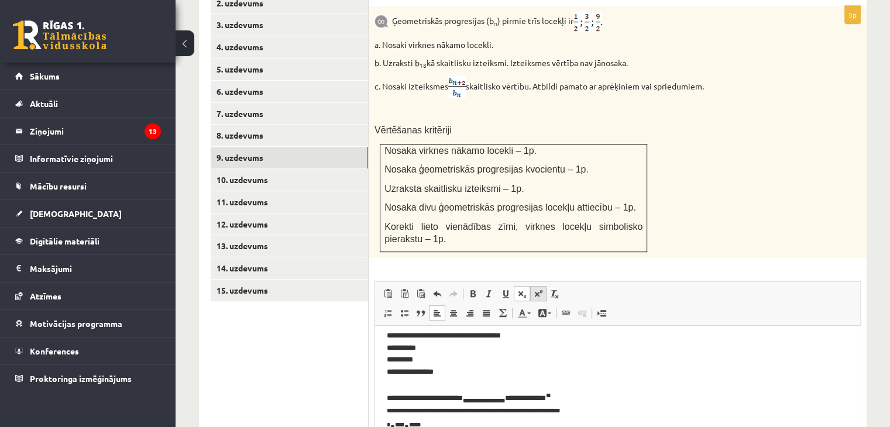
click at [536, 289] on span at bounding box center [537, 293] width 9 height 9
click at [525, 286] on link "Subscript" at bounding box center [522, 293] width 16 height 15
click at [538, 286] on link "Superscript" at bounding box center [538, 293] width 16 height 15
click at [471, 426] on p "**********" at bounding box center [613, 344] width 453 height 175
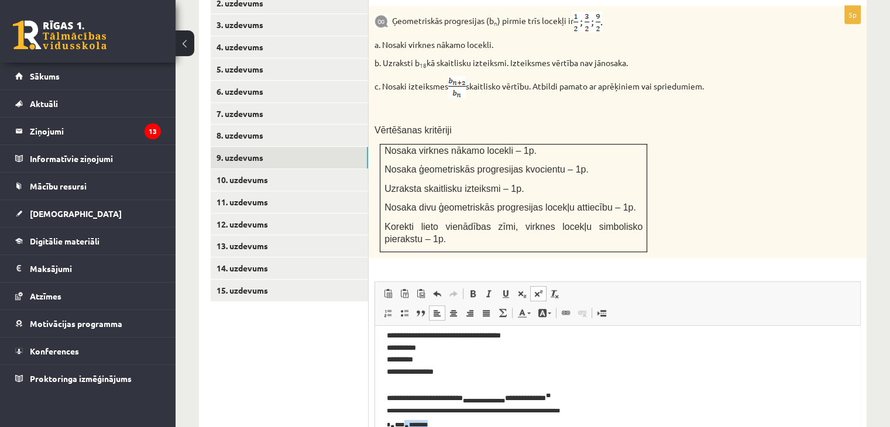
scroll to position [82, 0]
drag, startPoint x: 471, startPoint y: 430, endPoint x: 429, endPoint y: 433, distance: 42.8
click at [429, 426] on html "**********" at bounding box center [617, 343] width 485 height 199
drag, startPoint x: 429, startPoint y: 424, endPoint x: 420, endPoint y: 422, distance: 9.1
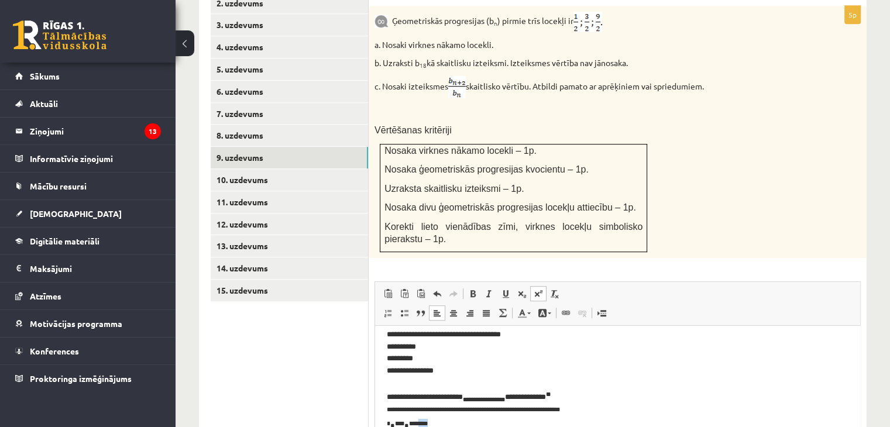
click at [420, 422] on sup "*** ***" at bounding box center [418, 424] width 19 height 6
click at [538, 289] on span at bounding box center [537, 293] width 9 height 9
click at [539, 289] on span at bounding box center [537, 293] width 9 height 9
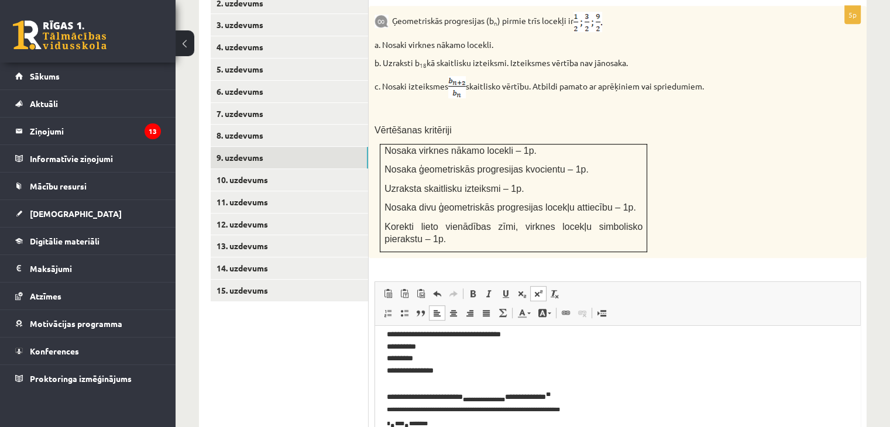
click at [466, 421] on p "**********" at bounding box center [613, 343] width 453 height 175
click at [419, 422] on sup "*** ***" at bounding box center [418, 424] width 19 height 6
click at [445, 423] on p "**********" at bounding box center [613, 343] width 453 height 175
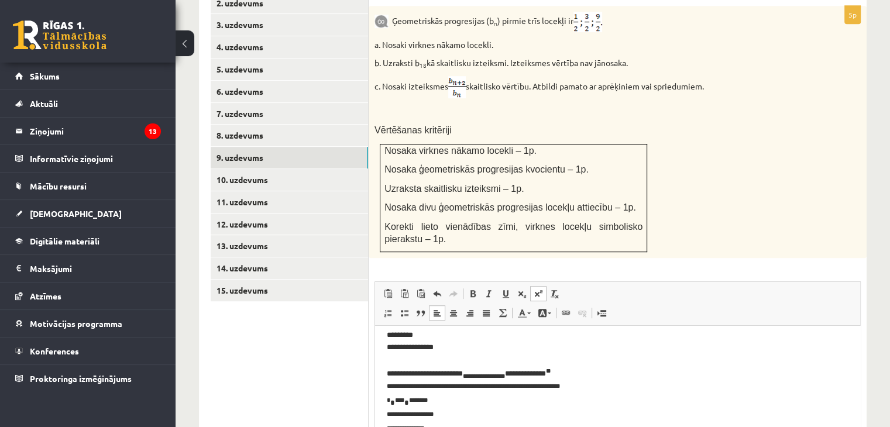
scroll to position [122, 0]
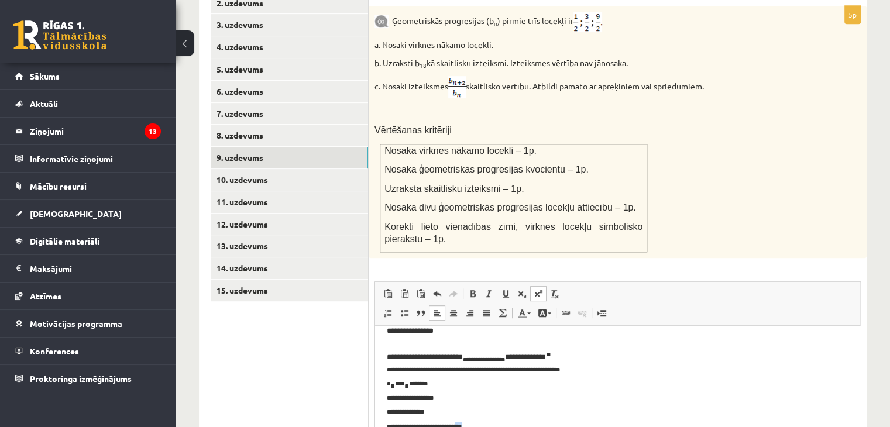
drag, startPoint x: 466, startPoint y: 437, endPoint x: 456, endPoint y: 442, distance: 11.0
click at [456, 426] on html "**********" at bounding box center [617, 323] width 485 height 239
click at [536, 289] on span at bounding box center [537, 293] width 9 height 9
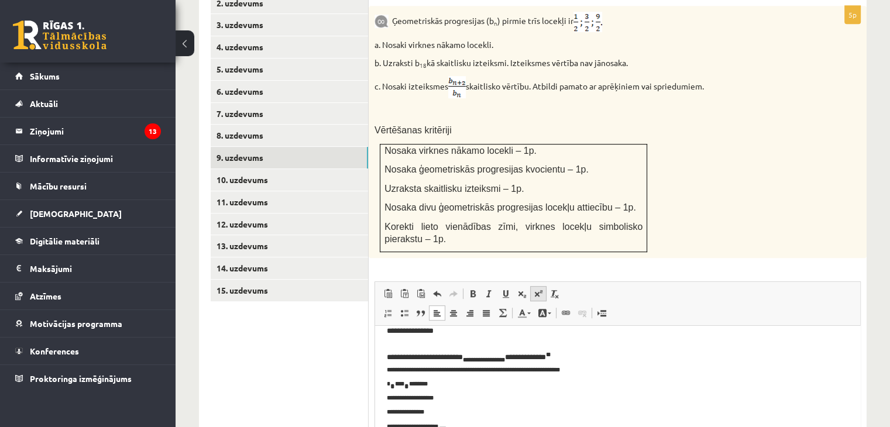
click at [536, 289] on span at bounding box center [537, 293] width 9 height 9
click at [526, 289] on span at bounding box center [521, 293] width 9 height 9
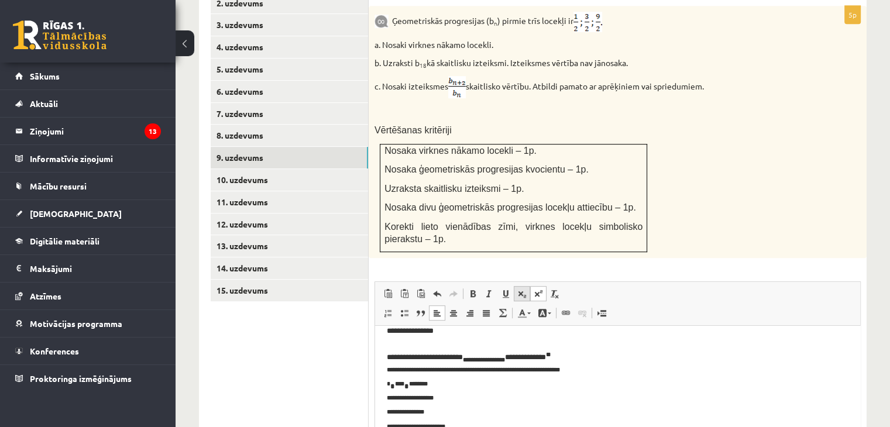
click at [526, 289] on span at bounding box center [521, 293] width 9 height 9
click at [541, 289] on span at bounding box center [537, 293] width 9 height 9
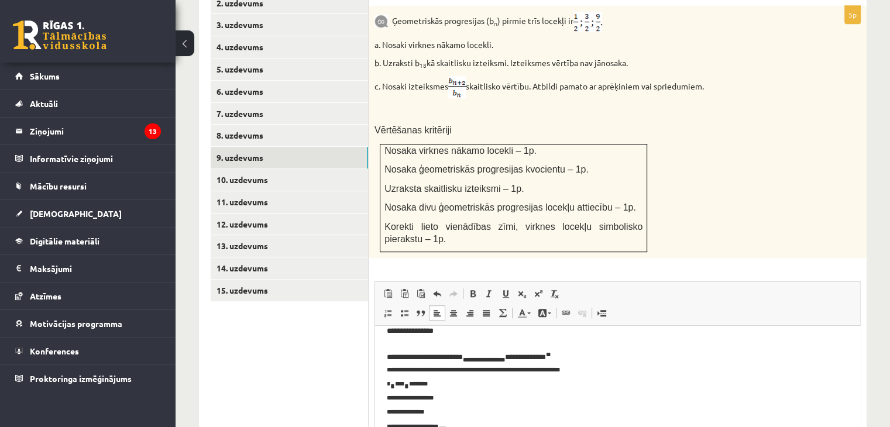
click at [463, 422] on p "**********" at bounding box center [613, 323] width 453 height 215
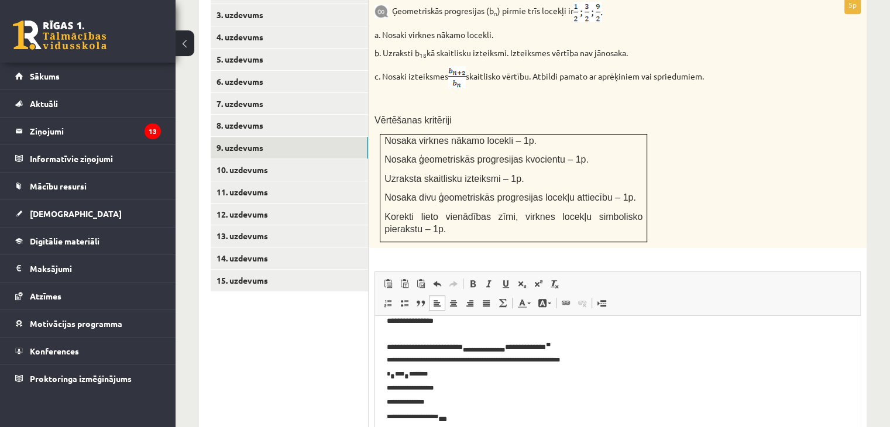
scroll to position [571, 0]
drag, startPoint x: 422, startPoint y: 374, endPoint x: 438, endPoint y: 375, distance: 15.8
click at [438, 375] on p "**********" at bounding box center [613, 314] width 453 height 215
click at [535, 280] on span at bounding box center [537, 284] width 9 height 9
click at [452, 372] on p "**********" at bounding box center [613, 314] width 453 height 215
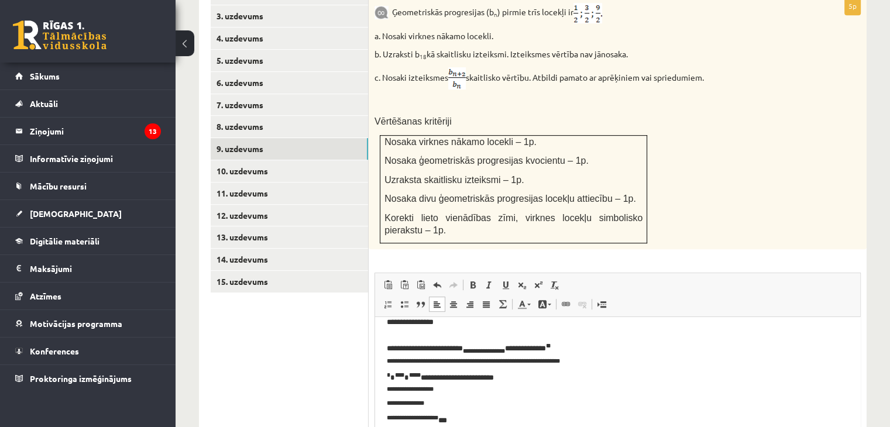
click at [475, 412] on p "**********" at bounding box center [613, 314] width 453 height 215
drag, startPoint x: 457, startPoint y: 417, endPoint x: 467, endPoint y: 418, distance: 10.6
click at [467, 418] on p "**********" at bounding box center [613, 314] width 453 height 215
drag, startPoint x: 505, startPoint y: 378, endPoint x: 420, endPoint y: 380, distance: 85.4
click at [420, 380] on p "**********" at bounding box center [613, 314] width 453 height 215
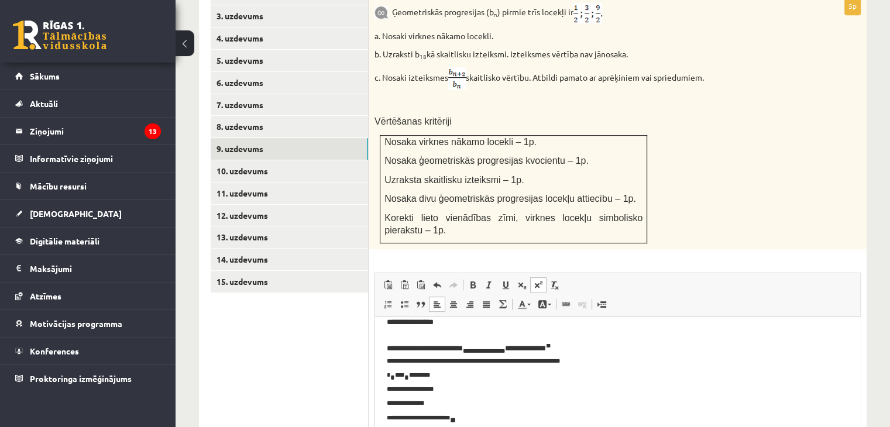
click at [428, 399] on sup "**********" at bounding box center [418, 403] width 63 height 34
click at [426, 401] on sup "**********" at bounding box center [418, 403] width 63 height 34
click at [445, 402] on p "**********" at bounding box center [613, 314] width 453 height 215
click at [428, 413] on sup "**********" at bounding box center [418, 403] width 63 height 34
click at [443, 415] on sup "**********" at bounding box center [420, 403] width 66 height 34
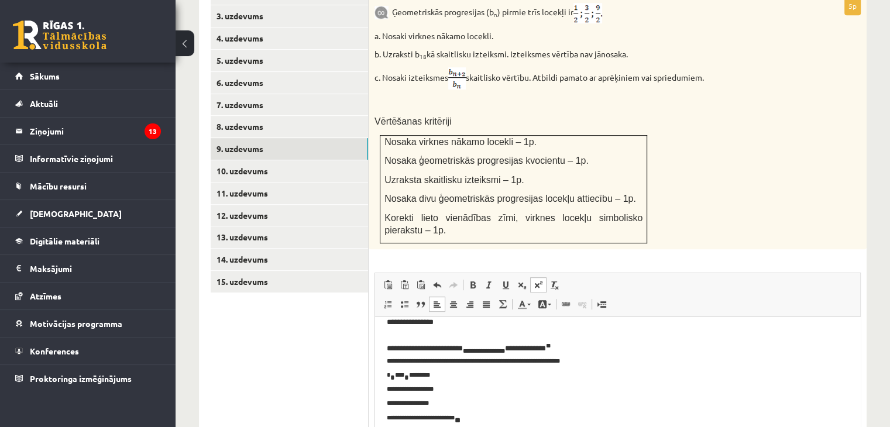
click at [424, 413] on sup "**********" at bounding box center [421, 403] width 68 height 34
click at [429, 414] on sup "**********" at bounding box center [422, 403] width 70 height 34
click at [497, 417] on p "**********" at bounding box center [613, 314] width 453 height 215
click at [458, 414] on sup "**********" at bounding box center [423, 403] width 73 height 34
click at [461, 415] on sup "**********" at bounding box center [424, 403] width 75 height 34
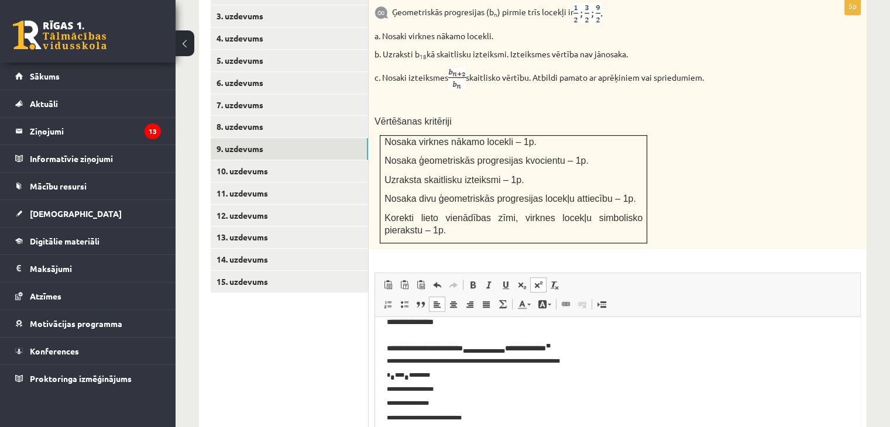
click at [461, 413] on sup "**********" at bounding box center [424, 403] width 75 height 34
click at [521, 413] on p "**********" at bounding box center [613, 314] width 453 height 215
click at [467, 426] on p "**********" at bounding box center [613, 321] width 453 height 229
click at [387, 377] on sup "**********" at bounding box center [473, 360] width 173 height 35
click at [497, 376] on sup "**********" at bounding box center [473, 360] width 173 height 35
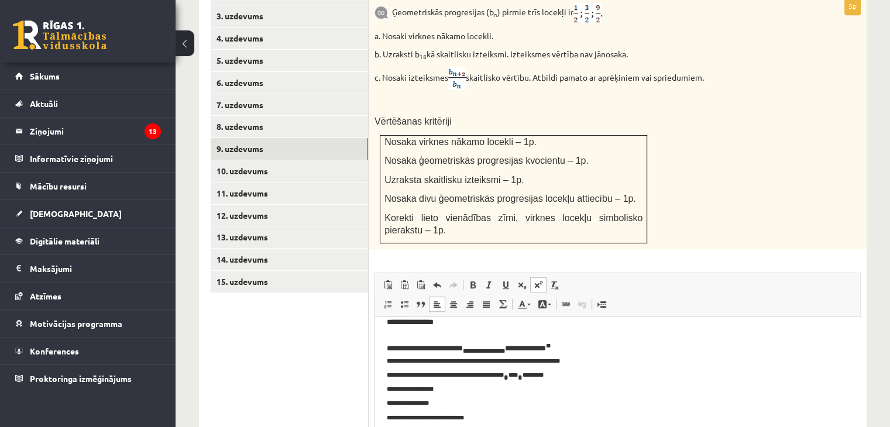
click at [478, 422] on p "**********" at bounding box center [613, 321] width 453 height 229
click at [419, 373] on sup "**********" at bounding box center [473, 360] width 173 height 35
click at [421, 374] on sup "**********" at bounding box center [473, 360] width 173 height 35
click at [522, 280] on span at bounding box center [521, 284] width 9 height 9
click at [452, 374] on sup "**********" at bounding box center [473, 360] width 173 height 35
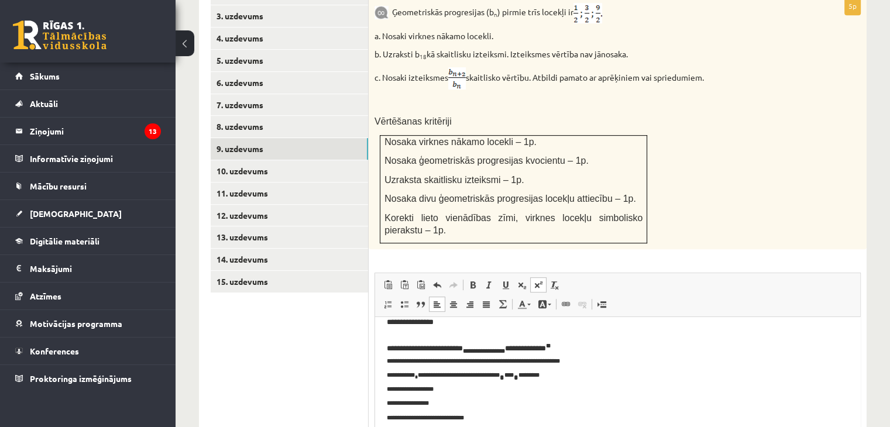
click at [452, 374] on sup "**********" at bounding box center [473, 360] width 173 height 35
drag, startPoint x: 440, startPoint y: 374, endPoint x: 448, endPoint y: 375, distance: 7.6
click at [448, 375] on sup "**********" at bounding box center [473, 360] width 173 height 35
click at [522, 280] on span at bounding box center [521, 284] width 9 height 9
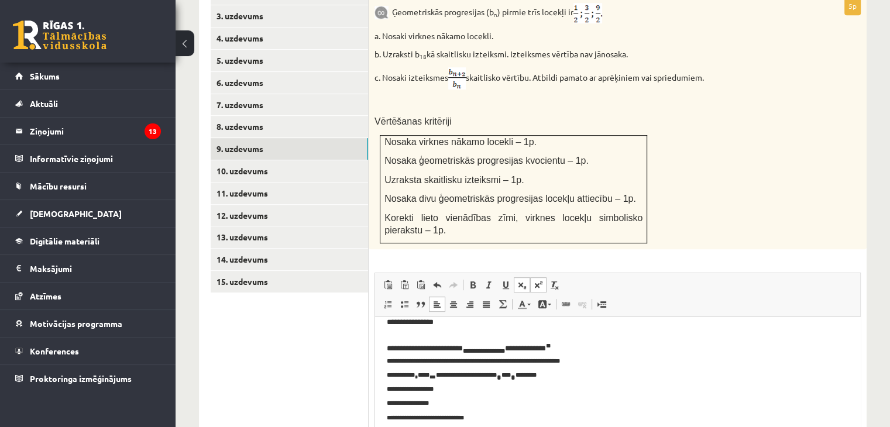
click at [476, 377] on sup "**********" at bounding box center [473, 360] width 173 height 35
click at [473, 426] on p "**********" at bounding box center [613, 321] width 453 height 229
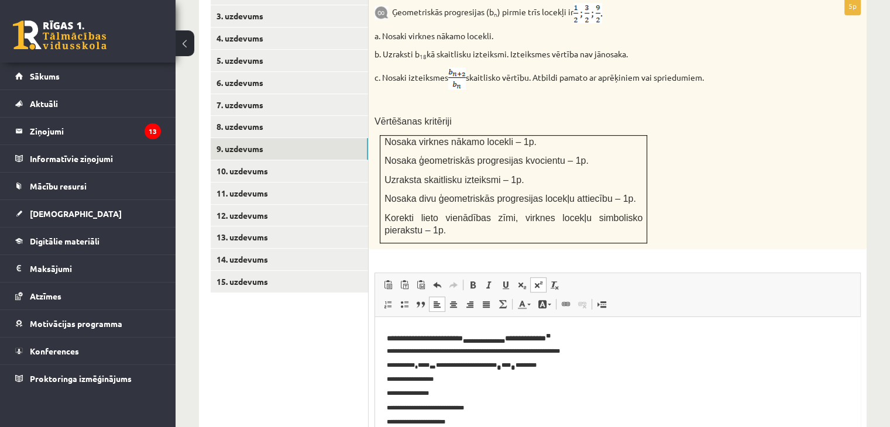
click at [385, 403] on html "**********" at bounding box center [617, 318] width 485 height 266
click at [387, 406] on sup "**********" at bounding box center [457, 400] width 140 height 48
click at [447, 404] on sup "**********" at bounding box center [470, 400] width 166 height 48
click at [481, 415] on p "**********" at bounding box center [613, 317] width 453 height 241
click at [385, 414] on html "**********" at bounding box center [617, 317] width 485 height 264
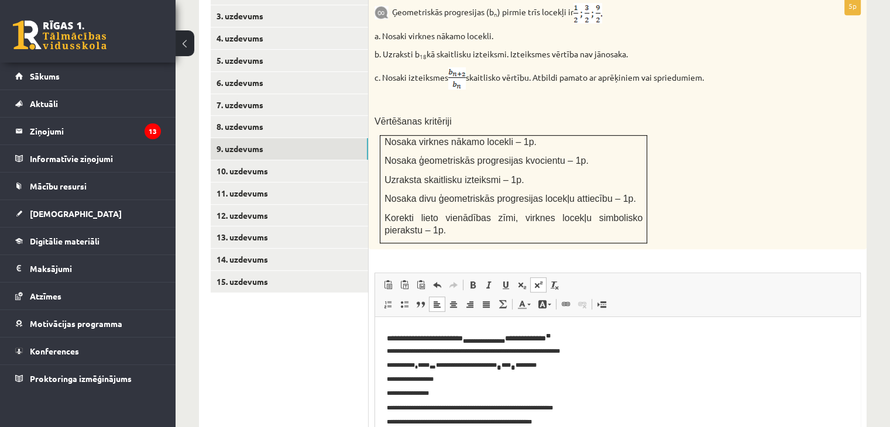
click at [612, 399] on p "**********" at bounding box center [613, 317] width 453 height 241
click at [602, 416] on p "**********" at bounding box center [613, 317] width 453 height 241
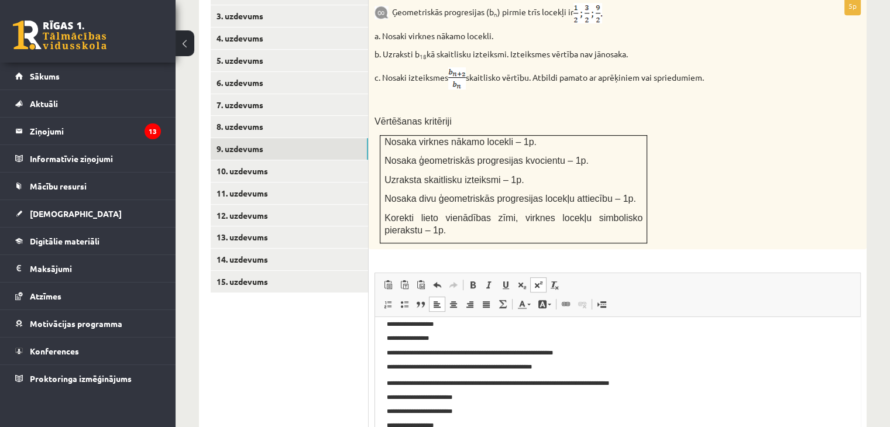
scroll to position [192, 0]
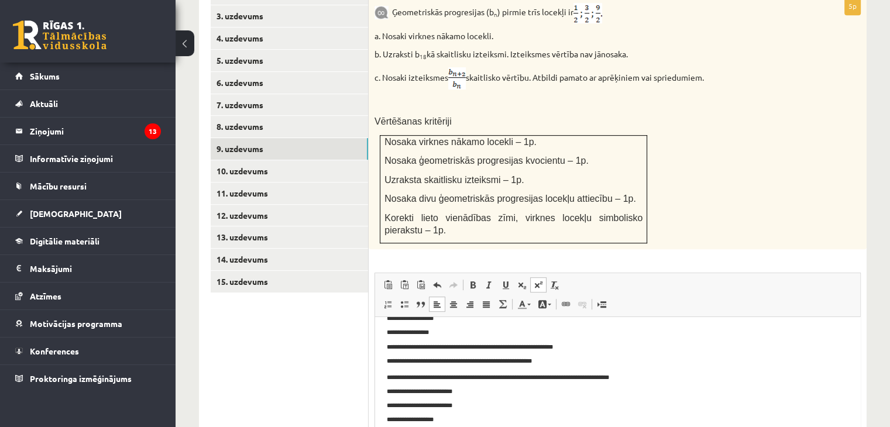
click at [390, 426] on sup "**********" at bounding box center [498, 405] width 222 height 63
click at [386, 426] on html "**********" at bounding box center [617, 296] width 485 height 342
click at [586, 426] on p "**********" at bounding box center [617, 414] width 461 height 82
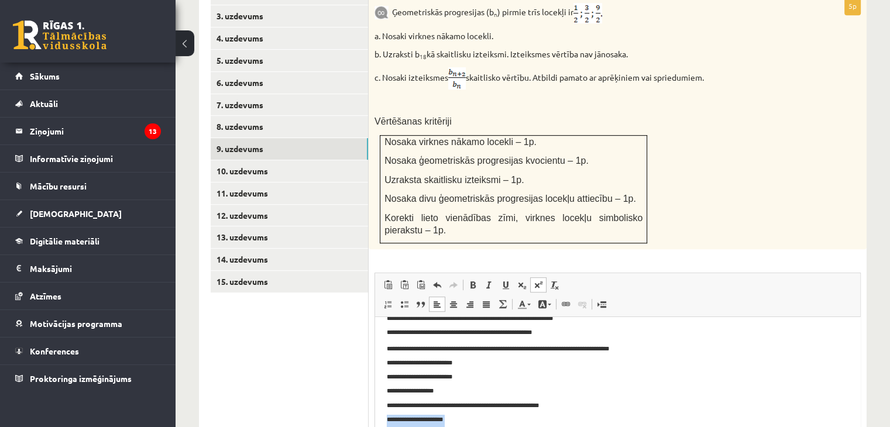
scroll to position [234, 0]
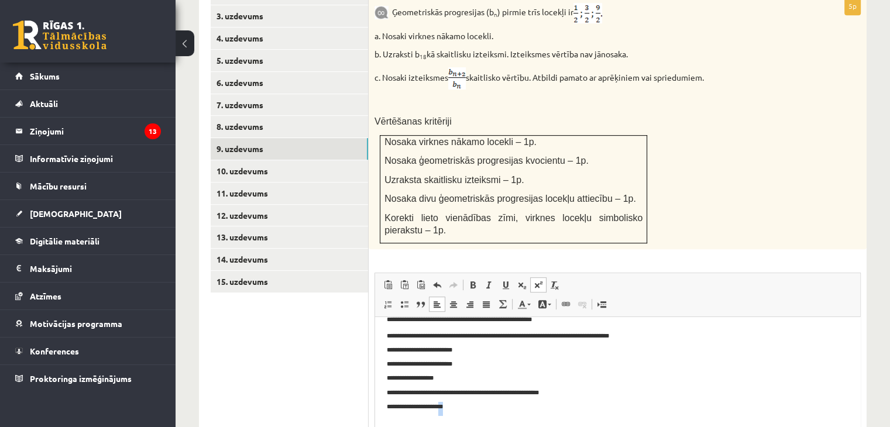
drag, startPoint x: 464, startPoint y: 427, endPoint x: 447, endPoint y: 408, distance: 25.7
click at [447, 408] on p "**********" at bounding box center [617, 379] width 461 height 97
click at [457, 401] on p "**********" at bounding box center [617, 379] width 461 height 97
drag, startPoint x: 457, startPoint y: 401, endPoint x: 448, endPoint y: 406, distance: 9.9
click at [448, 406] on p "**********" at bounding box center [617, 379] width 461 height 97
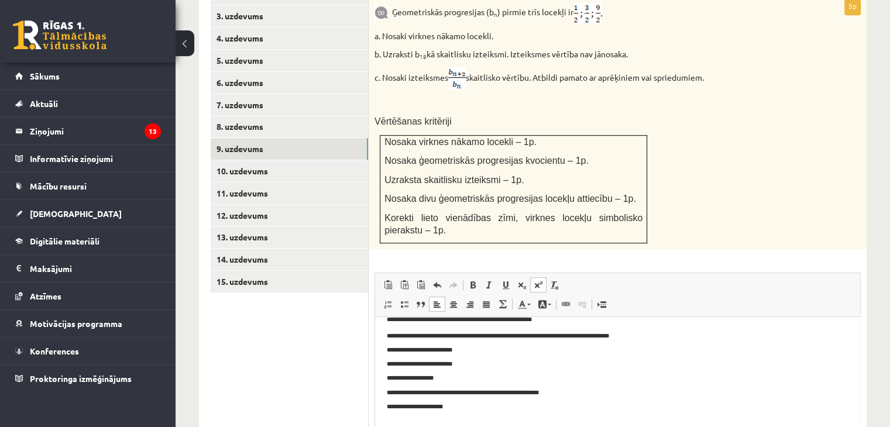
scroll to position [222, 0]
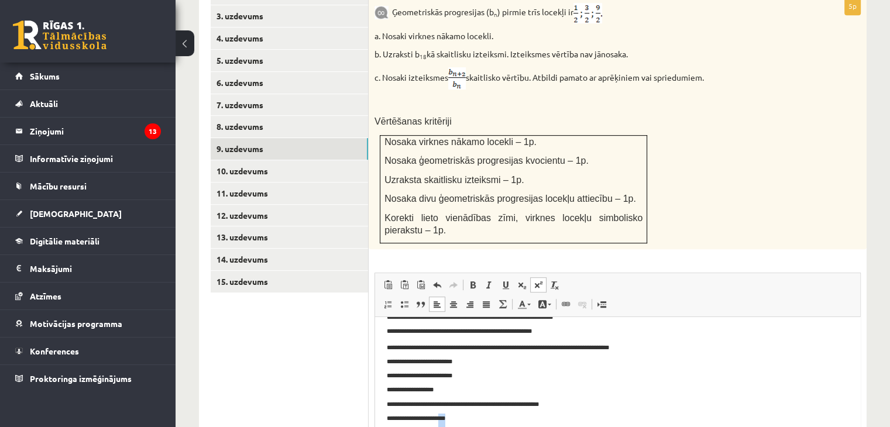
drag, startPoint x: 465, startPoint y: 412, endPoint x: 446, endPoint y: 417, distance: 20.0
click at [446, 417] on p "**********" at bounding box center [617, 385] width 461 height 85
click at [522, 280] on span at bounding box center [521, 284] width 9 height 9
click at [478, 414] on p "**********" at bounding box center [617, 385] width 461 height 85
drag, startPoint x: 478, startPoint y: 414, endPoint x: 464, endPoint y: 419, distance: 15.2
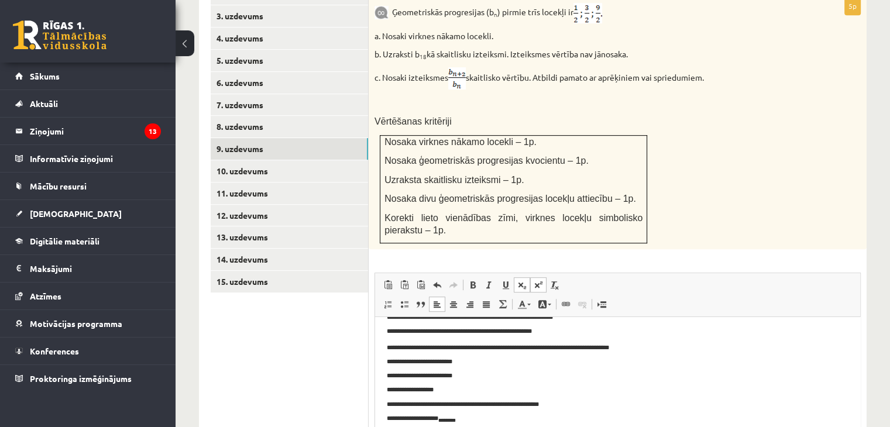
click at [464, 419] on p "**********" at bounding box center [617, 385] width 461 height 85
drag, startPoint x: 464, startPoint y: 419, endPoint x: 461, endPoint y: 414, distance: 6.0
click at [477, 407] on p "**********" at bounding box center [617, 385] width 461 height 85
click at [461, 419] on p "**********" at bounding box center [617, 385] width 461 height 85
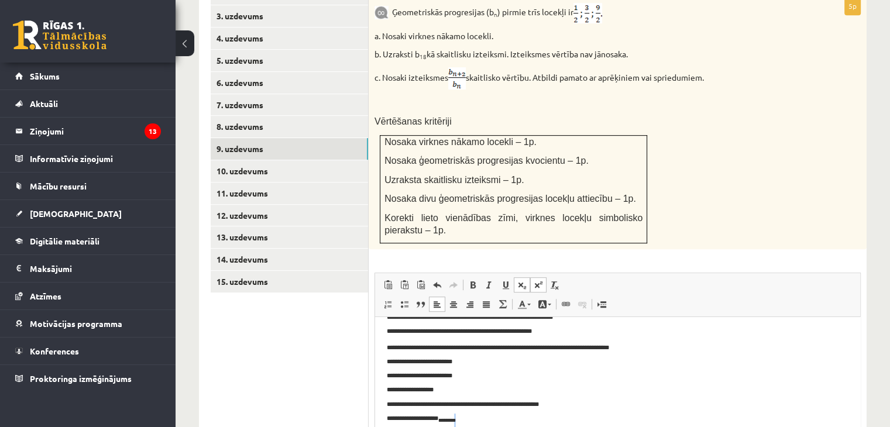
click at [517, 280] on span at bounding box center [521, 284] width 9 height 9
click at [523, 280] on span at bounding box center [521, 284] width 9 height 9
click at [537, 280] on span at bounding box center [537, 284] width 9 height 9
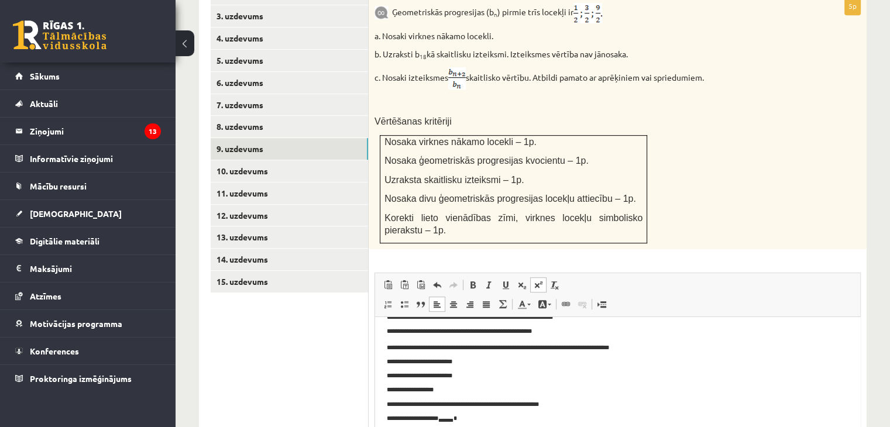
click at [537, 280] on span at bounding box center [537, 284] width 9 height 9
click at [478, 421] on p "**********" at bounding box center [613, 383] width 453 height 80
click at [519, 280] on span at bounding box center [521, 284] width 9 height 9
click at [537, 280] on span at bounding box center [537, 284] width 9 height 9
click at [465, 419] on p "**********" at bounding box center [613, 383] width 453 height 80
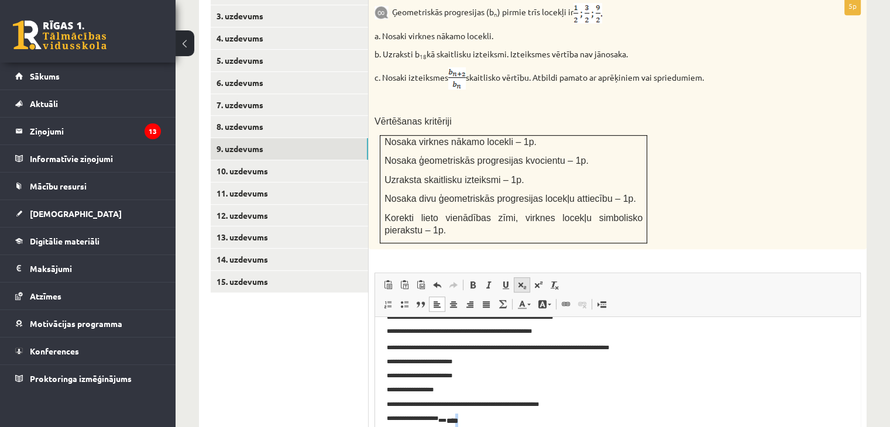
click at [522, 280] on span at bounding box center [521, 284] width 9 height 9
click at [480, 426] on html "**********" at bounding box center [617, 265] width 485 height 341
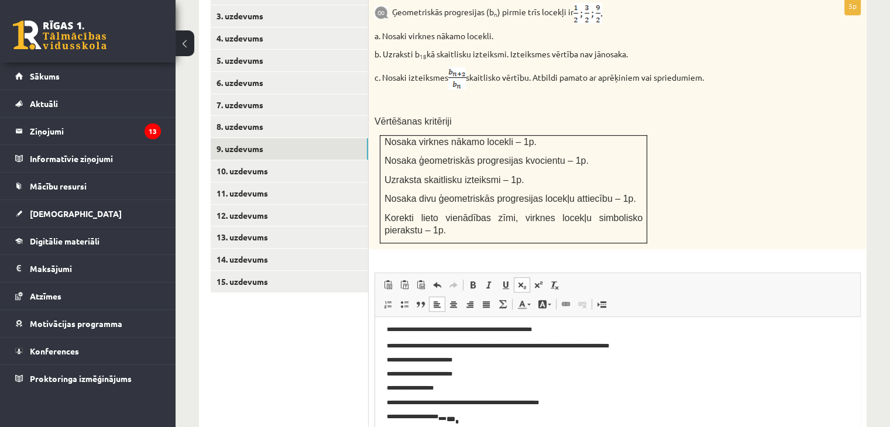
click at [473, 426] on html "**********" at bounding box center [617, 263] width 485 height 341
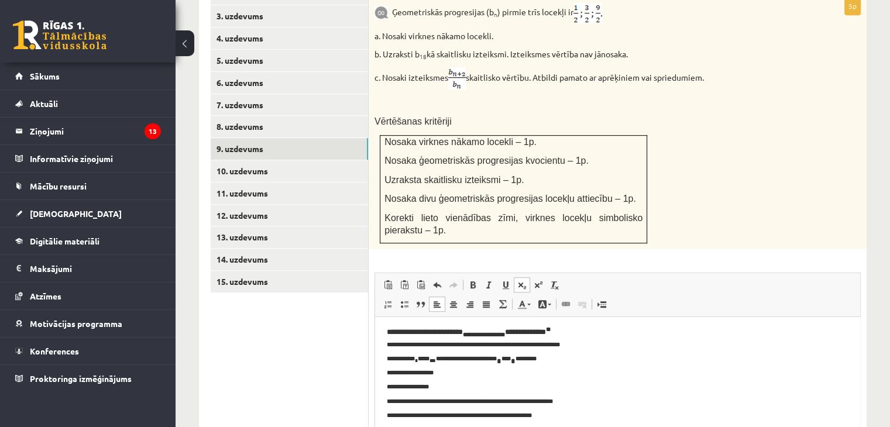
scroll to position [140, 0]
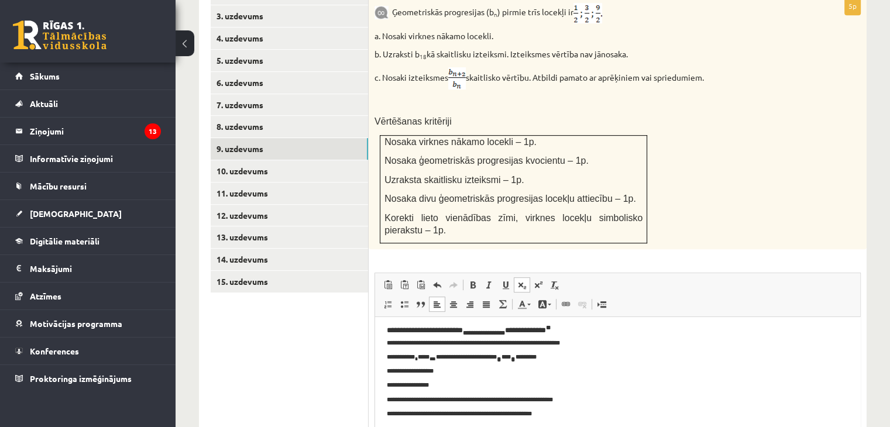
click at [391, 354] on sup "**********" at bounding box center [473, 342] width 173 height 35
click at [385, 354] on html "**********" at bounding box center [617, 347] width 485 height 341
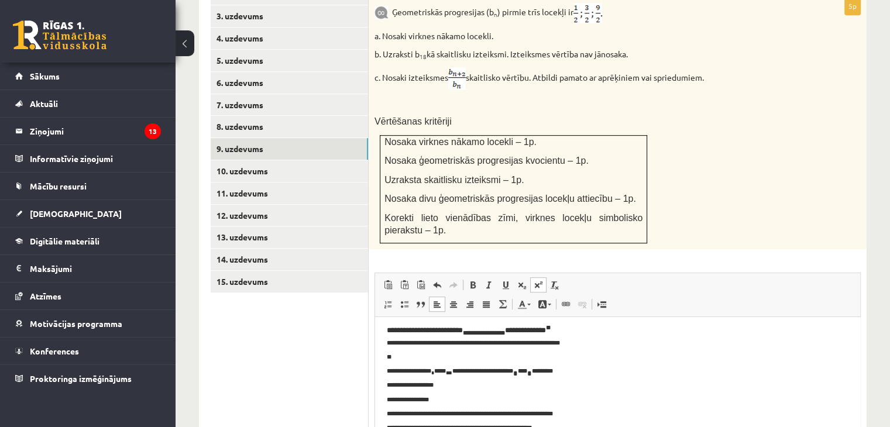
click at [585, 344] on p "**********" at bounding box center [613, 310] width 453 height 242
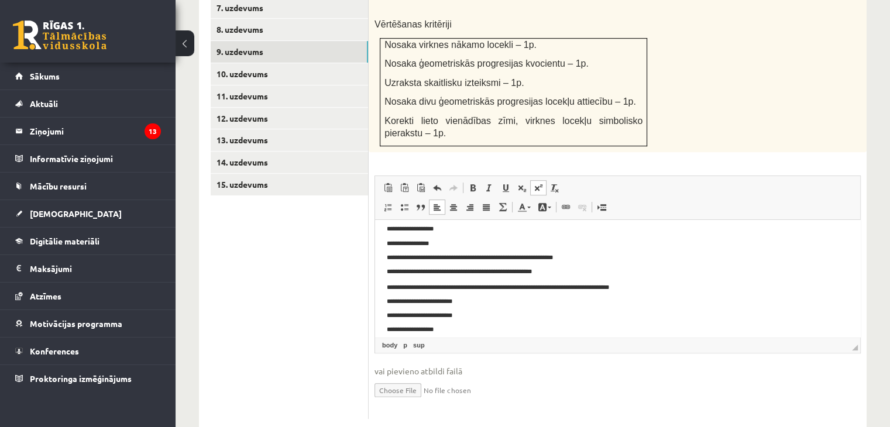
scroll to position [237, 0]
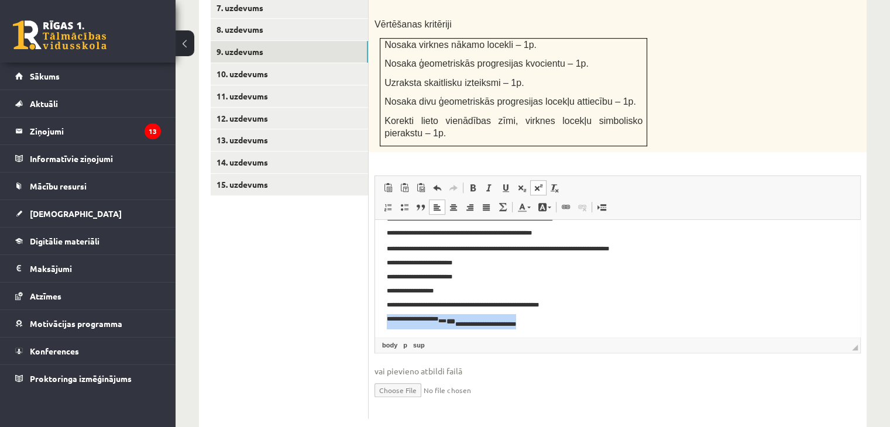
drag, startPoint x: 529, startPoint y: 323, endPoint x: 377, endPoint y: 337, distance: 152.1
click at [377, 337] on html "**********" at bounding box center [617, 159] width 485 height 354
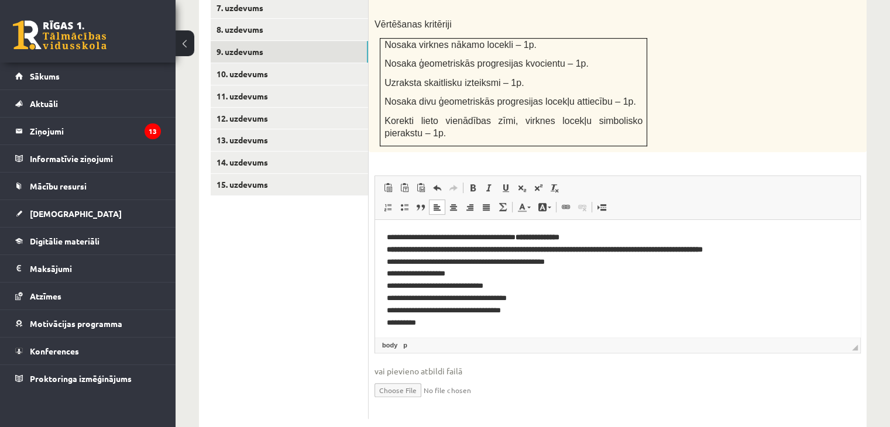
scroll to position [16, 0]
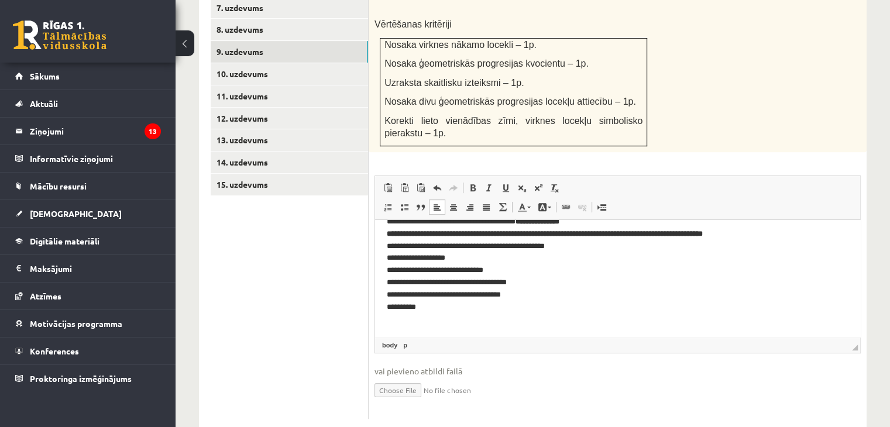
drag, startPoint x: 847, startPoint y: 312, endPoint x: 898, endPoint y: 213, distance: 111.2
drag, startPoint x: 523, startPoint y: -7, endPoint x: 870, endPoint y: 106, distance: 364.9
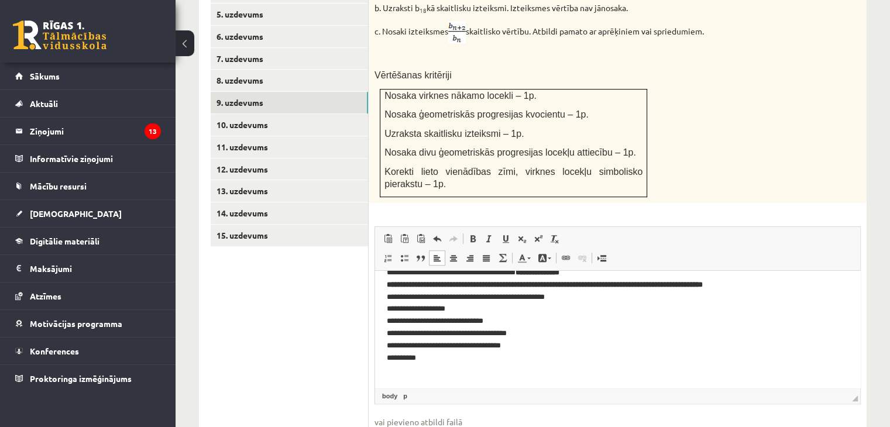
scroll to position [615, 0]
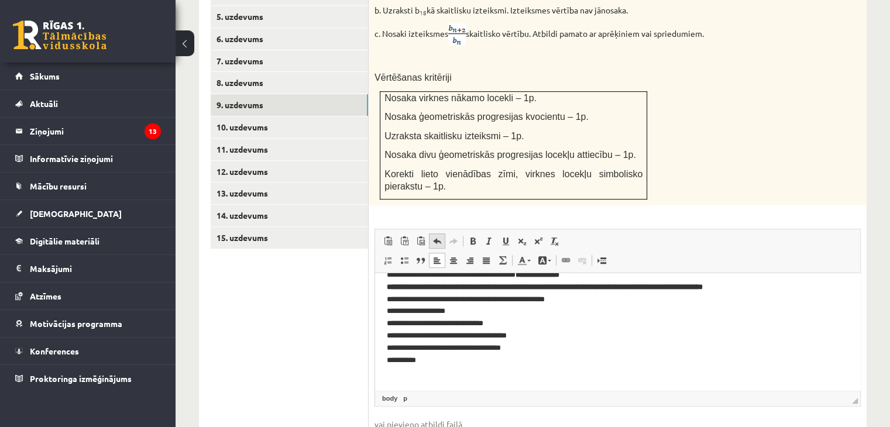
click at [442, 233] on link "Undo Keyboard shortcut Ctrl+Z" at bounding box center [437, 240] width 16 height 15
click at [540, 345] on p "**********" at bounding box center [613, 390] width 453 height 242
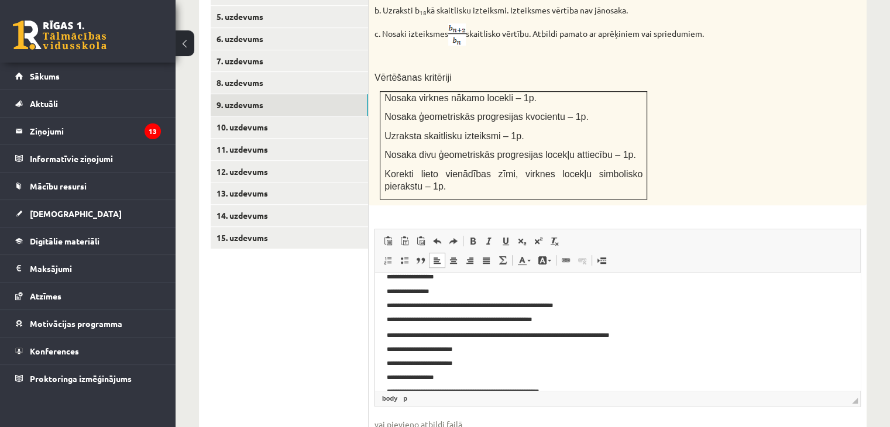
scroll to position [237, 0]
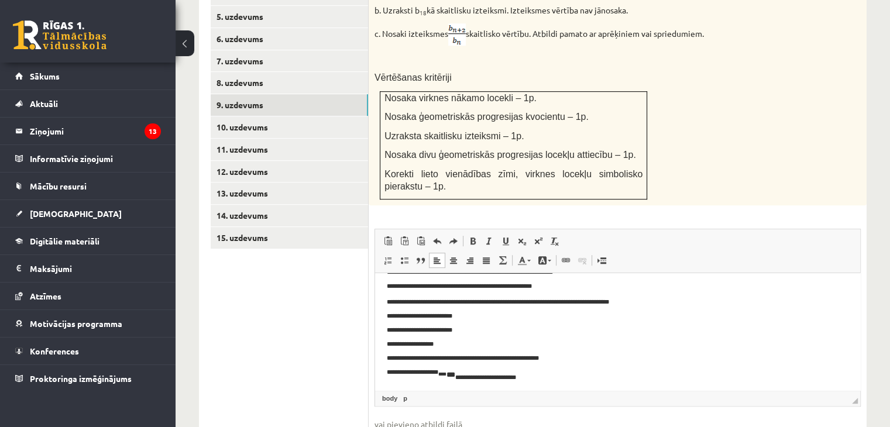
drag, startPoint x: 857, startPoint y: 299, endPoint x: 1238, endPoint y: 622, distance: 499.2
drag, startPoint x: 388, startPoint y: 369, endPoint x: 539, endPoint y: 383, distance: 152.1
click at [539, 383] on html "**********" at bounding box center [617, 213] width 485 height 354
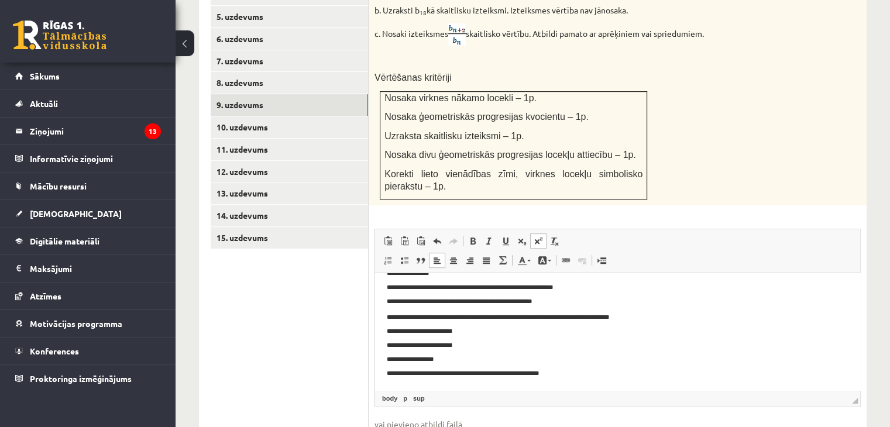
scroll to position [222, 0]
click at [565, 373] on p "**********" at bounding box center [613, 345] width 453 height 67
click at [505, 236] on span at bounding box center [505, 240] width 9 height 9
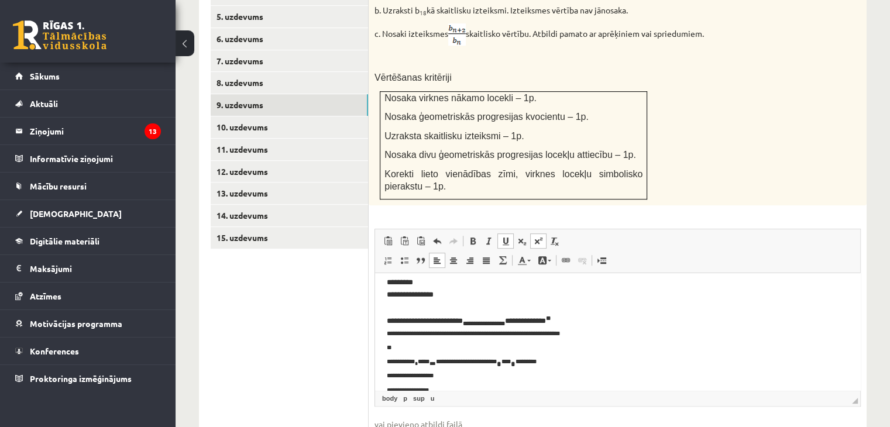
scroll to position [104, 0]
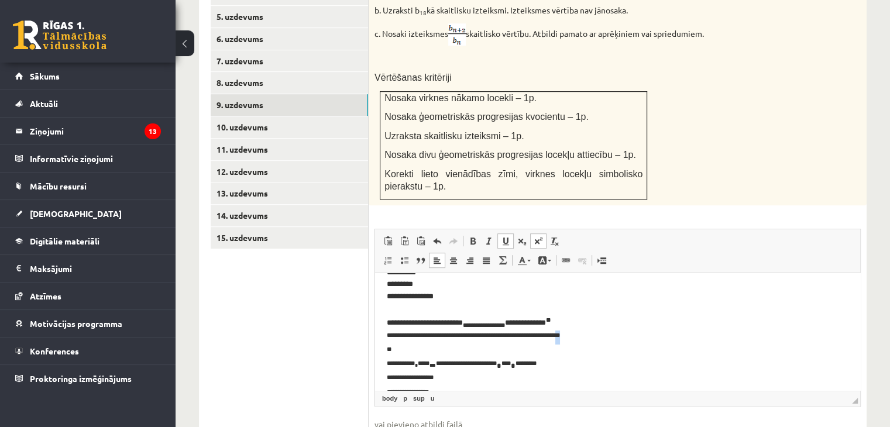
drag, startPoint x: 577, startPoint y: 336, endPoint x: 587, endPoint y: 337, distance: 9.4
click at [587, 337] on p "**********" at bounding box center [613, 302] width 453 height 242
click at [503, 233] on link "Underline Keyboard shortcut Ctrl+U" at bounding box center [505, 240] width 16 height 15
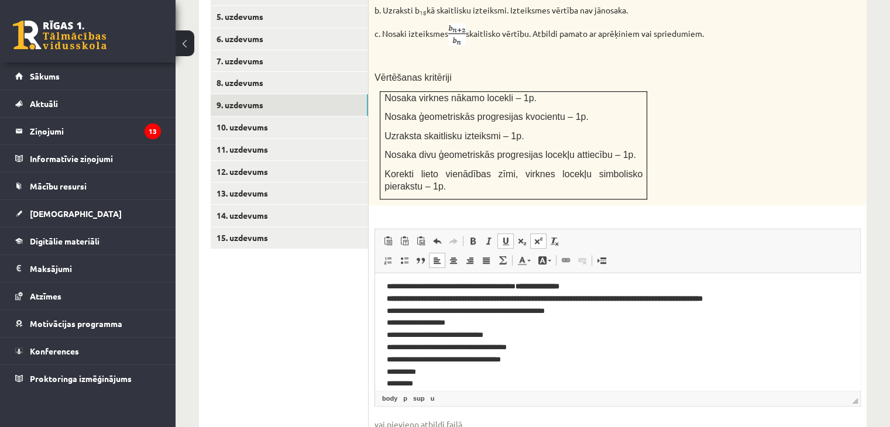
scroll to position [0, 0]
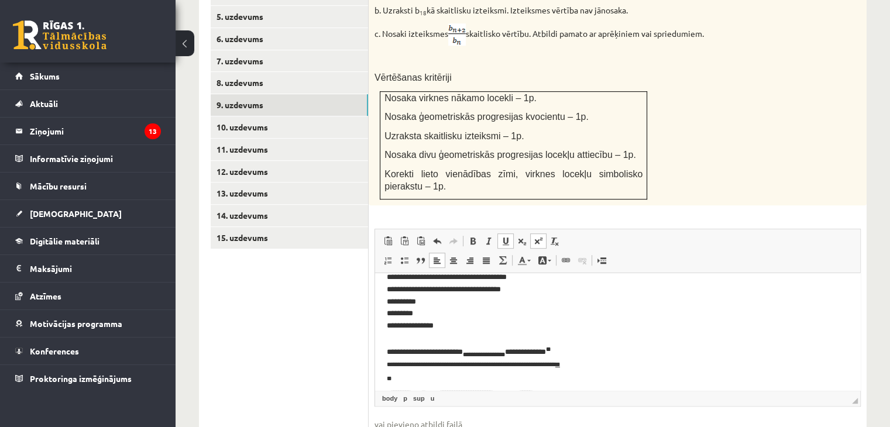
drag, startPoint x: 856, startPoint y: 306, endPoint x: 1235, endPoint y: 573, distance: 462.6
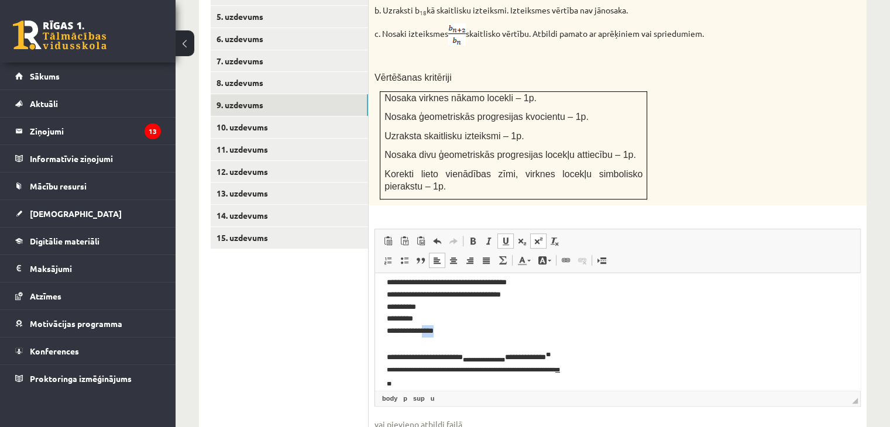
drag, startPoint x: 430, startPoint y: 333, endPoint x: 449, endPoint y: 336, distance: 18.9
click at [449, 336] on p "**********" at bounding box center [613, 337] width 453 height 242
click at [501, 236] on span at bounding box center [505, 240] width 9 height 9
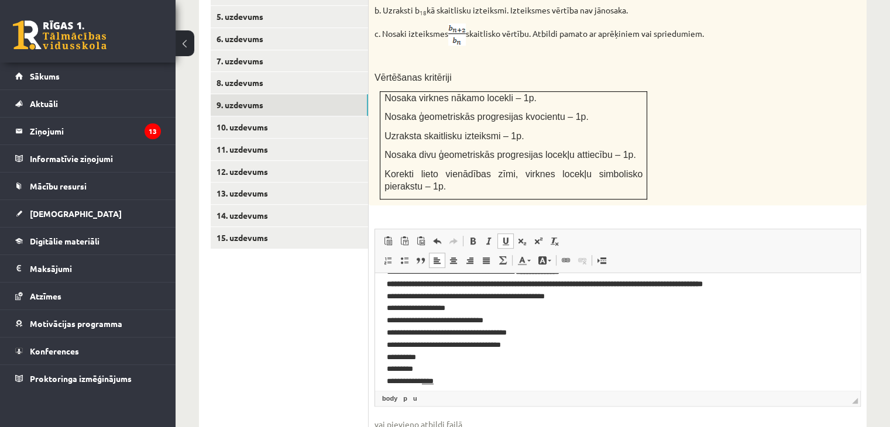
scroll to position [22, 0]
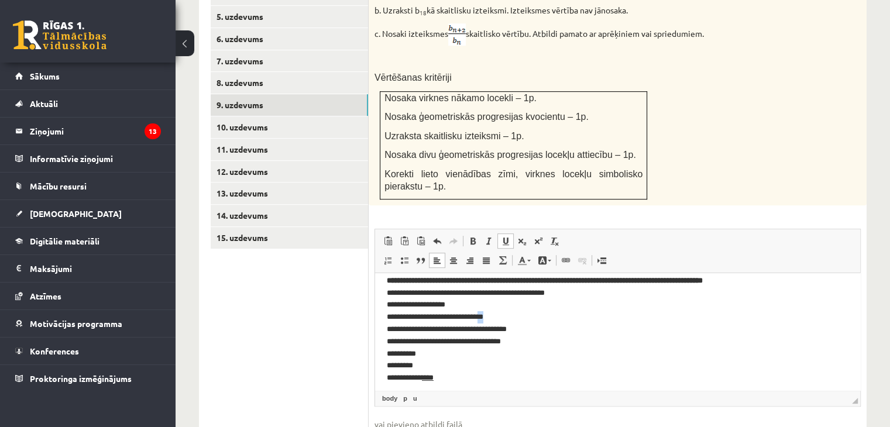
drag, startPoint x: 492, startPoint y: 315, endPoint x: 505, endPoint y: 315, distance: 13.5
click at [505, 315] on p "**********" at bounding box center [613, 384] width 453 height 242
click at [506, 236] on span at bounding box center [505, 240] width 9 height 9
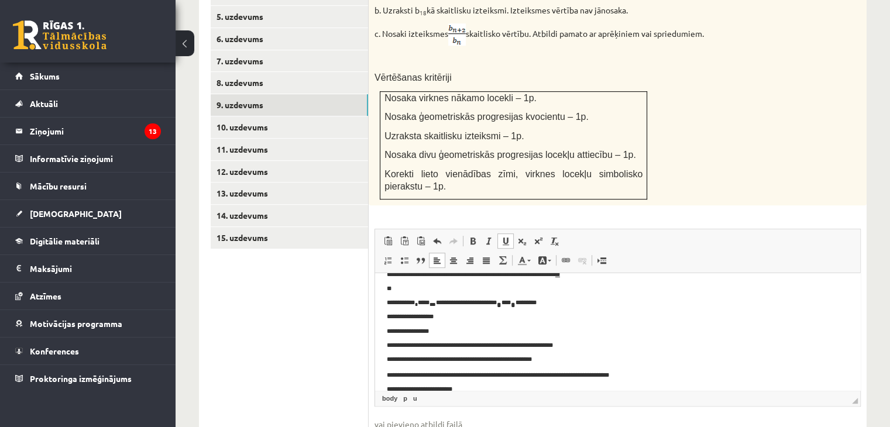
scroll to position [222, 0]
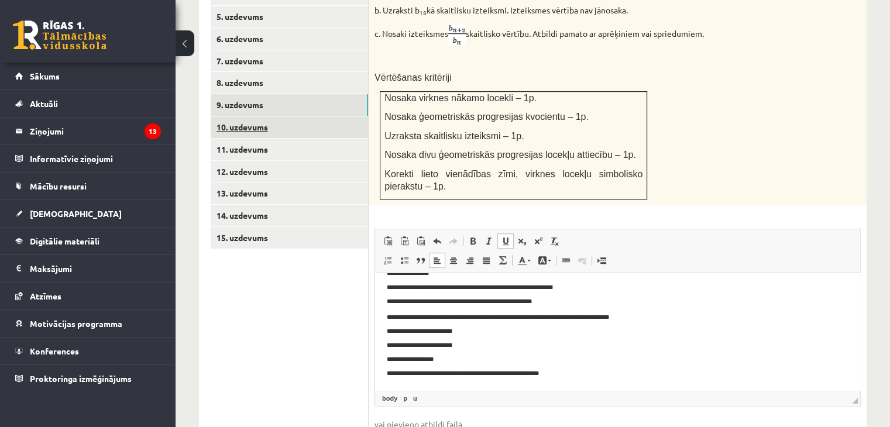
click at [237, 116] on link "10. uzdevums" at bounding box center [289, 127] width 157 height 22
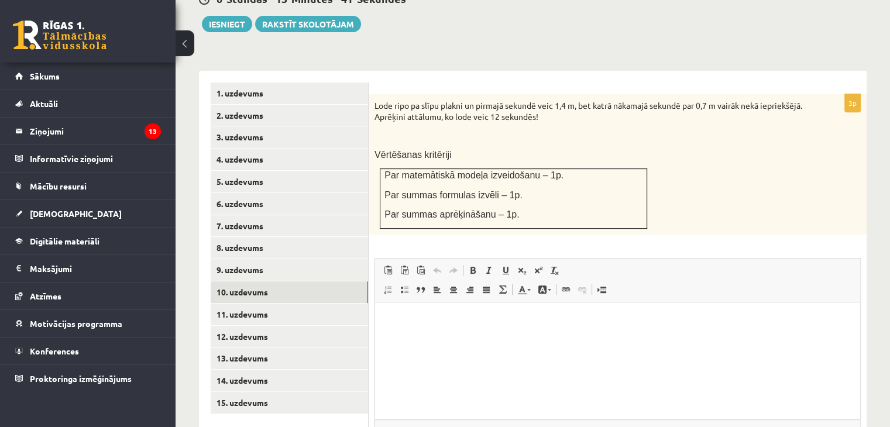
scroll to position [447, 0]
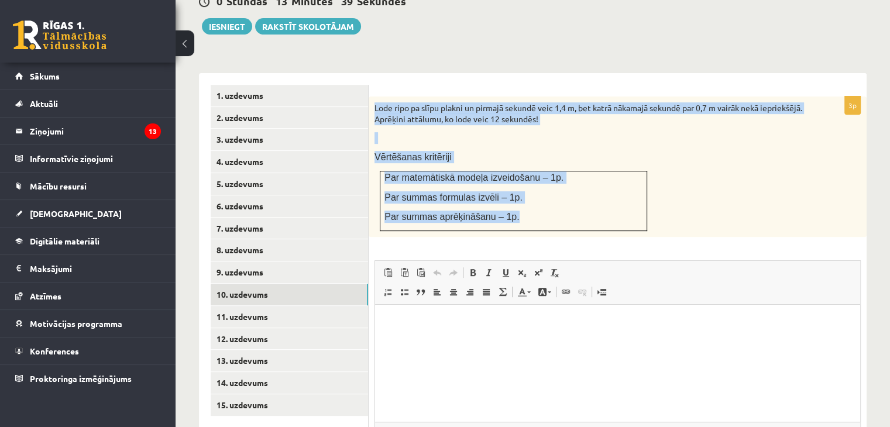
drag, startPoint x: 371, startPoint y: 81, endPoint x: 516, endPoint y: 185, distance: 178.1
click at [516, 185] on div "Lode ripo pa slīpu plakni un pirmajā sekundē veic 1,4 m, bet katrā nākamajā sek…" at bounding box center [617, 167] width 498 height 140
click at [592, 102] on p "Lode ripo pa slīpu plakni un pirmajā sekundē veic 1,4 m, bet katrā nākamajā sek…" at bounding box center [588, 113] width 428 height 23
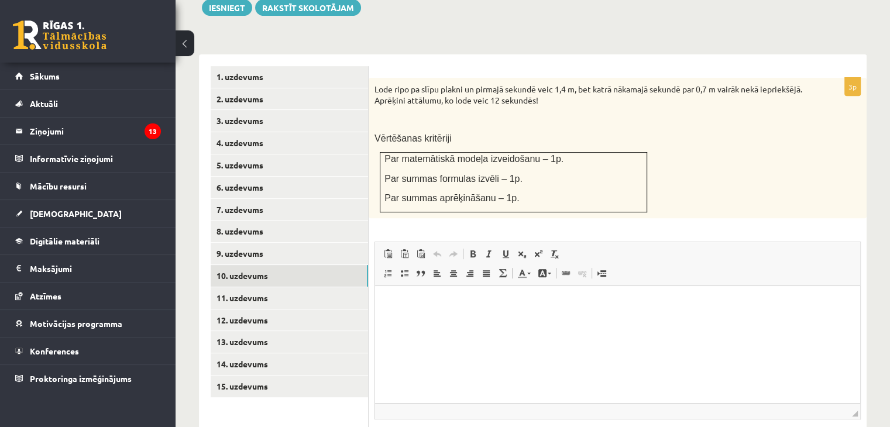
scroll to position [461, 0]
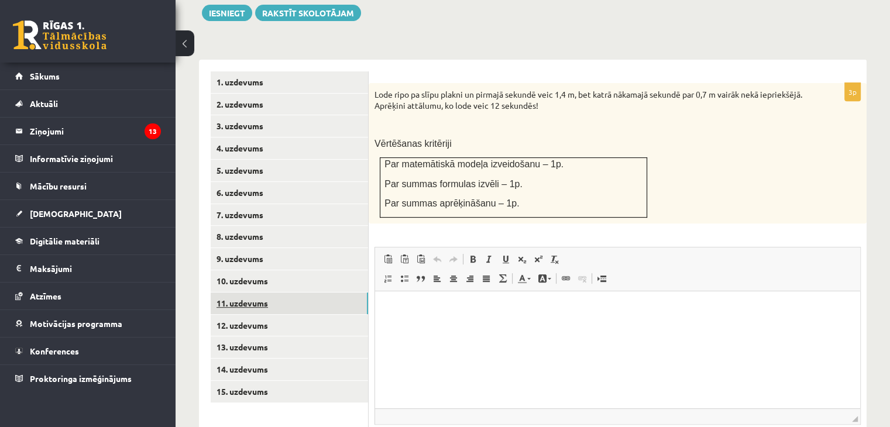
click at [245, 292] on link "11. uzdevums" at bounding box center [289, 303] width 157 height 22
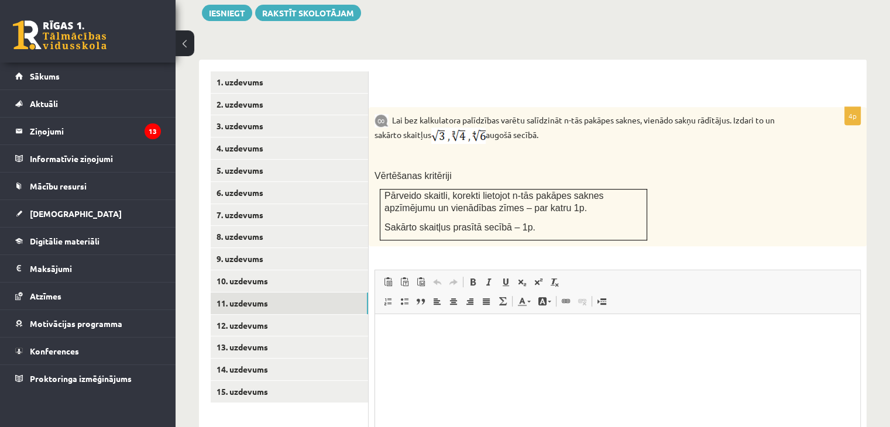
scroll to position [0, 0]
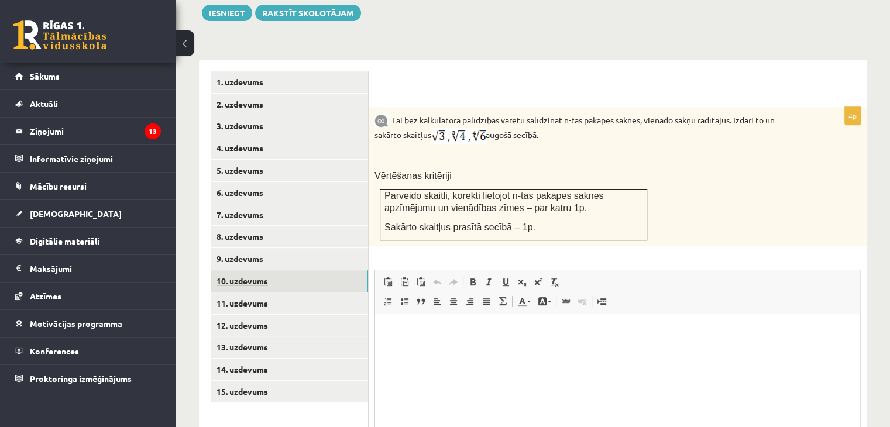
click at [257, 270] on link "10. uzdevums" at bounding box center [289, 281] width 157 height 22
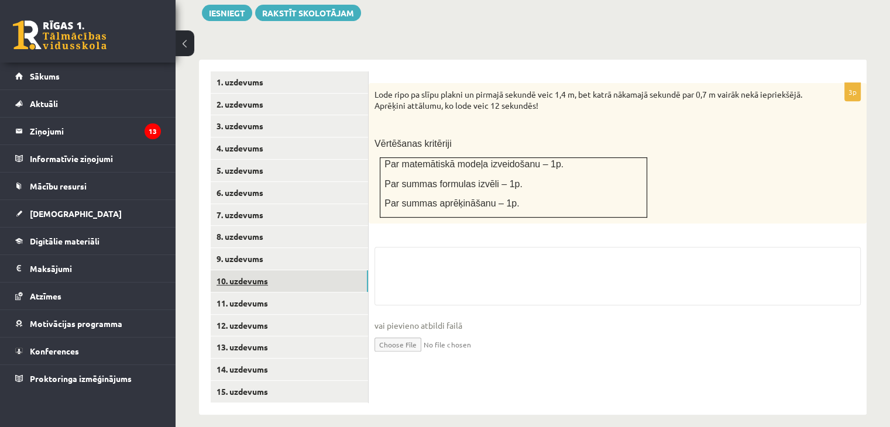
scroll to position [446, 0]
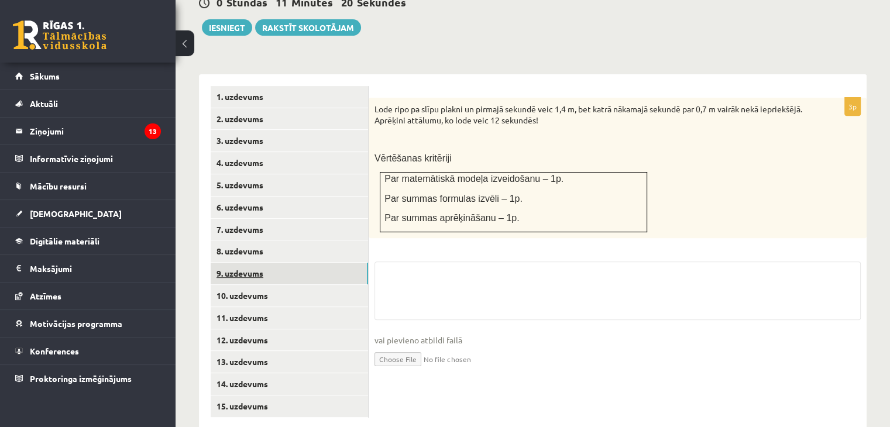
click at [258, 263] on link "9. uzdevums" at bounding box center [289, 274] width 157 height 22
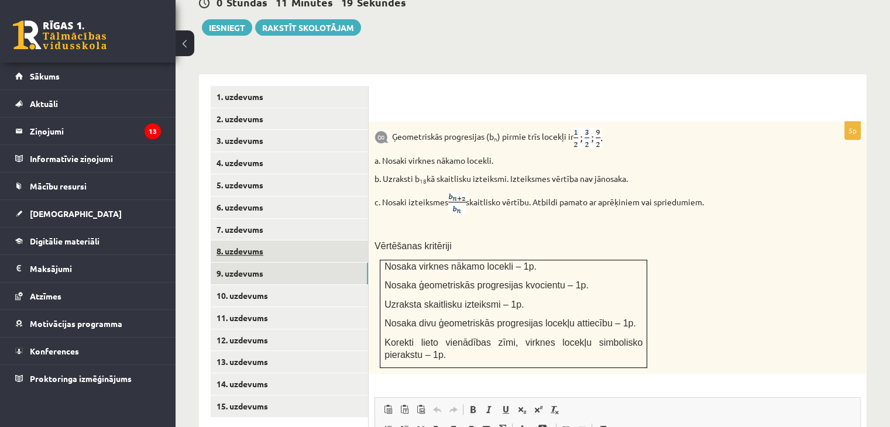
scroll to position [0, 0]
click at [258, 240] on link "8. uzdevums" at bounding box center [289, 251] width 157 height 22
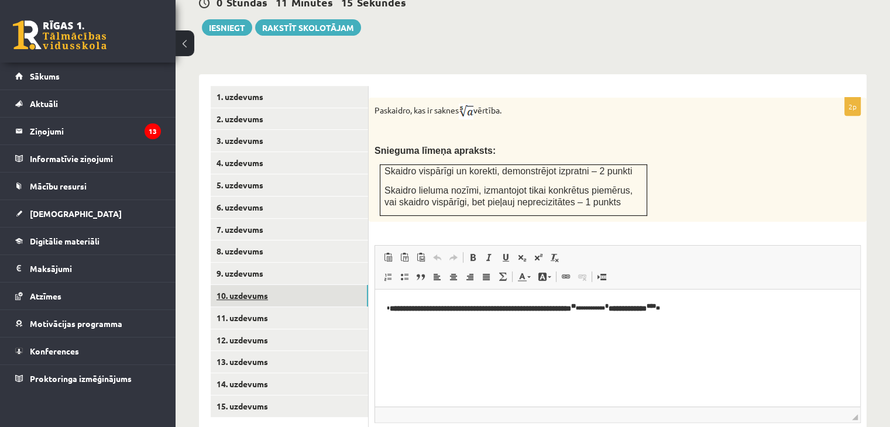
click at [241, 285] on link "10. uzdevums" at bounding box center [289, 296] width 157 height 22
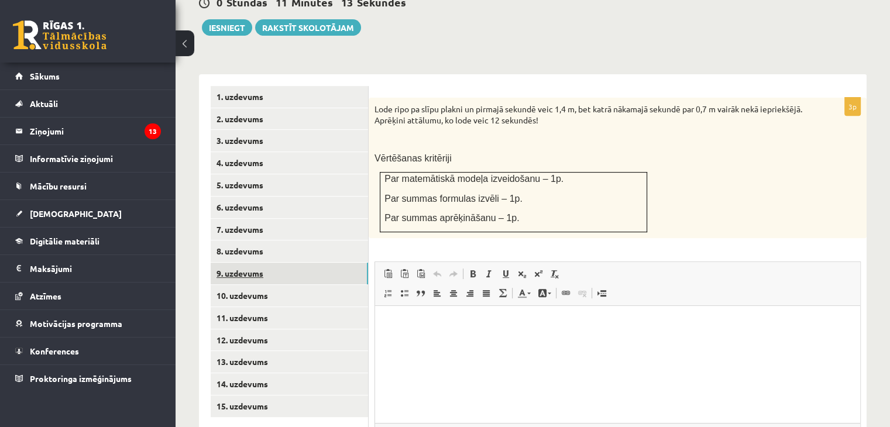
click at [241, 263] on link "9. uzdevums" at bounding box center [289, 274] width 157 height 22
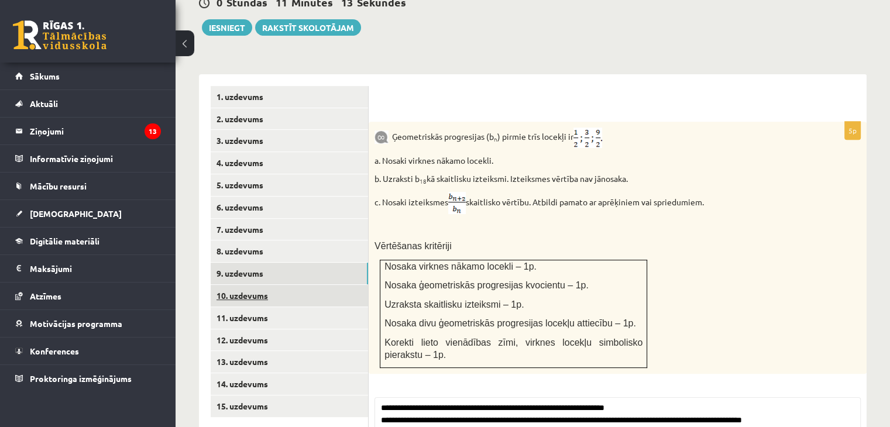
click at [243, 285] on link "10. uzdevums" at bounding box center [289, 296] width 157 height 22
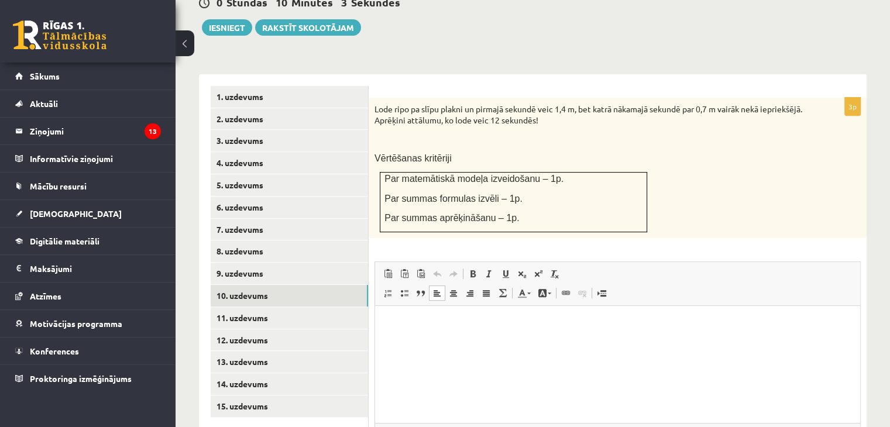
click at [416, 327] on p "Editor, wiswyg-editor-user-answer-47433916768920" at bounding box center [617, 324] width 461 height 12
click at [396, 384] on p "**********" at bounding box center [618, 386] width 462 height 25
click at [522, 269] on span at bounding box center [521, 273] width 9 height 9
click at [425, 383] on p "**********" at bounding box center [618, 387] width 462 height 26
click at [518, 269] on span at bounding box center [521, 273] width 9 height 9
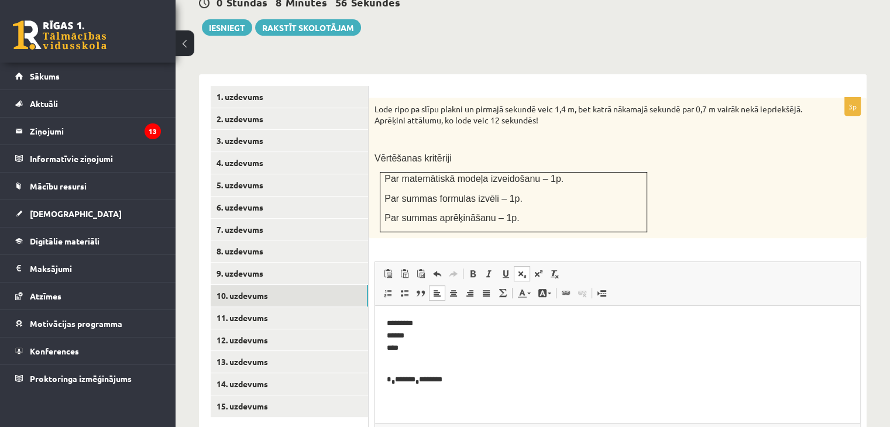
click at [486, 380] on p "* * ******* * ********" at bounding box center [618, 387] width 462 height 26
drag, startPoint x: 403, startPoint y: 397, endPoint x: 394, endPoint y: 396, distance: 9.4
click at [394, 396] on p "* * ******* * ******** ***" at bounding box center [613, 393] width 453 height 39
click at [517, 269] on span at bounding box center [521, 273] width 9 height 9
click at [431, 391] on p "* * ******* * ******** * **" at bounding box center [613, 394] width 453 height 40
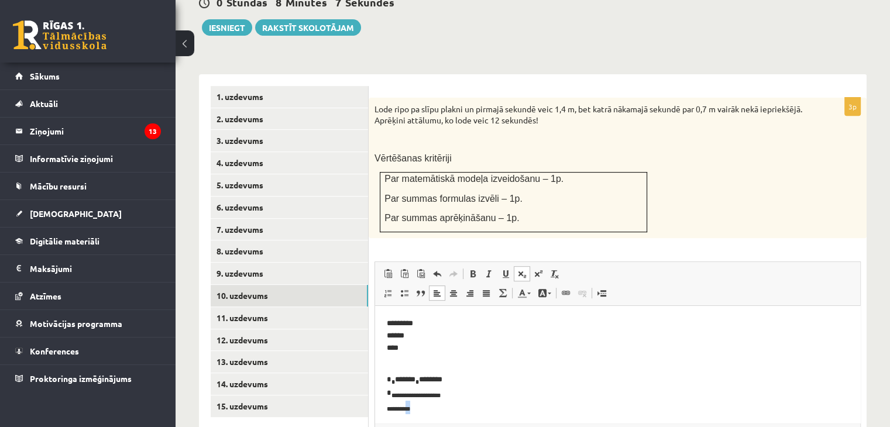
drag, startPoint x: 392, startPoint y: 410, endPoint x: 398, endPoint y: 412, distance: 6.7
click at [398, 412] on p "**********" at bounding box center [613, 401] width 453 height 54
click at [517, 269] on span at bounding box center [521, 273] width 9 height 9
click at [526, 269] on span at bounding box center [521, 273] width 9 height 9
click at [540, 269] on span at bounding box center [537, 273] width 9 height 9
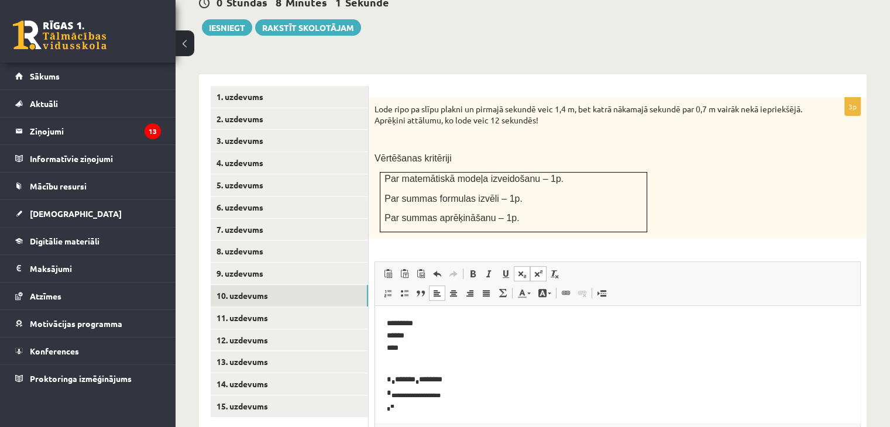
click at [540, 269] on span at bounding box center [537, 273] width 9 height 9
click at [522, 269] on span at bounding box center [521, 273] width 9 height 9
click at [410, 408] on p "**********" at bounding box center [613, 401] width 453 height 54
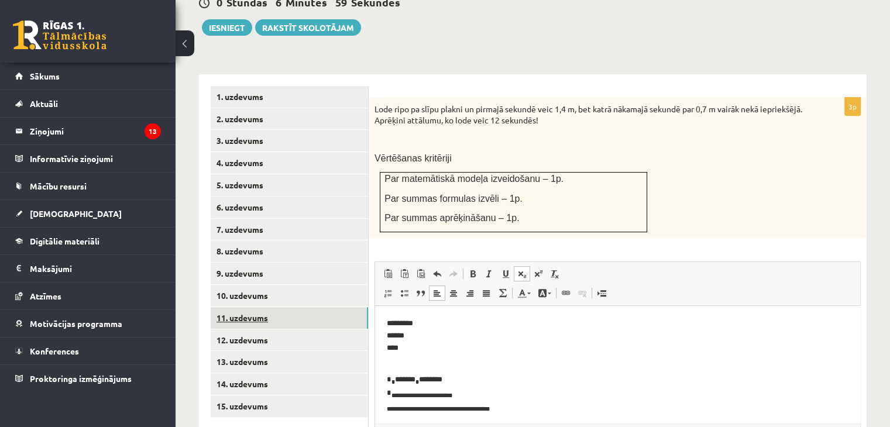
click at [278, 307] on link "11. uzdevums" at bounding box center [289, 318] width 157 height 22
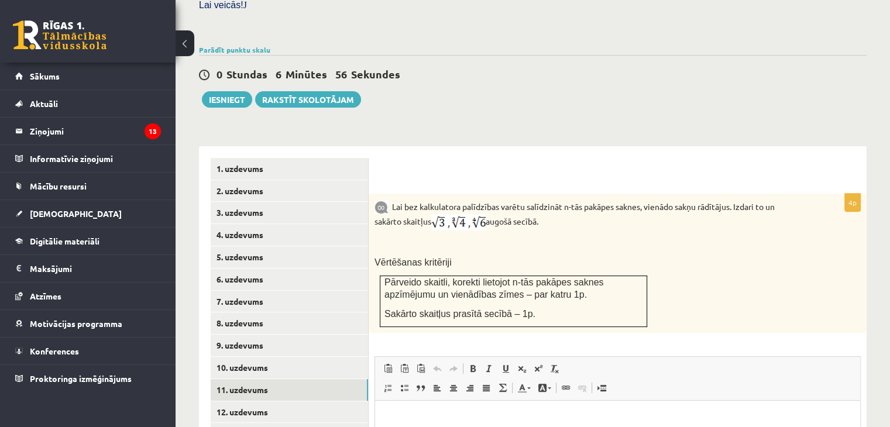
scroll to position [373, 0]
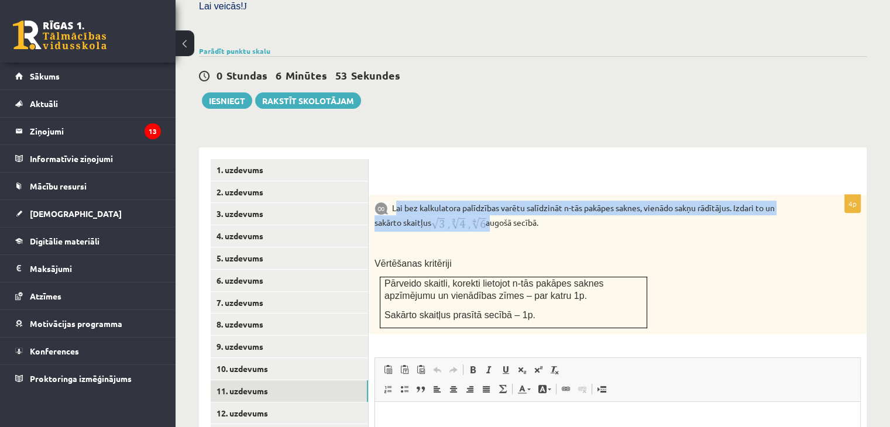
drag, startPoint x: 395, startPoint y: 178, endPoint x: 491, endPoint y: 192, distance: 97.0
click at [491, 201] on p "Lai bez kalkulatora palīdzības varētu salīdzināt n-tās pakāpes saknes, vienādo …" at bounding box center [588, 216] width 428 height 31
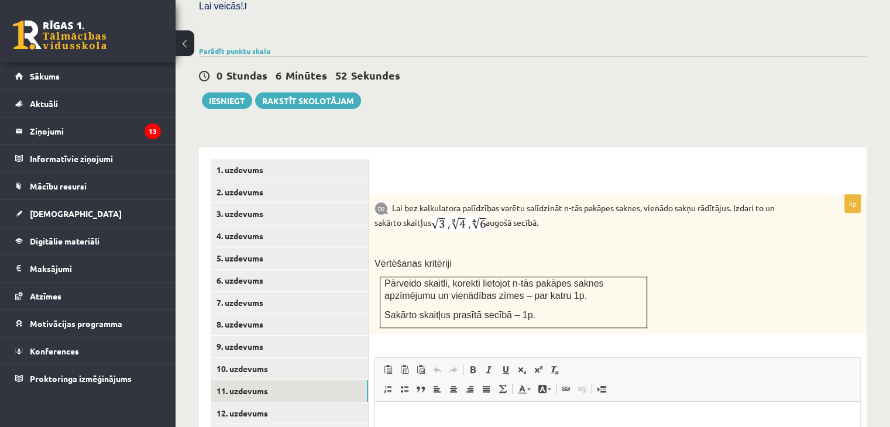
click at [522, 201] on p "Lai bez kalkulatora palīdzības varētu salīdzināt n-tās pakāpes saknes, vienādo …" at bounding box center [588, 216] width 428 height 31
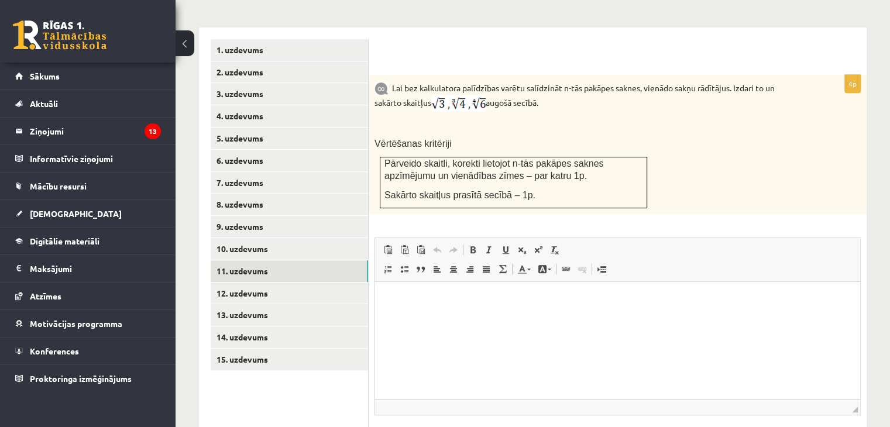
scroll to position [487, 0]
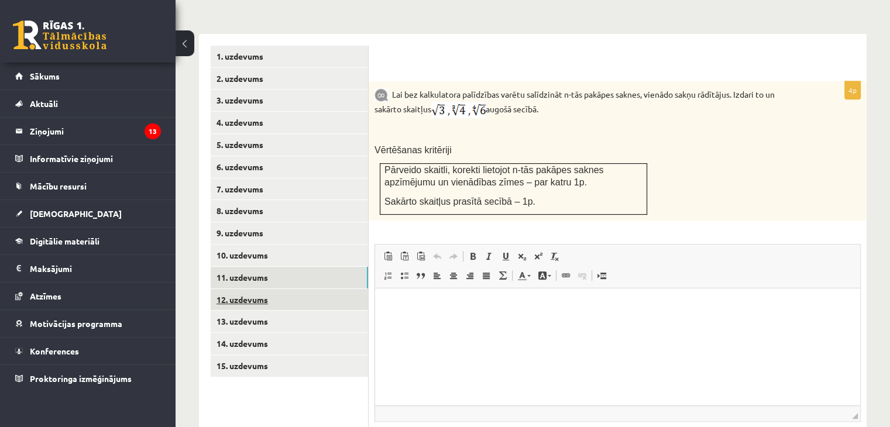
click at [290, 289] on link "12. uzdevums" at bounding box center [289, 300] width 157 height 22
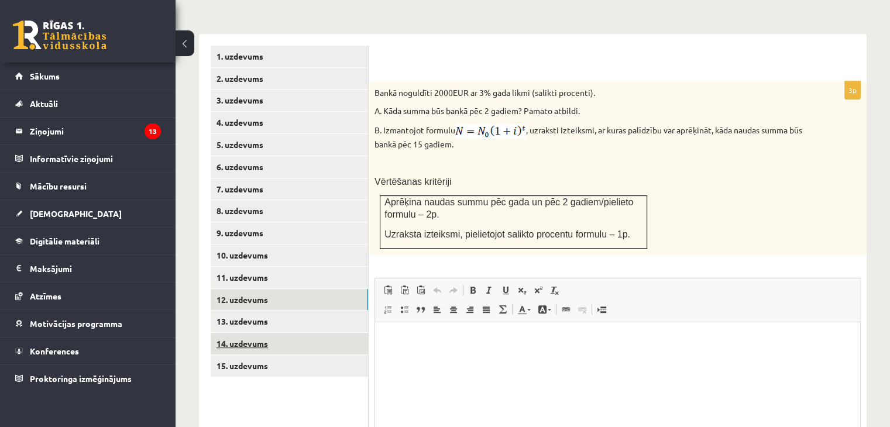
scroll to position [0, 0]
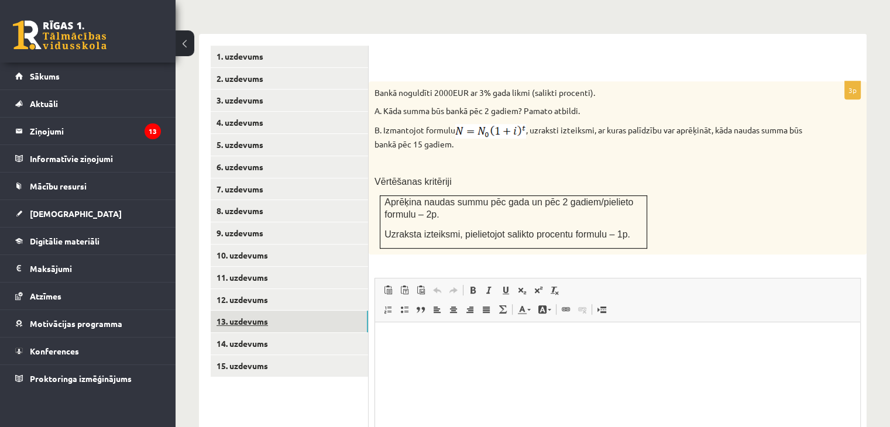
click at [253, 311] on link "13. uzdevums" at bounding box center [289, 322] width 157 height 22
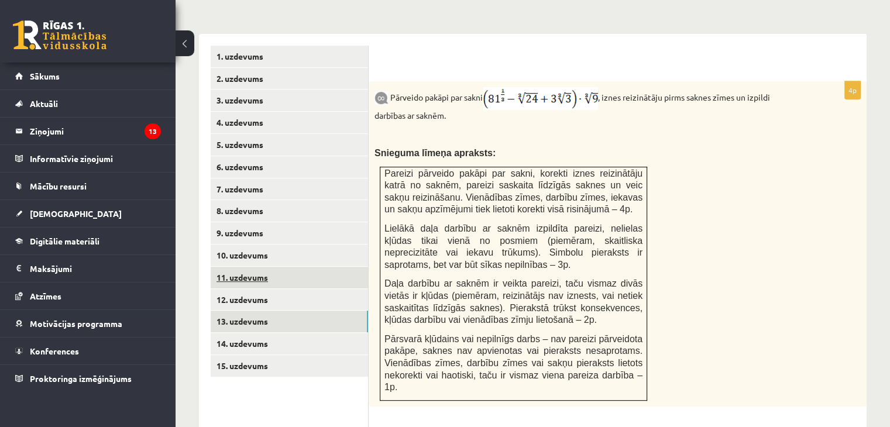
click at [261, 267] on link "11. uzdevums" at bounding box center [289, 278] width 157 height 22
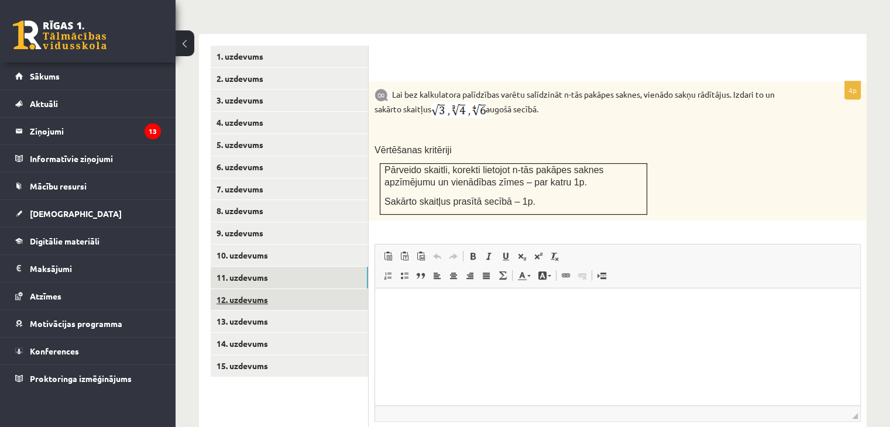
click at [254, 289] on link "12. uzdevums" at bounding box center [289, 300] width 157 height 22
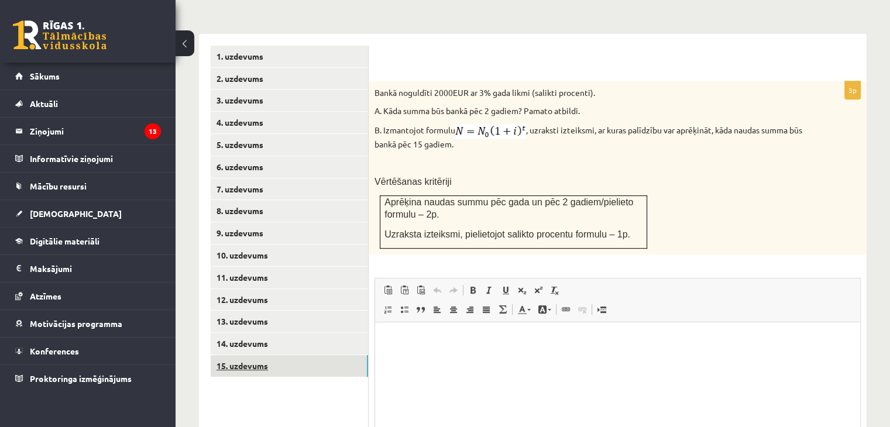
click at [249, 355] on link "15. uzdevums" at bounding box center [289, 366] width 157 height 22
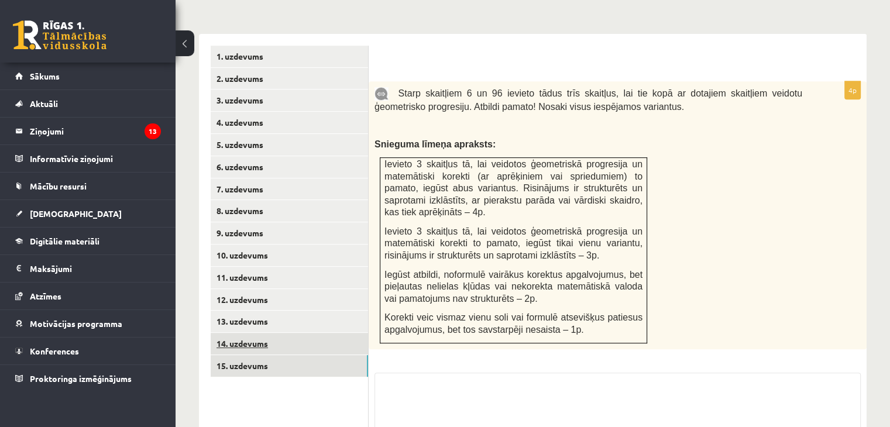
click at [253, 333] on link "14. uzdevums" at bounding box center [289, 344] width 157 height 22
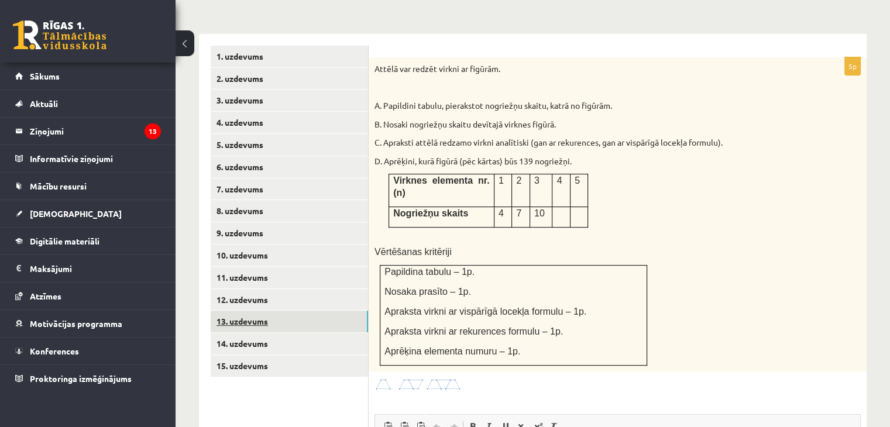
click at [251, 311] on link "13. uzdevums" at bounding box center [289, 322] width 157 height 22
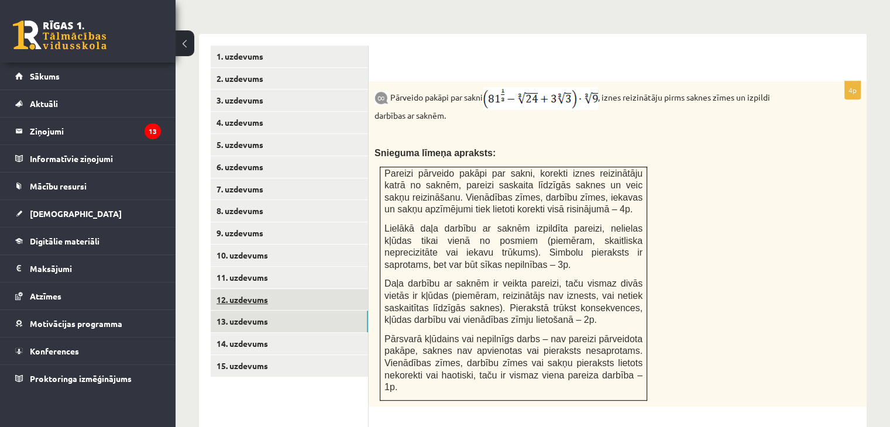
click at [278, 289] on link "12. uzdevums" at bounding box center [289, 300] width 157 height 22
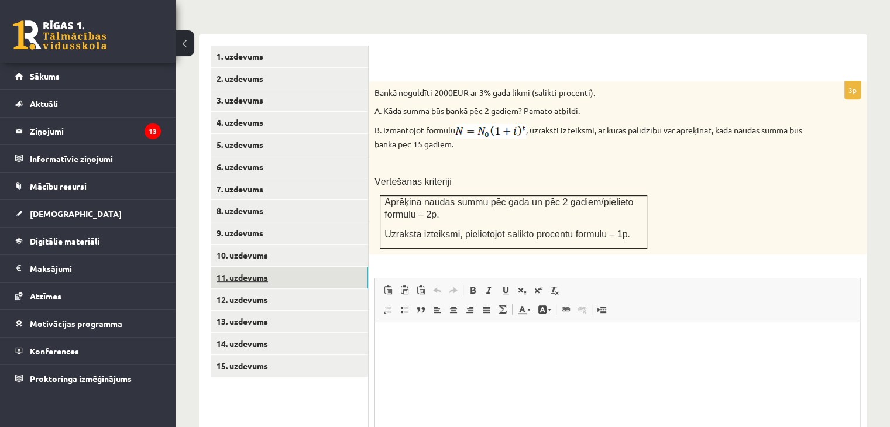
click at [250, 267] on link "11. uzdevums" at bounding box center [289, 278] width 157 height 22
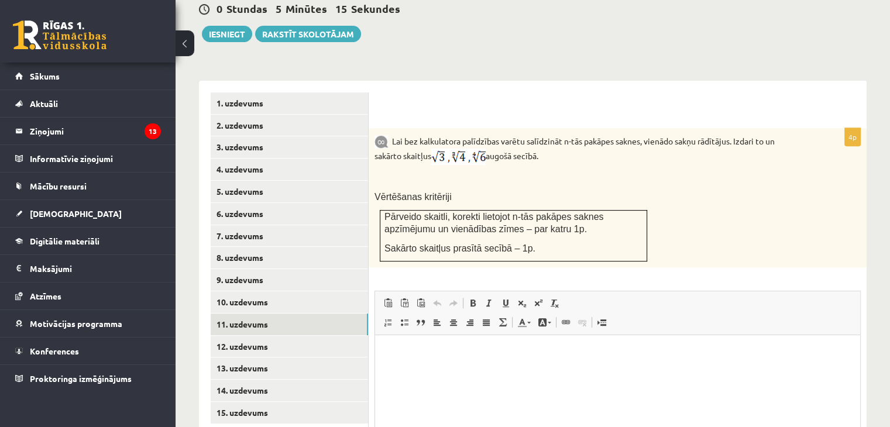
scroll to position [435, 0]
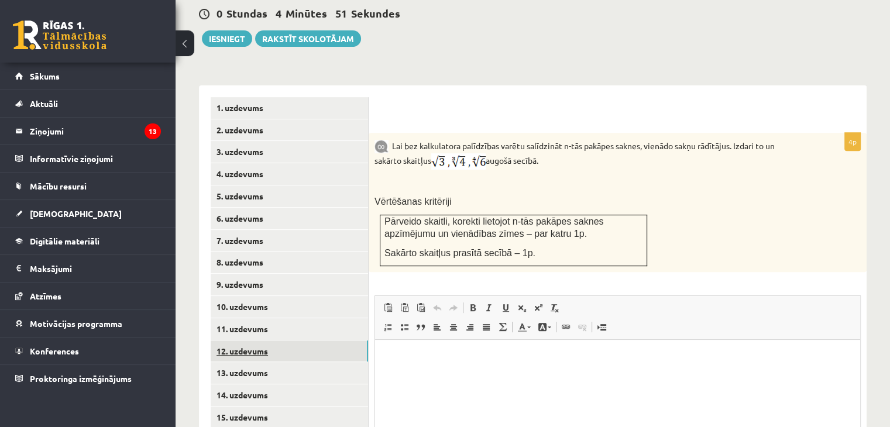
click at [278, 340] on link "12. uzdevums" at bounding box center [289, 351] width 157 height 22
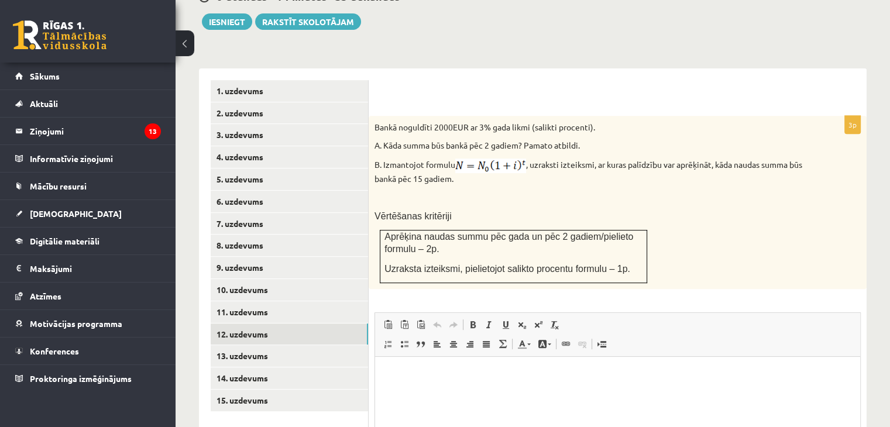
scroll to position [454, 0]
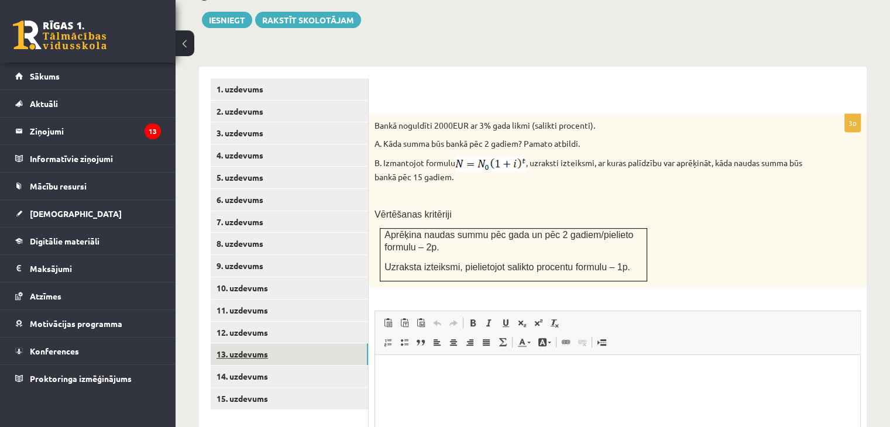
click at [268, 343] on link "13. uzdevums" at bounding box center [289, 354] width 157 height 22
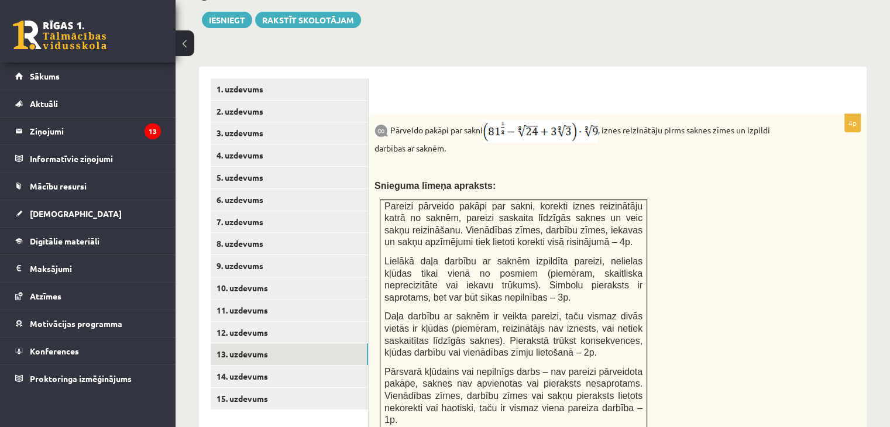
scroll to position [0, 0]
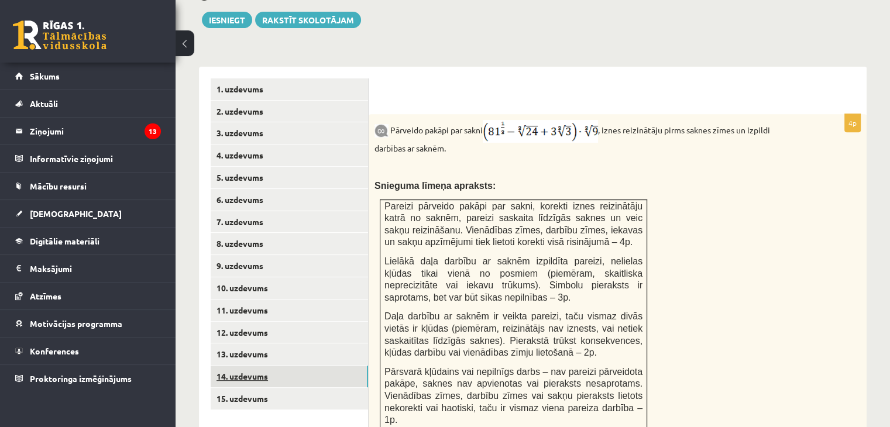
click at [278, 366] on link "14. uzdevums" at bounding box center [289, 377] width 157 height 22
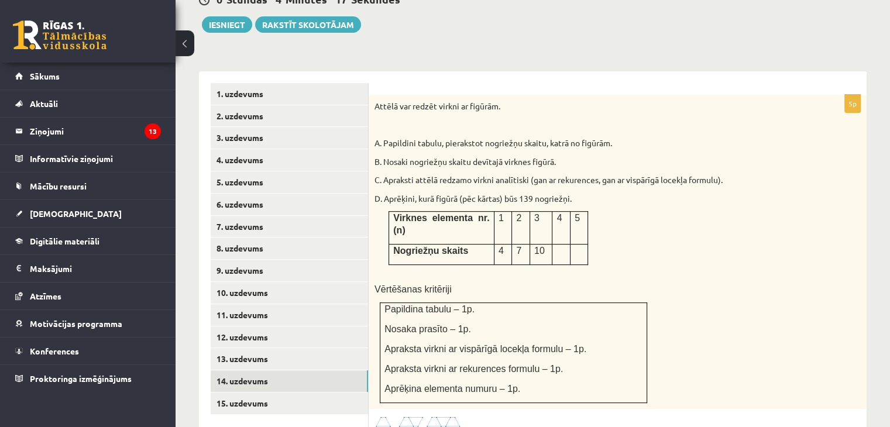
scroll to position [448, 0]
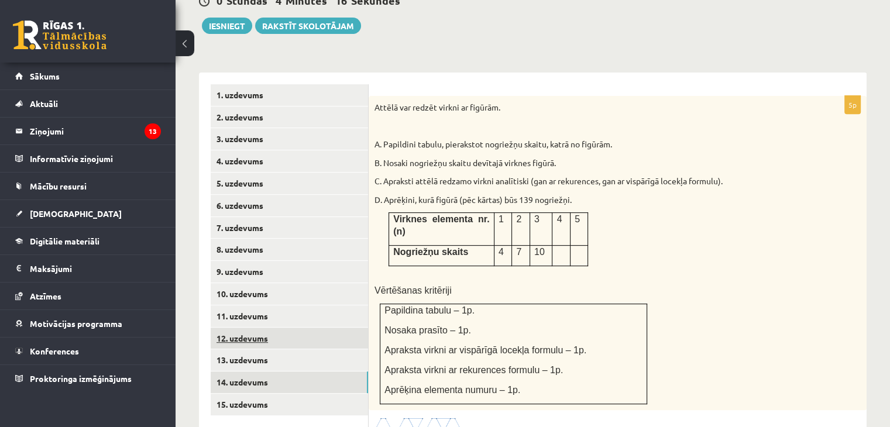
click at [260, 328] on link "12. uzdevums" at bounding box center [289, 339] width 157 height 22
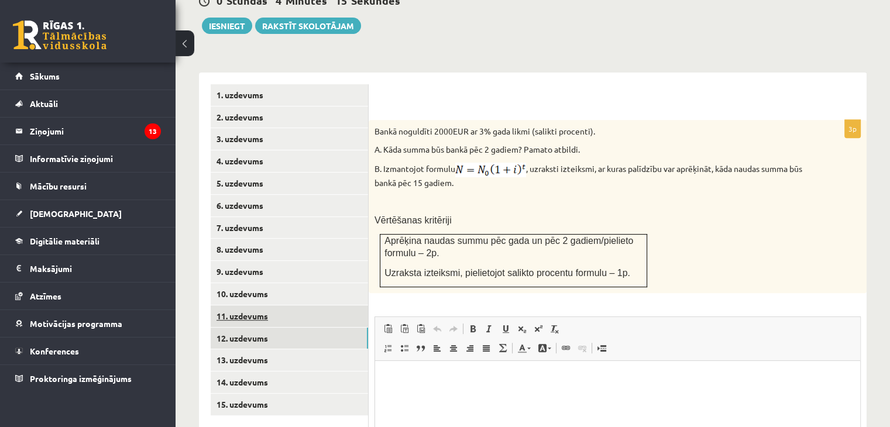
scroll to position [0, 0]
click at [600, 396] on html at bounding box center [617, 378] width 485 height 36
click at [405, 402] on p "**********" at bounding box center [618, 390] width 462 height 36
click at [499, 399] on p "**********" at bounding box center [618, 390] width 462 height 36
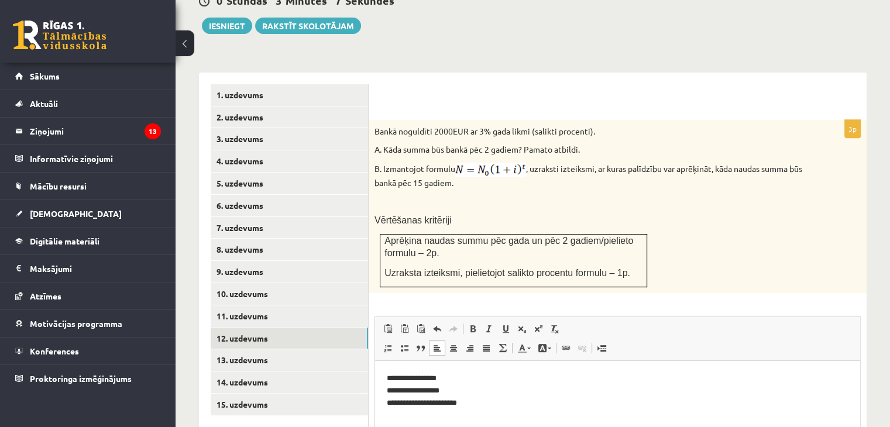
click at [395, 388] on p "**********" at bounding box center [618, 390] width 462 height 36
click at [516, 395] on p "**********" at bounding box center [618, 390] width 462 height 36
click at [505, 402] on p "**********" at bounding box center [618, 390] width 462 height 36
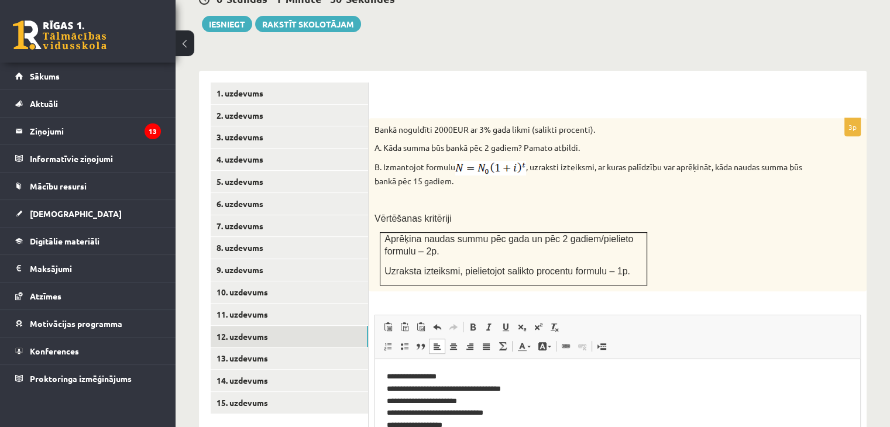
scroll to position [589, 0]
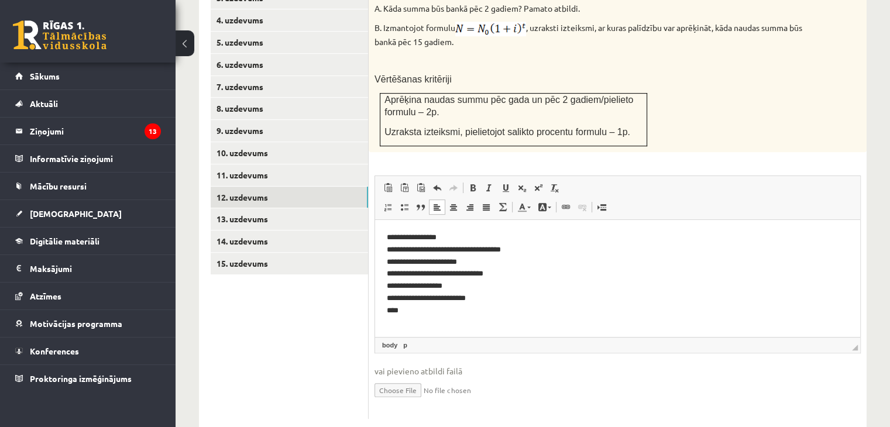
click at [468, 311] on p "**********" at bounding box center [618, 273] width 462 height 85
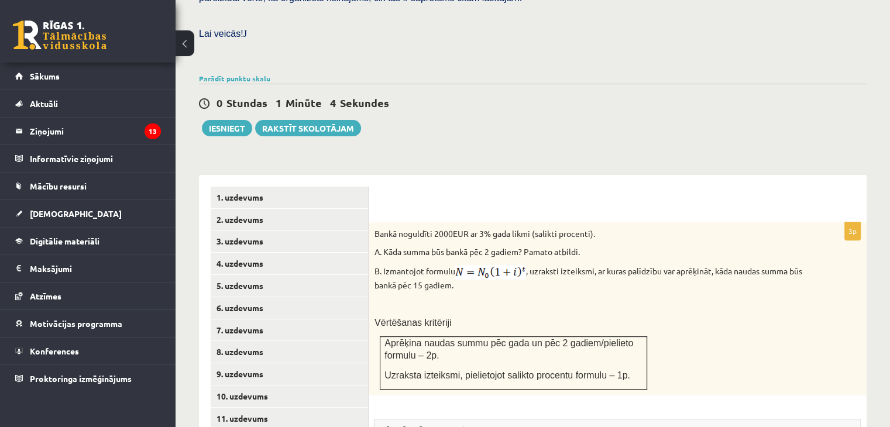
scroll to position [342, 0]
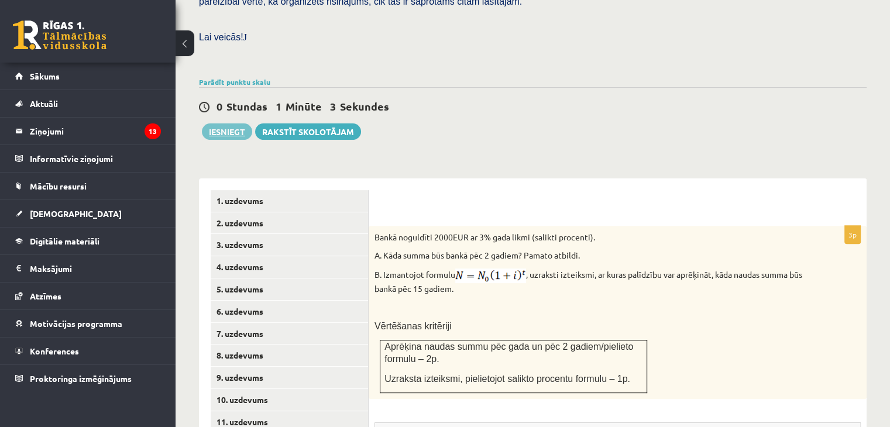
click at [240, 123] on button "Iesniegt" at bounding box center [227, 131] width 50 height 16
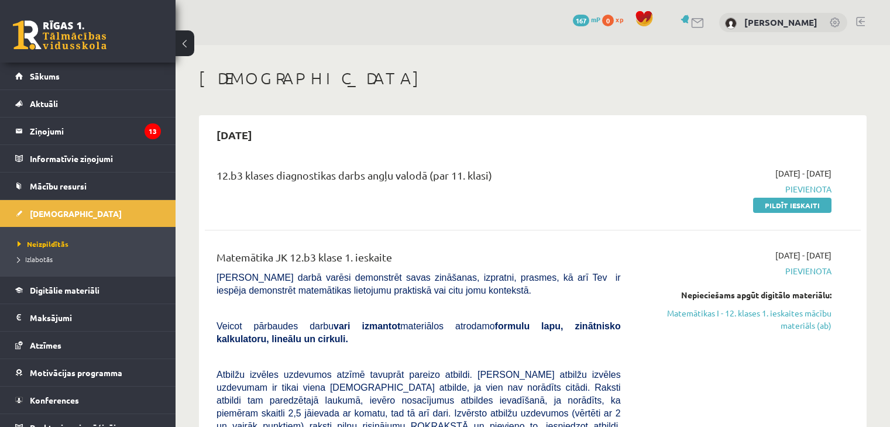
scroll to position [373, 0]
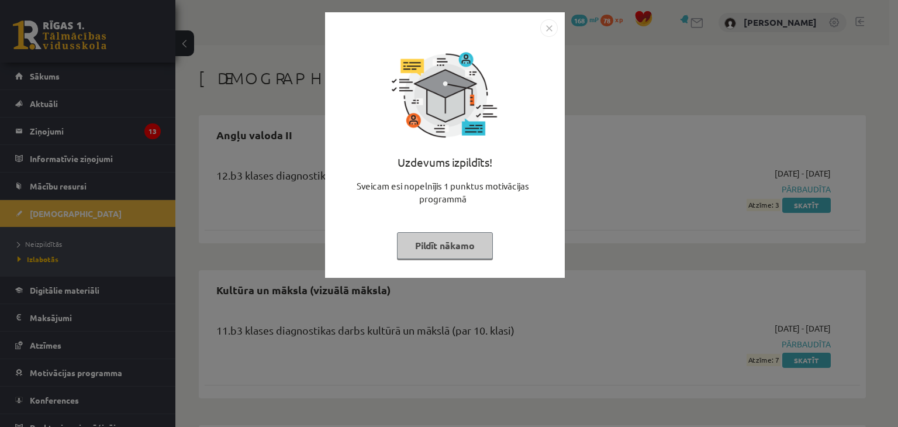
click at [475, 250] on button "Pildīt nākamo" at bounding box center [445, 245] width 96 height 27
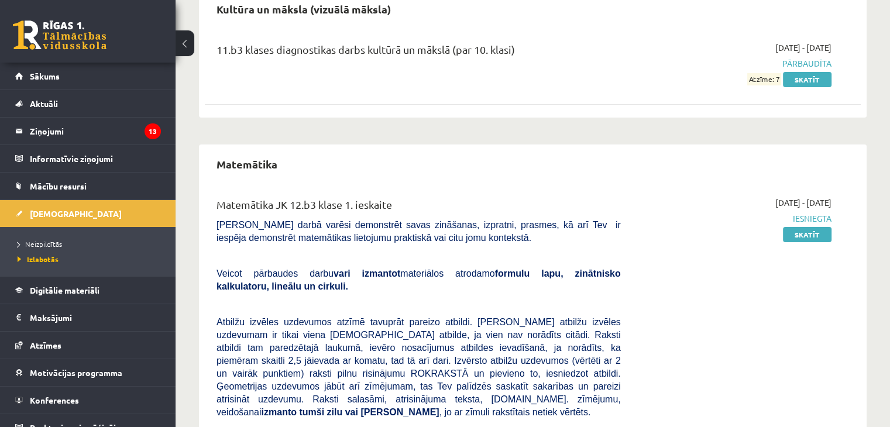
scroll to position [278, 0]
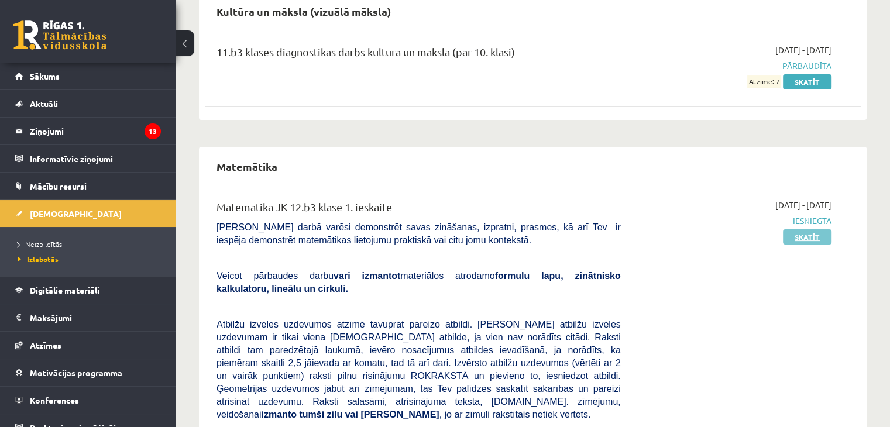
click at [807, 237] on link "Skatīt" at bounding box center [807, 236] width 49 height 15
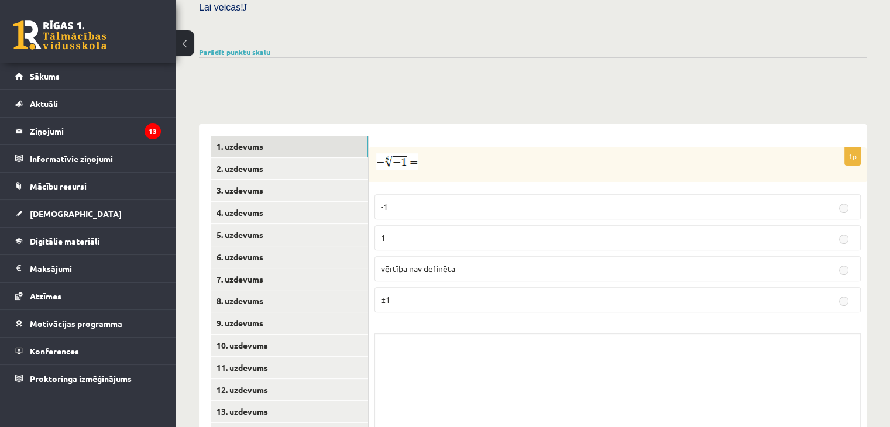
scroll to position [373, 0]
click at [283, 157] on link "2. uzdevums" at bounding box center [289, 168] width 157 height 22
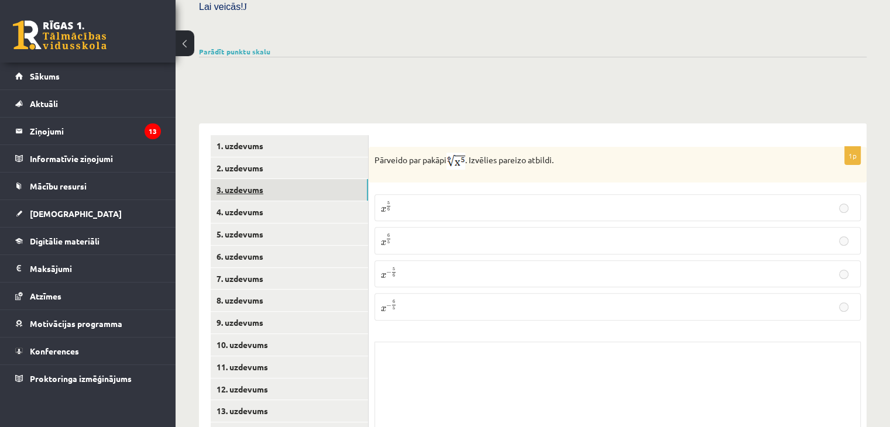
click at [283, 179] on link "3. uzdevums" at bounding box center [289, 190] width 157 height 22
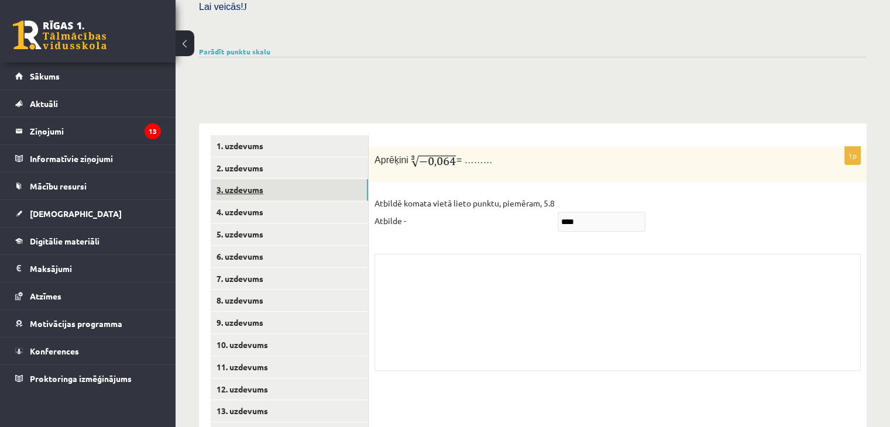
click at [286, 179] on link "3. uzdevums" at bounding box center [289, 190] width 157 height 22
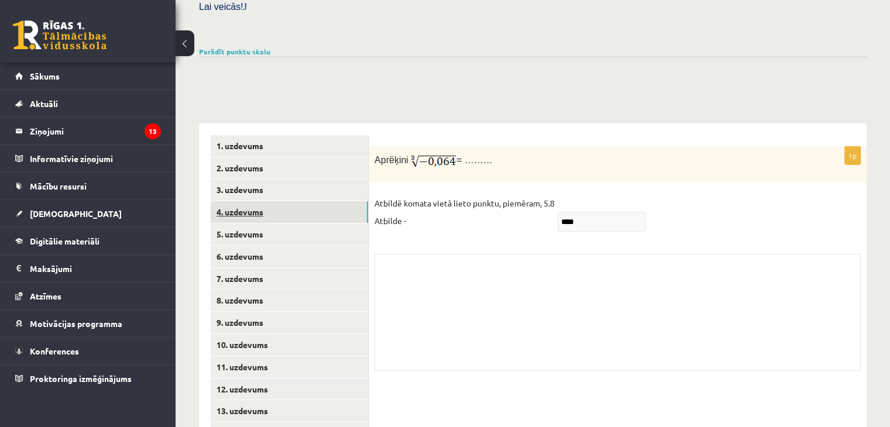
click at [284, 201] on link "4. uzdevums" at bounding box center [289, 212] width 157 height 22
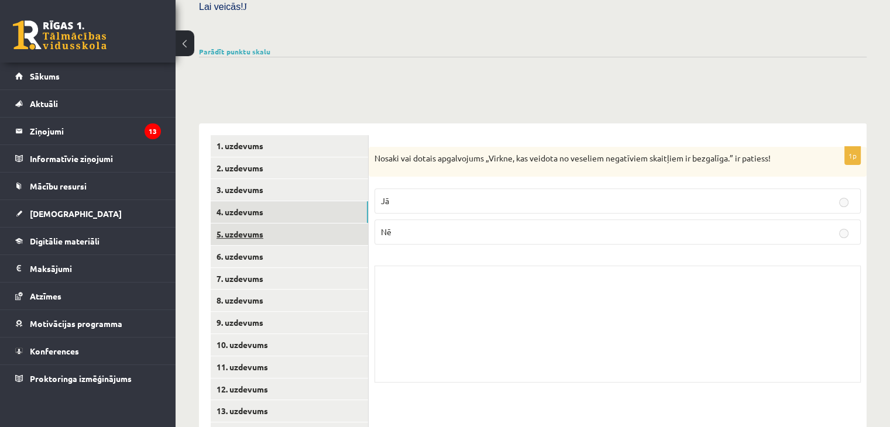
click at [287, 223] on link "5. uzdevums" at bounding box center [289, 234] width 157 height 22
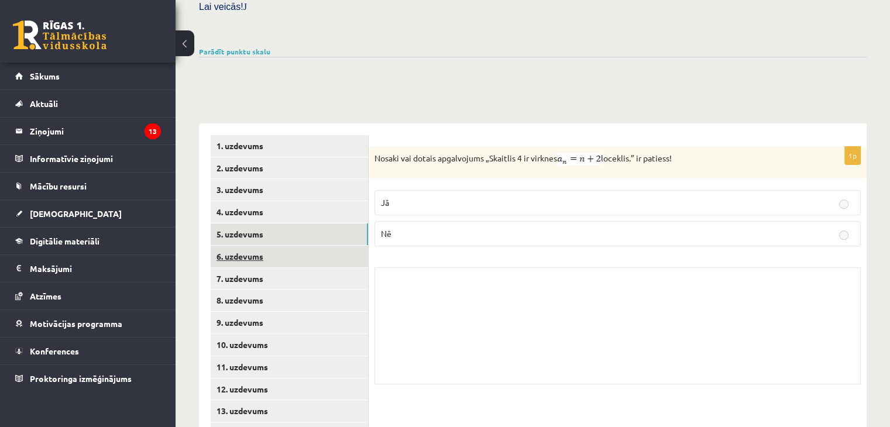
click at [288, 246] on link "6. uzdevums" at bounding box center [289, 257] width 157 height 22
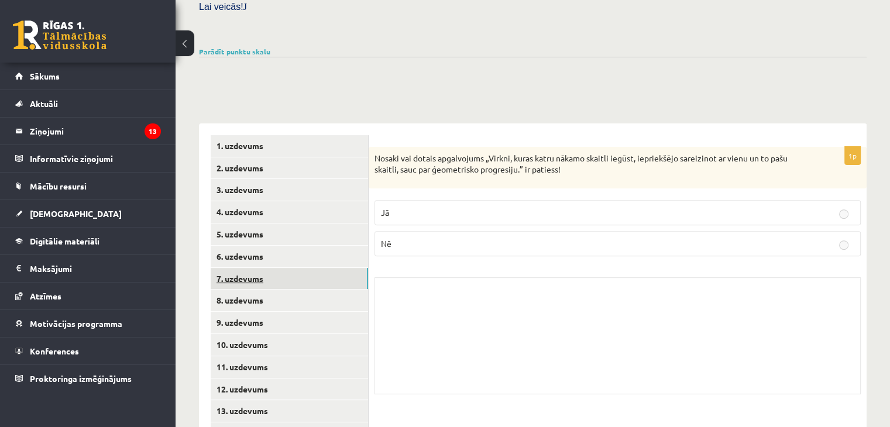
click at [288, 268] on link "7. uzdevums" at bounding box center [289, 279] width 157 height 22
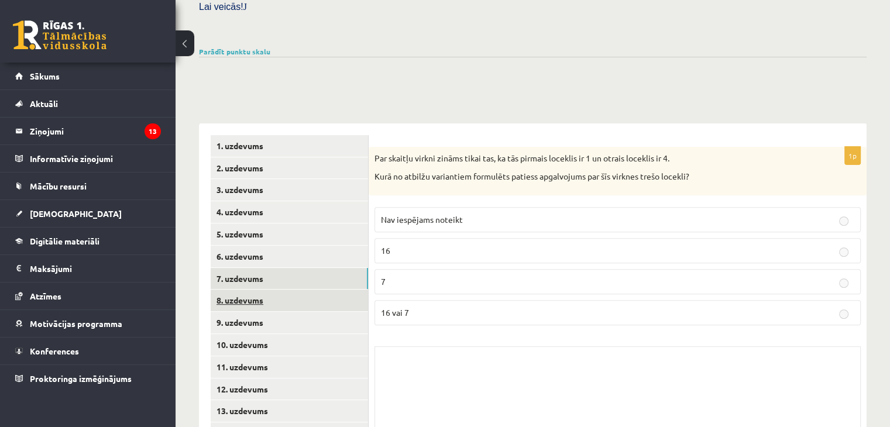
click at [288, 290] on link "8. uzdevums" at bounding box center [289, 301] width 157 height 22
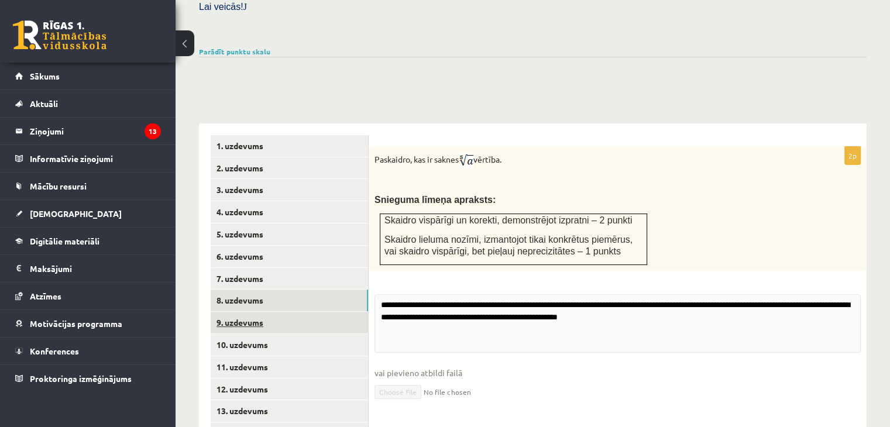
click at [288, 312] on link "9. uzdevums" at bounding box center [289, 323] width 157 height 22
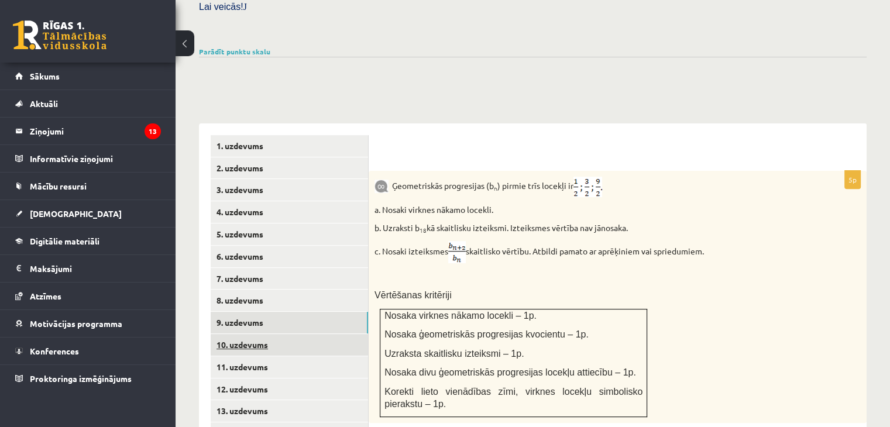
click at [289, 334] on link "10. uzdevums" at bounding box center [289, 345] width 157 height 22
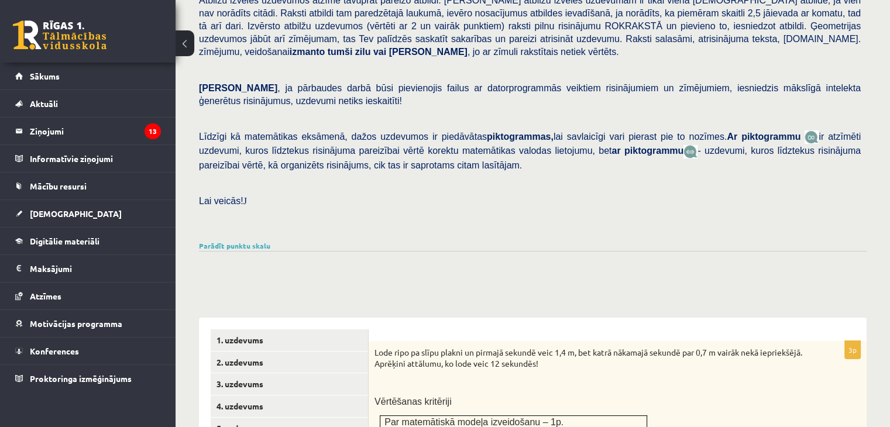
scroll to position [63, 0]
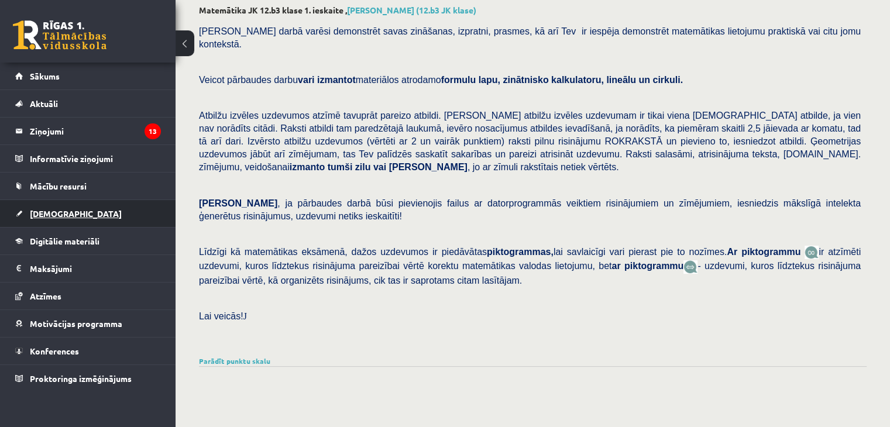
click at [28, 213] on link "[DEMOGRAPHIC_DATA]" at bounding box center [88, 213] width 146 height 27
